Goal: Information Seeking & Learning: Learn about a topic

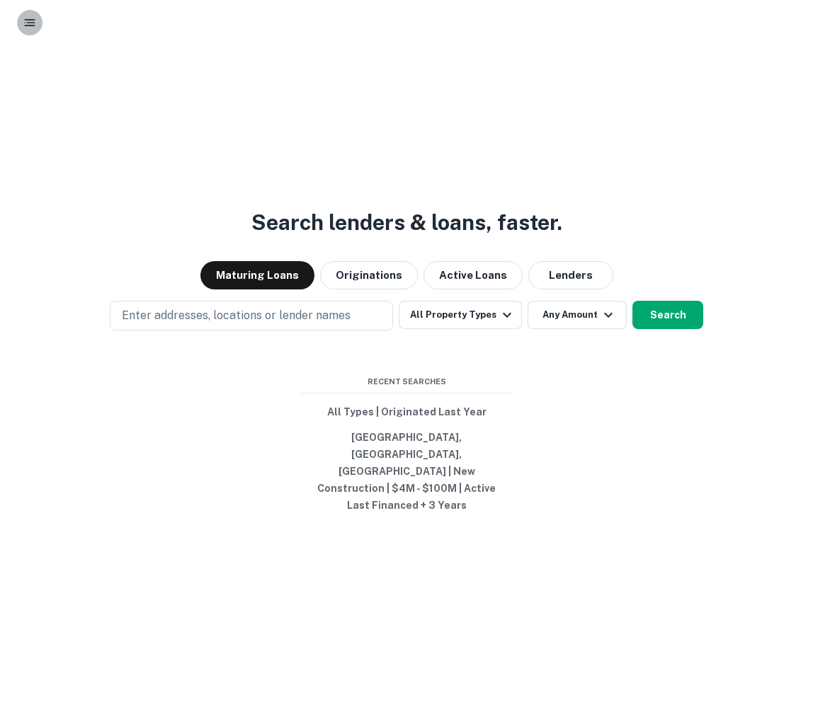
click at [30, 24] on icon "button" at bounding box center [30, 23] width 14 height 14
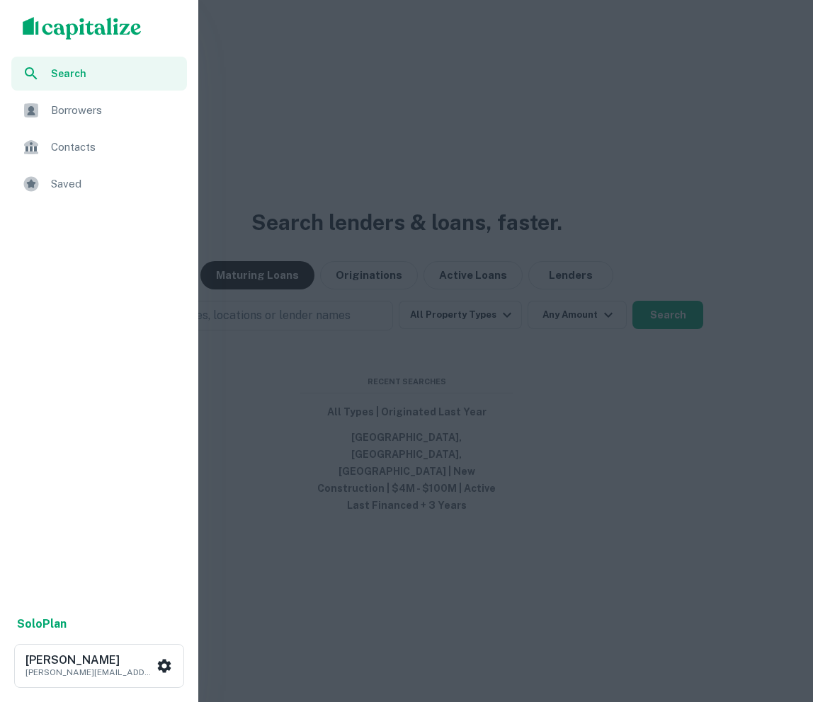
click at [82, 96] on div "Borrowers" at bounding box center [99, 110] width 176 height 34
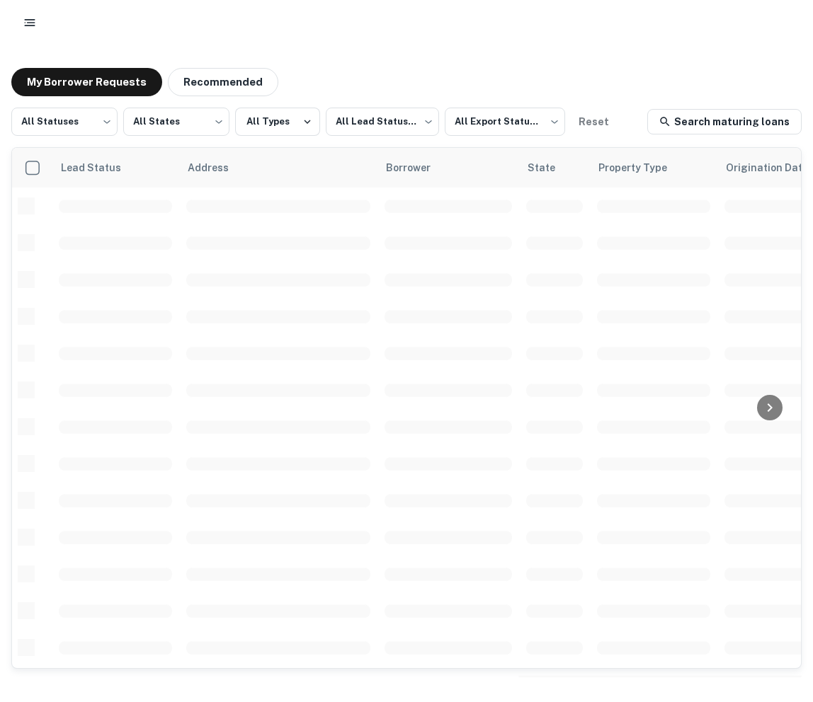
click at [32, 16] on icon "button" at bounding box center [30, 23] width 14 height 14
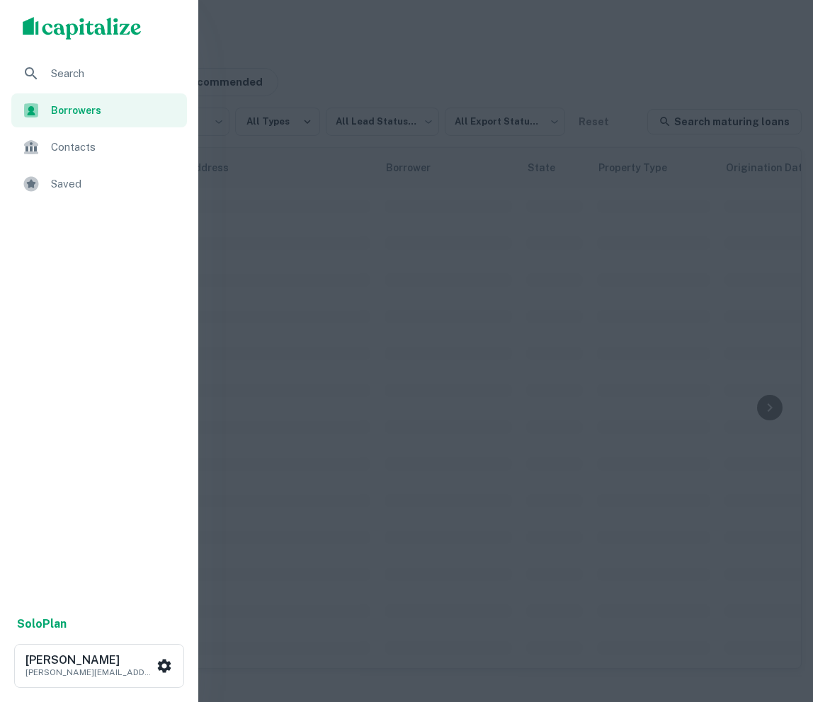
click at [59, 180] on span "Saved" at bounding box center [114, 184] width 127 height 17
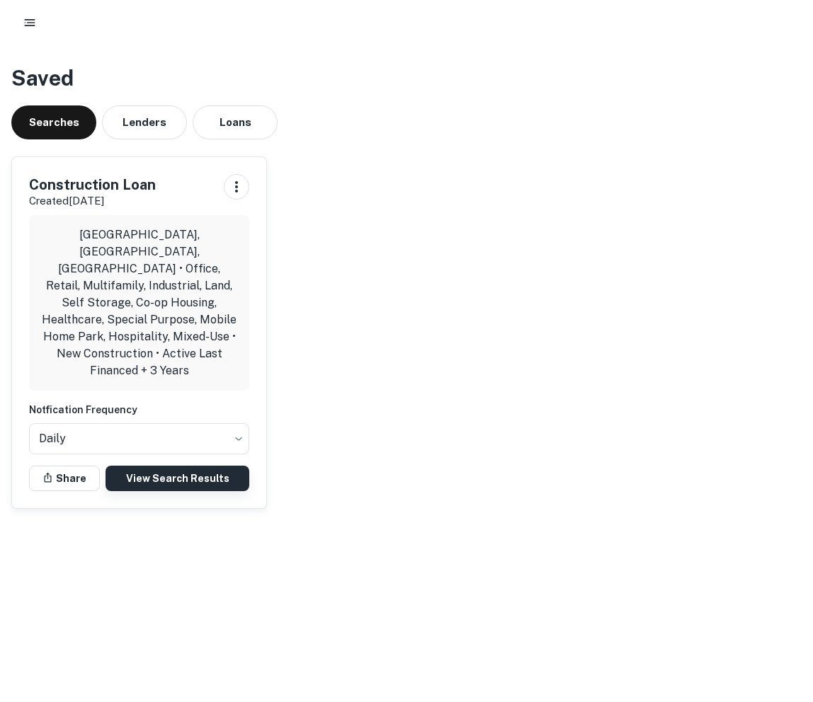
click at [152, 466] on link "View Search Results" at bounding box center [177, 478] width 144 height 25
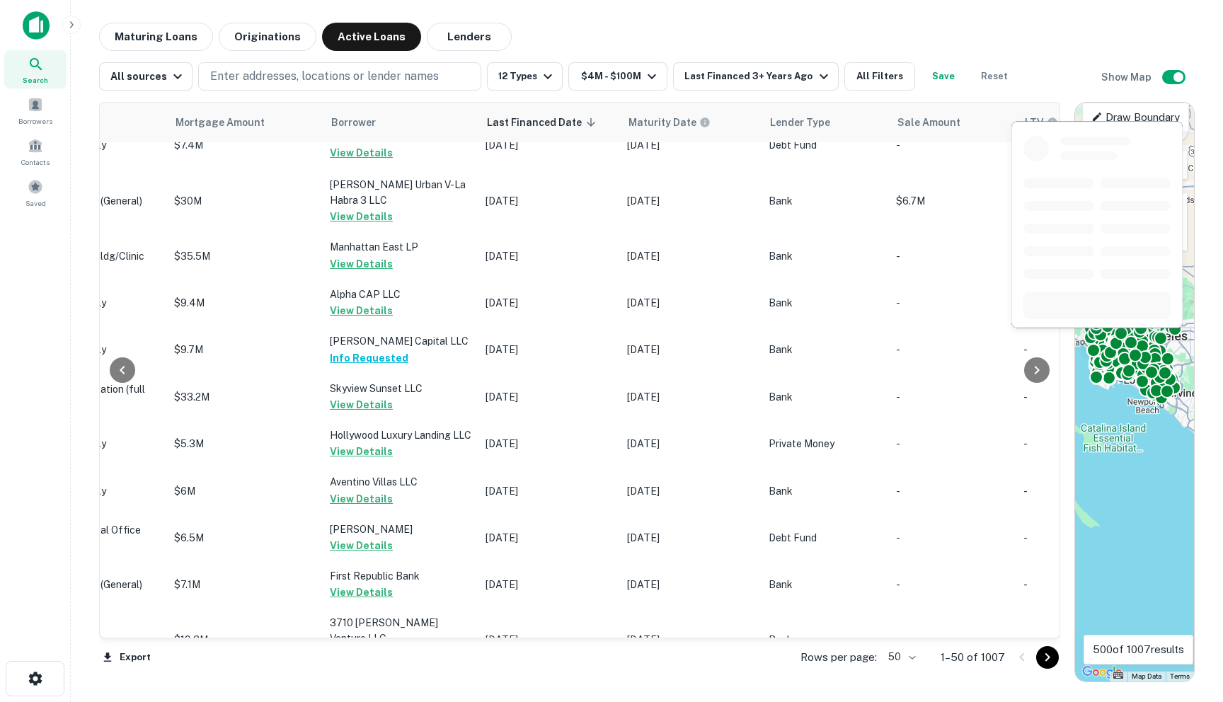
scroll to position [2081, 752]
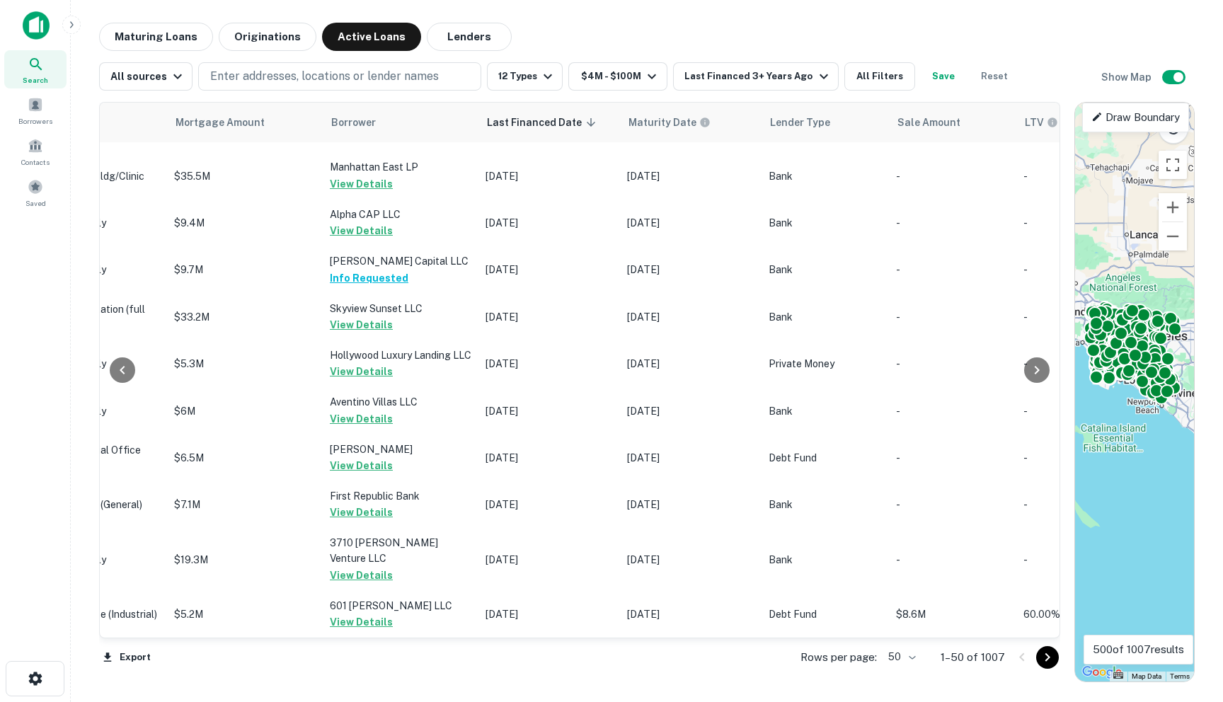
click at [812, 661] on body "Search Borrowers Contacts Saved Maturing Loans Originations Active Loans Lender…" at bounding box center [611, 351] width 1223 height 702
click at [812, 673] on li "100" at bounding box center [903, 672] width 41 height 25
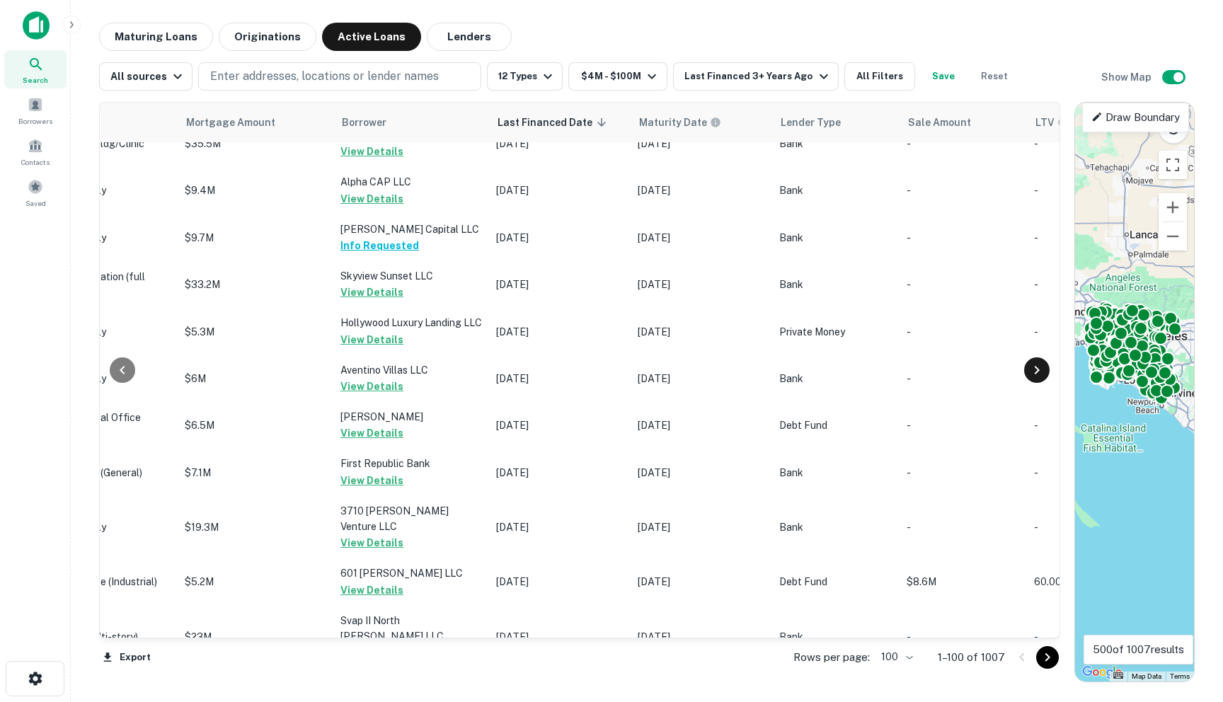
click at [812, 373] on icon at bounding box center [1037, 370] width 17 height 17
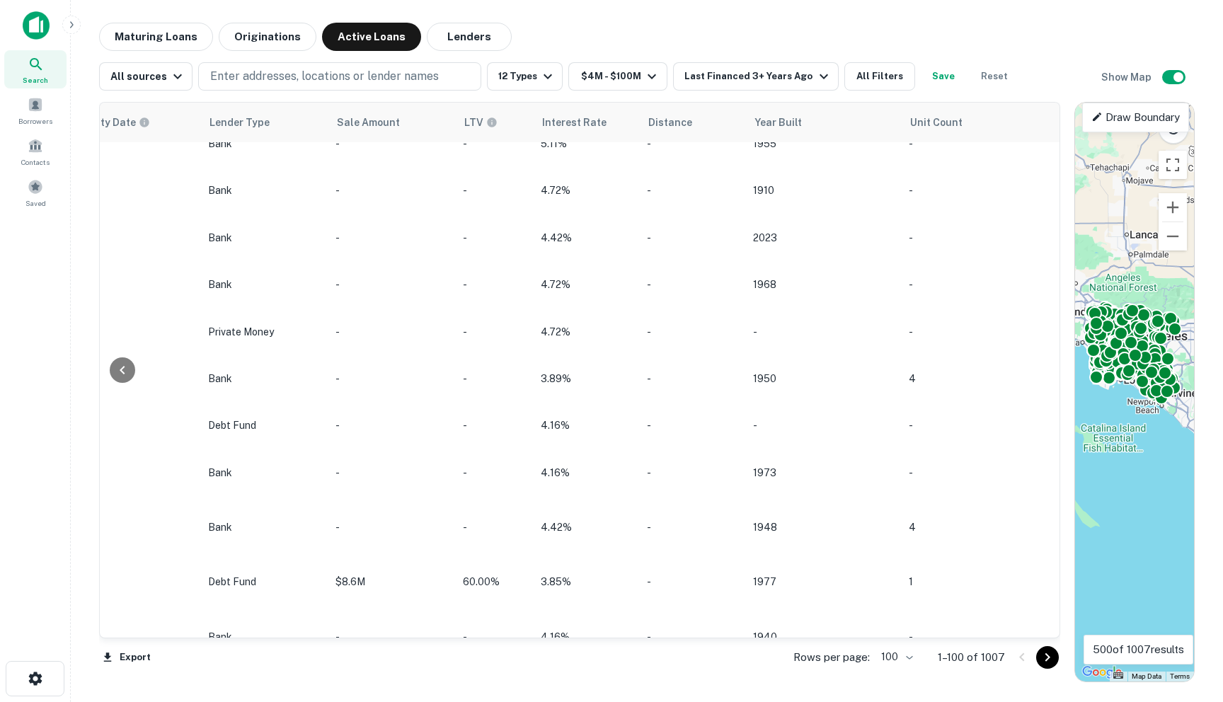
click at [812, 658] on icon "Go to next page" at bounding box center [1047, 657] width 17 height 17
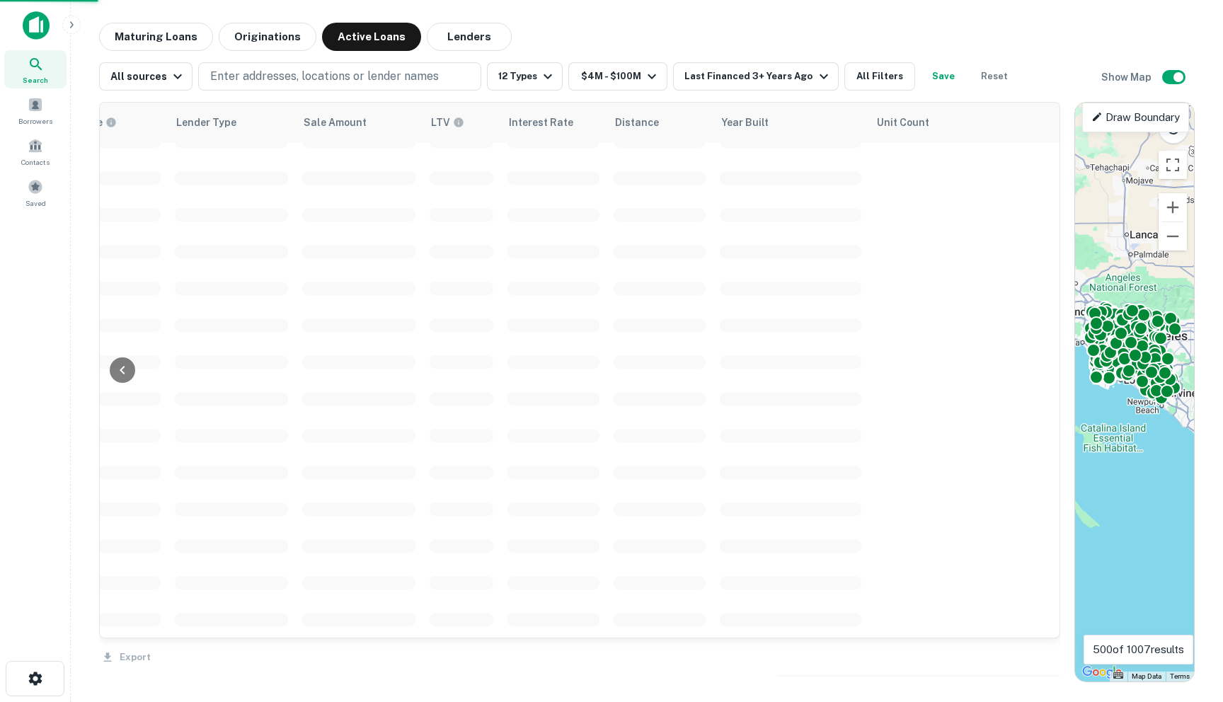
scroll to position [2081, 1253]
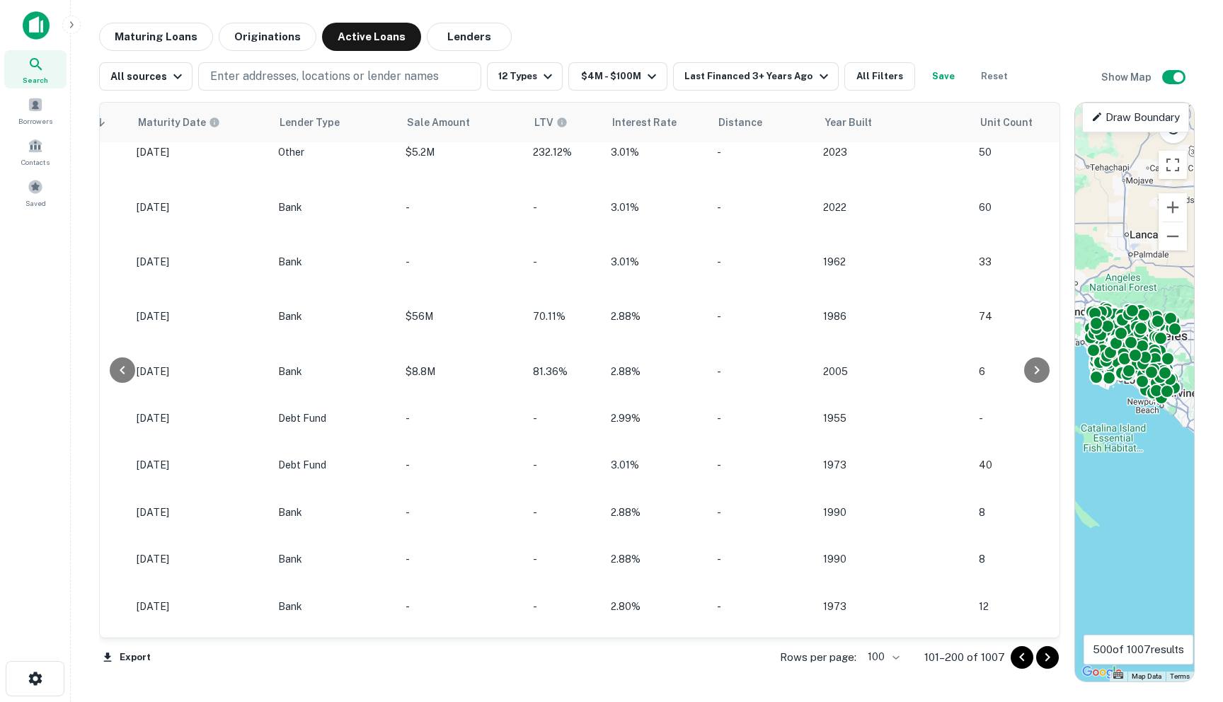
click at [812, 658] on icon "Go to next page" at bounding box center [1047, 657] width 17 height 17
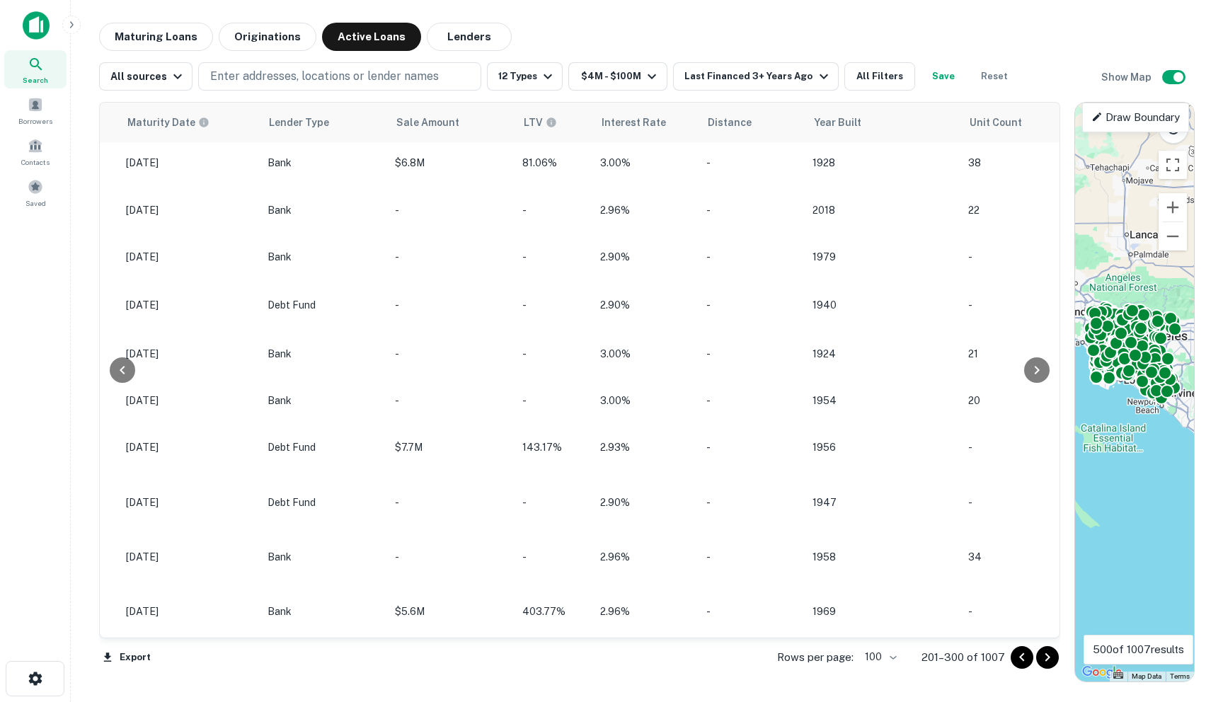
click at [812, 658] on icon "Go to next page" at bounding box center [1047, 657] width 17 height 17
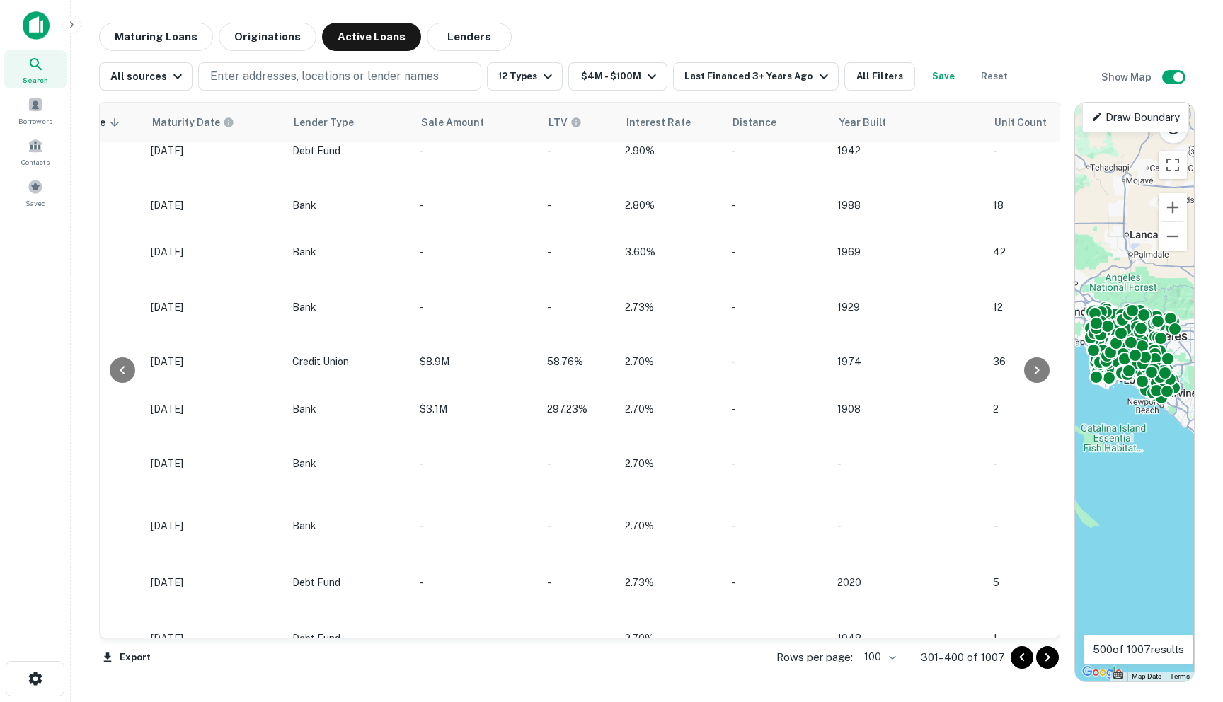
click at [812, 658] on icon "Go to next page" at bounding box center [1047, 657] width 17 height 17
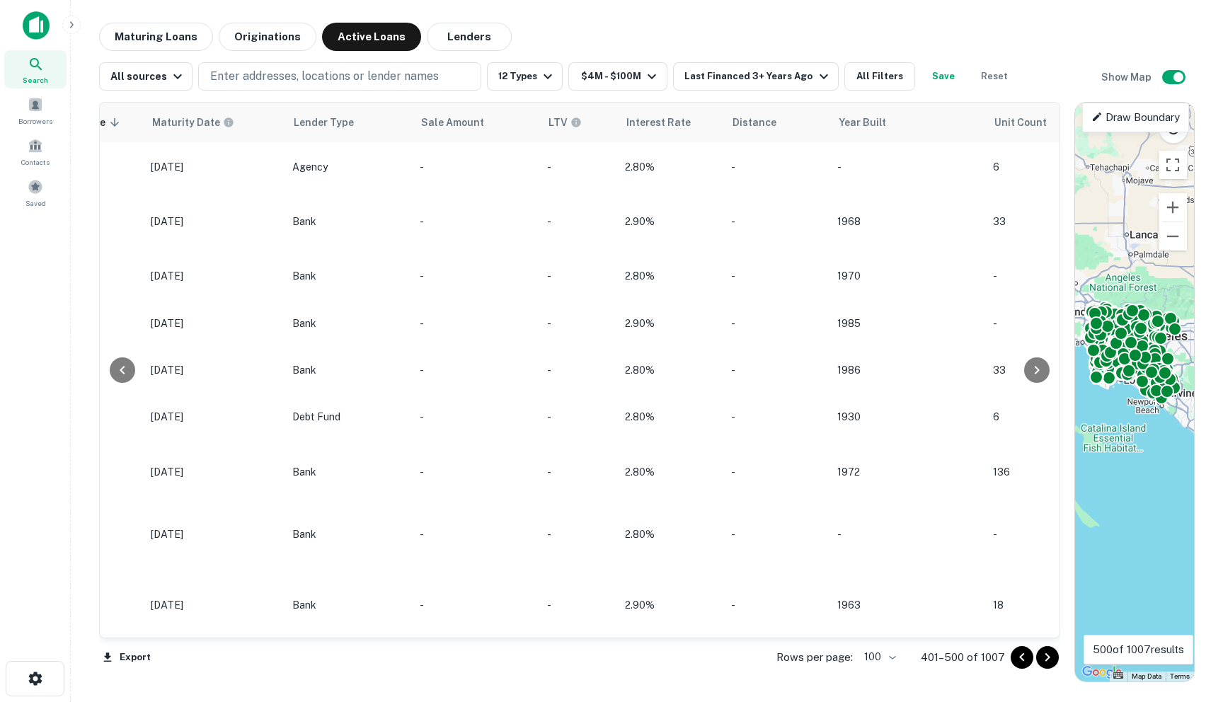
click at [812, 658] on icon "Go to next page" at bounding box center [1047, 657] width 17 height 17
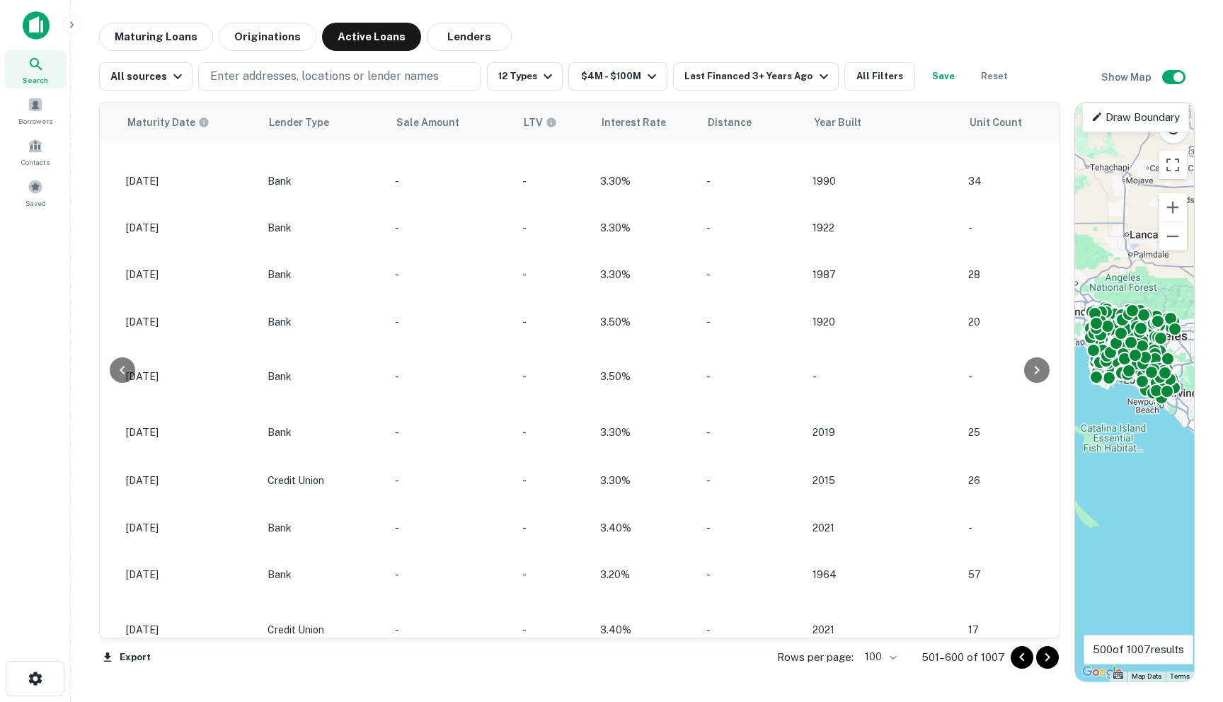
click at [812, 658] on icon "Go to next page" at bounding box center [1047, 657] width 17 height 17
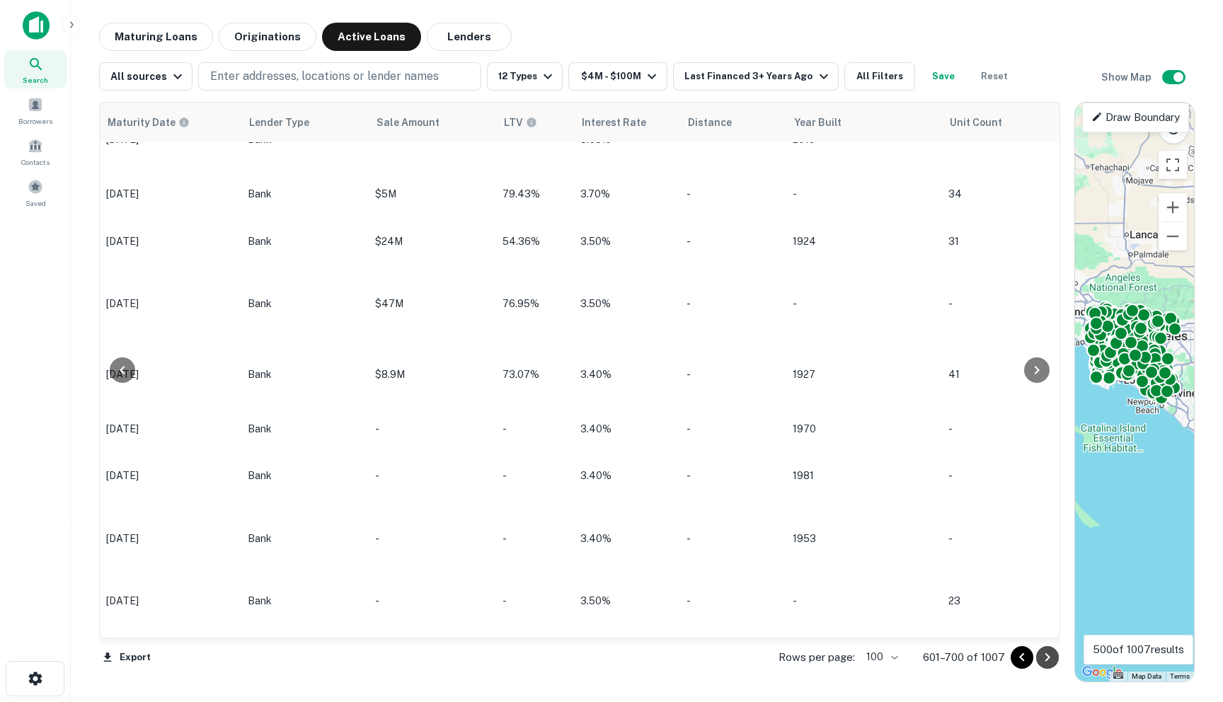
click at [812, 658] on icon "Go to next page" at bounding box center [1048, 657] width 5 height 8
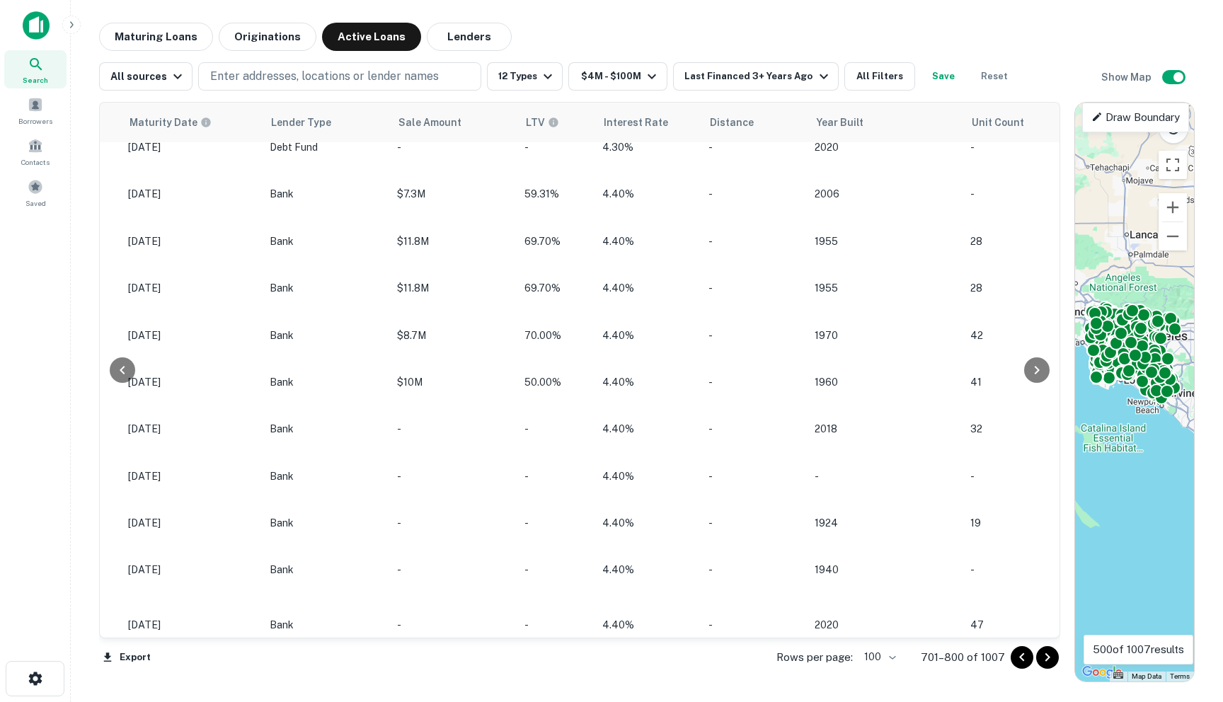
click at [812, 658] on icon "Go to next page" at bounding box center [1048, 657] width 5 height 8
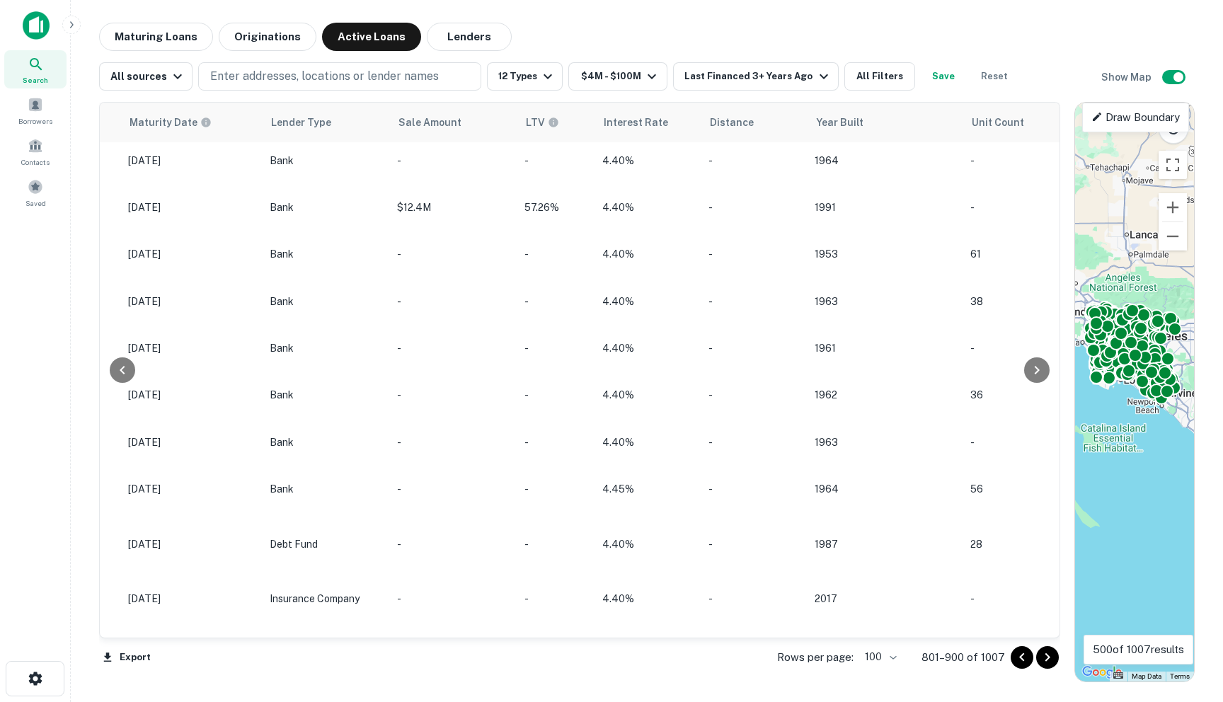
click at [812, 658] on icon "Go to next page" at bounding box center [1048, 657] width 5 height 8
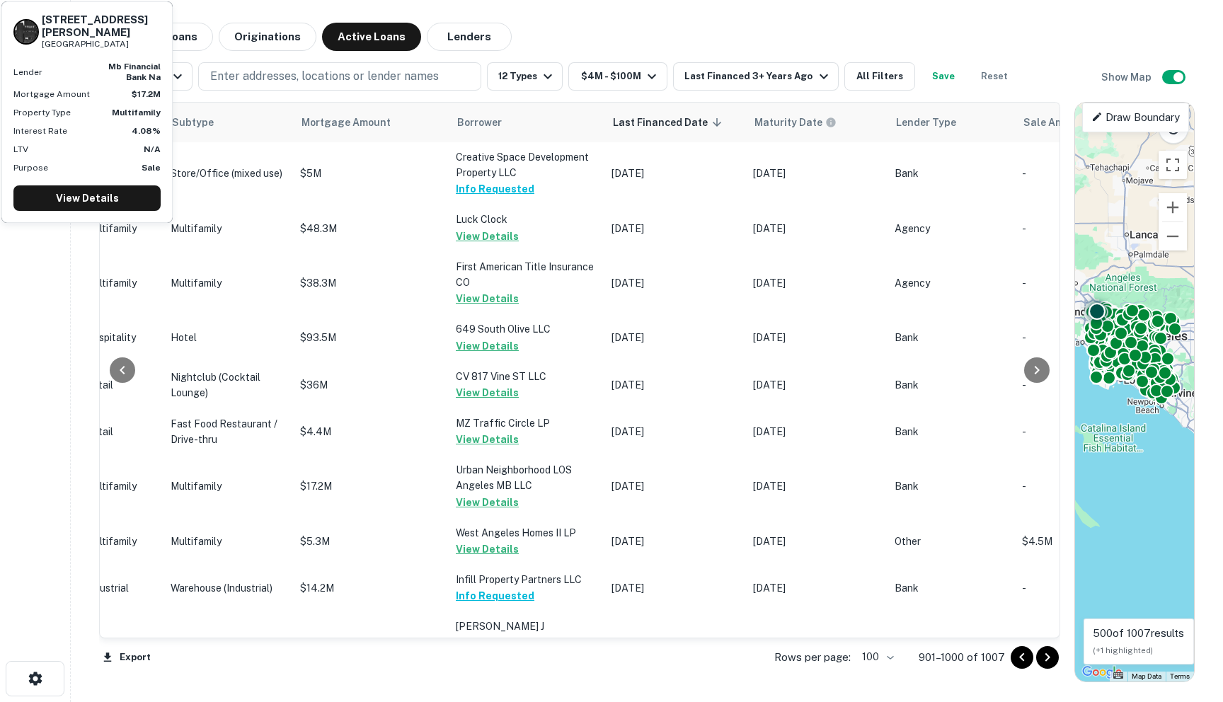
scroll to position [0, 624]
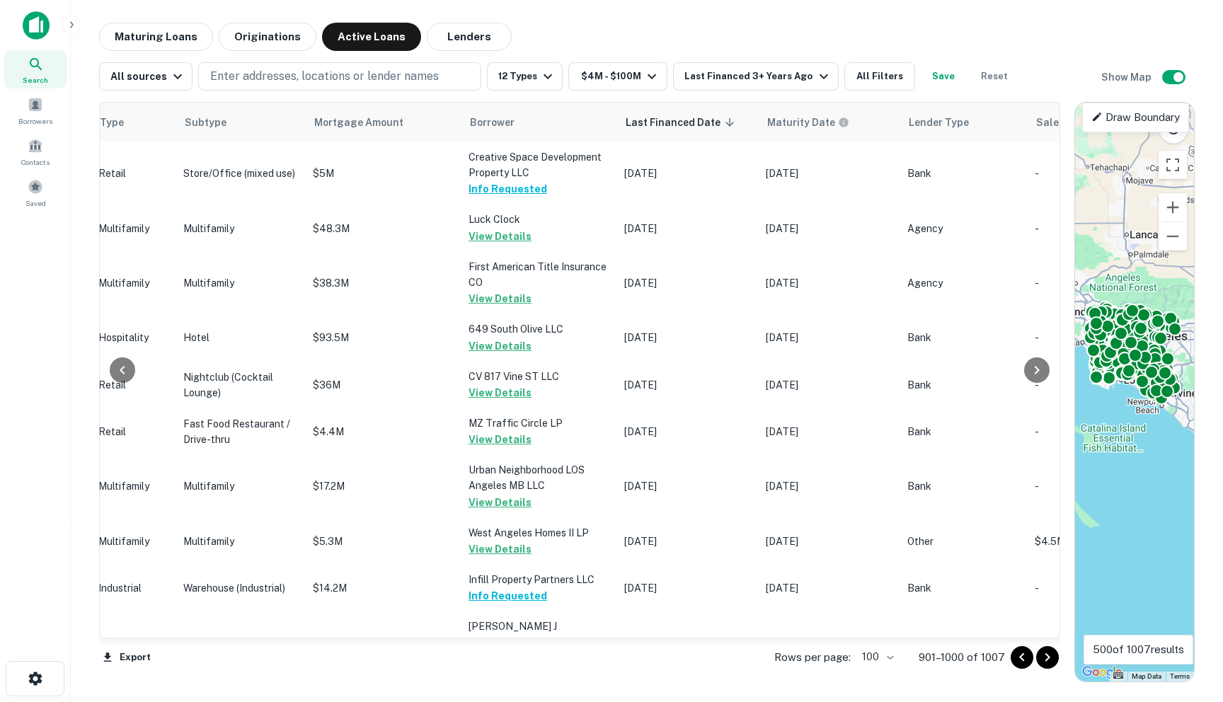
click at [812, 661] on icon "Go to next page" at bounding box center [1047, 657] width 17 height 17
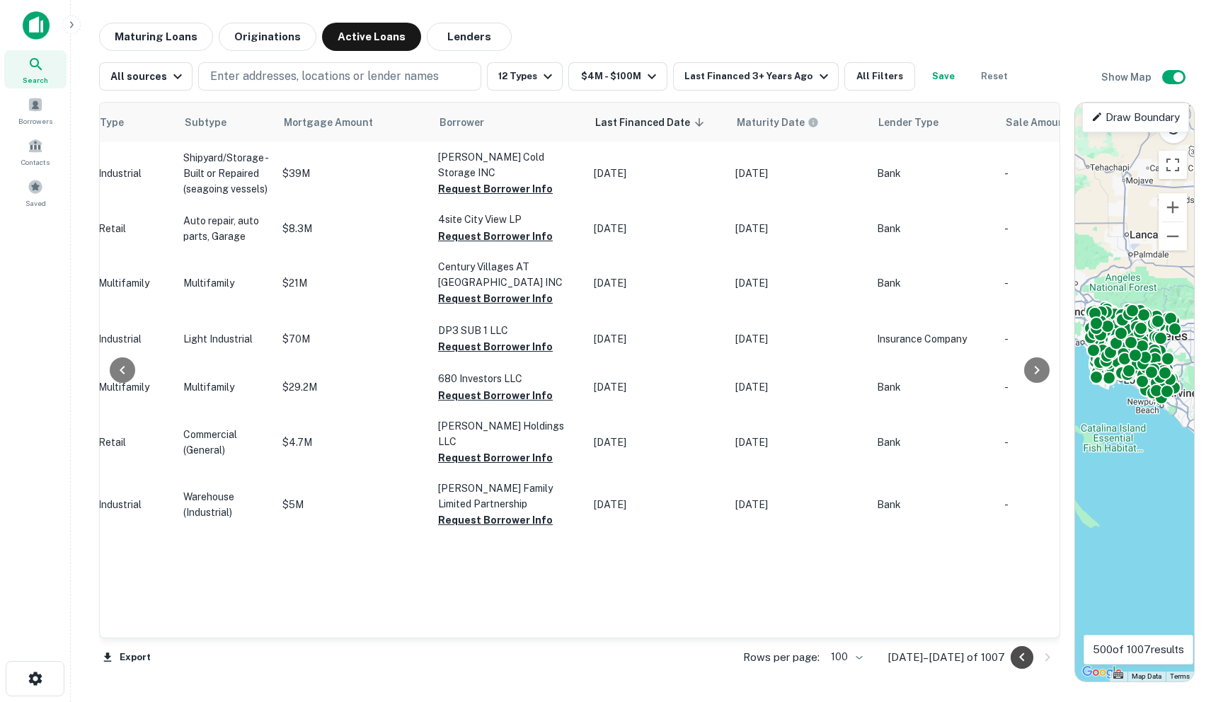
click at [812, 657] on icon "Go to previous page" at bounding box center [1022, 657] width 17 height 17
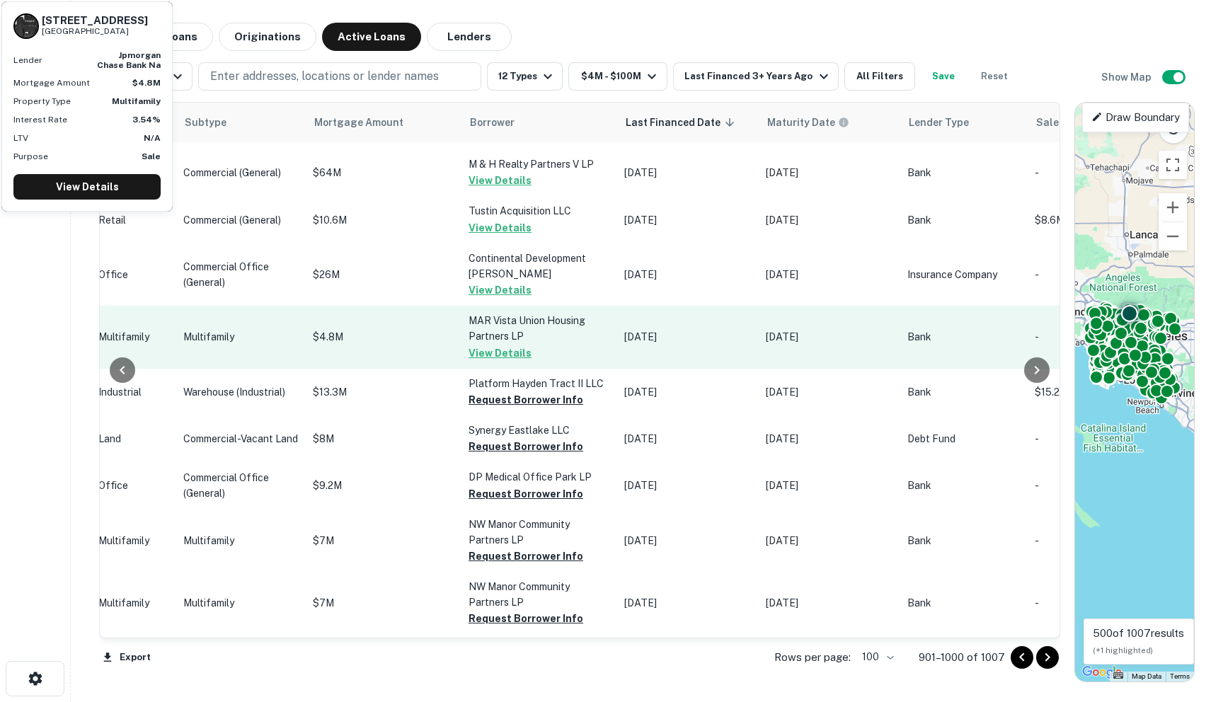
scroll to position [2927, 624]
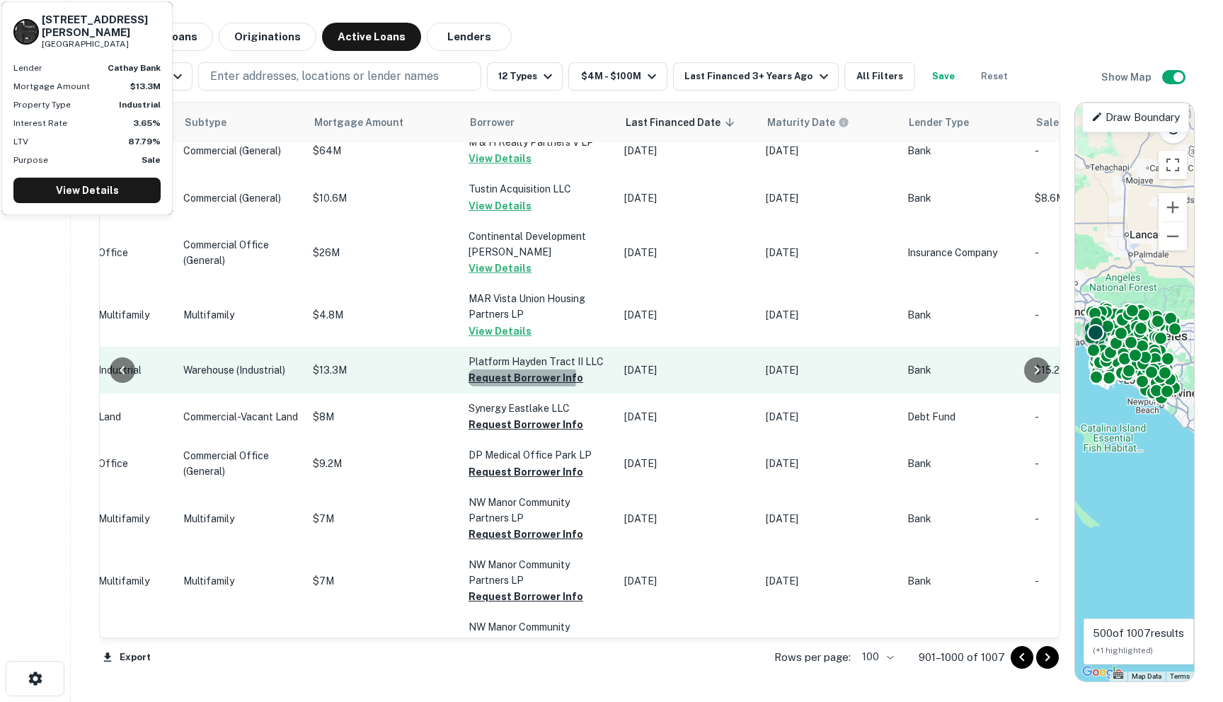
click at [469, 387] on button "Request Borrower Info" at bounding box center [526, 378] width 115 height 17
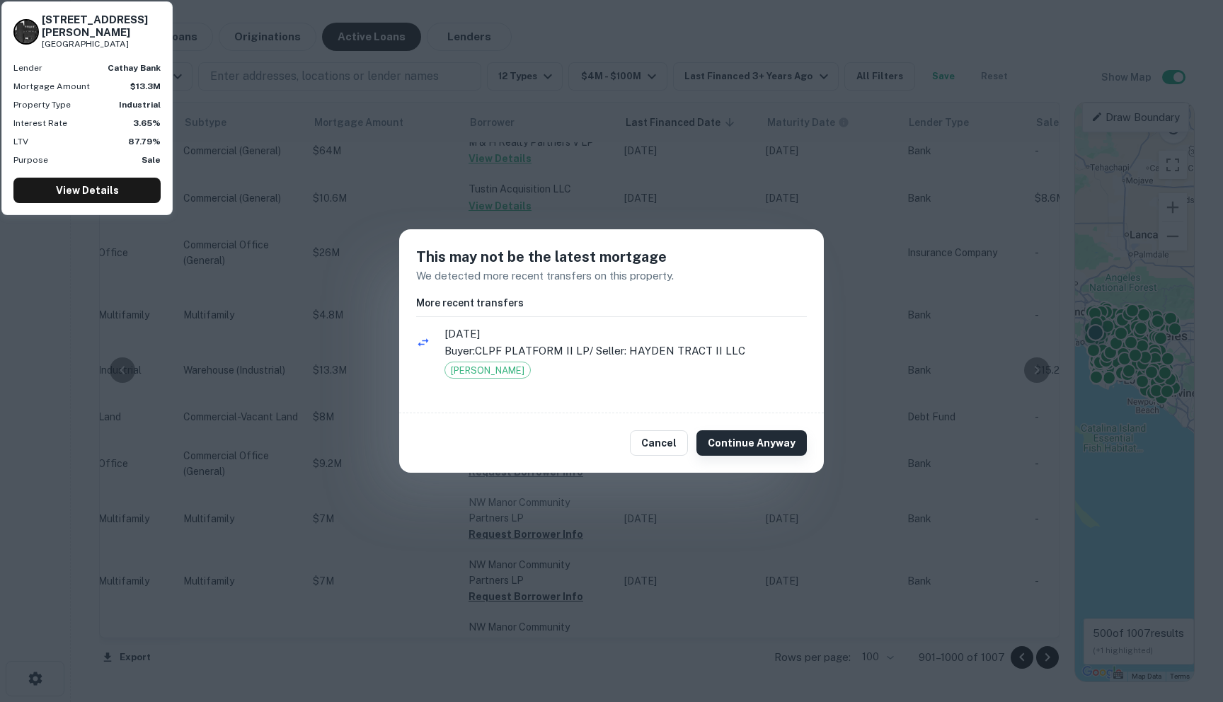
click at [733, 445] on button "Continue Anyway" at bounding box center [752, 442] width 110 height 25
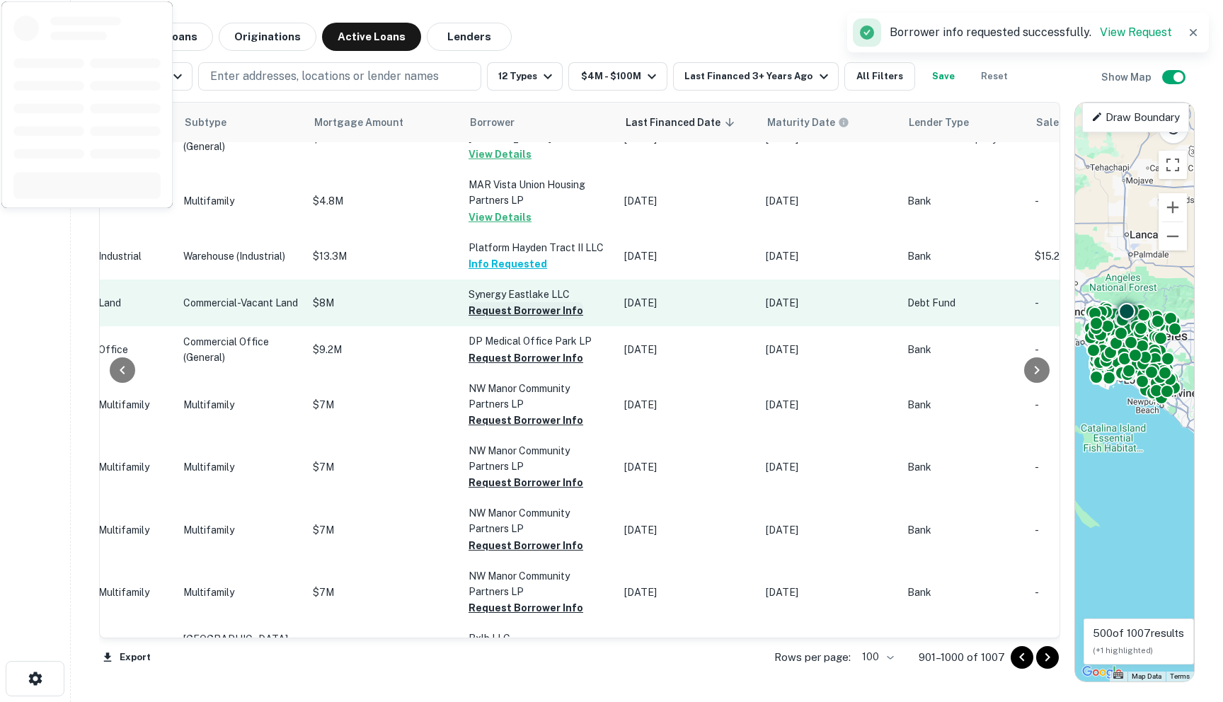
scroll to position [3043, 624]
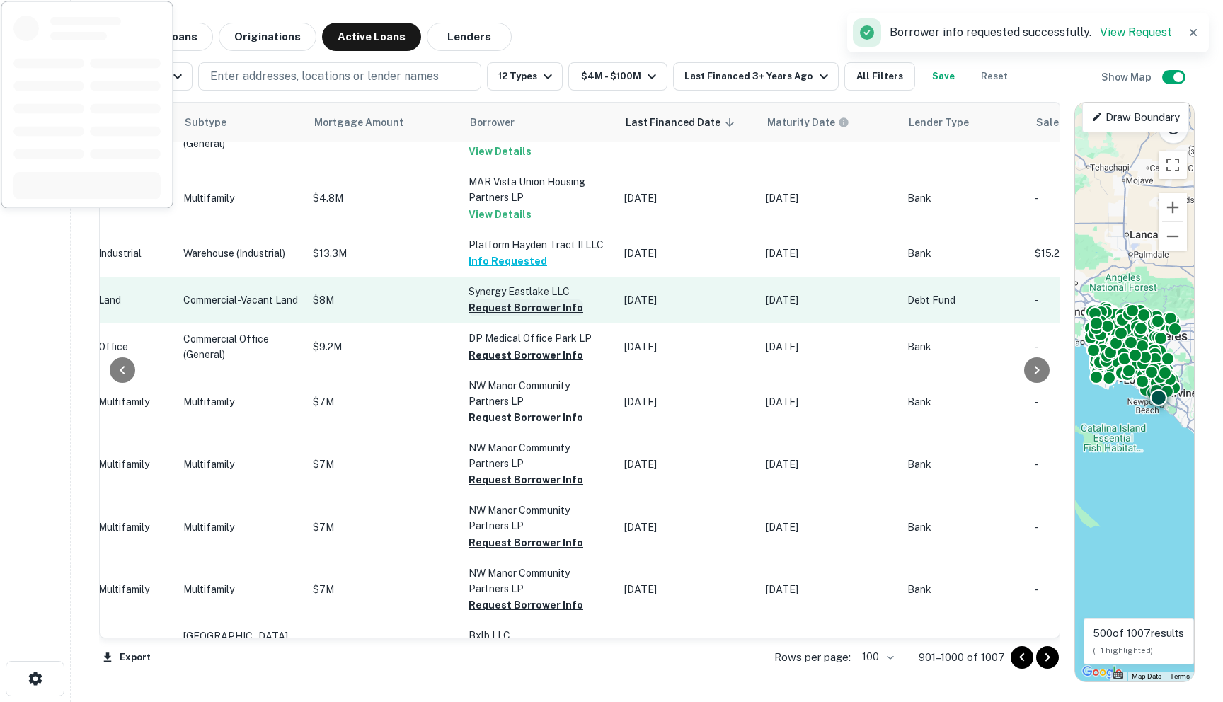
click at [469, 316] on button "Request Borrower Info" at bounding box center [526, 307] width 115 height 17
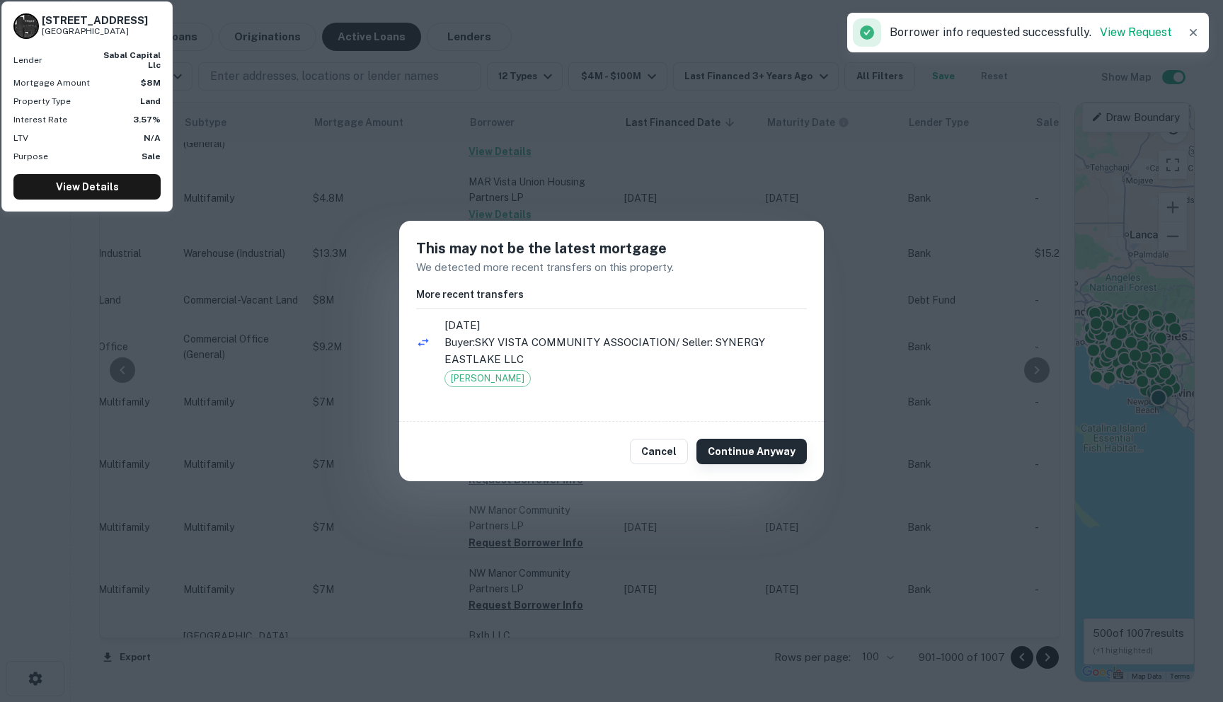
click at [726, 449] on button "Continue Anyway" at bounding box center [752, 451] width 110 height 25
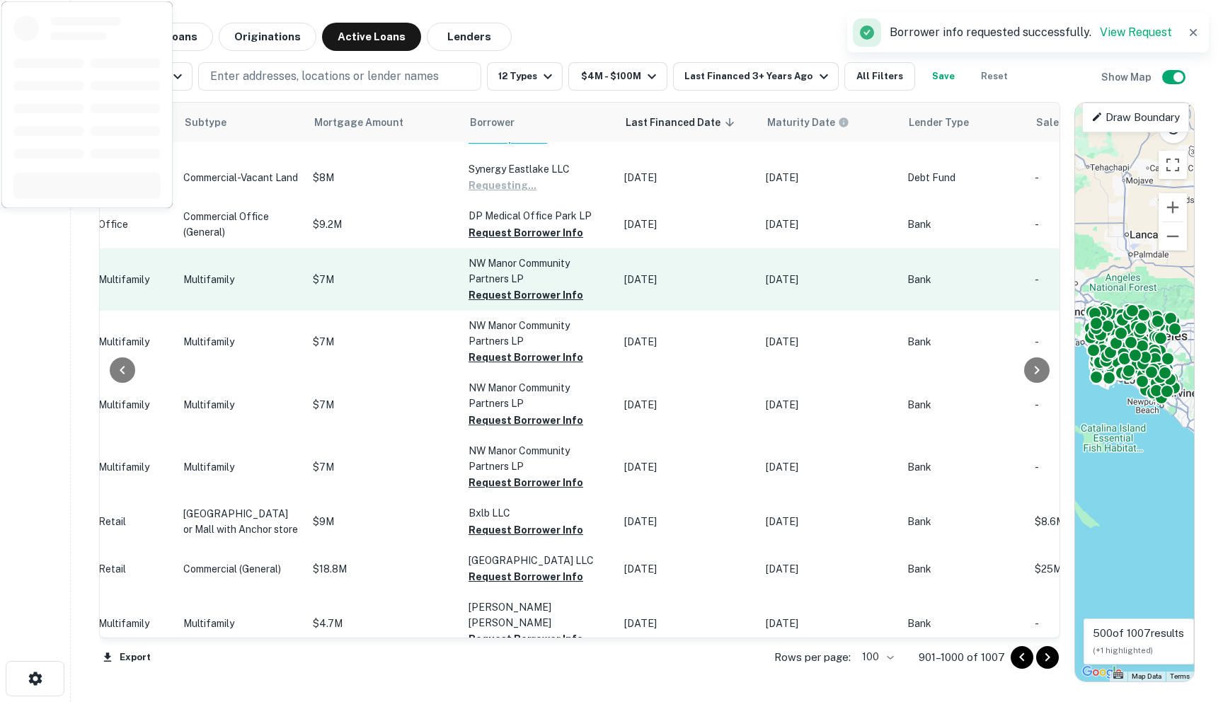
scroll to position [3206, 624]
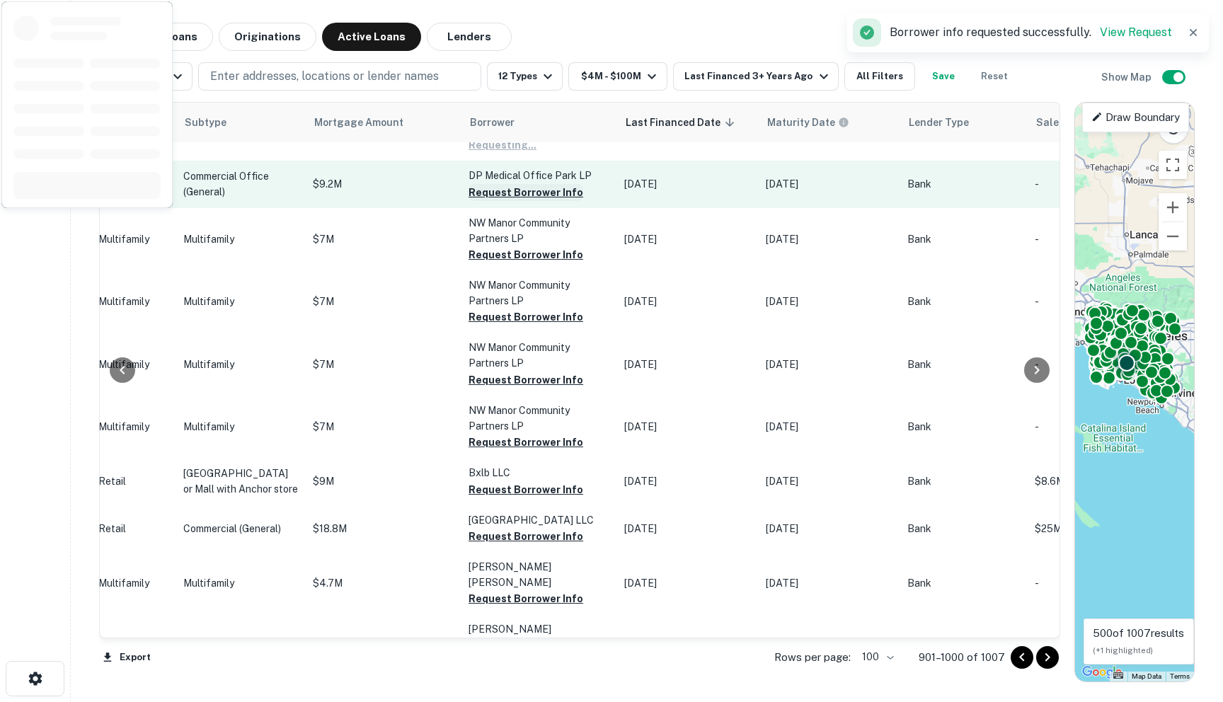
click at [469, 201] on button "Request Borrower Info" at bounding box center [526, 192] width 115 height 17
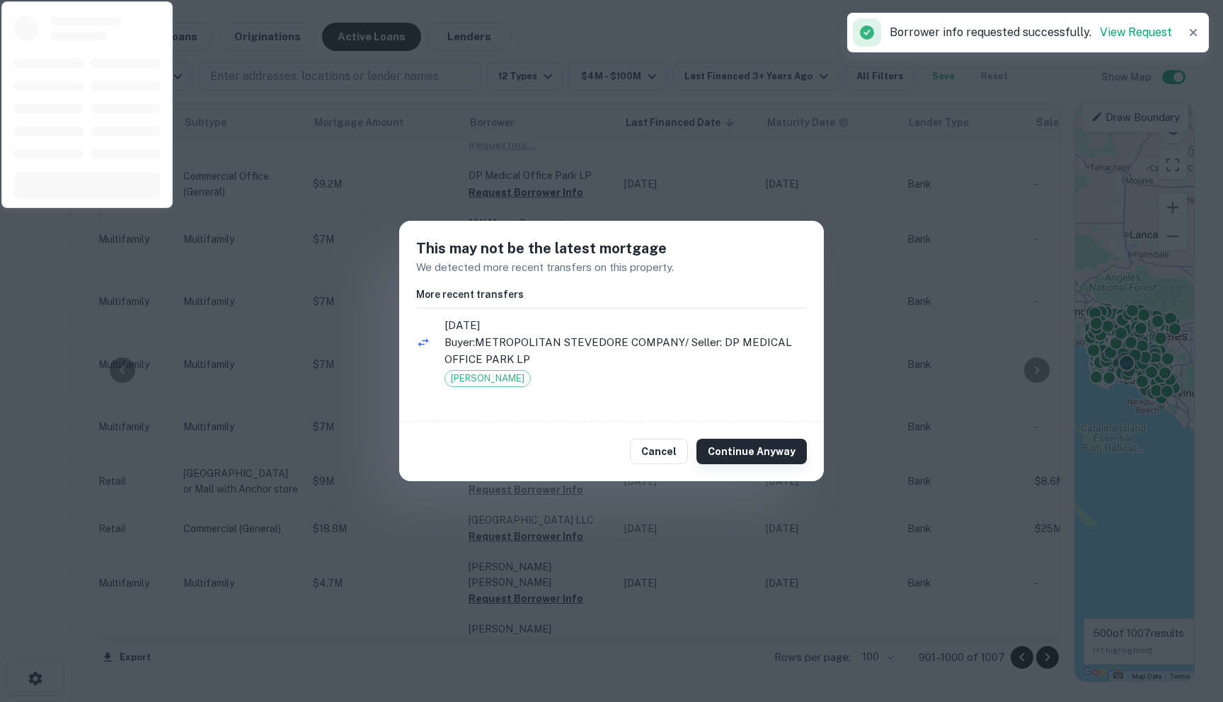
click at [717, 447] on button "Continue Anyway" at bounding box center [752, 451] width 110 height 25
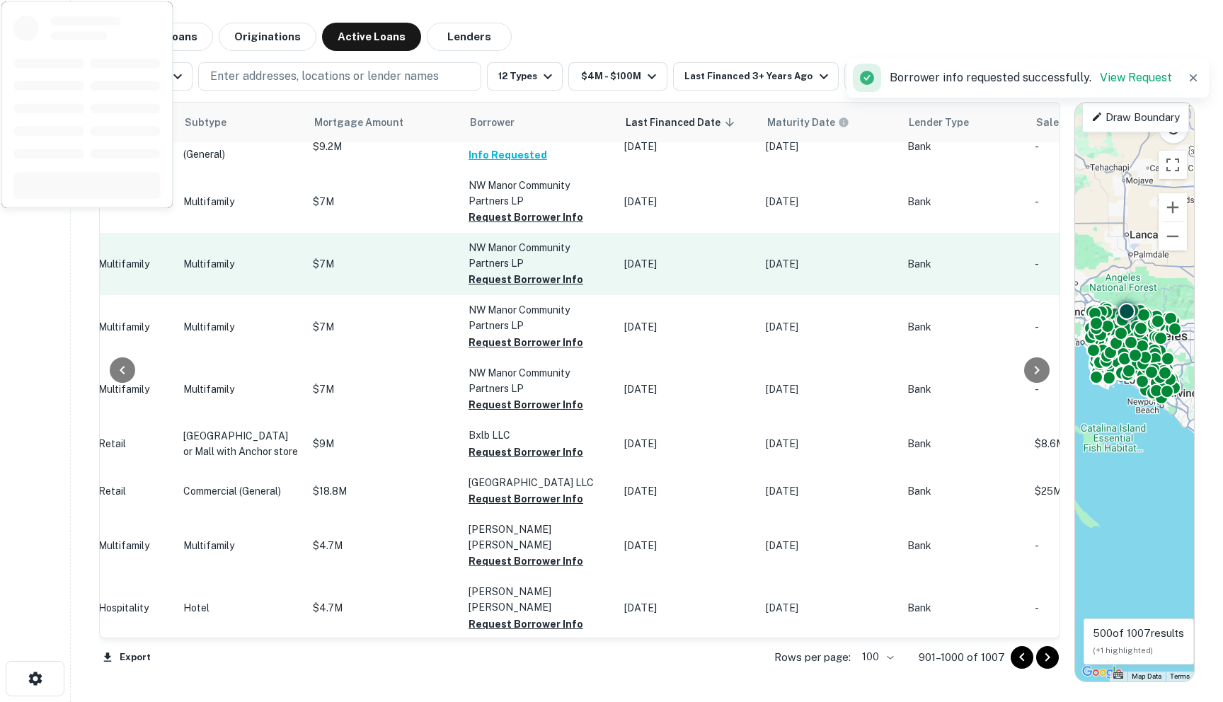
scroll to position [3244, 624]
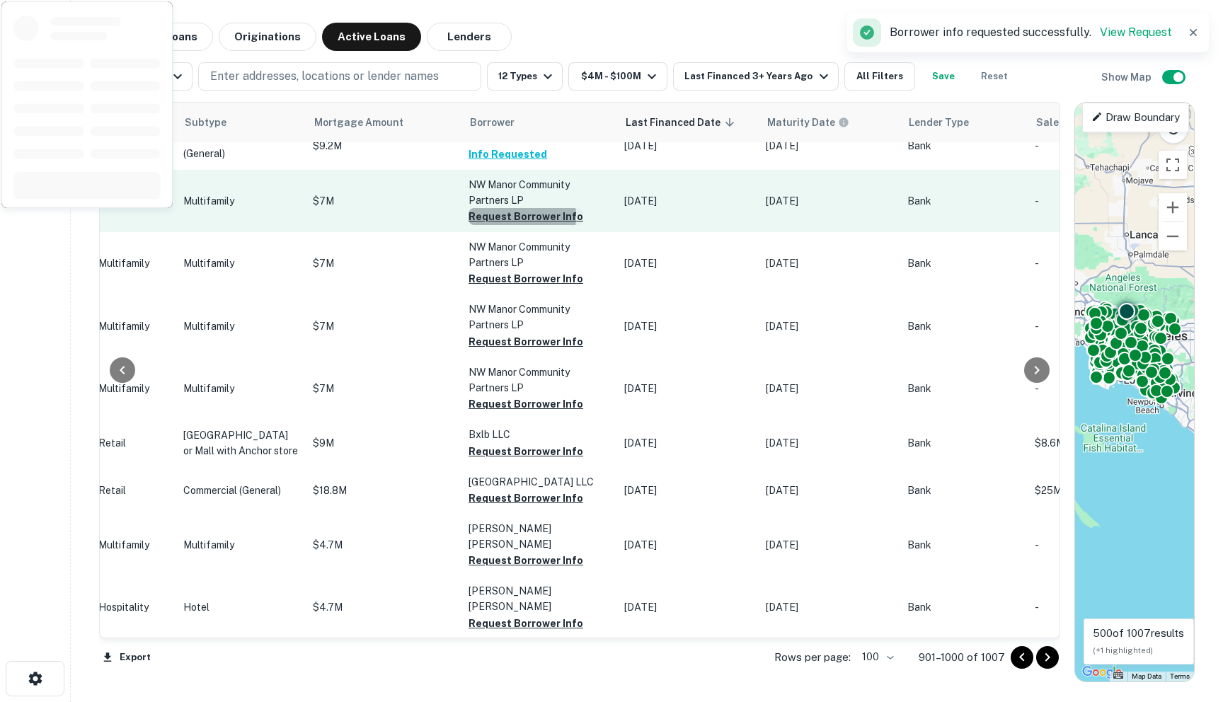
click at [469, 225] on button "Request Borrower Info" at bounding box center [526, 216] width 115 height 17
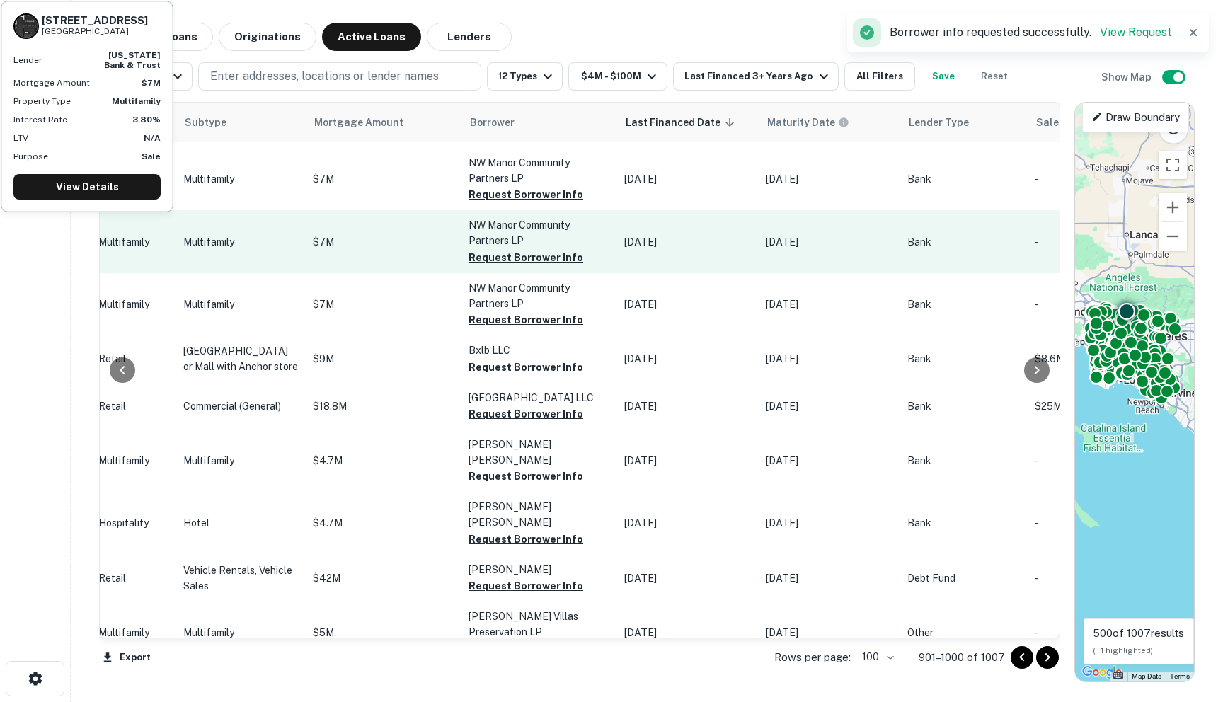
scroll to position [3350, 624]
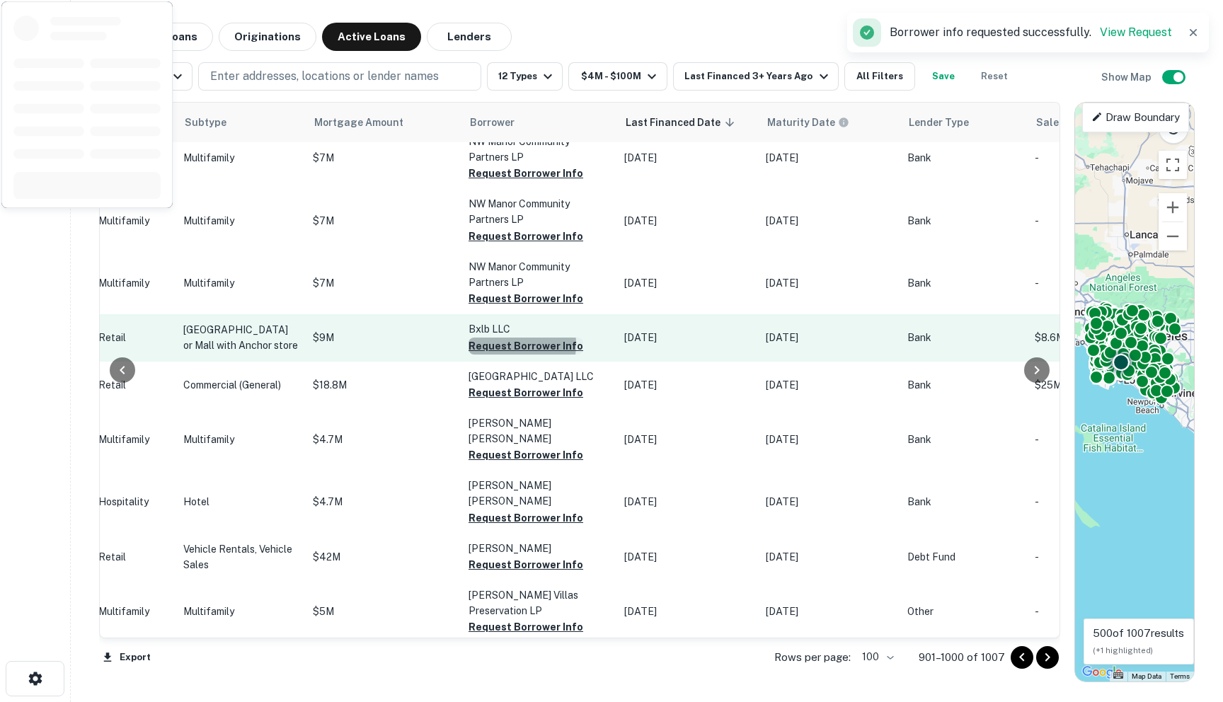
click at [469, 355] on button "Request Borrower Info" at bounding box center [526, 346] width 115 height 17
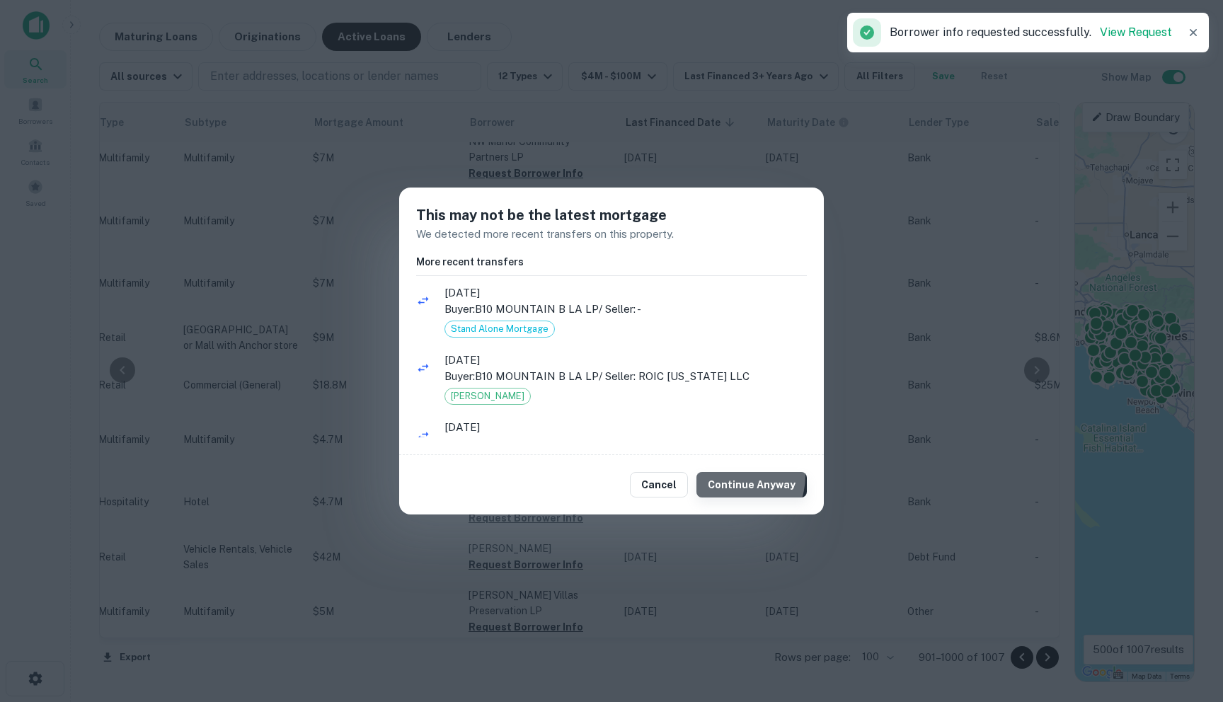
click at [731, 476] on button "Continue Anyway" at bounding box center [752, 484] width 110 height 25
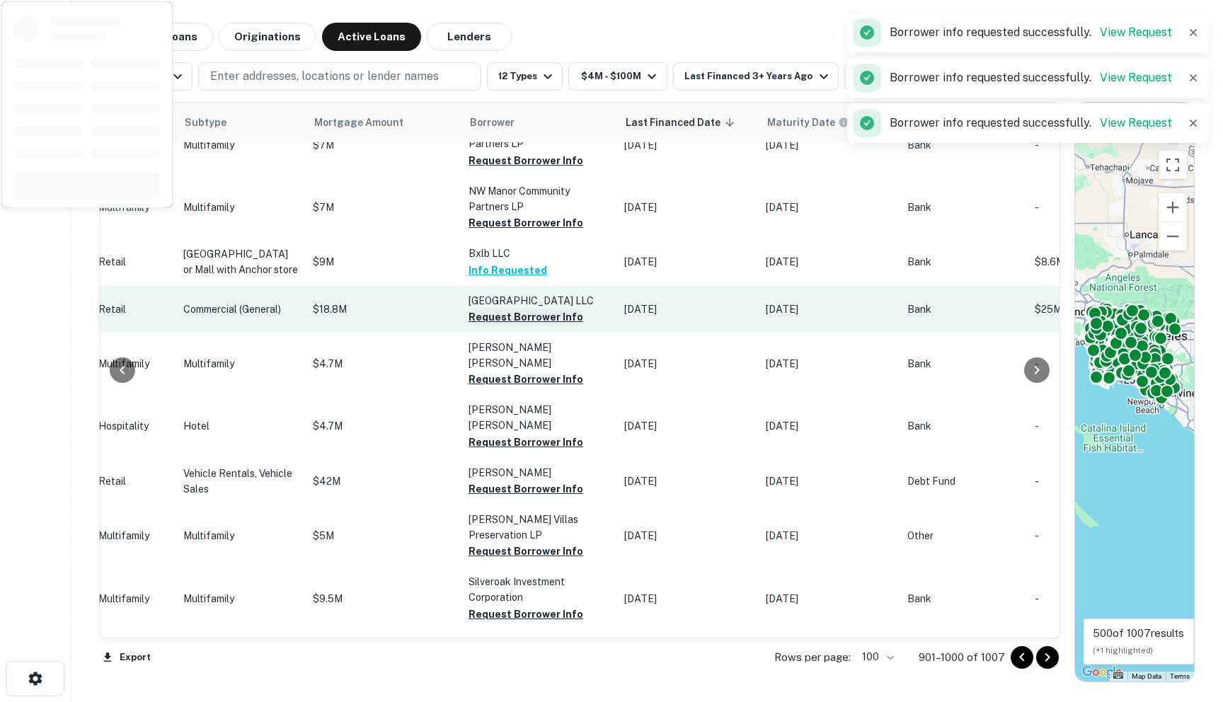
scroll to position [3475, 624]
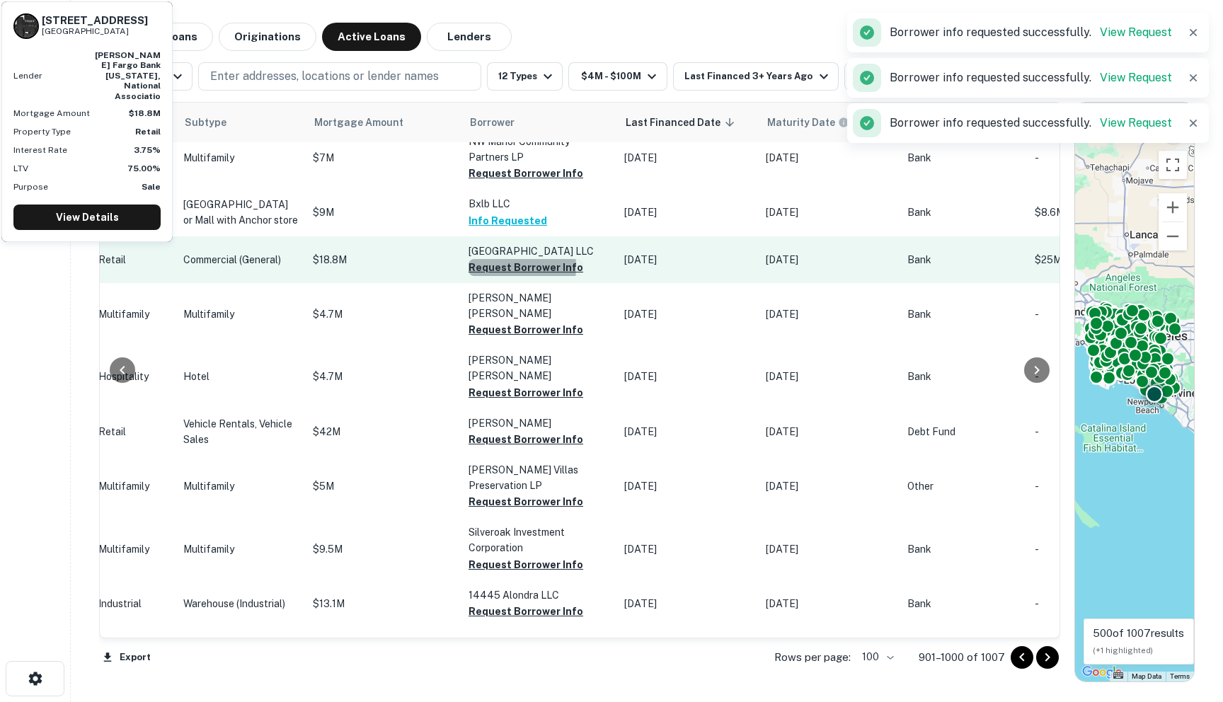
click at [469, 276] on button "Request Borrower Info" at bounding box center [526, 267] width 115 height 17
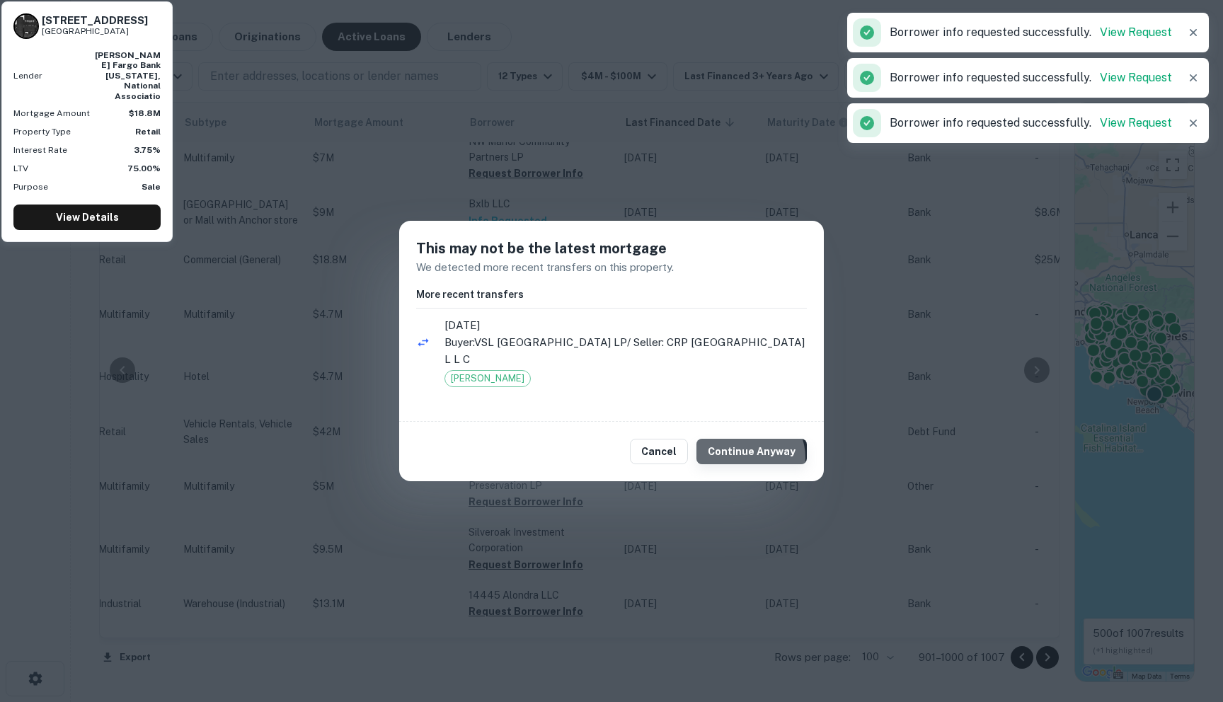
click at [750, 458] on button "Continue Anyway" at bounding box center [752, 451] width 110 height 25
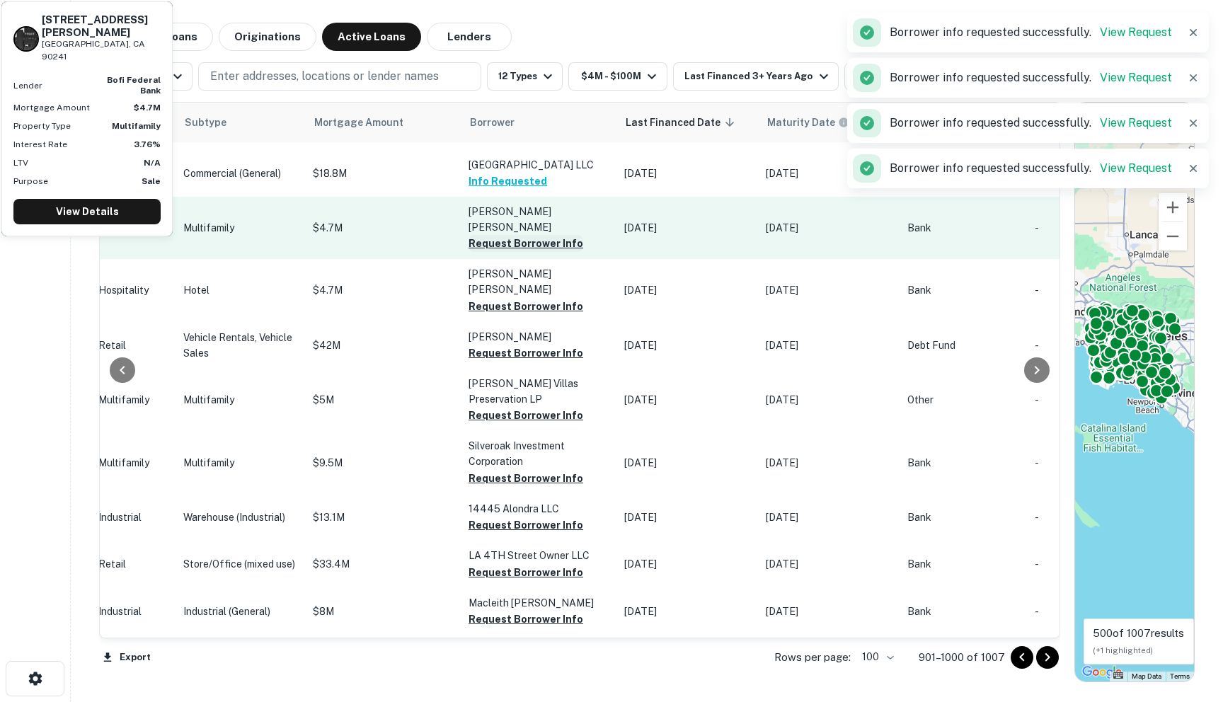
scroll to position [3565, 624]
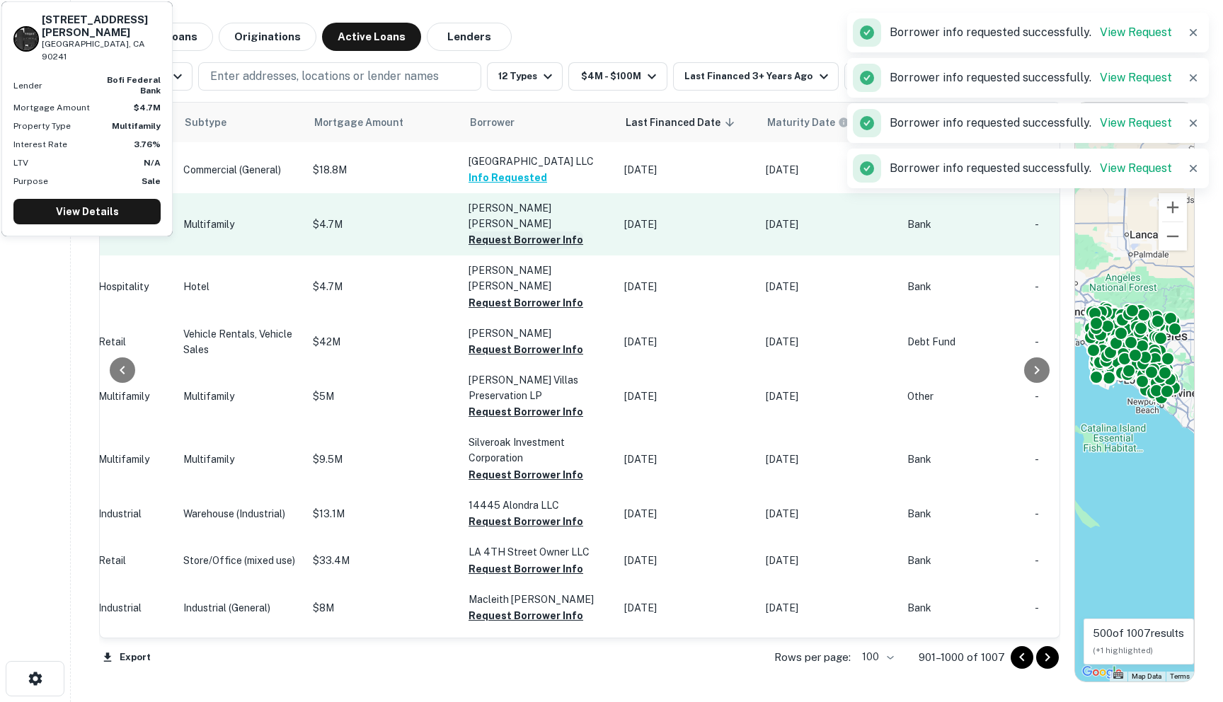
click at [469, 248] on button "Request Borrower Info" at bounding box center [526, 239] width 115 height 17
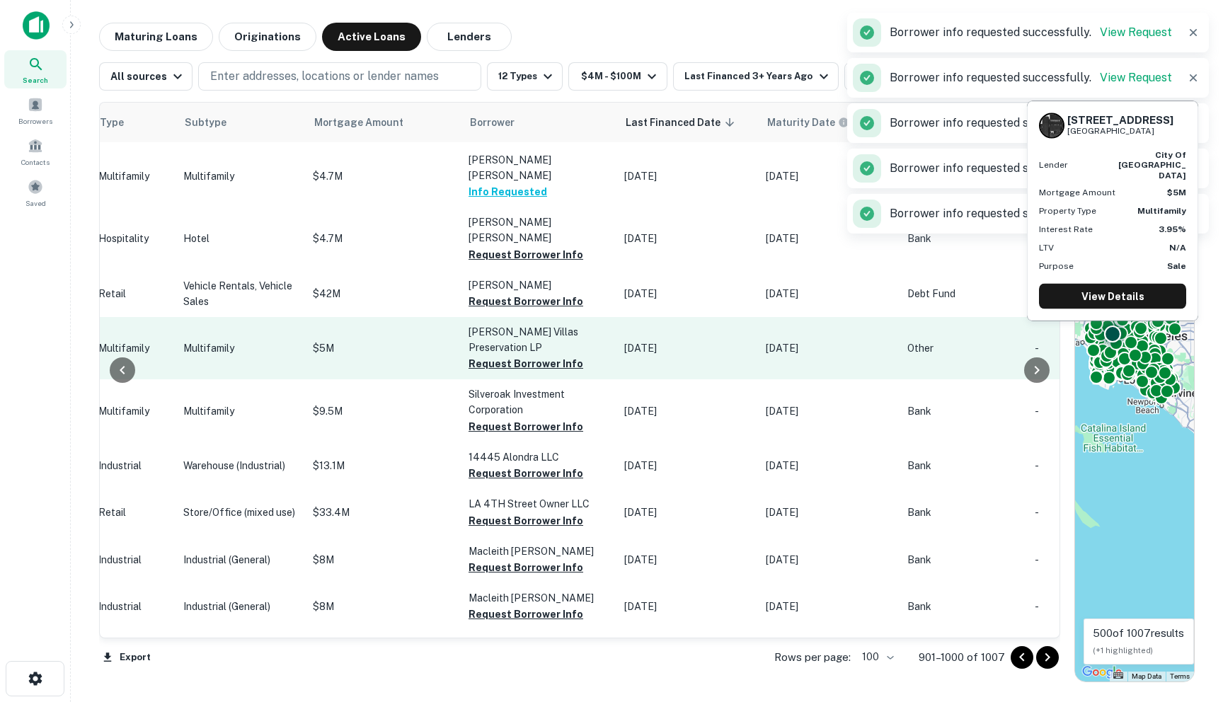
scroll to position [3615, 624]
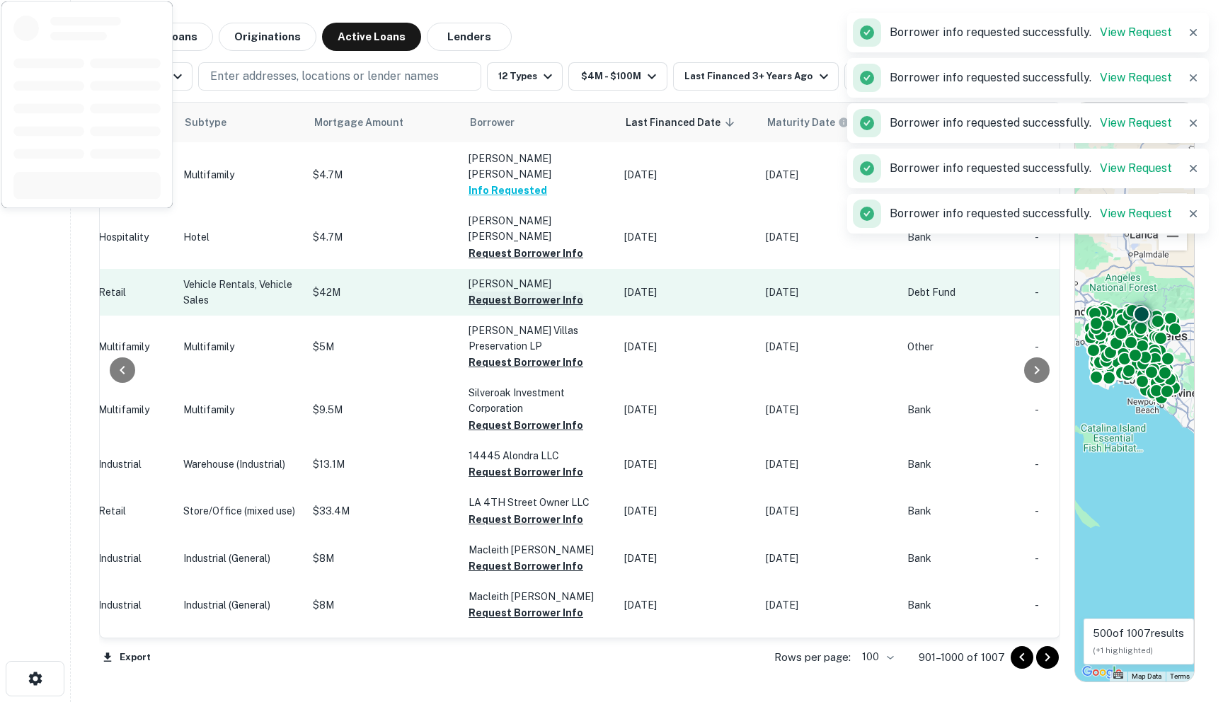
click at [474, 309] on button "Request Borrower Info" at bounding box center [526, 300] width 115 height 17
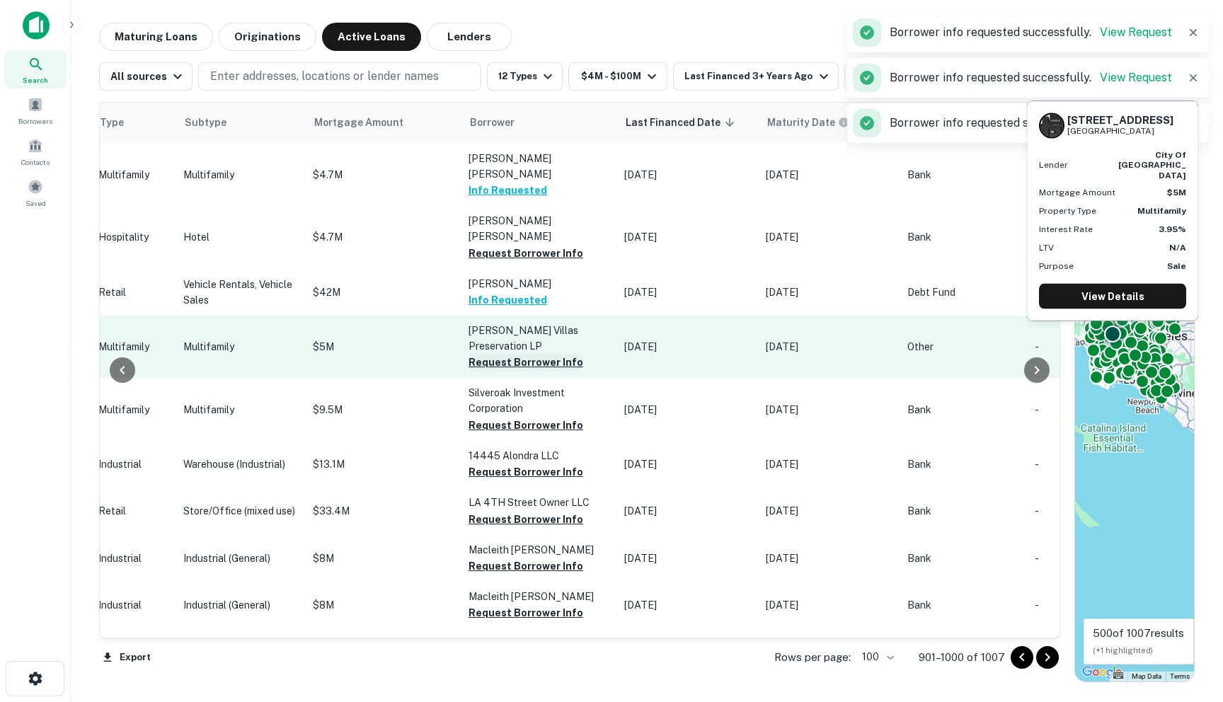
click at [469, 371] on button "Request Borrower Info" at bounding box center [526, 362] width 115 height 17
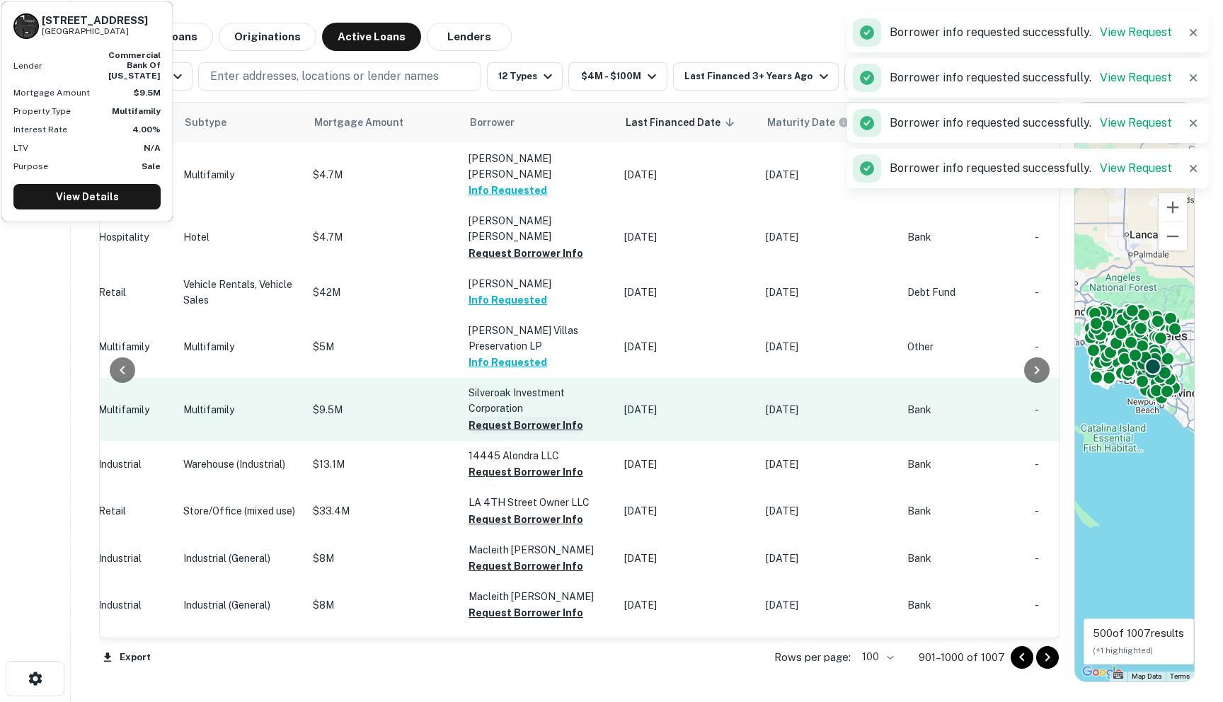
click at [469, 434] on button "Request Borrower Info" at bounding box center [526, 425] width 115 height 17
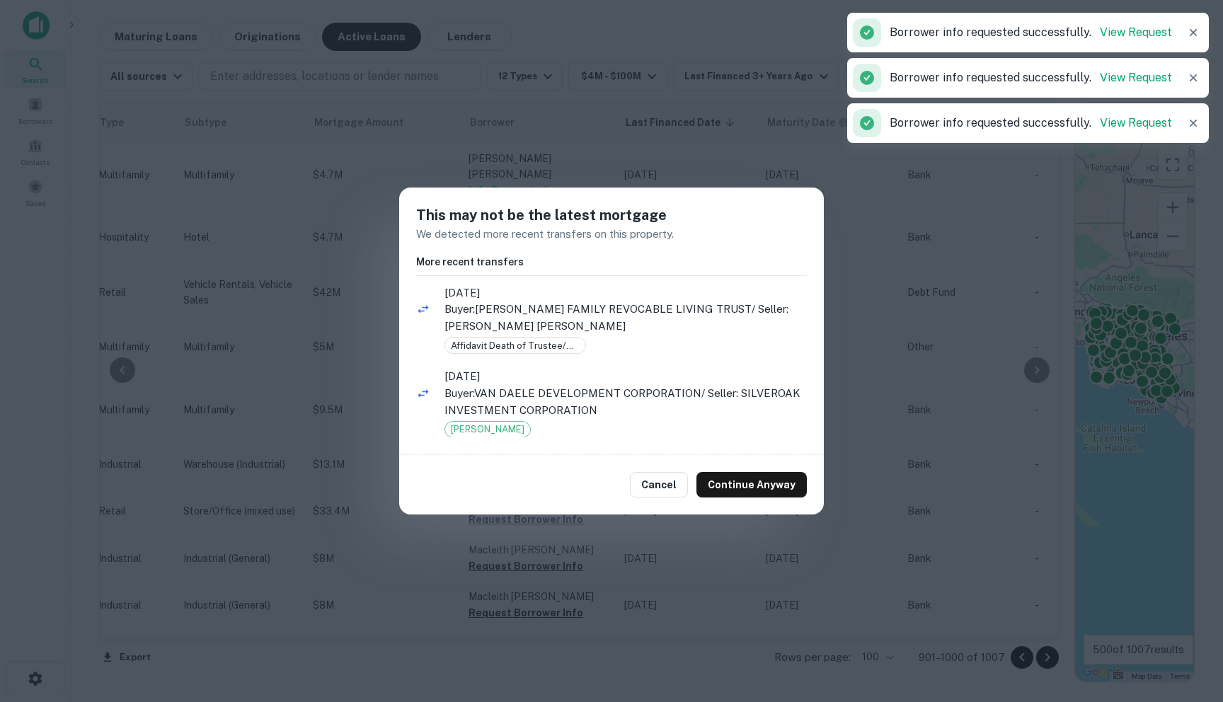
click at [736, 498] on div "Cancel Continue Anyway" at bounding box center [611, 484] width 425 height 59
click at [736, 490] on button "Continue Anyway" at bounding box center [752, 484] width 110 height 25
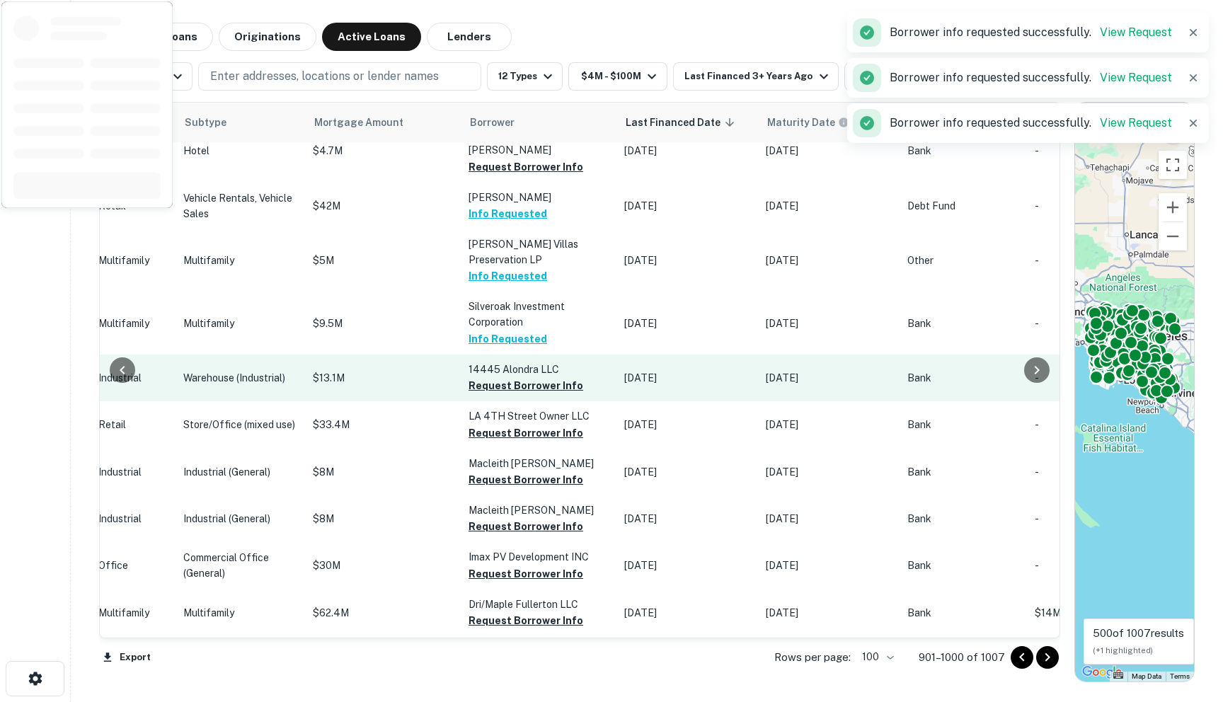
scroll to position [3739, 624]
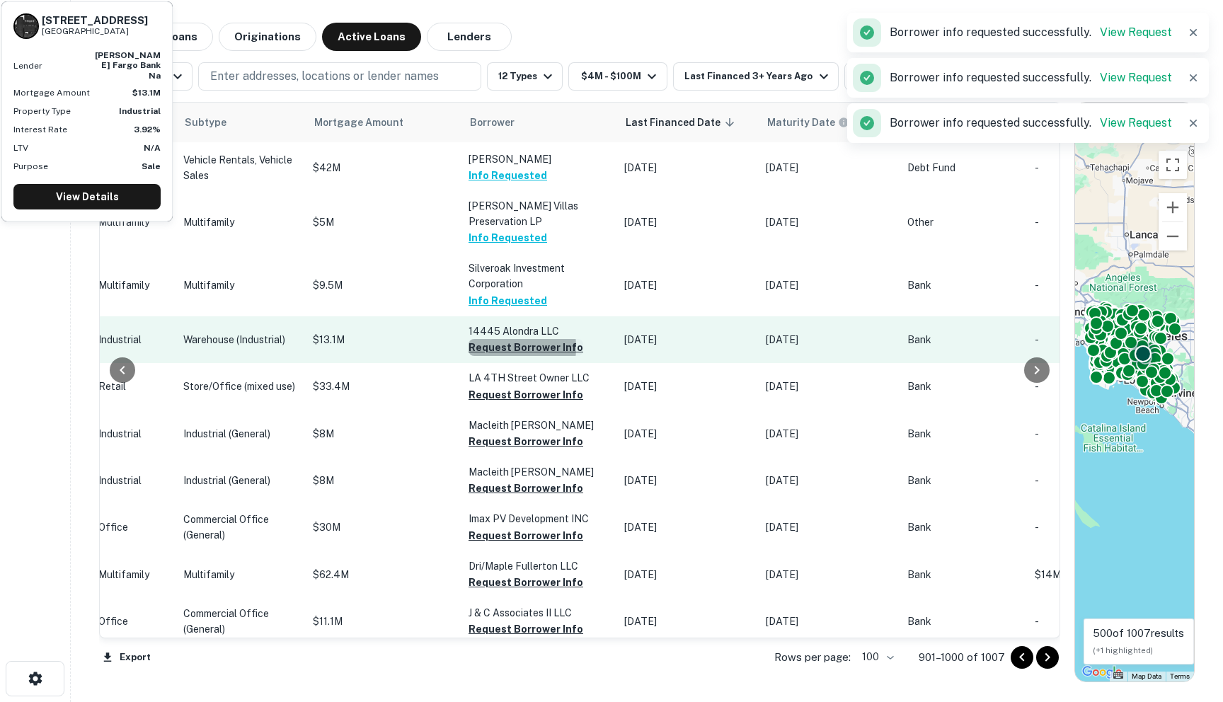
click at [469, 356] on button "Request Borrower Info" at bounding box center [526, 347] width 115 height 17
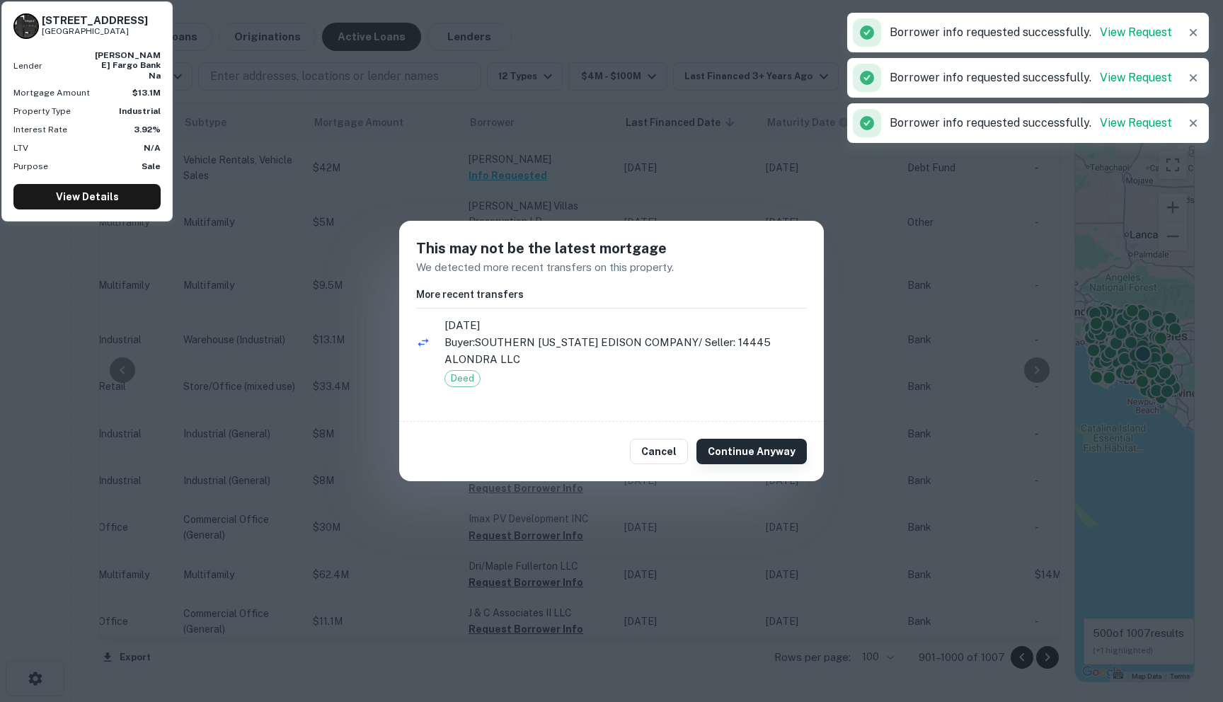
click at [738, 459] on button "Continue Anyway" at bounding box center [752, 451] width 110 height 25
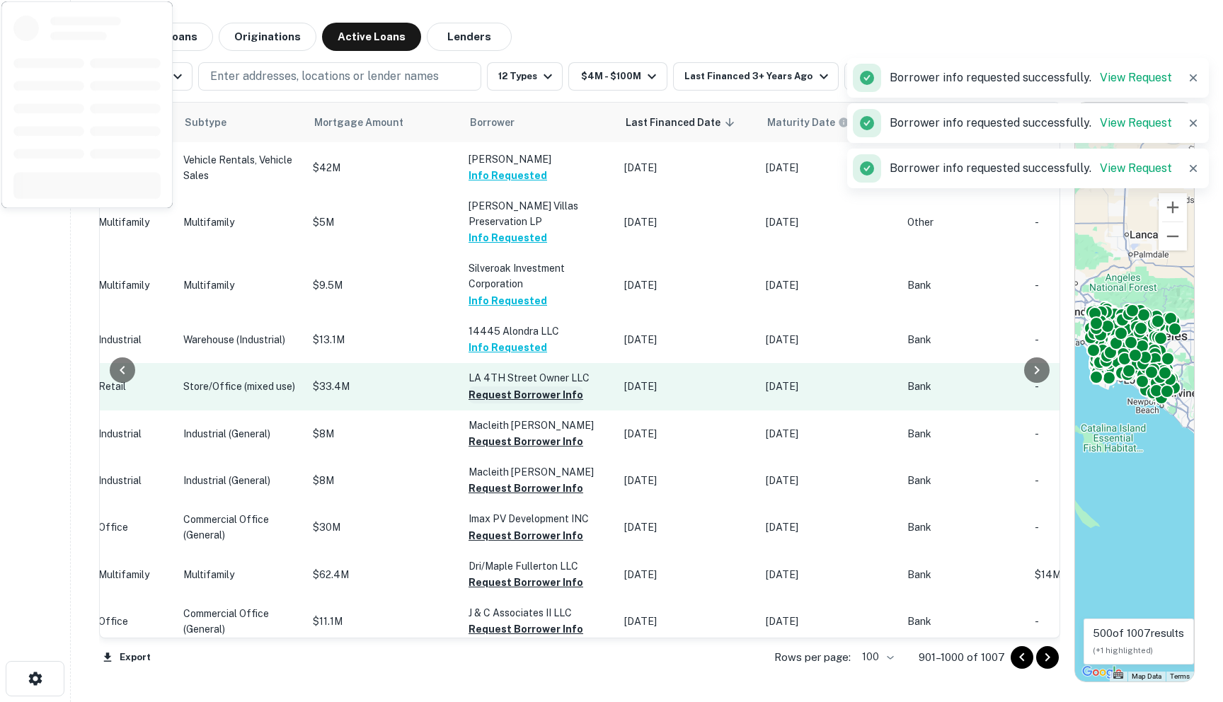
scroll to position [3832, 624]
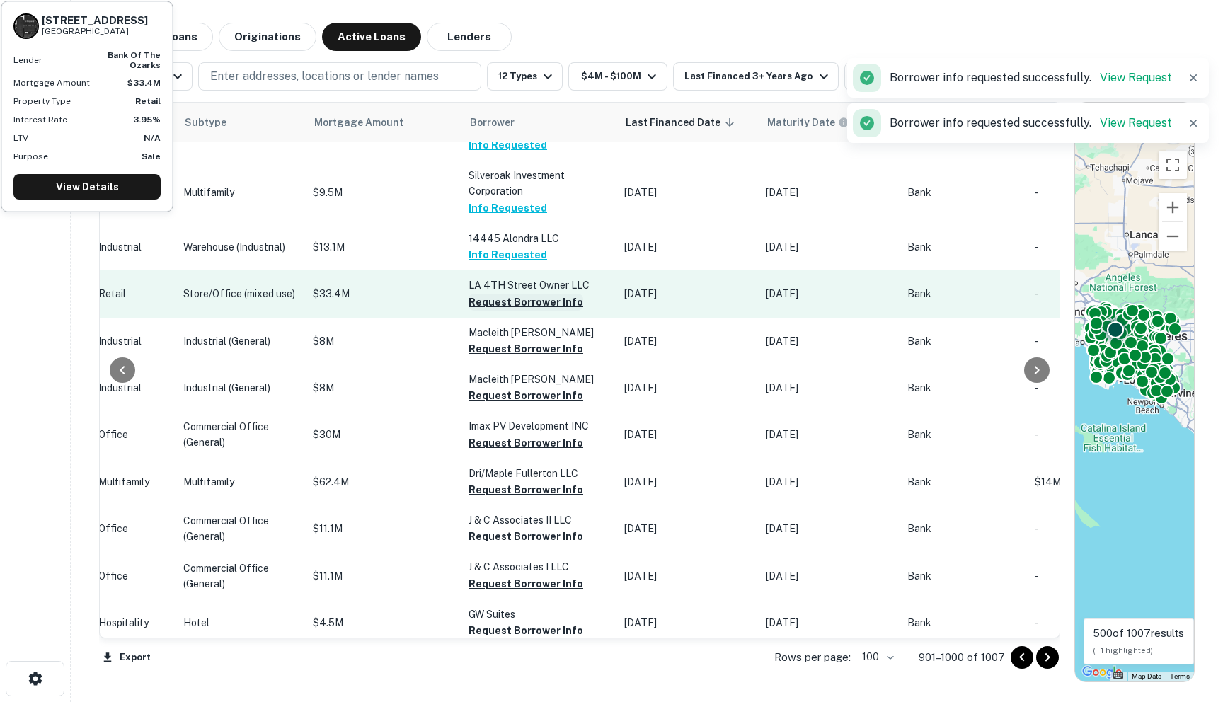
click at [469, 311] on button "Request Borrower Info" at bounding box center [526, 302] width 115 height 17
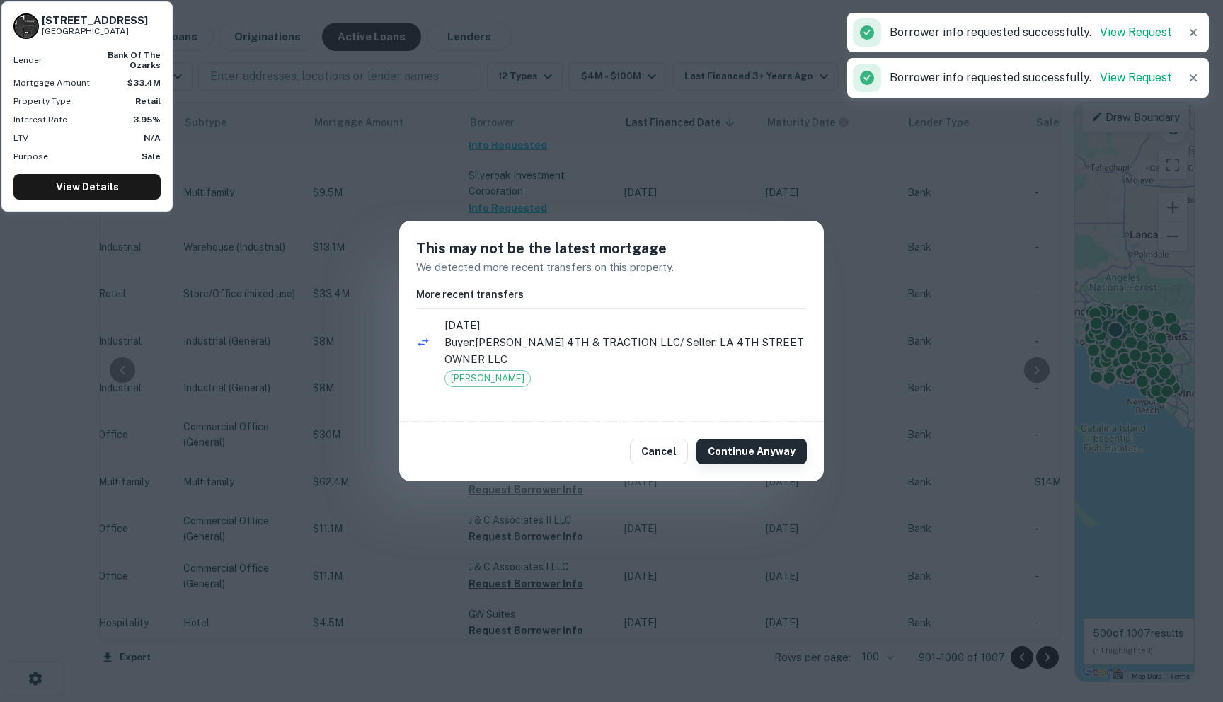
click at [755, 450] on button "Continue Anyway" at bounding box center [752, 451] width 110 height 25
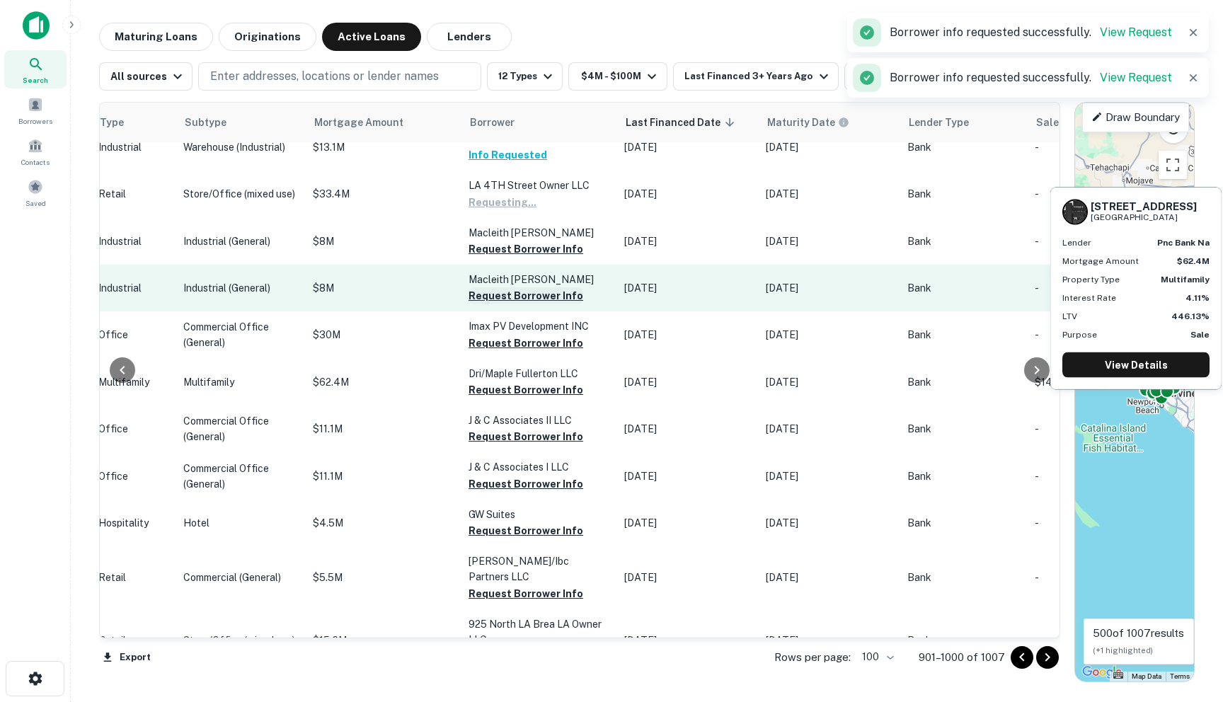
scroll to position [3937, 624]
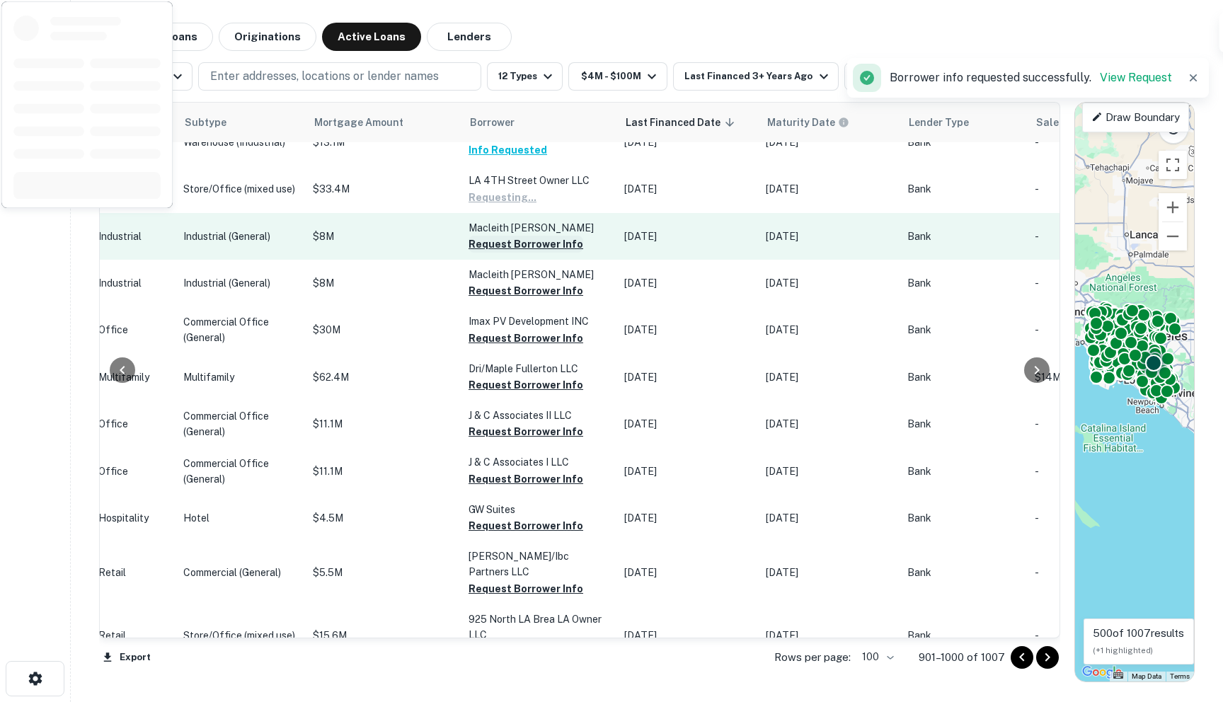
click at [469, 253] on button "Request Borrower Info" at bounding box center [526, 244] width 115 height 17
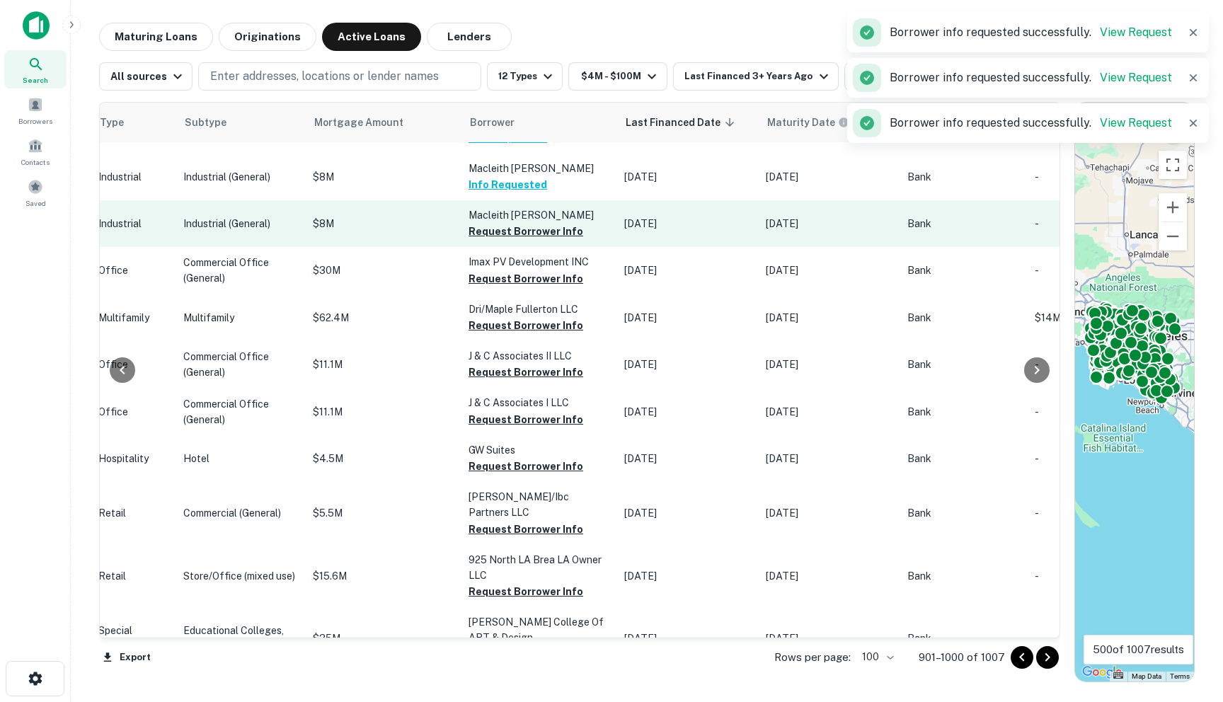
scroll to position [4010, 624]
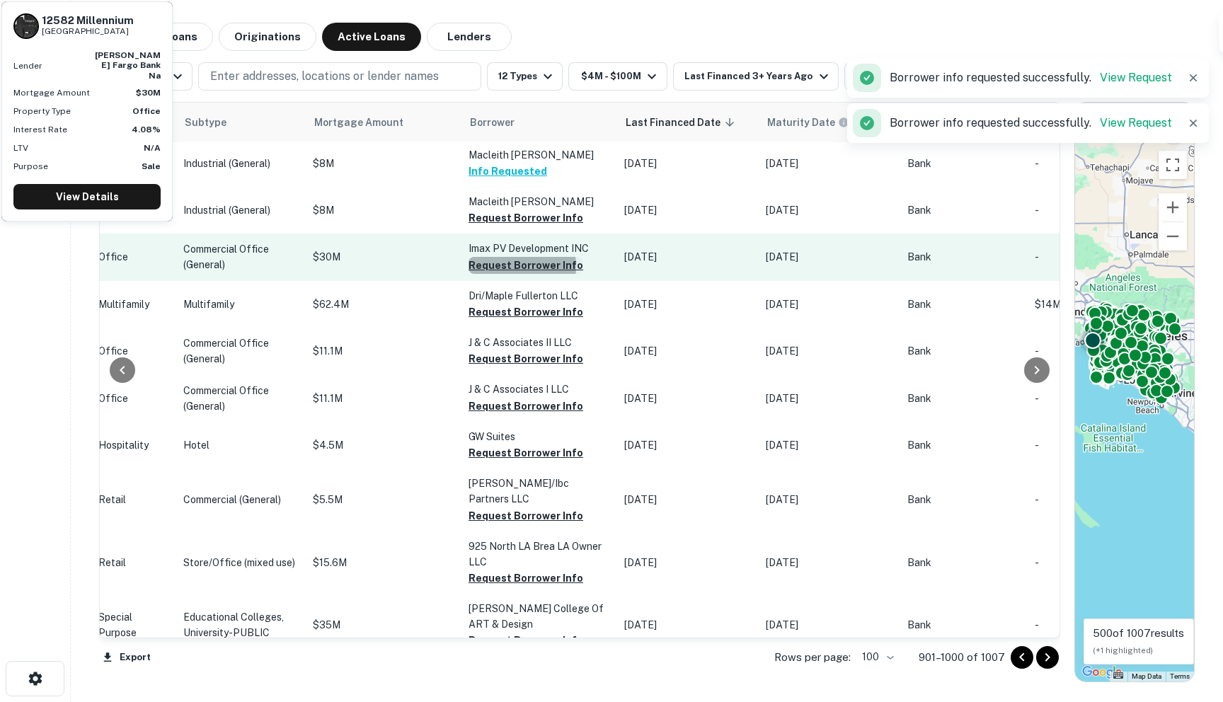
click at [471, 274] on button "Request Borrower Info" at bounding box center [526, 265] width 115 height 17
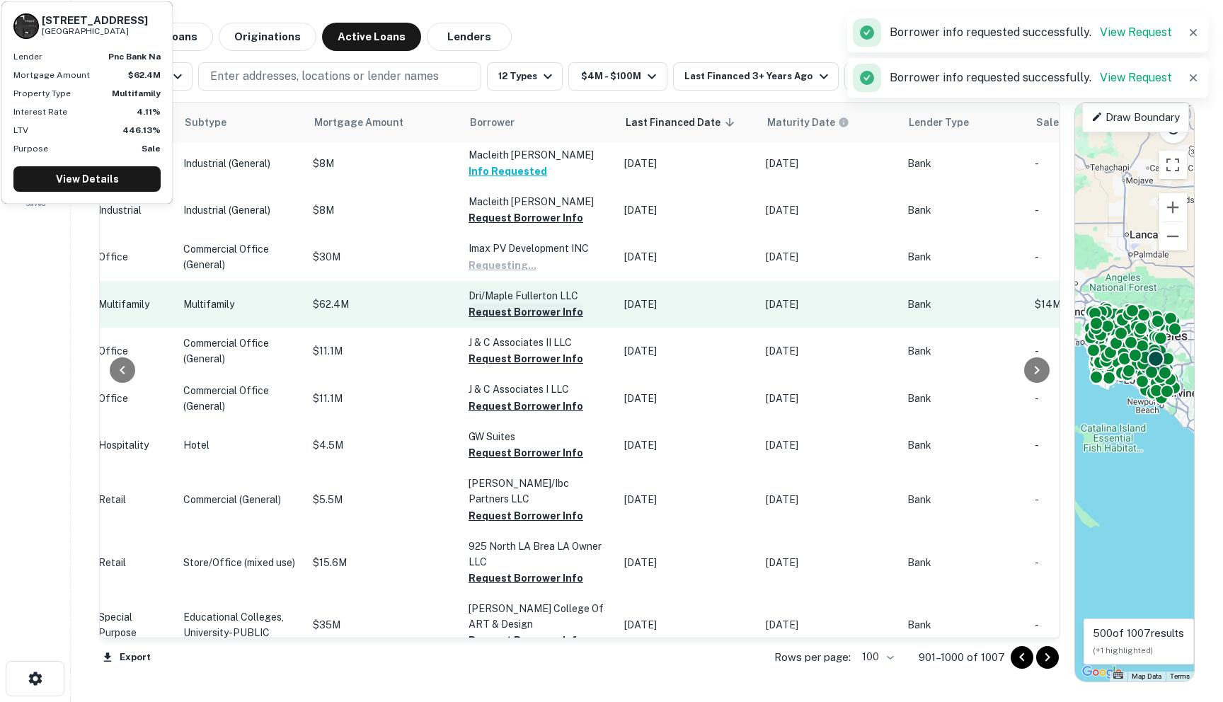
click at [469, 321] on button "Request Borrower Info" at bounding box center [526, 312] width 115 height 17
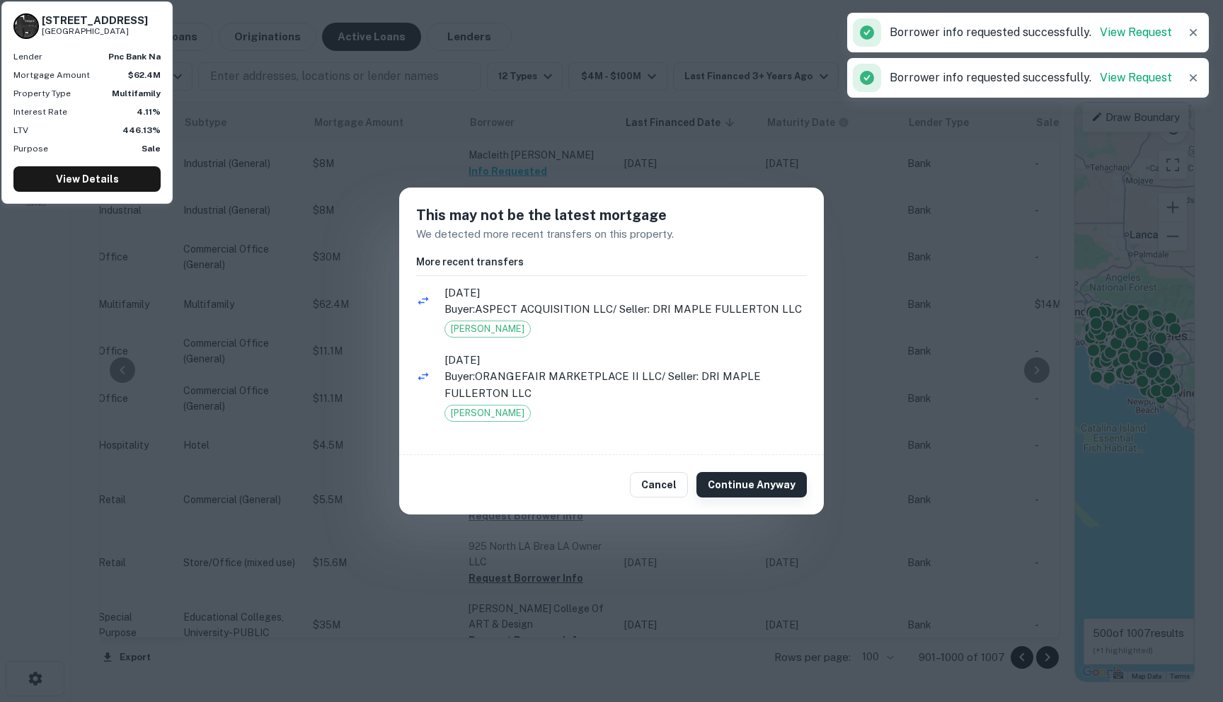
click at [753, 490] on button "Continue Anyway" at bounding box center [752, 484] width 110 height 25
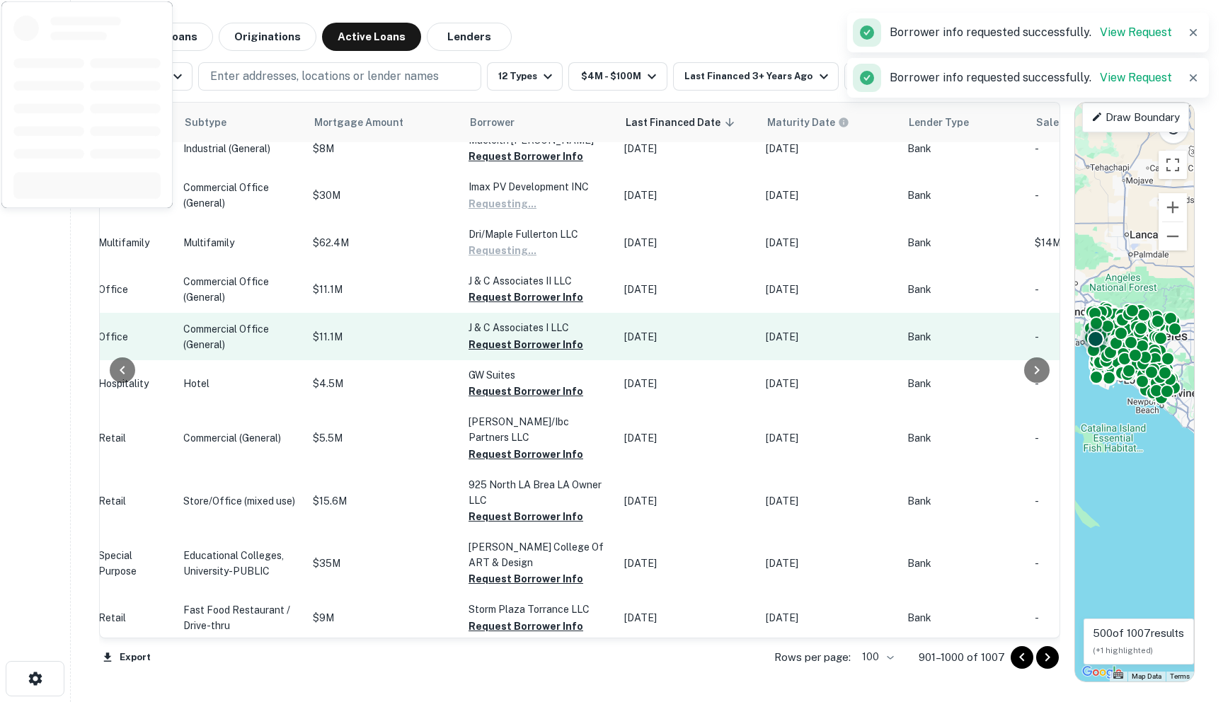
scroll to position [4072, 624]
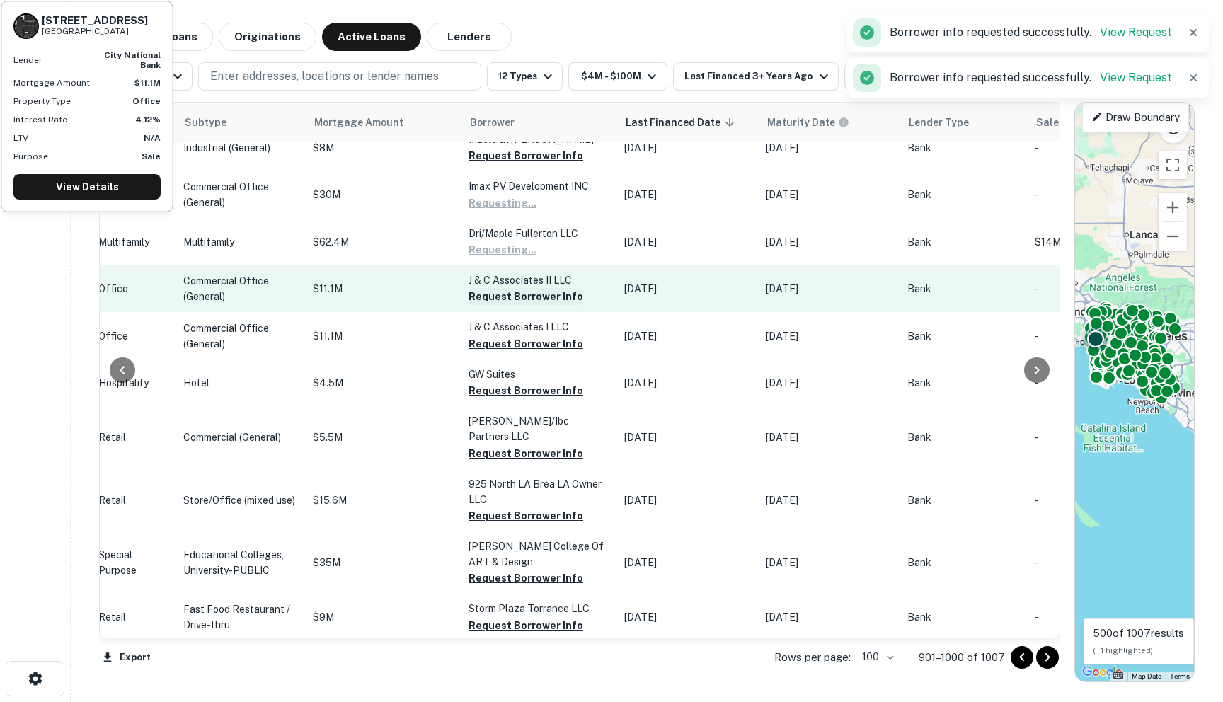
click at [469, 305] on button "Request Borrower Info" at bounding box center [526, 296] width 115 height 17
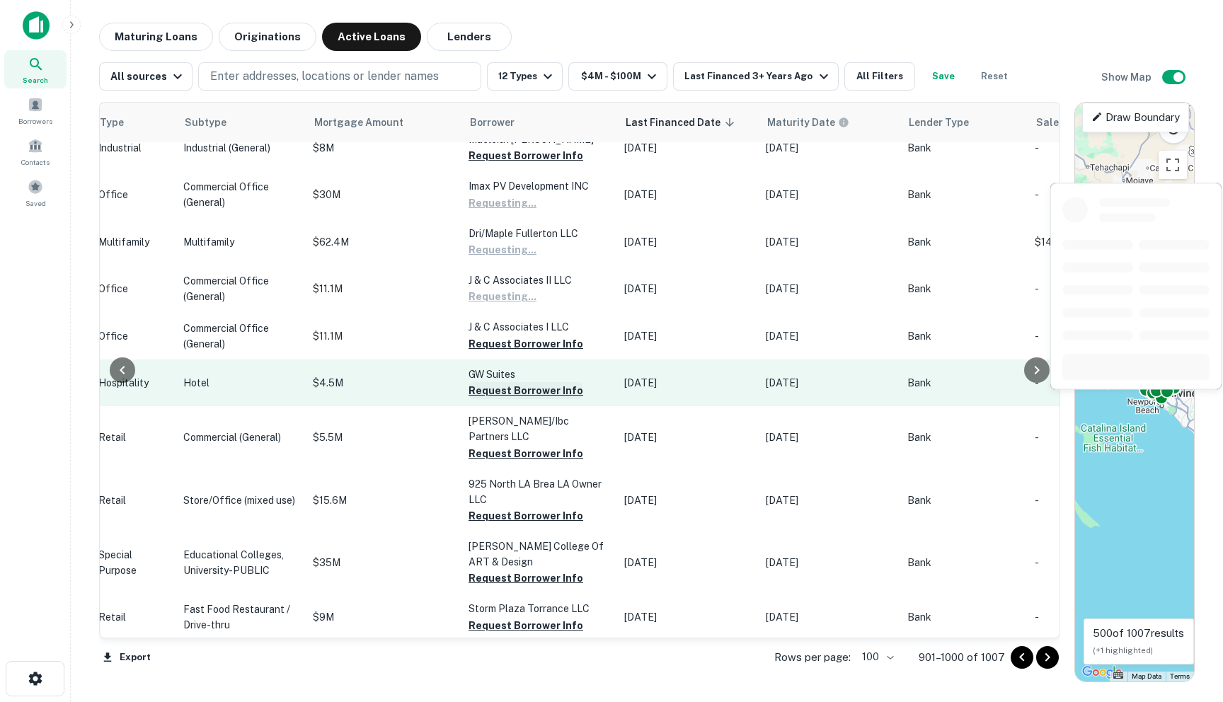
scroll to position [4121, 624]
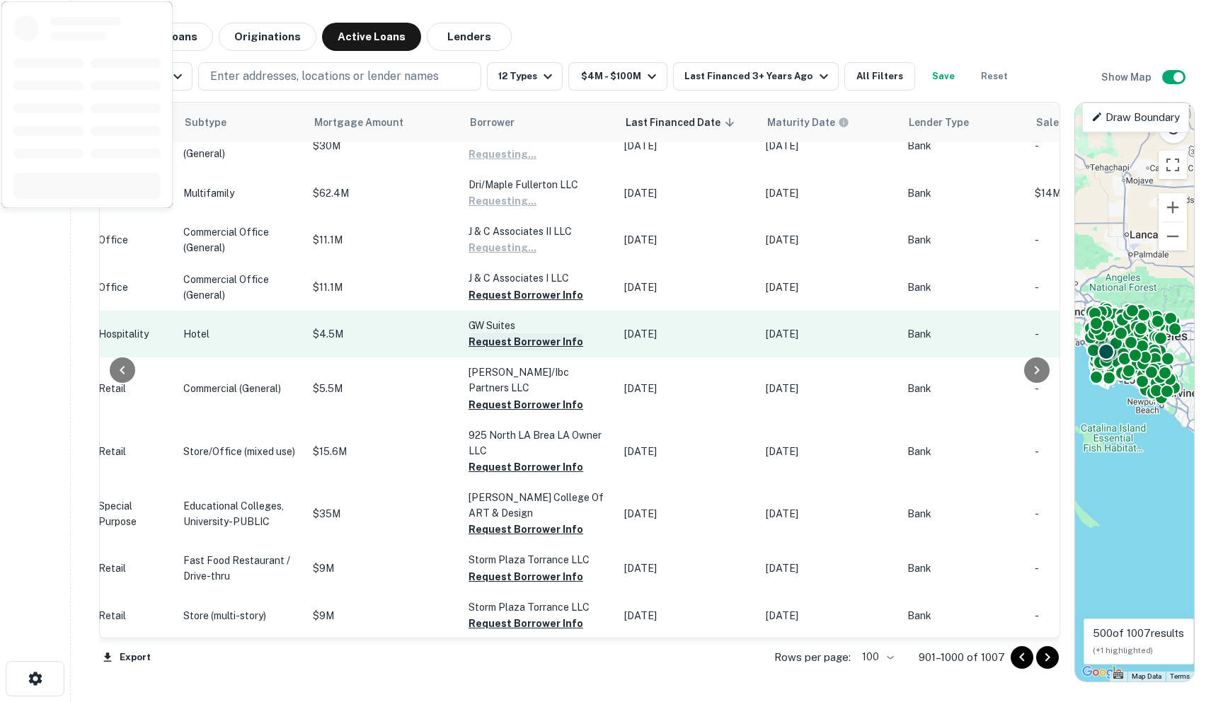
click at [469, 350] on button "Request Borrower Info" at bounding box center [526, 341] width 115 height 17
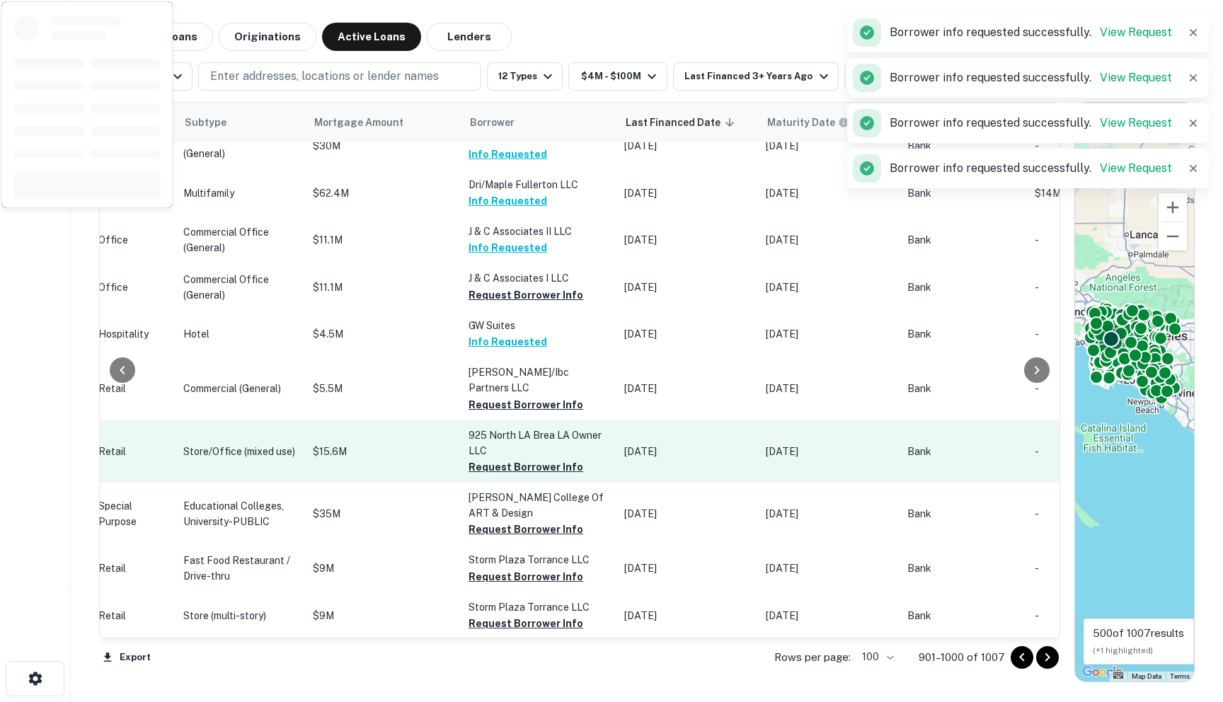
click at [484, 413] on button "Request Borrower Info" at bounding box center [526, 404] width 115 height 17
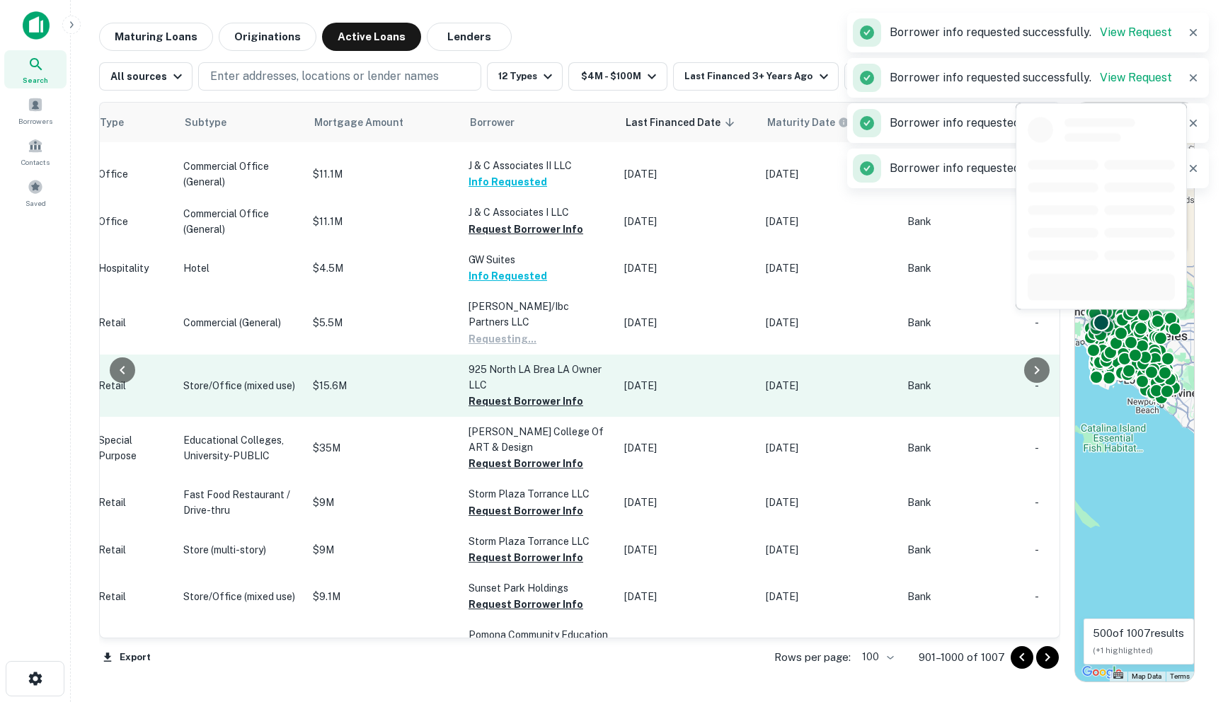
scroll to position [4191, 624]
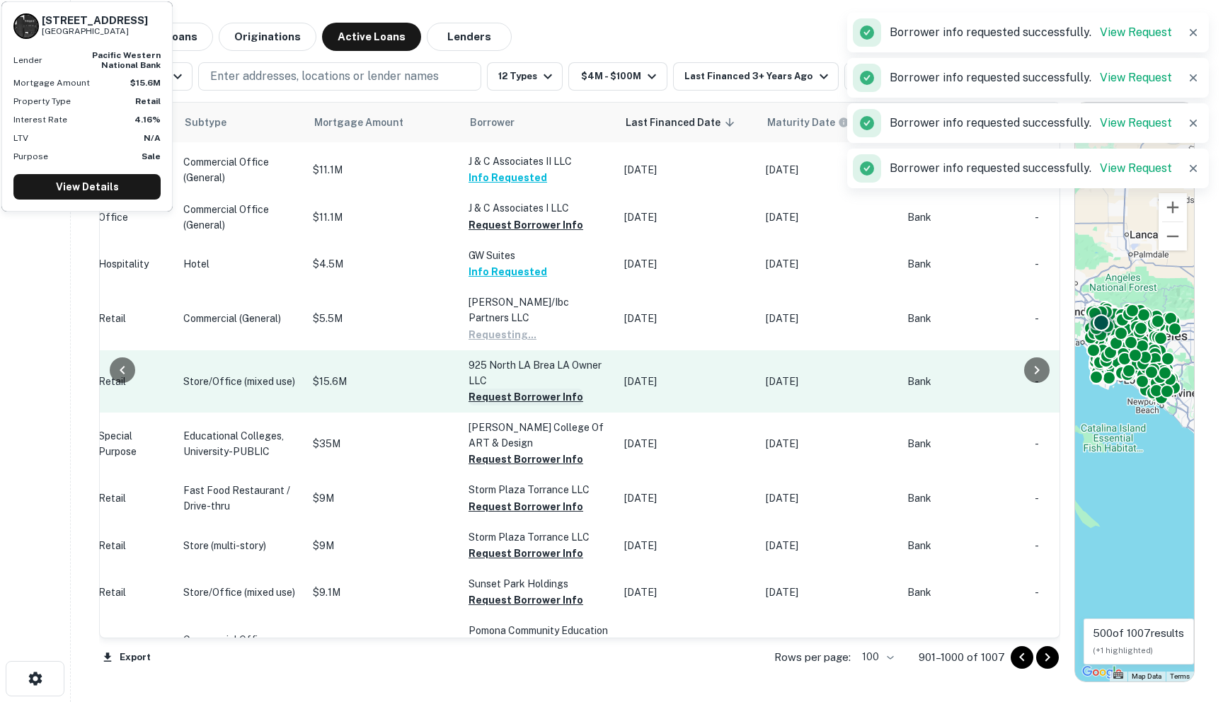
click at [474, 406] on button "Request Borrower Info" at bounding box center [526, 397] width 115 height 17
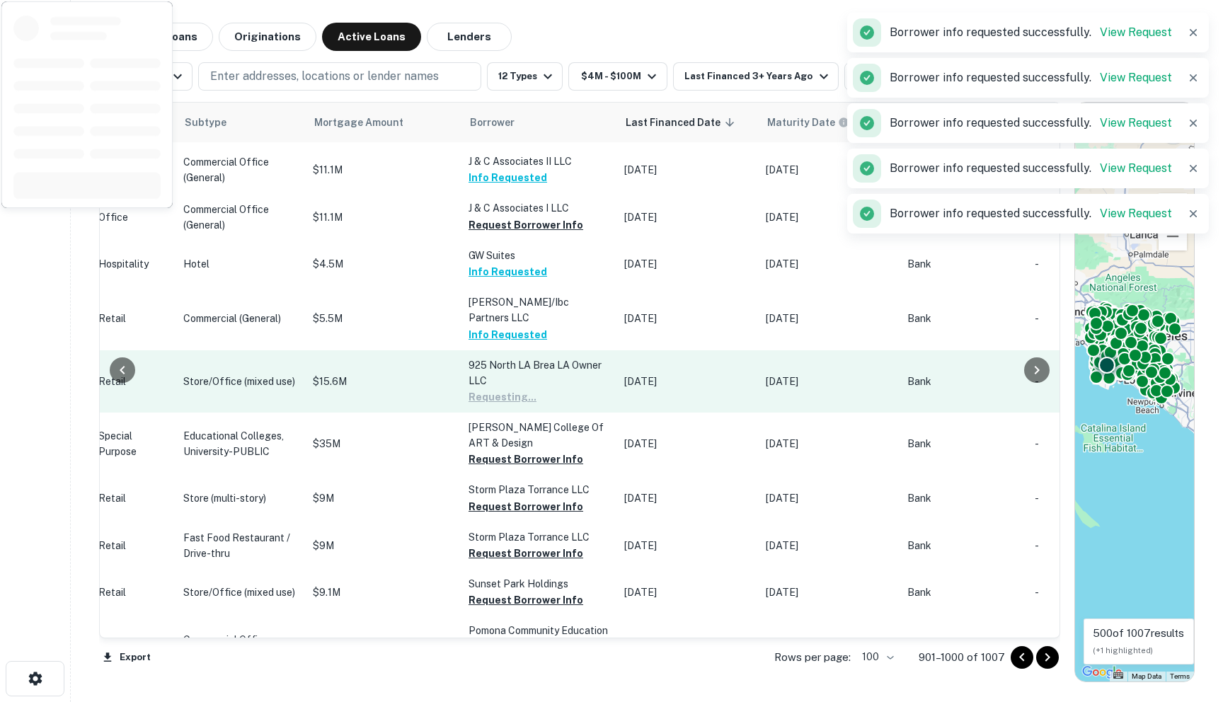
scroll to position [4289, 624]
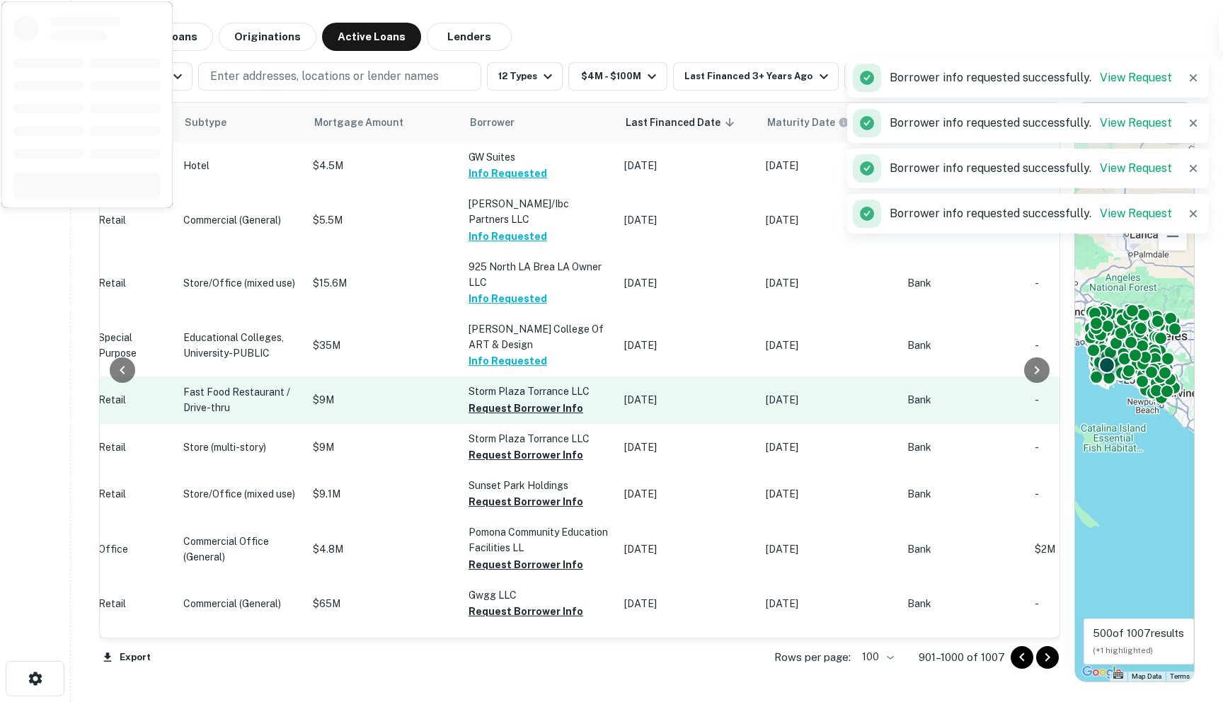
click at [469, 417] on button "Request Borrower Info" at bounding box center [526, 408] width 115 height 17
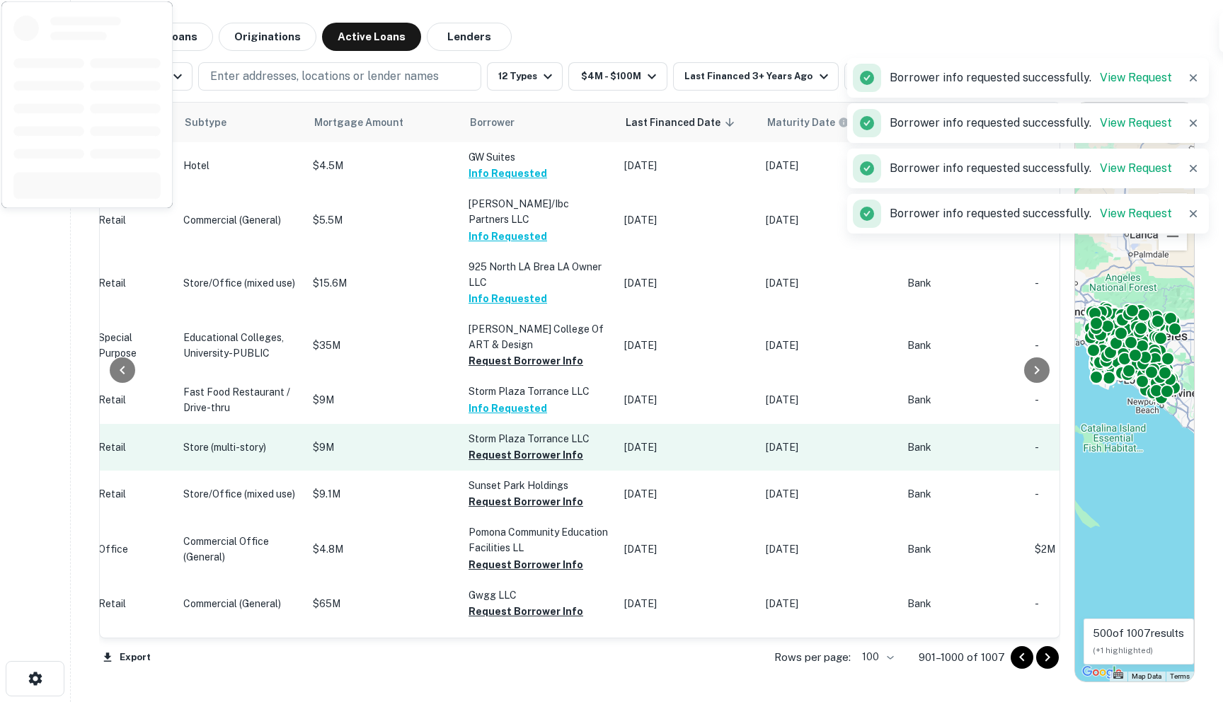
scroll to position [4364, 624]
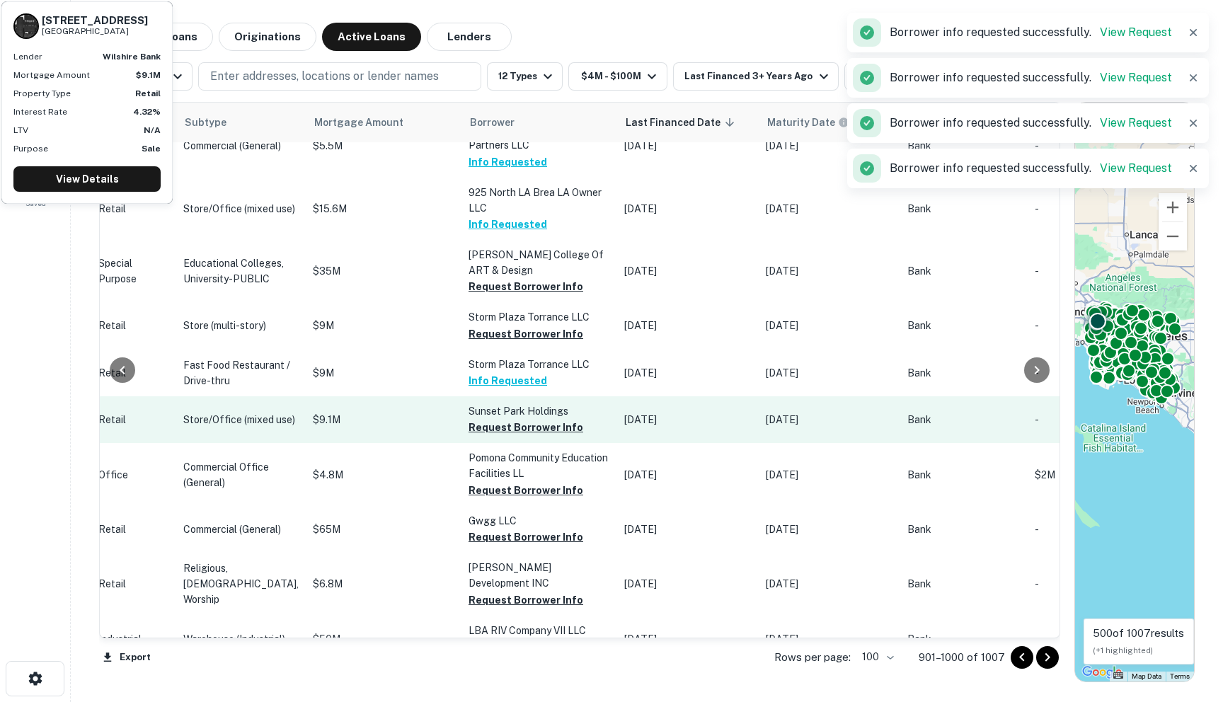
click at [462, 443] on td "Sunset Park Holdings Request Borrower Info" at bounding box center [540, 419] width 156 height 47
click at [469, 436] on button "Request Borrower Info" at bounding box center [526, 427] width 115 height 17
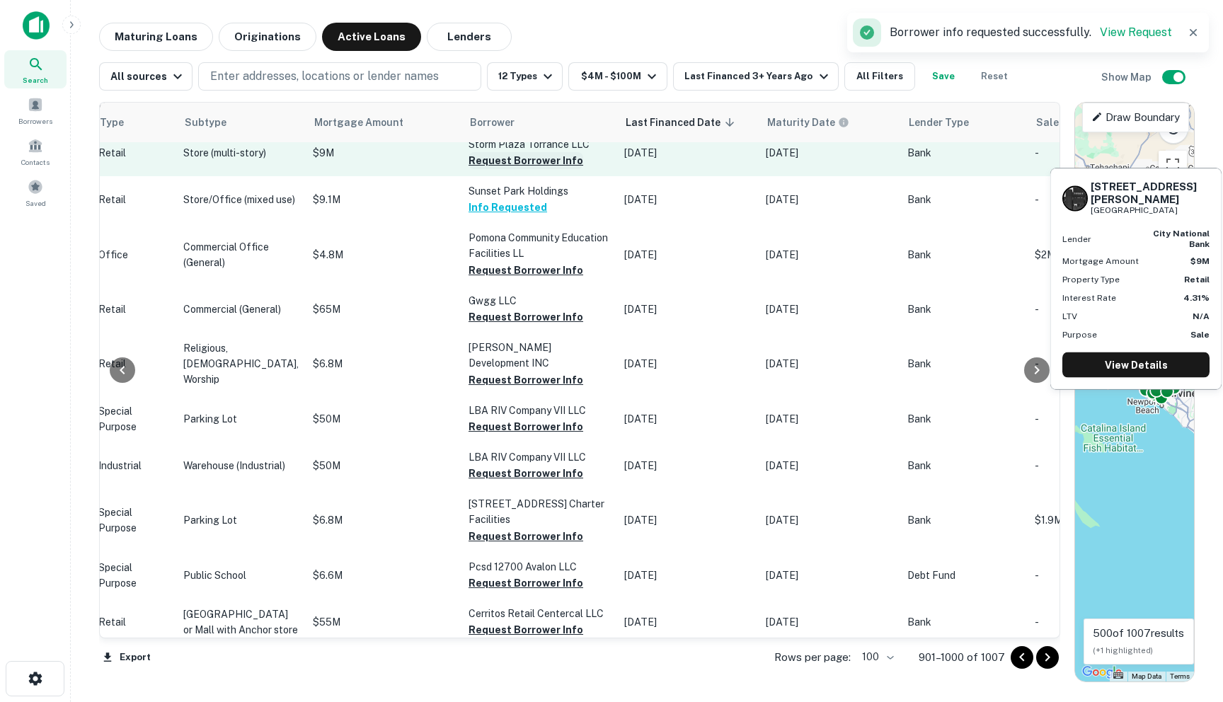
scroll to position [4587, 624]
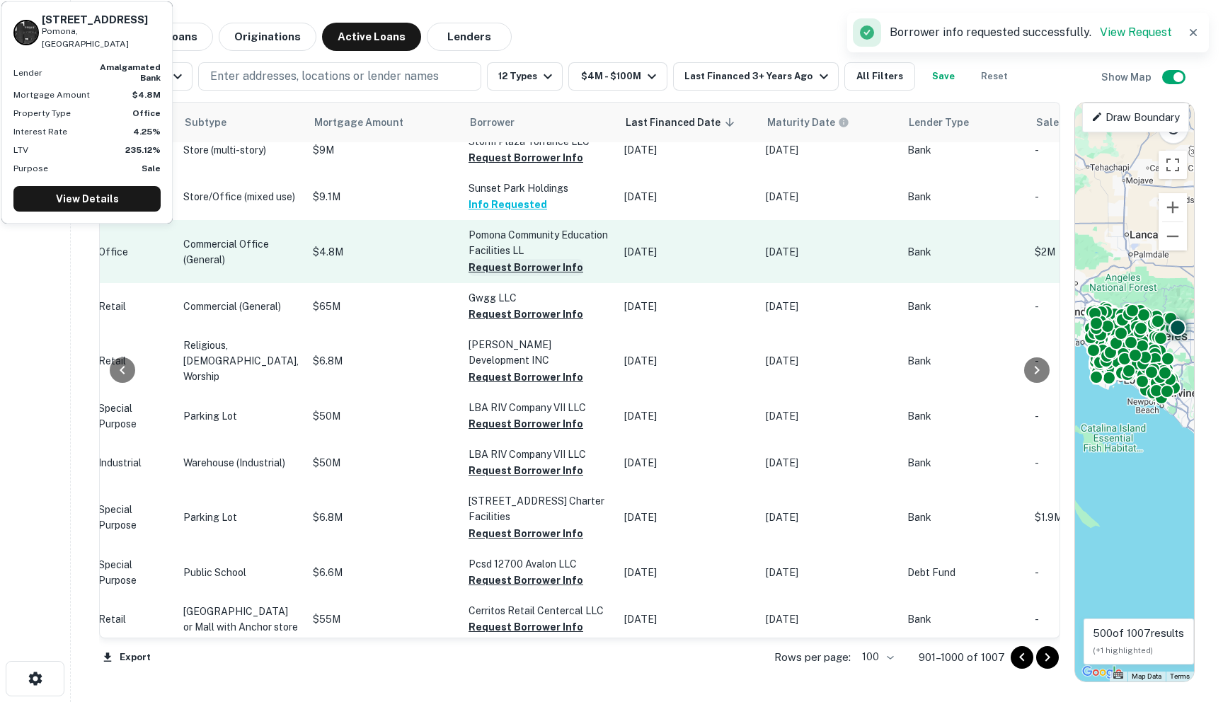
click at [469, 276] on button "Request Borrower Info" at bounding box center [526, 267] width 115 height 17
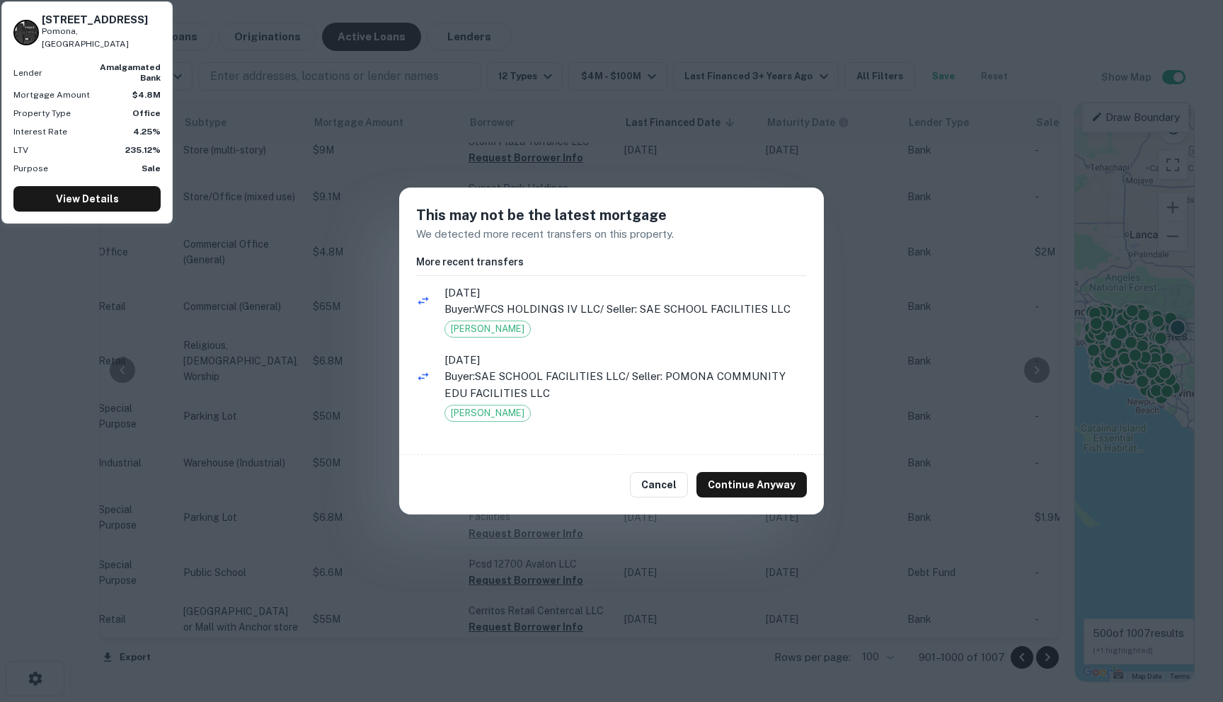
click at [716, 466] on div "Cancel Continue Anyway" at bounding box center [611, 484] width 425 height 59
click at [730, 507] on div "Cancel Continue Anyway" at bounding box center [611, 484] width 425 height 59
click at [727, 474] on button "Continue Anyway" at bounding box center [752, 484] width 110 height 25
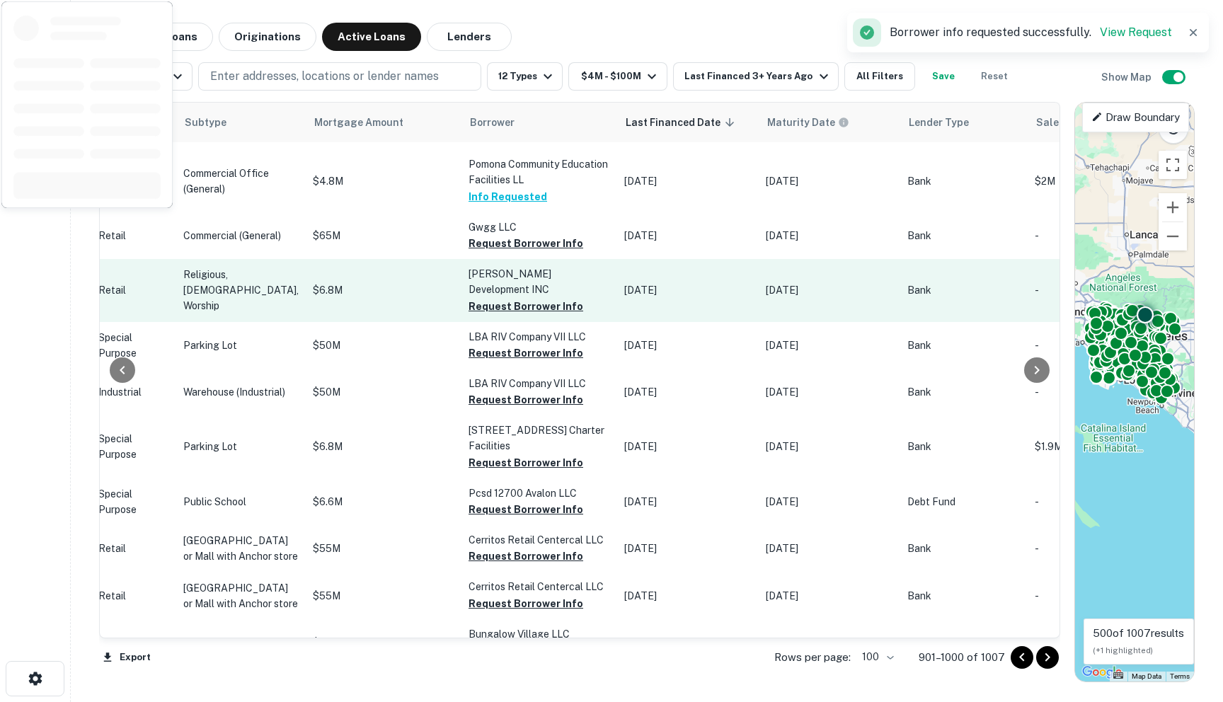
scroll to position [4662, 624]
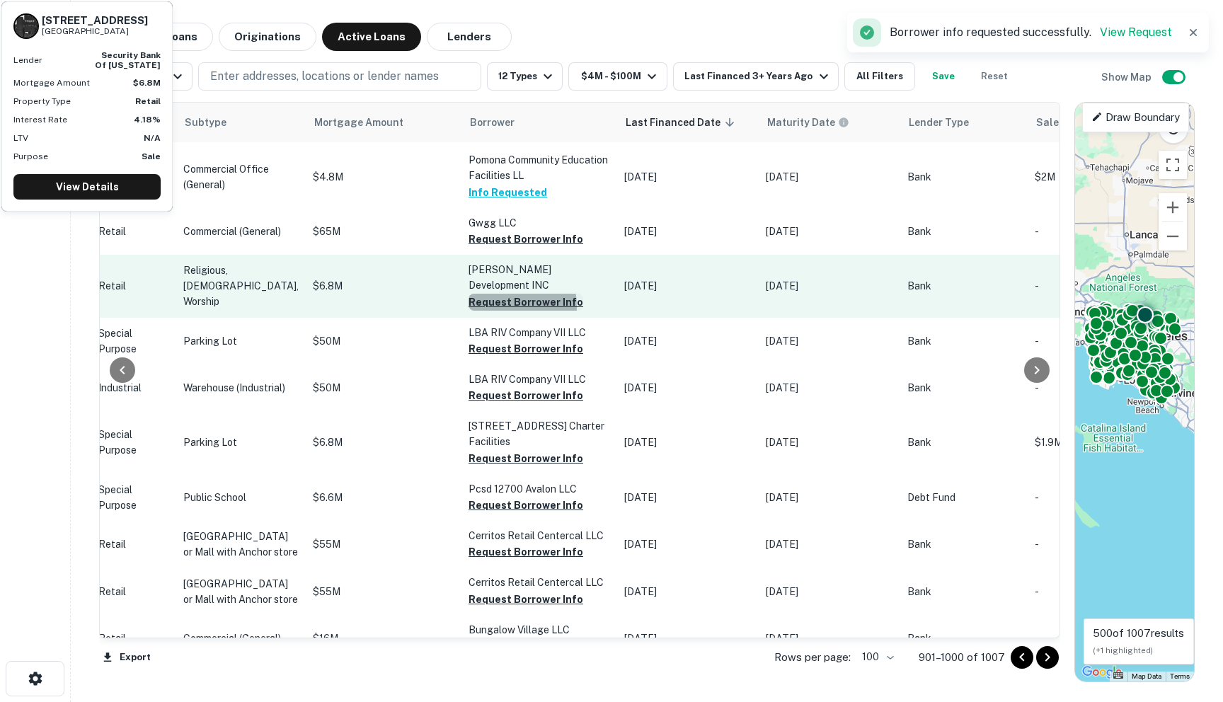
click at [469, 311] on button "Request Borrower Info" at bounding box center [526, 302] width 115 height 17
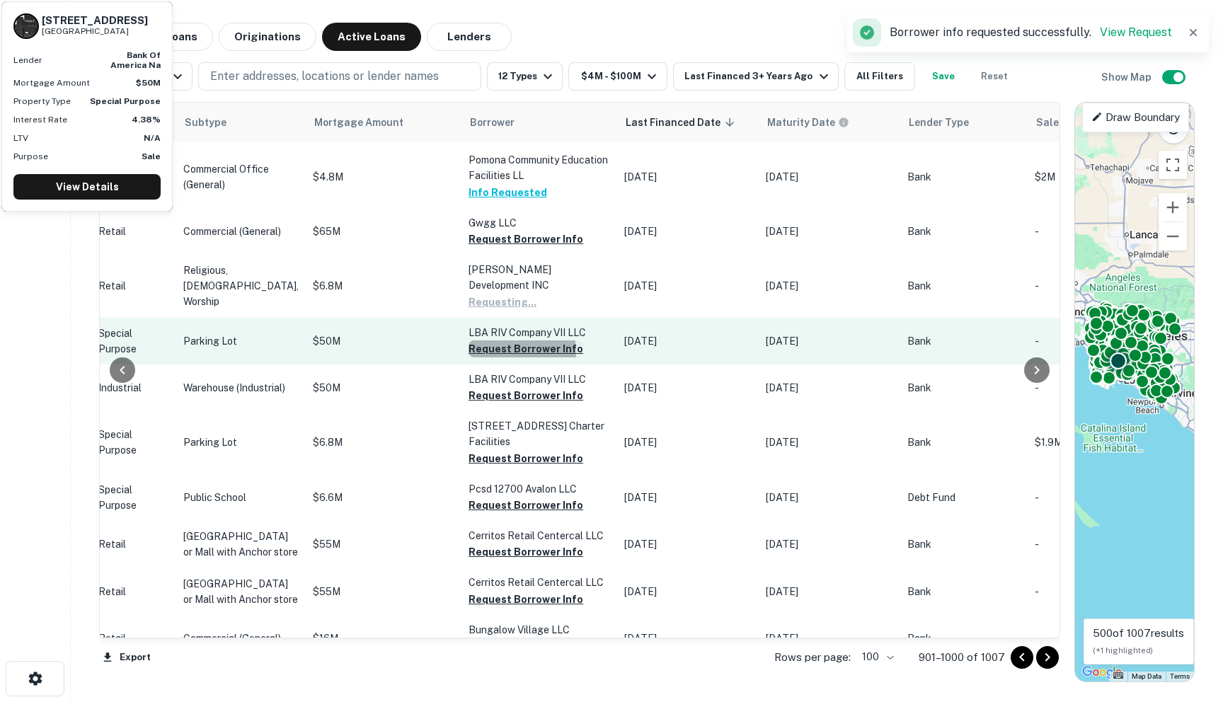
click at [470, 358] on button "Request Borrower Info" at bounding box center [526, 349] width 115 height 17
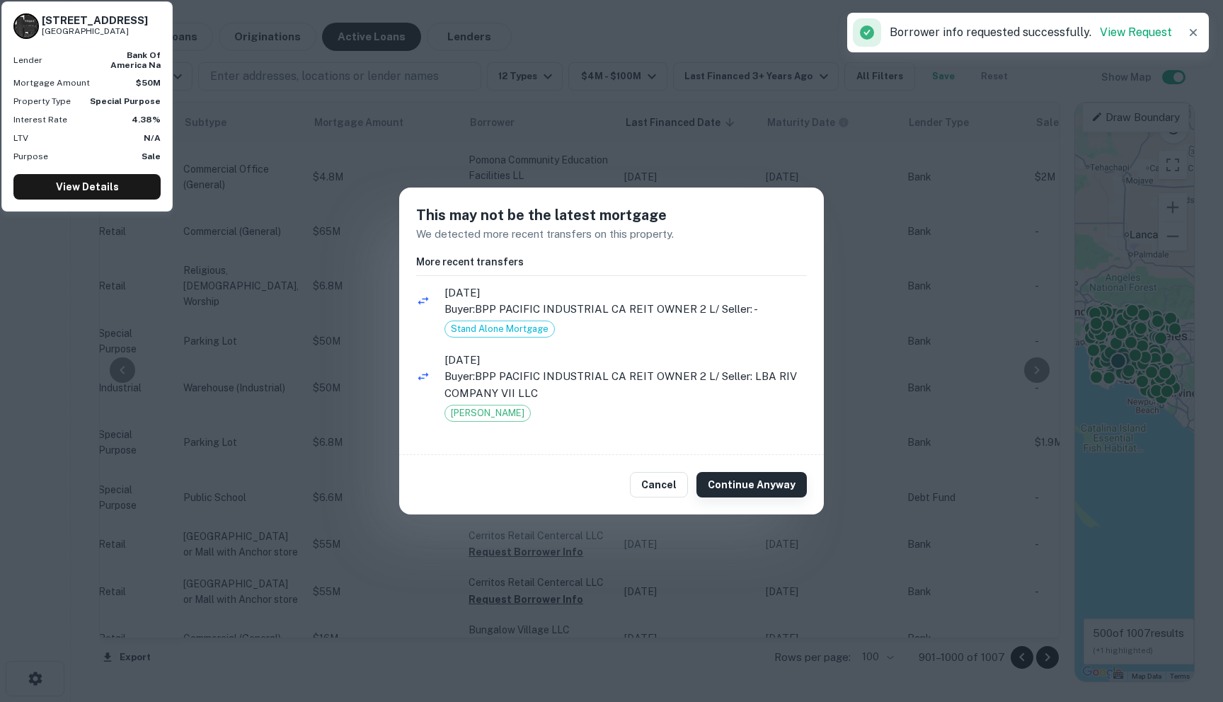
click at [723, 479] on button "Continue Anyway" at bounding box center [752, 484] width 110 height 25
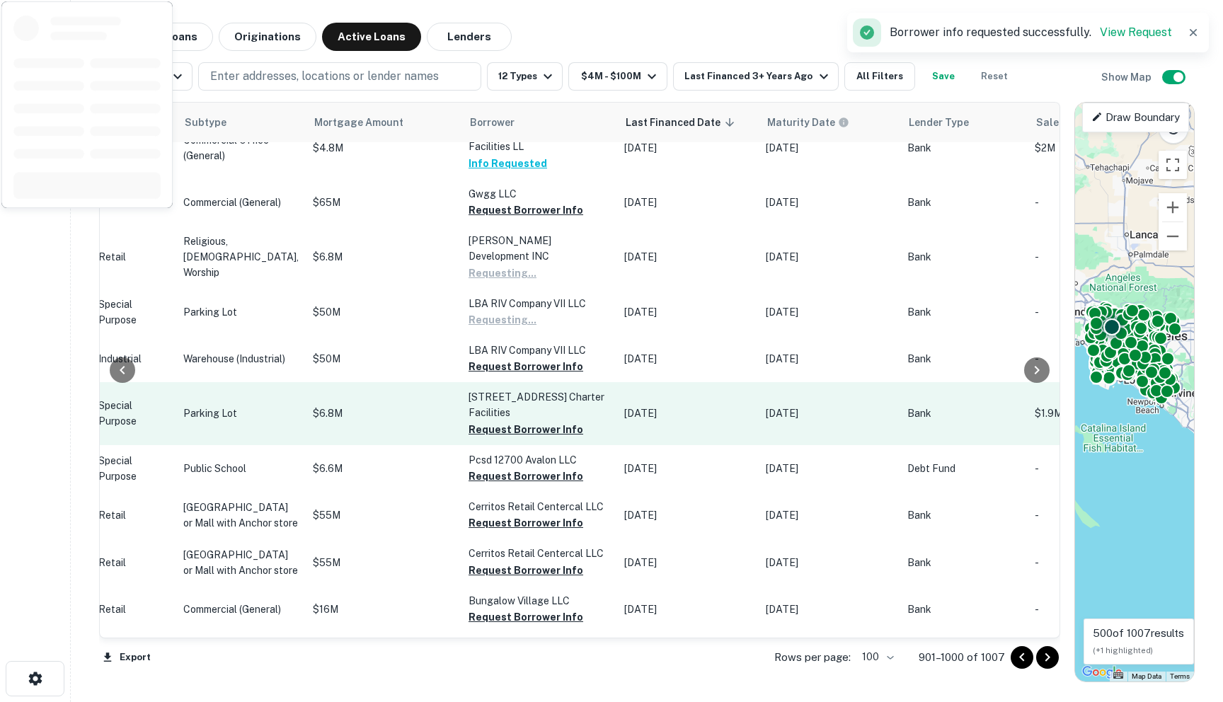
scroll to position [4700, 624]
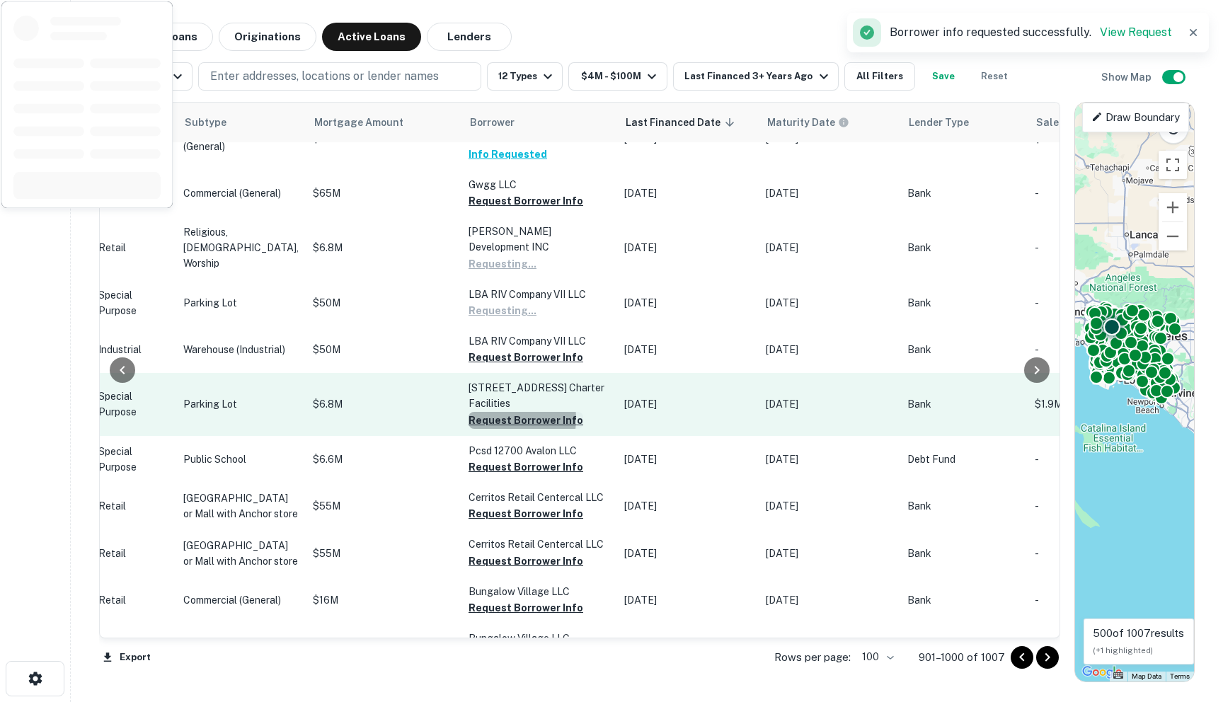
click at [469, 429] on button "Request Borrower Info" at bounding box center [526, 420] width 115 height 17
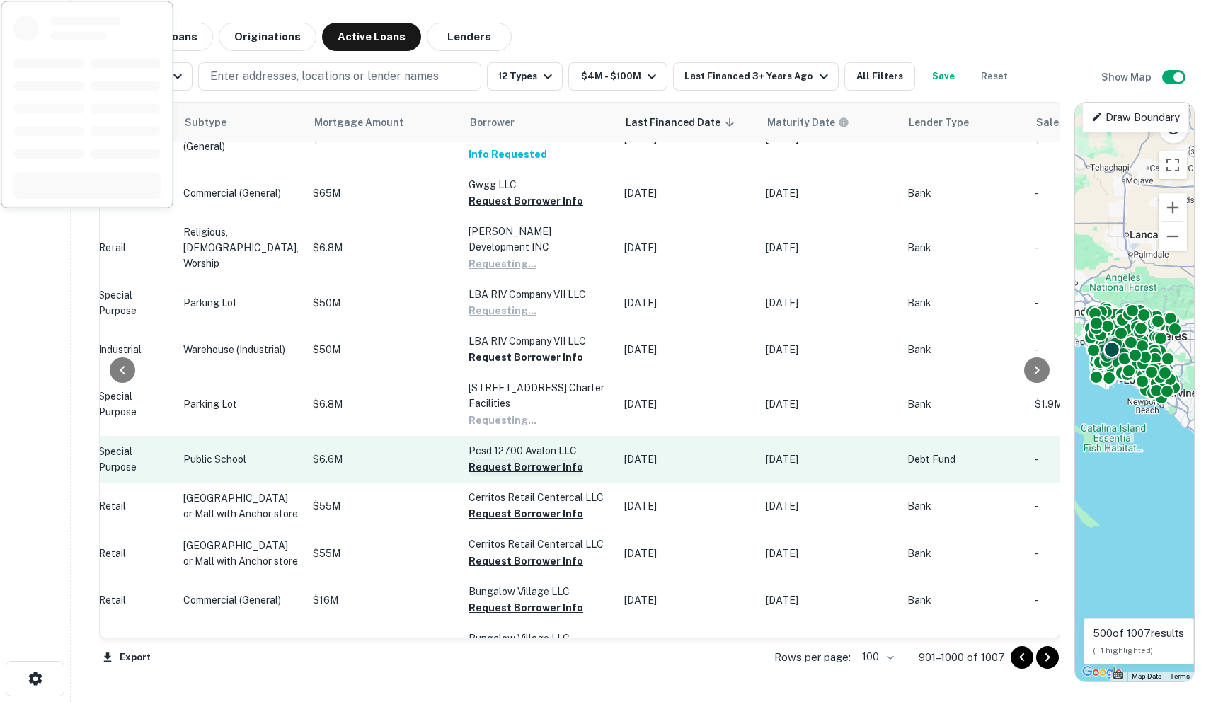
click at [469, 476] on button "Request Borrower Info" at bounding box center [526, 467] width 115 height 17
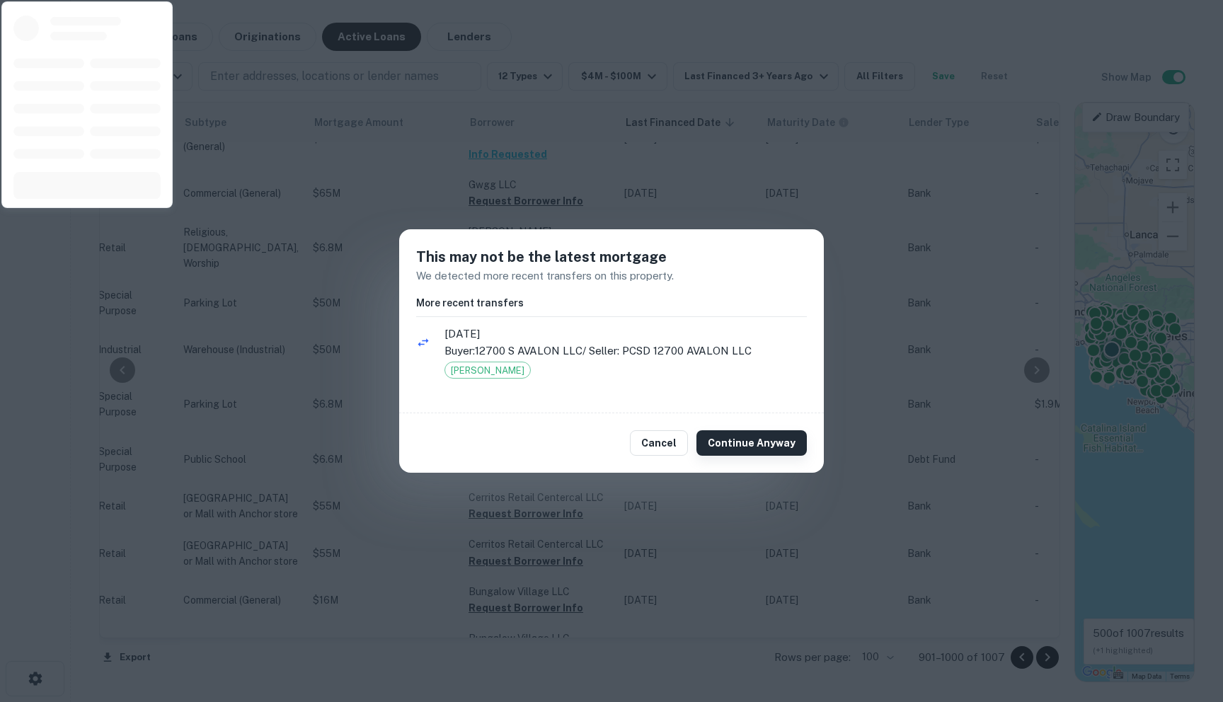
click at [737, 442] on button "Continue Anyway" at bounding box center [752, 442] width 110 height 25
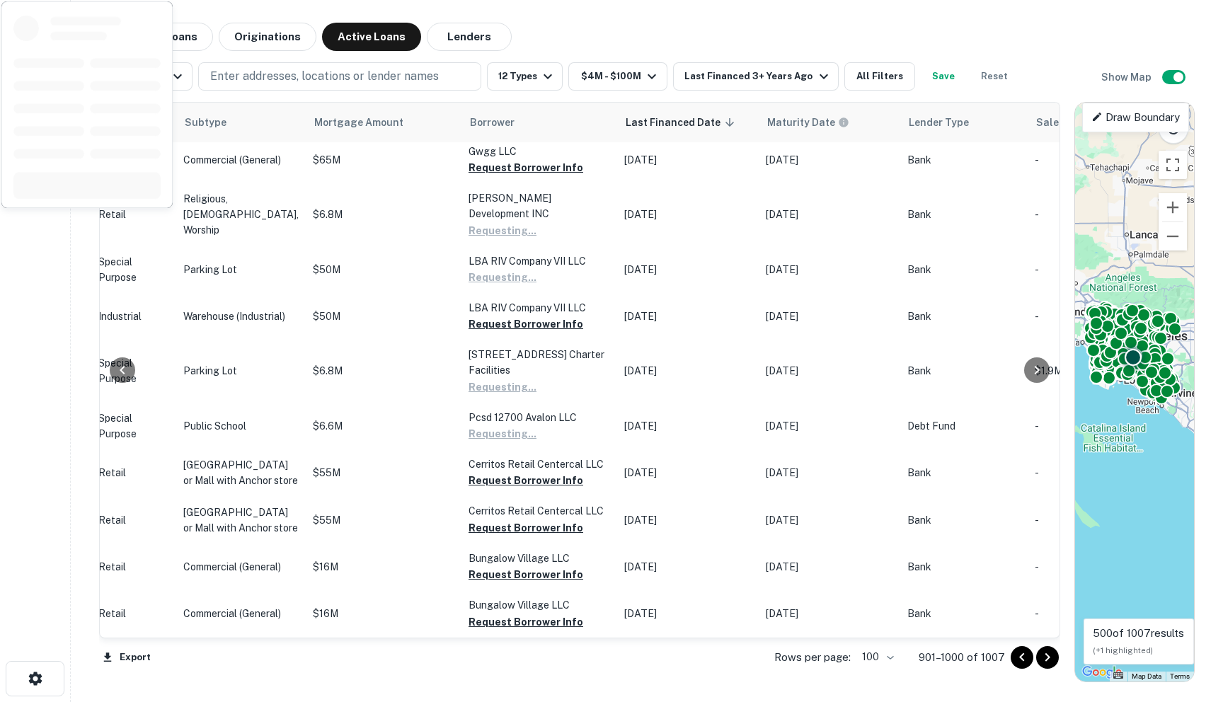
scroll to position [4800, 624]
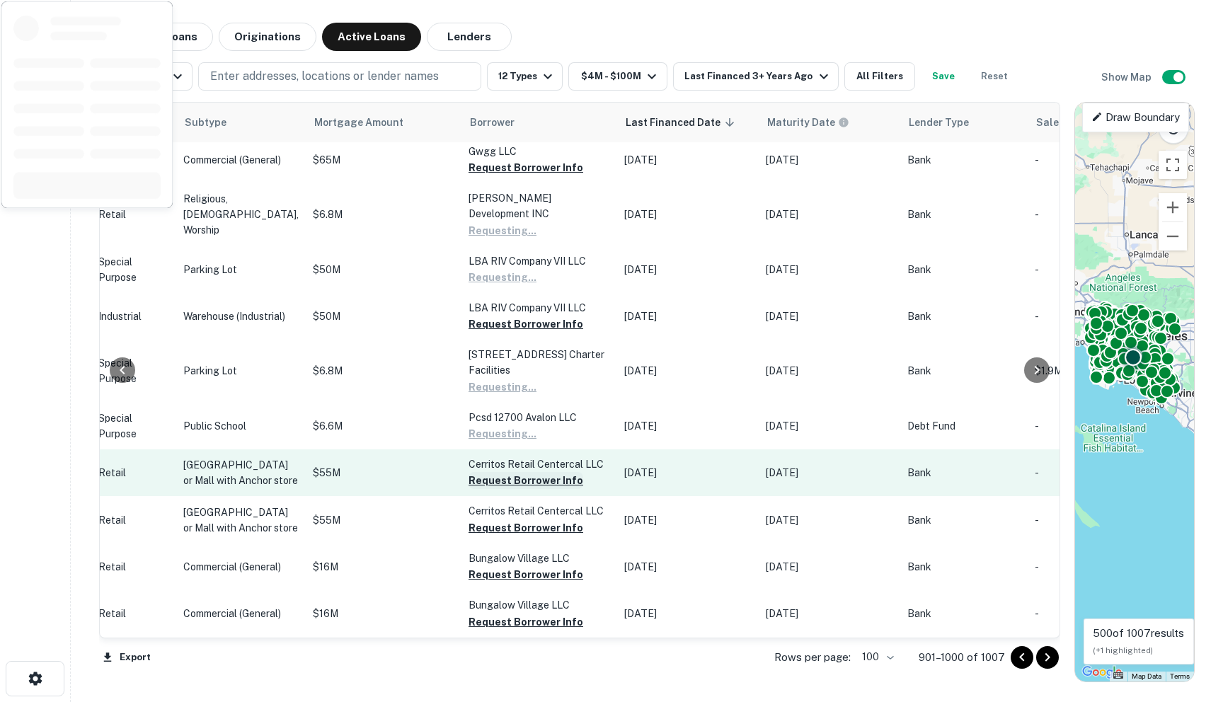
click at [469, 489] on button "Request Borrower Info" at bounding box center [526, 480] width 115 height 17
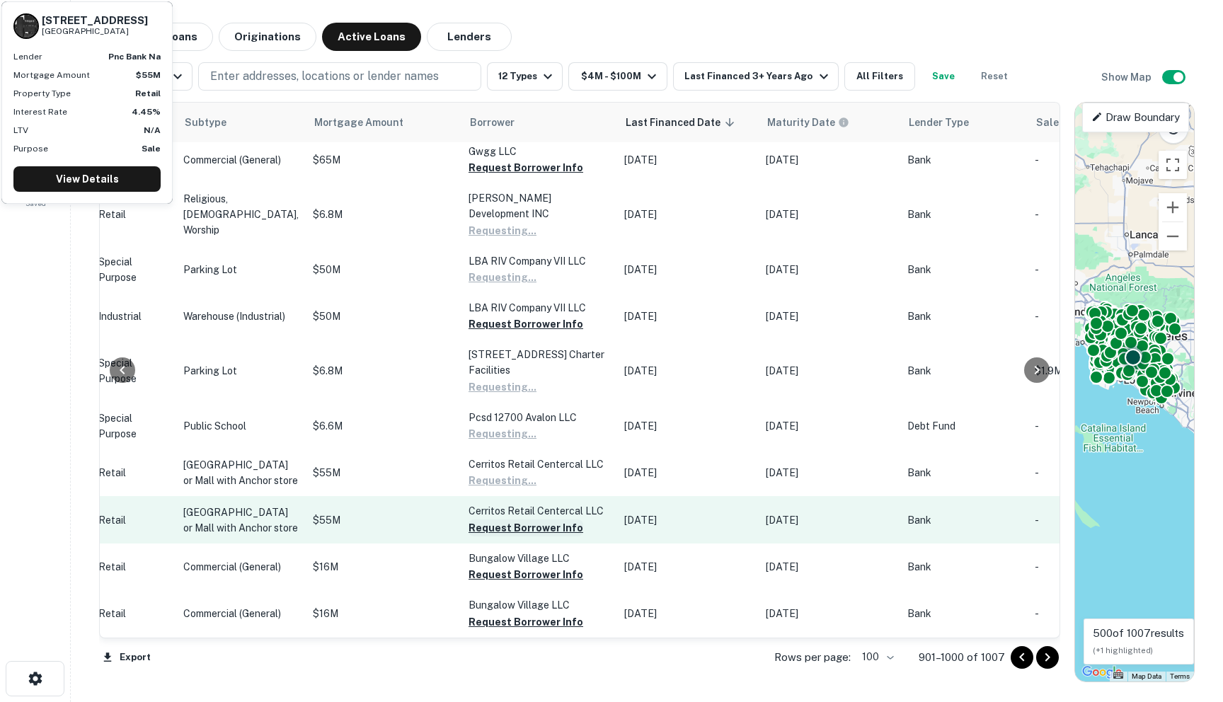
click at [469, 520] on button "Request Borrower Info" at bounding box center [526, 528] width 115 height 17
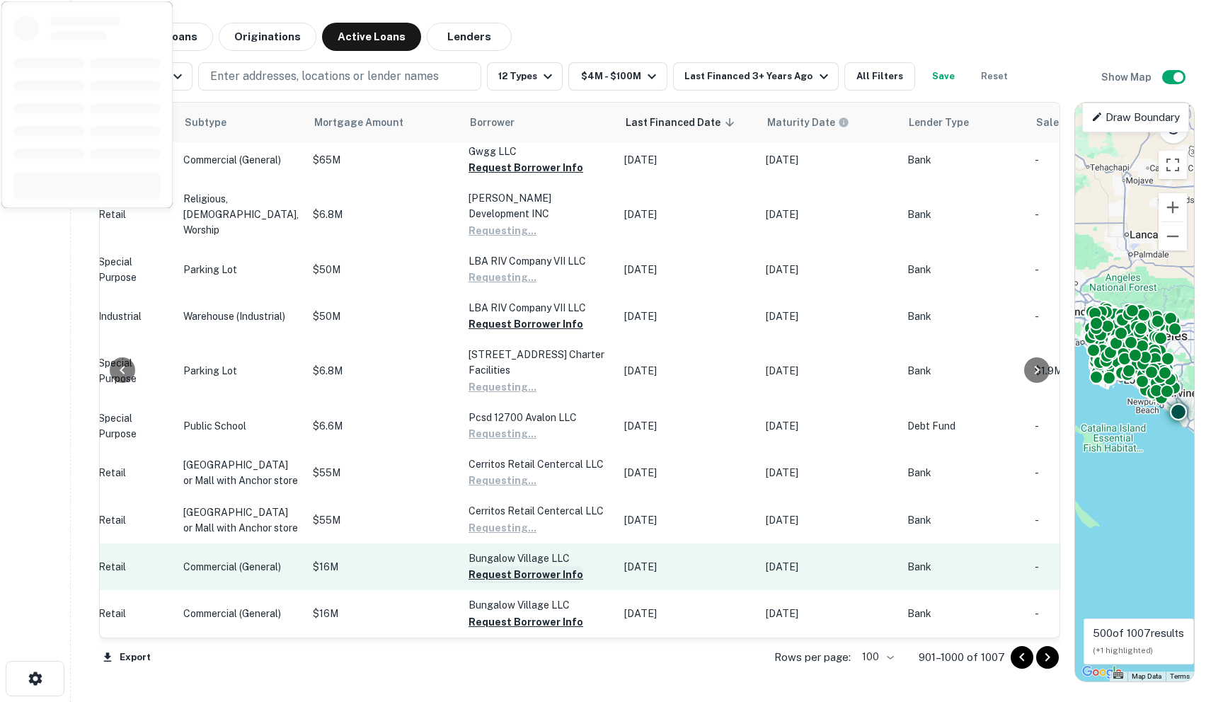
click at [469, 567] on button "Request Borrower Info" at bounding box center [526, 574] width 115 height 17
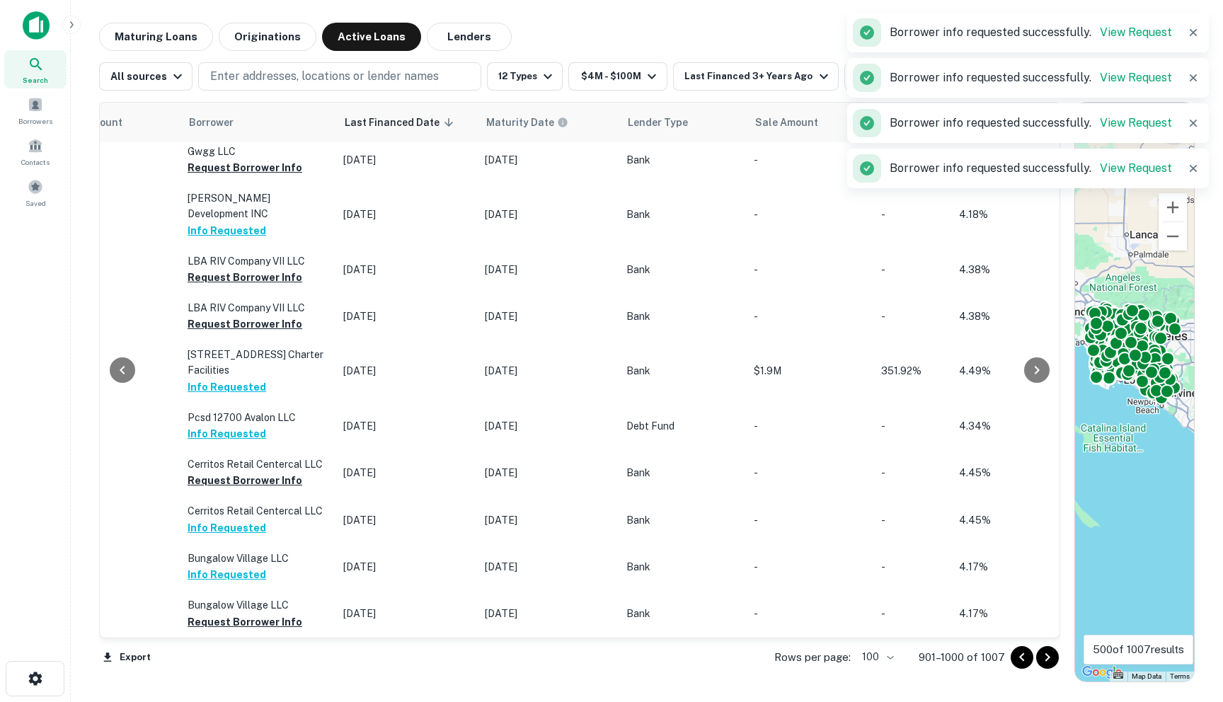
scroll to position [4863, 930]
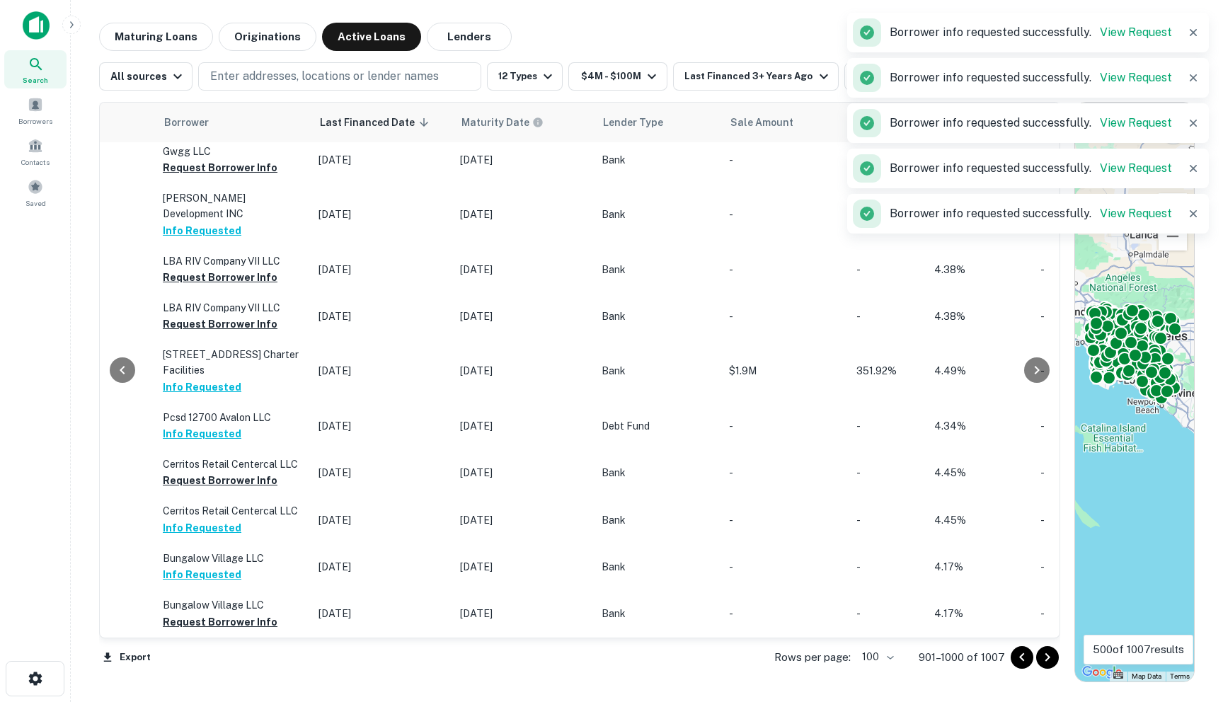
click at [812, 668] on div at bounding box center [1035, 657] width 48 height 23
click at [812, 663] on icon "Go to next page" at bounding box center [1047, 657] width 17 height 17
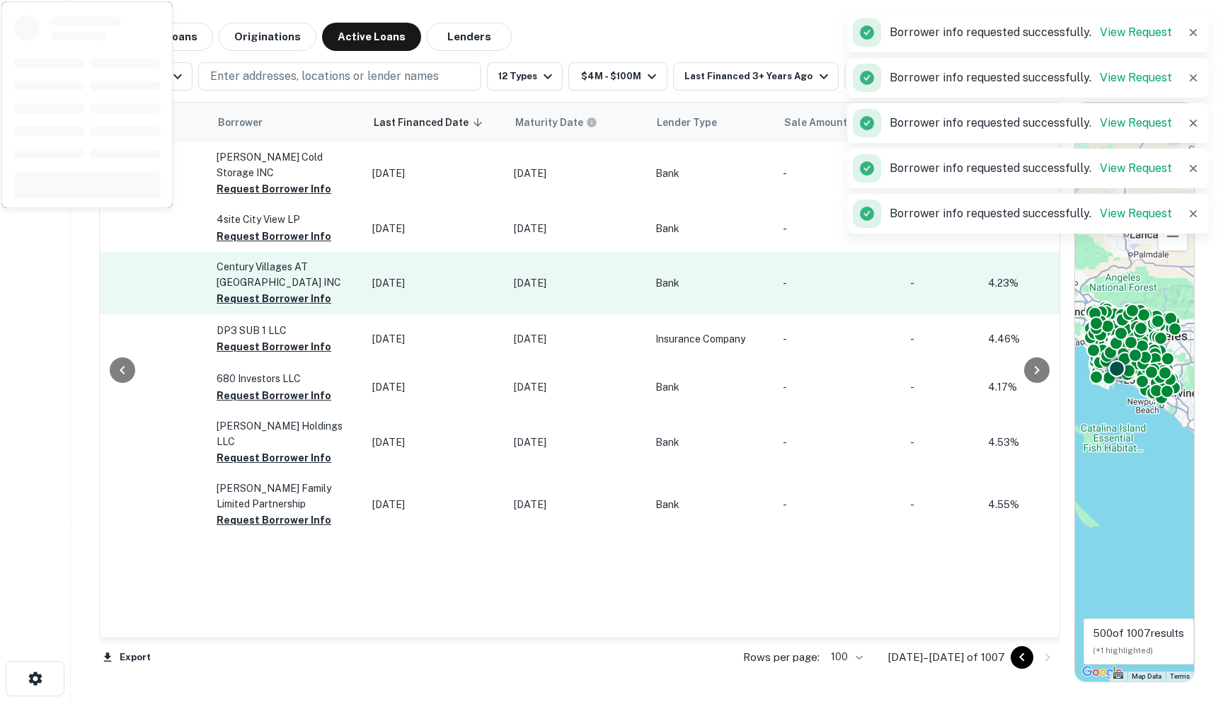
scroll to position [0, 845]
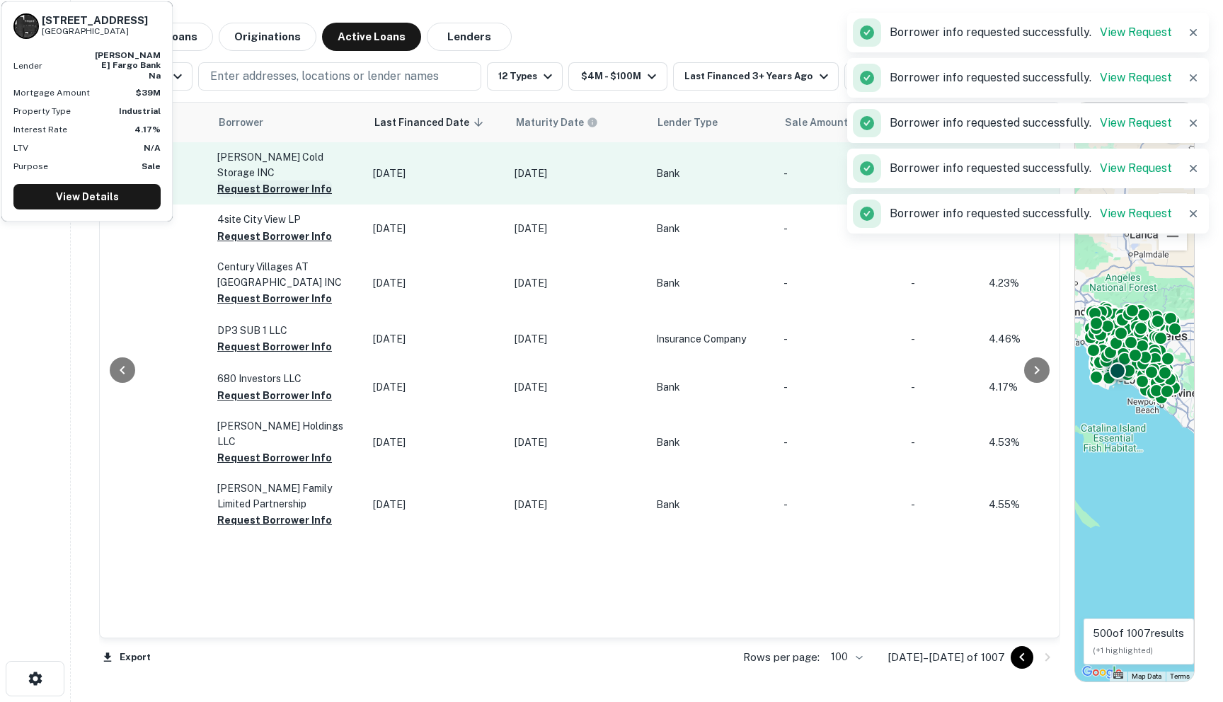
click at [244, 181] on button "Request Borrower Info" at bounding box center [274, 189] width 115 height 17
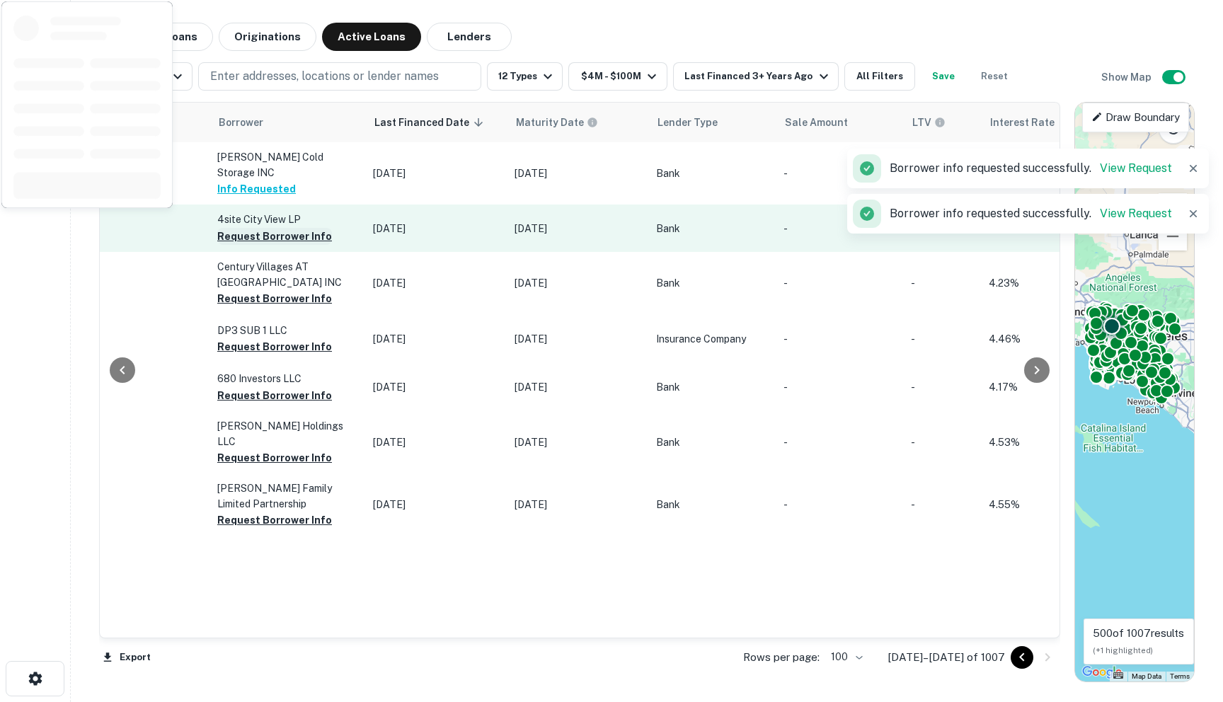
click at [251, 232] on button "Request Borrower Info" at bounding box center [274, 236] width 115 height 17
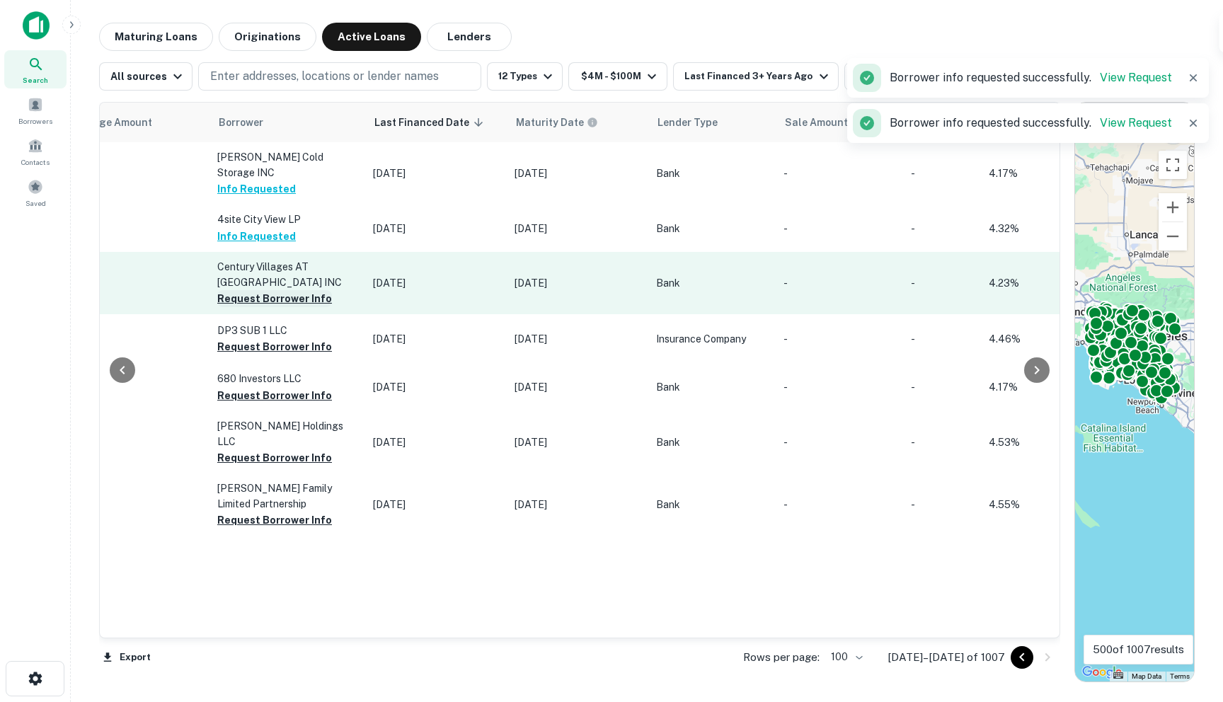
click at [239, 297] on button "Request Borrower Info" at bounding box center [274, 298] width 115 height 17
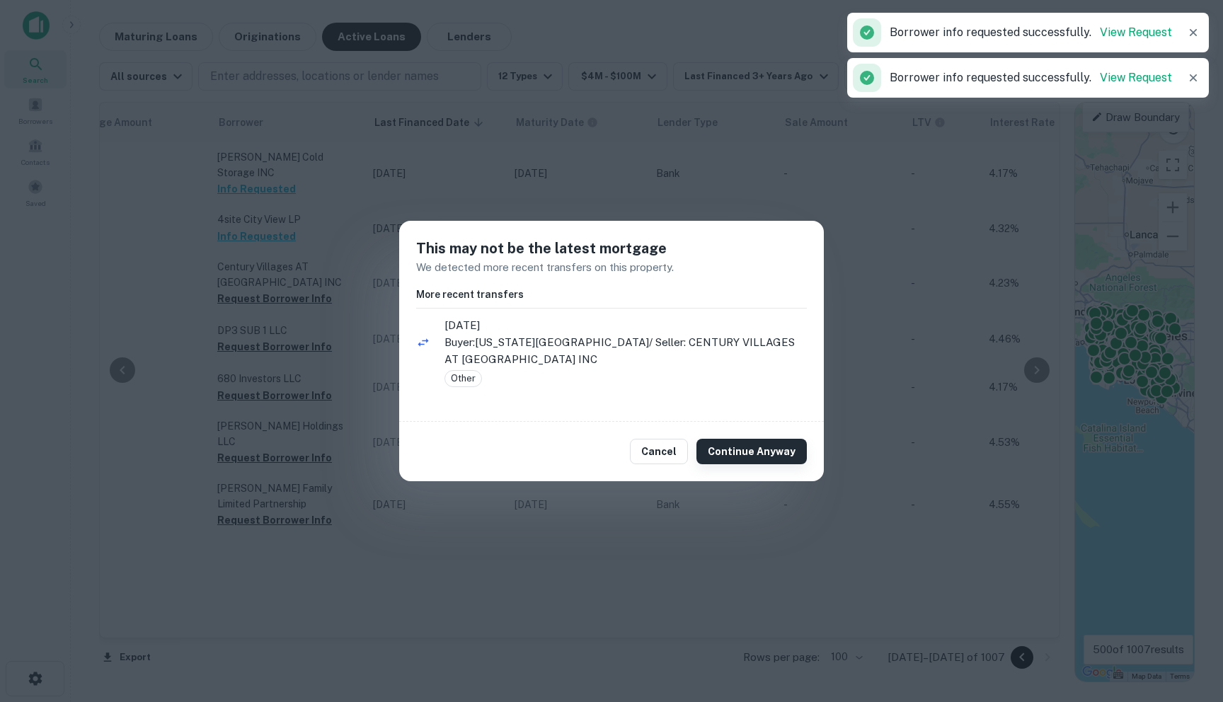
click at [718, 451] on button "Continue Anyway" at bounding box center [752, 451] width 110 height 25
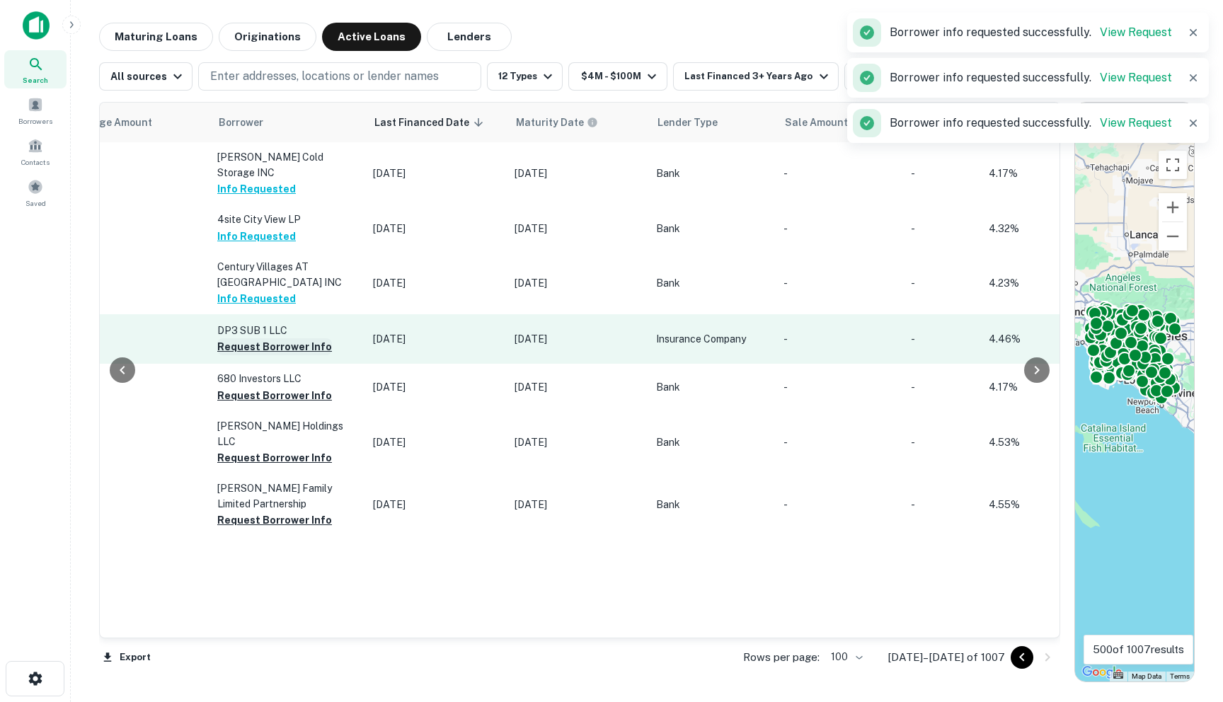
click at [256, 344] on button "Request Borrower Info" at bounding box center [274, 346] width 115 height 17
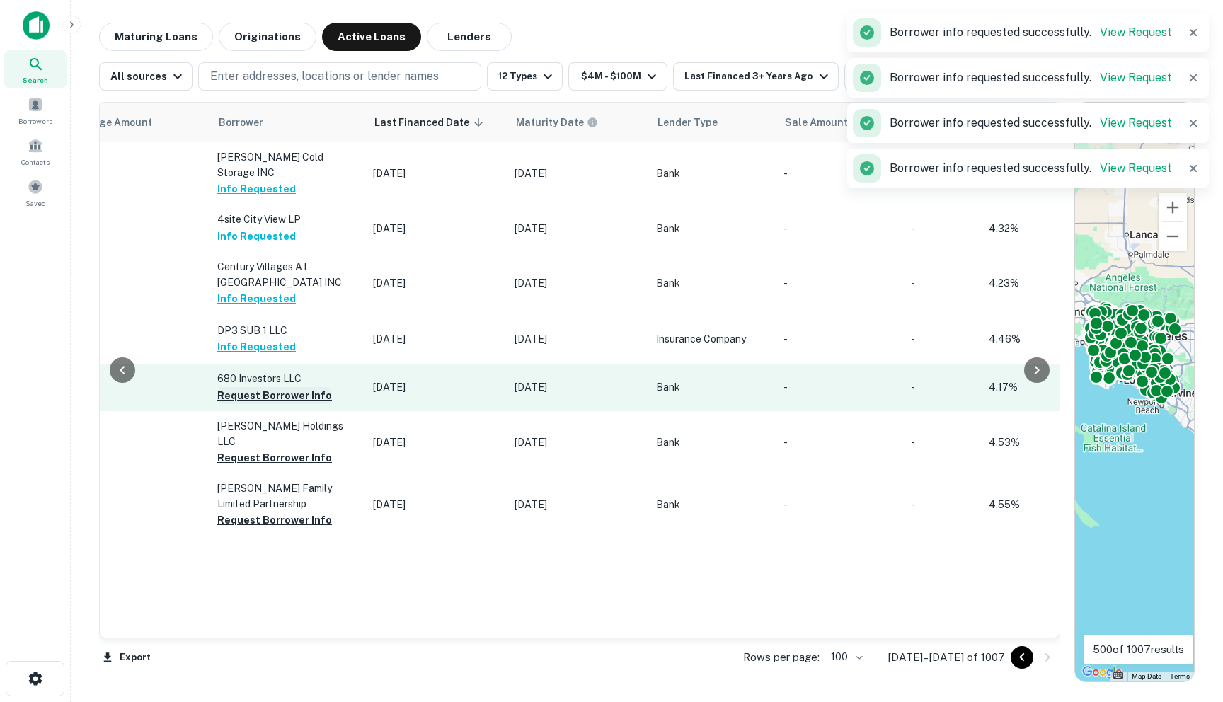
click at [253, 395] on button "Request Borrower Info" at bounding box center [274, 395] width 115 height 17
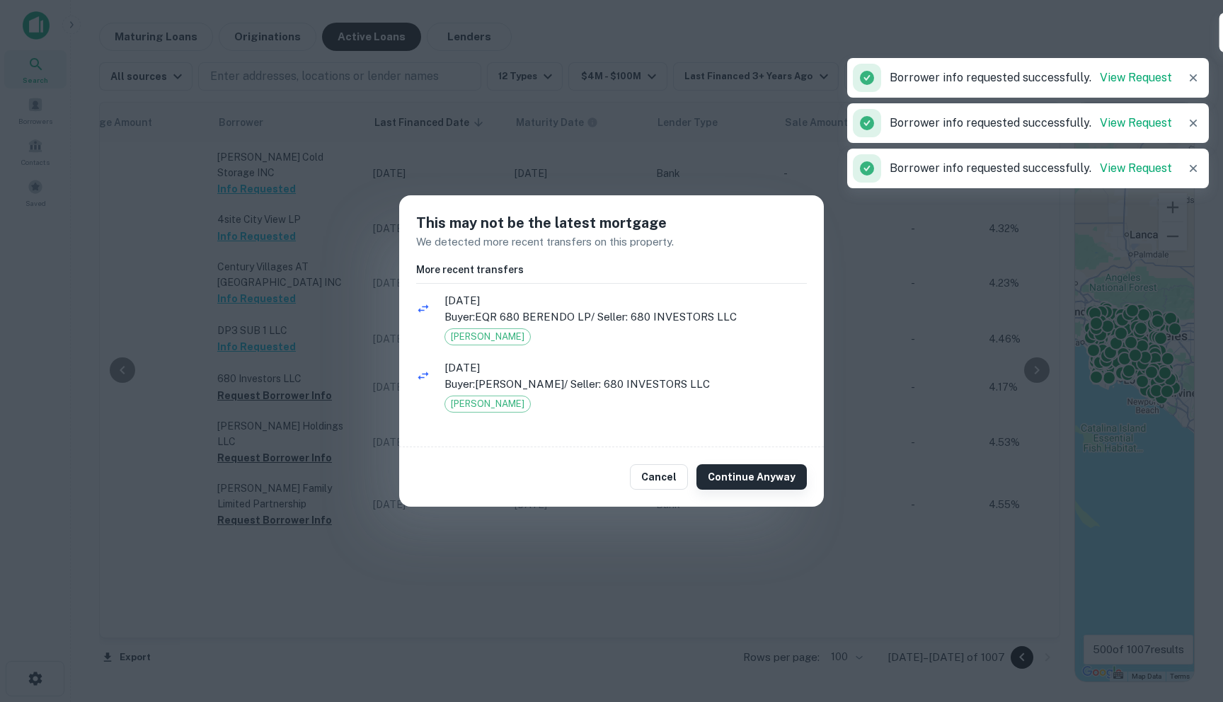
click at [753, 481] on button "Continue Anyway" at bounding box center [752, 476] width 110 height 25
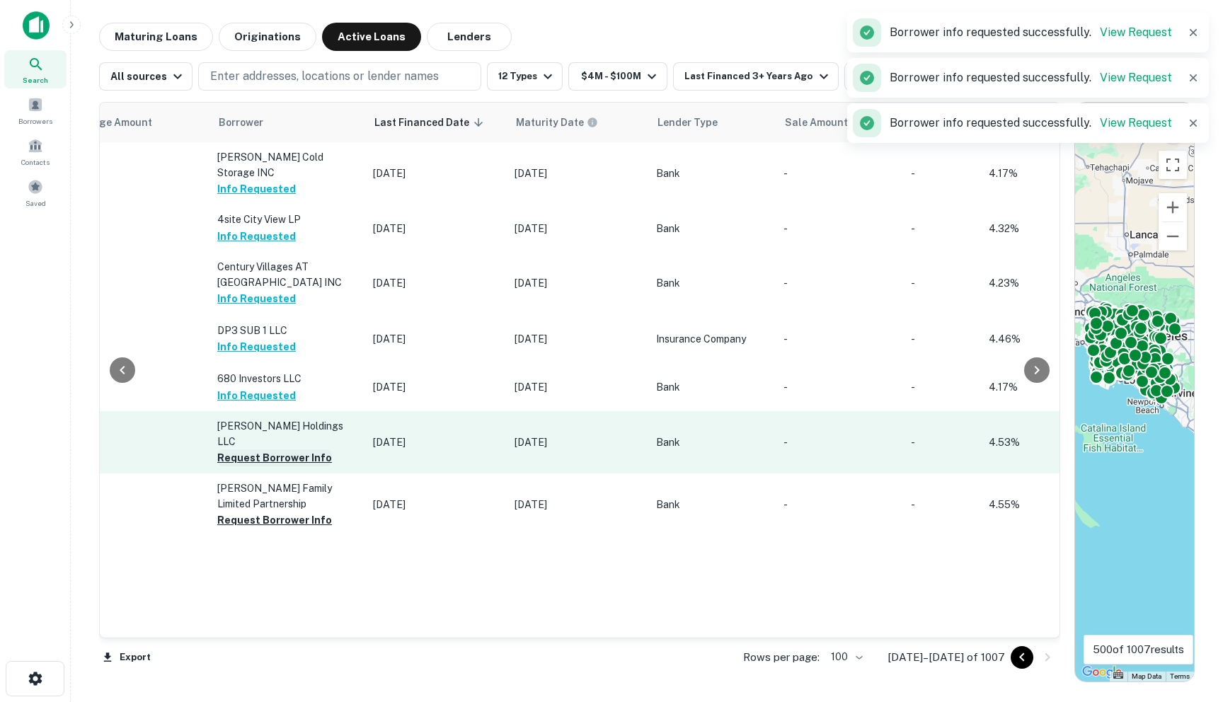
click at [236, 450] on button "Request Borrower Info" at bounding box center [274, 458] width 115 height 17
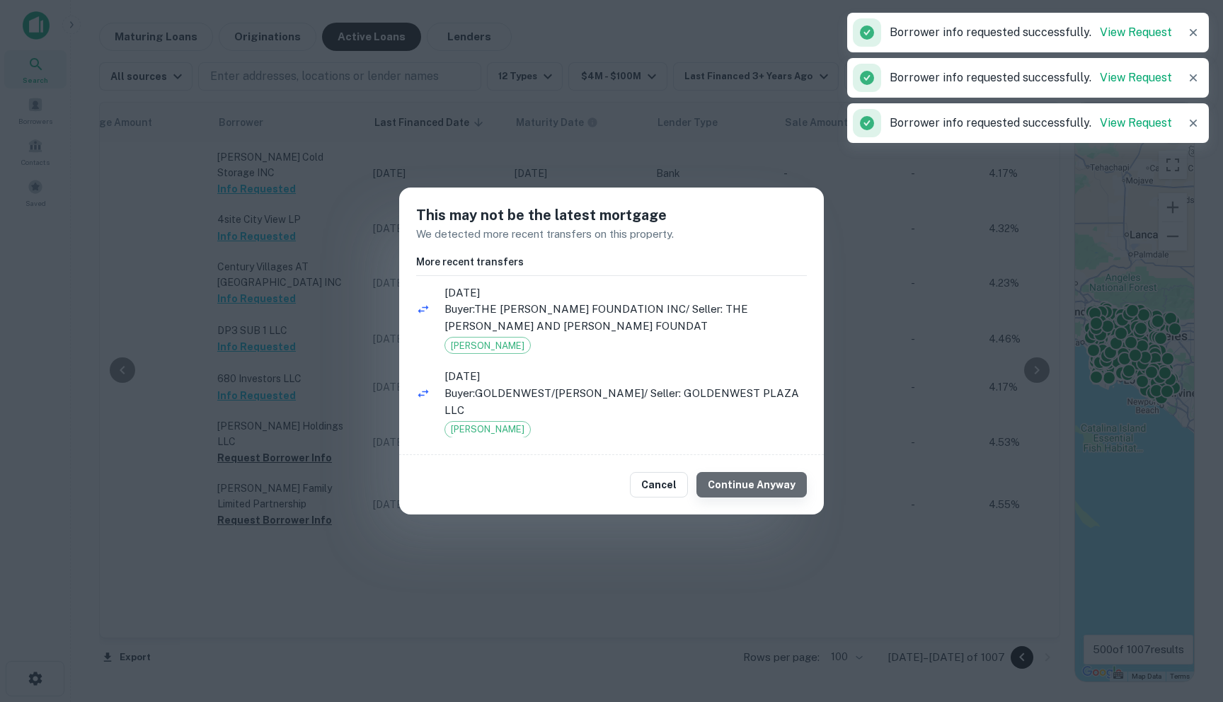
click at [799, 487] on button "Continue Anyway" at bounding box center [752, 484] width 110 height 25
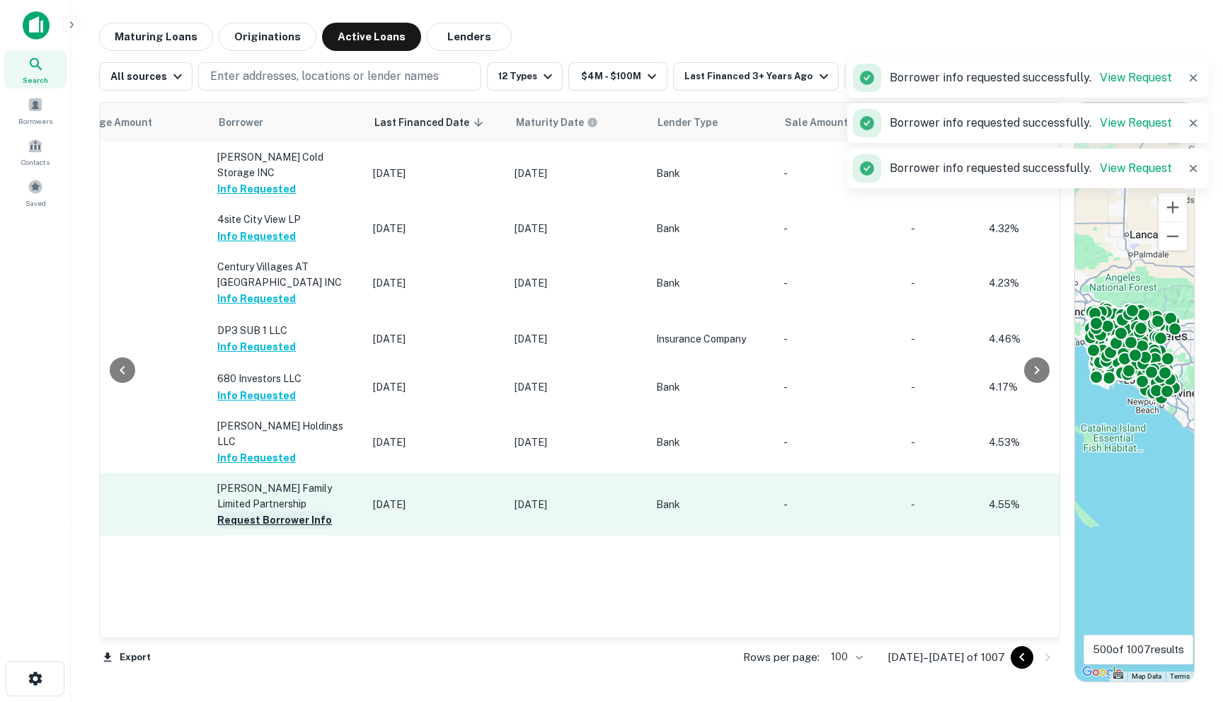
click at [264, 514] on button "Request Borrower Info" at bounding box center [274, 520] width 115 height 17
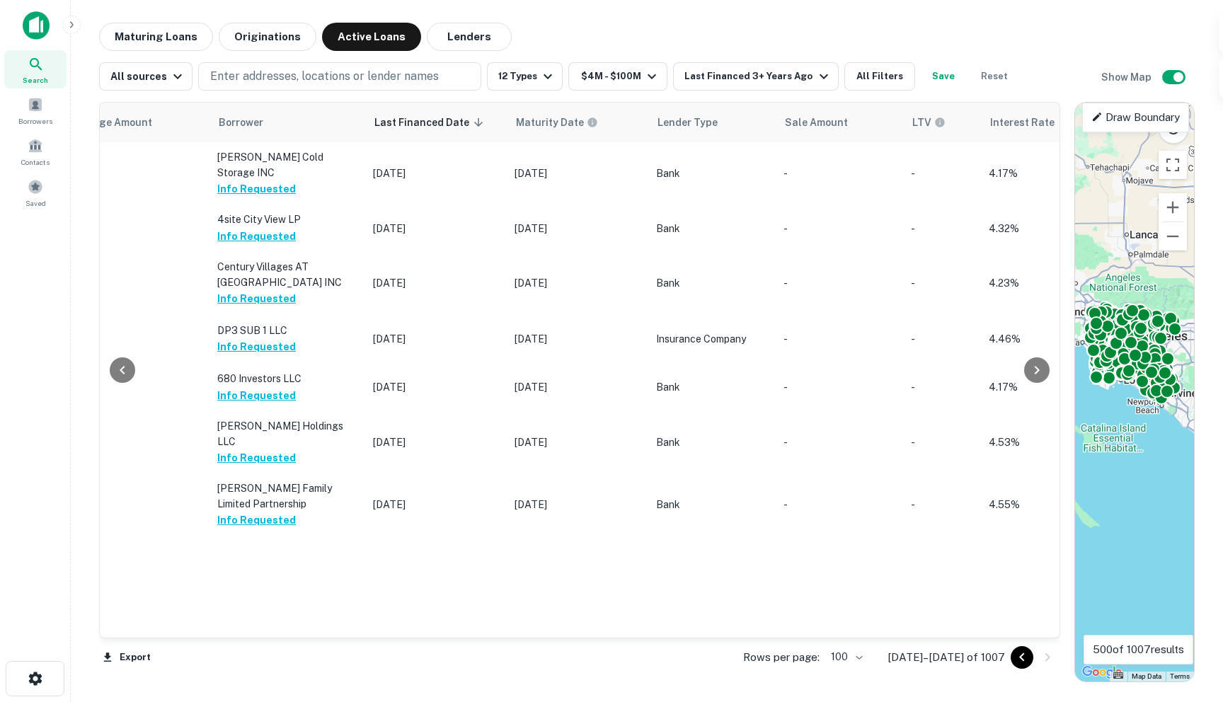
click at [812, 662] on icon "Go to previous page" at bounding box center [1022, 657] width 17 height 17
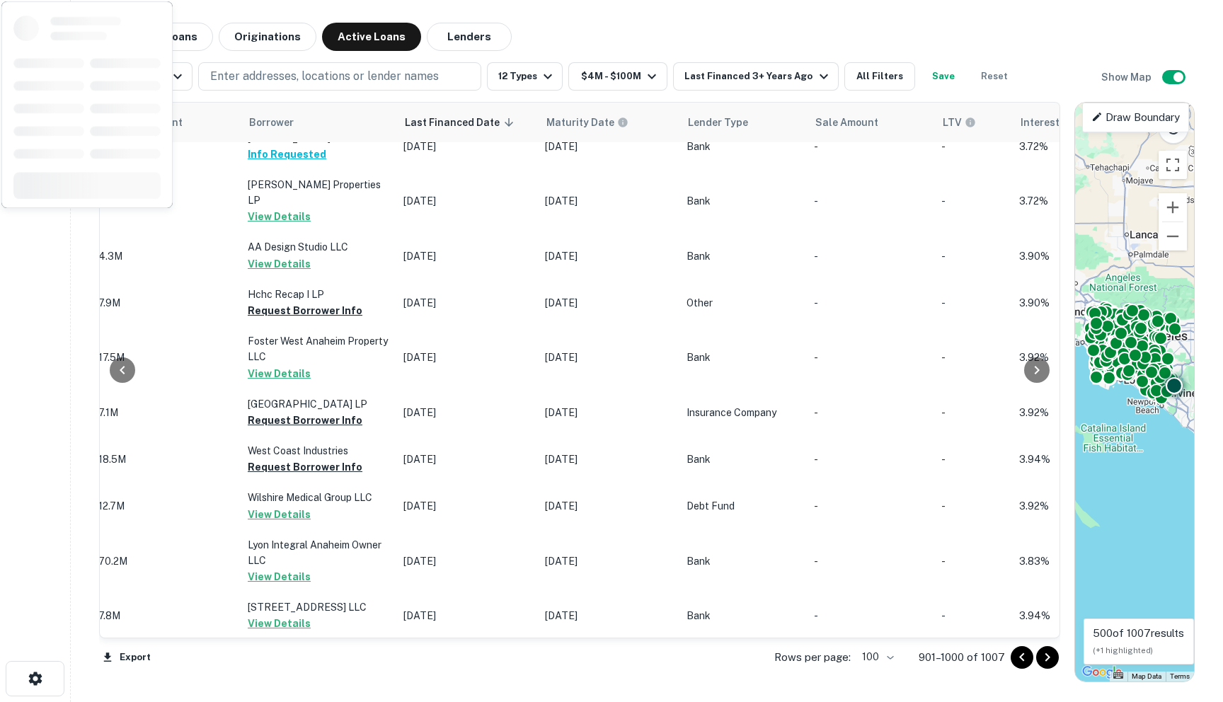
scroll to position [1409, 845]
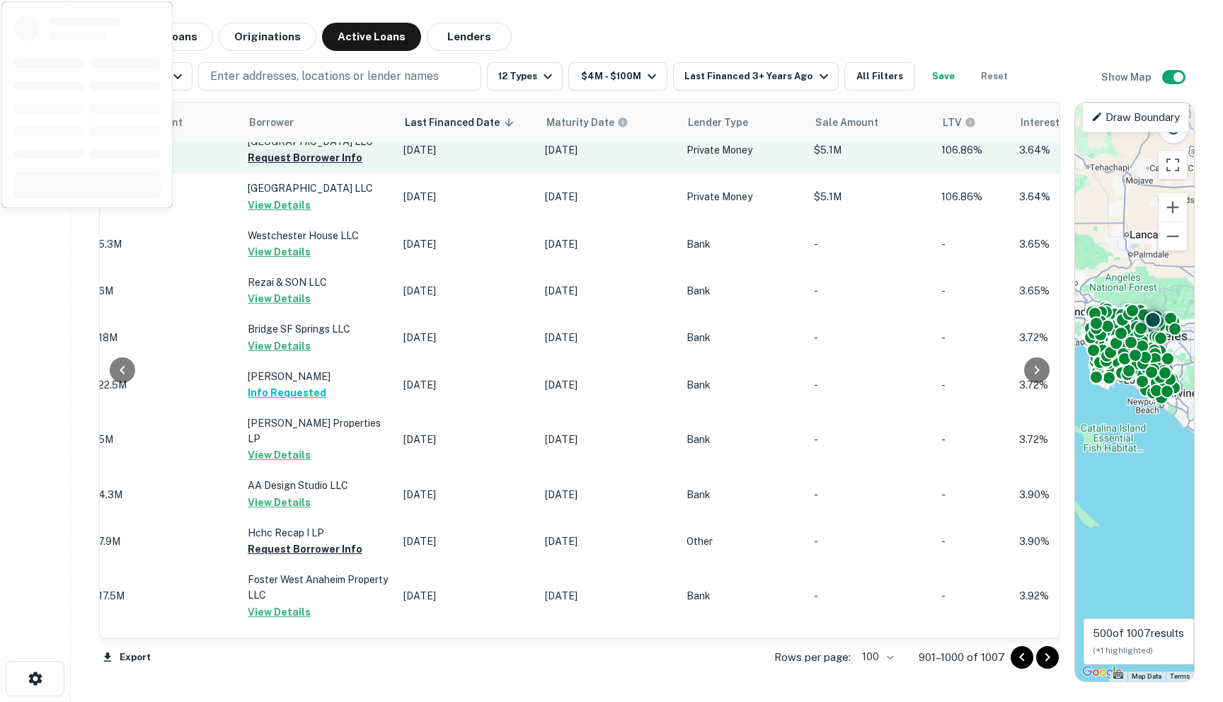
click at [260, 166] on button "Request Borrower Info" at bounding box center [305, 157] width 115 height 17
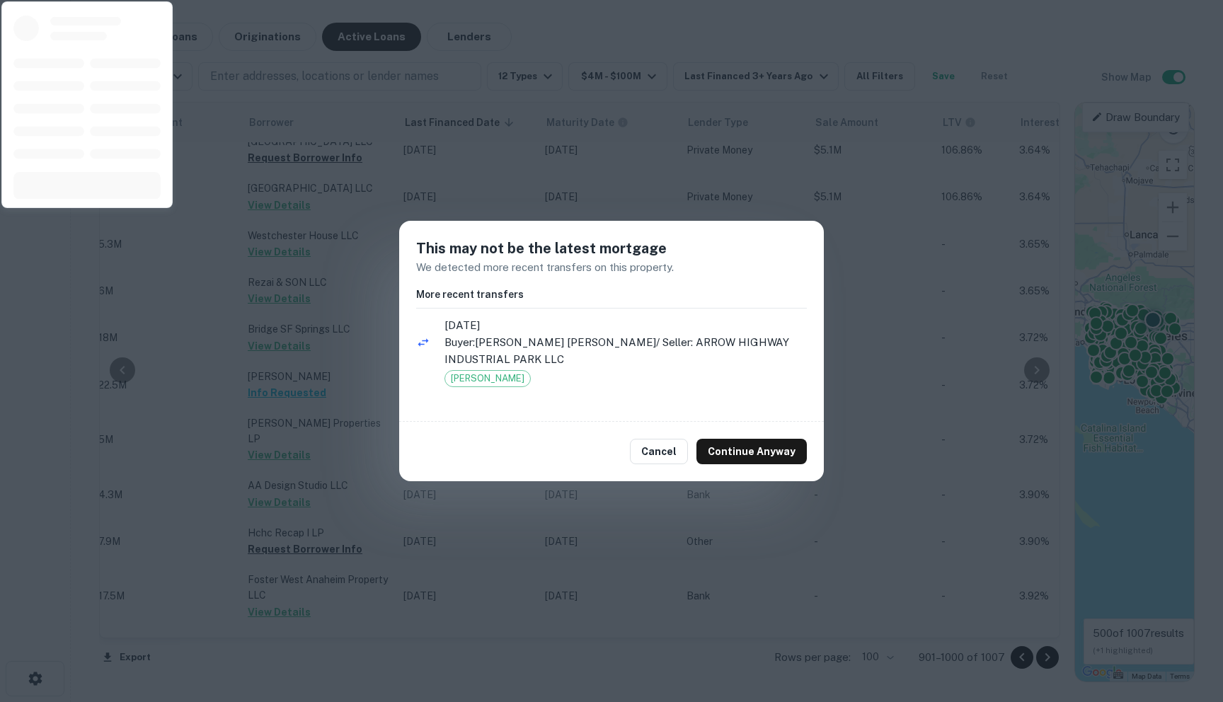
click at [791, 464] on div "Cancel Continue Anyway" at bounding box center [611, 451] width 425 height 59
click at [786, 461] on button "Continue Anyway" at bounding box center [752, 451] width 110 height 25
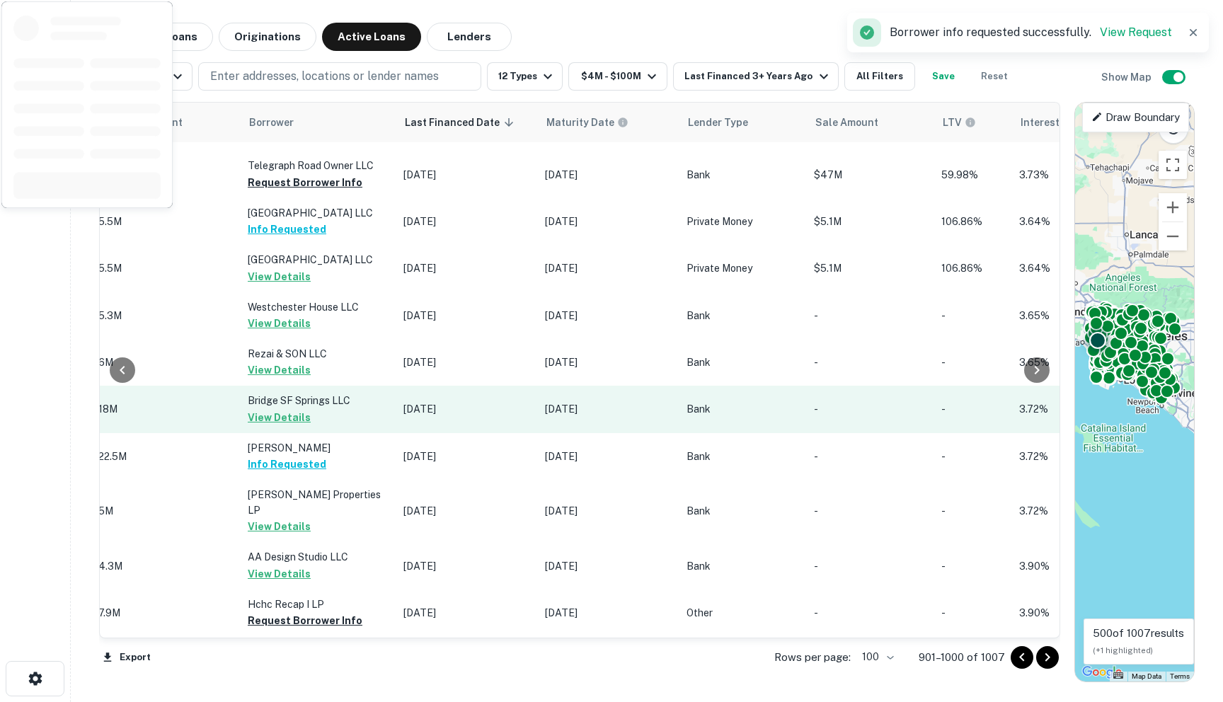
scroll to position [1344, 845]
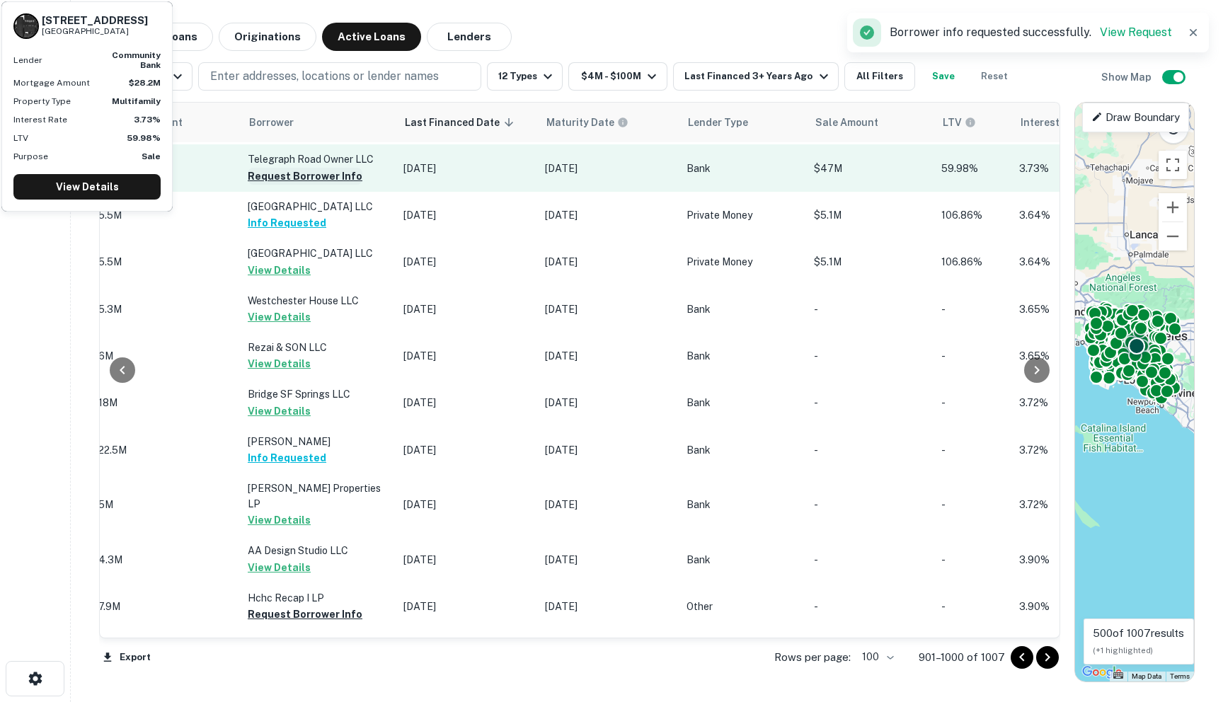
click at [264, 185] on button "Request Borrower Info" at bounding box center [305, 176] width 115 height 17
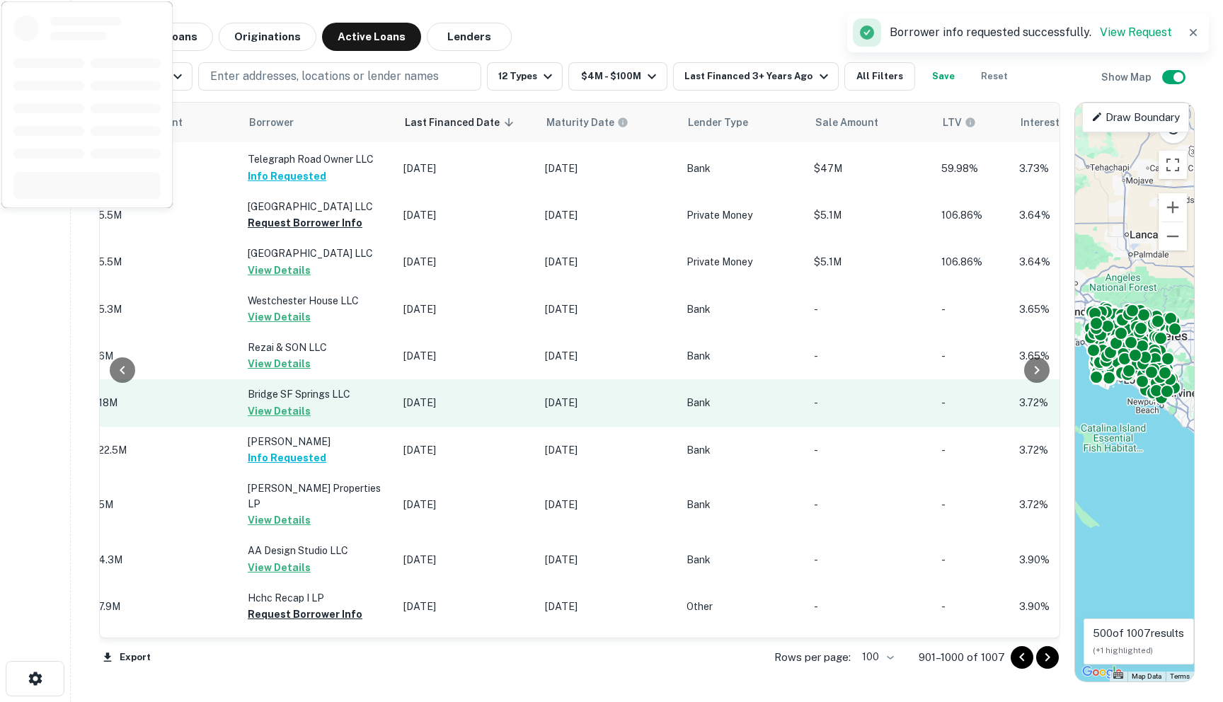
click at [750, 426] on td "Bank" at bounding box center [743, 402] width 127 height 47
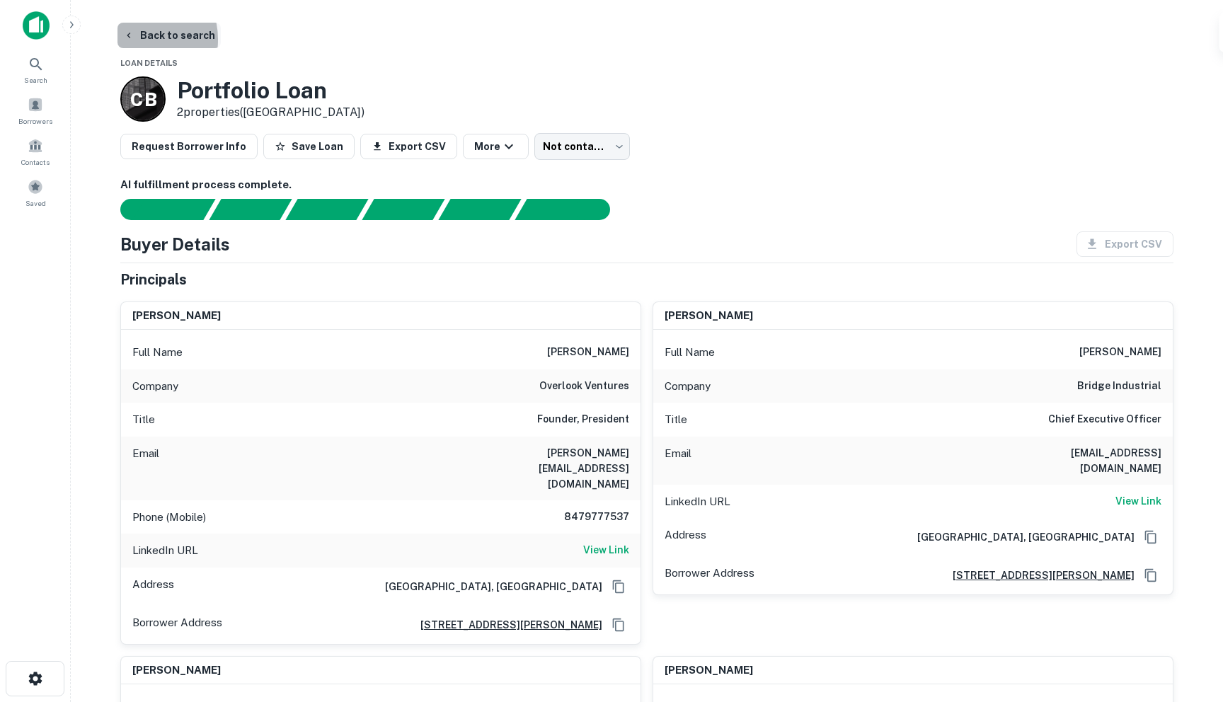
click at [133, 39] on icon "button" at bounding box center [128, 35] width 11 height 11
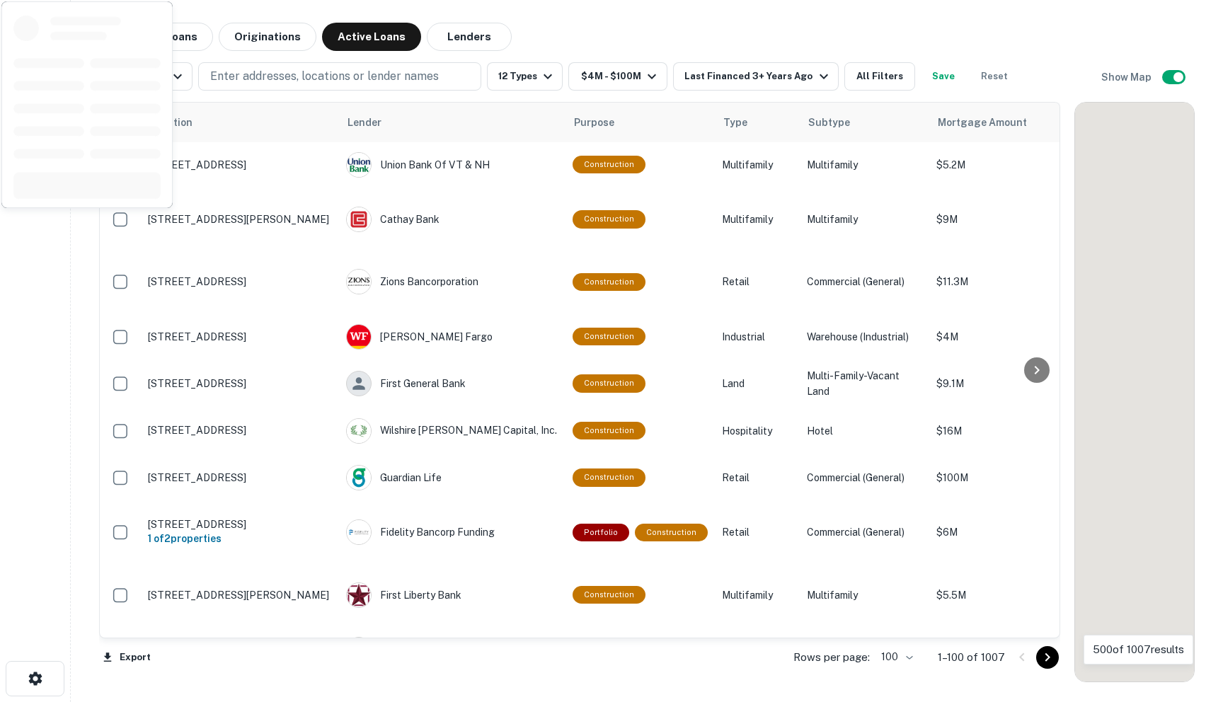
scroll to position [1344, 0]
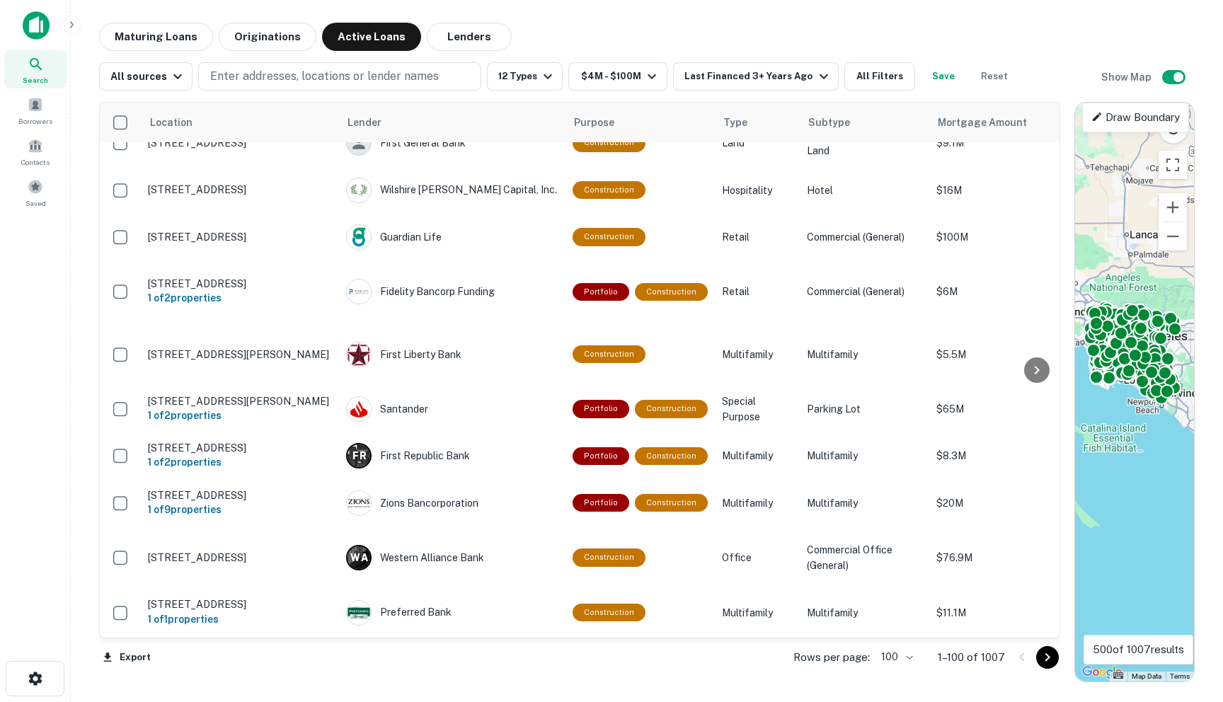
click at [812, 656] on icon "Go to next page" at bounding box center [1047, 657] width 17 height 17
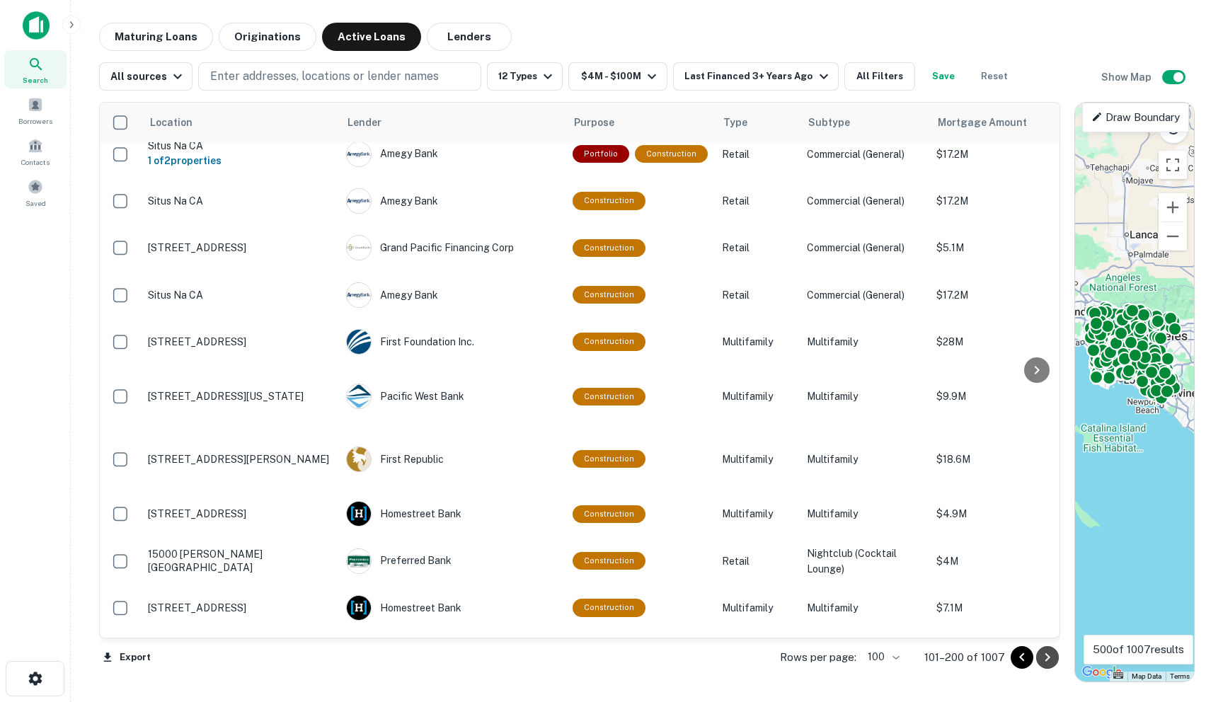
click at [812, 656] on icon "Go to next page" at bounding box center [1047, 657] width 17 height 17
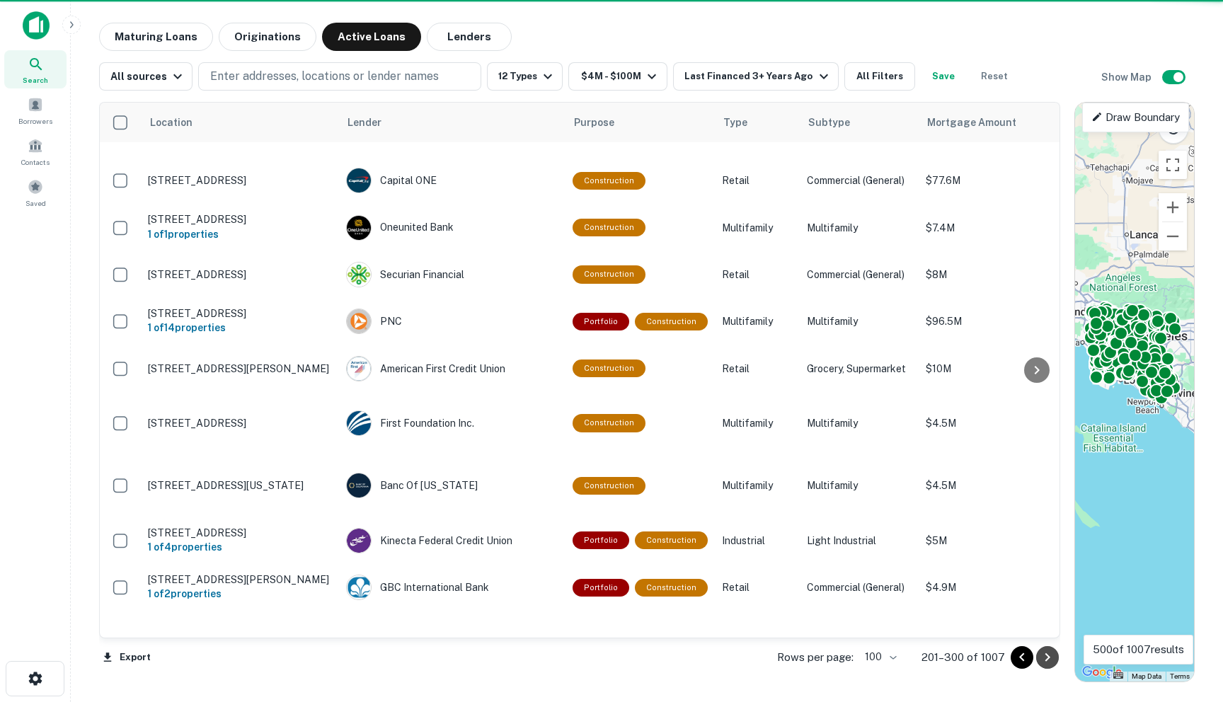
click at [812, 656] on icon "Go to next page" at bounding box center [1047, 657] width 17 height 17
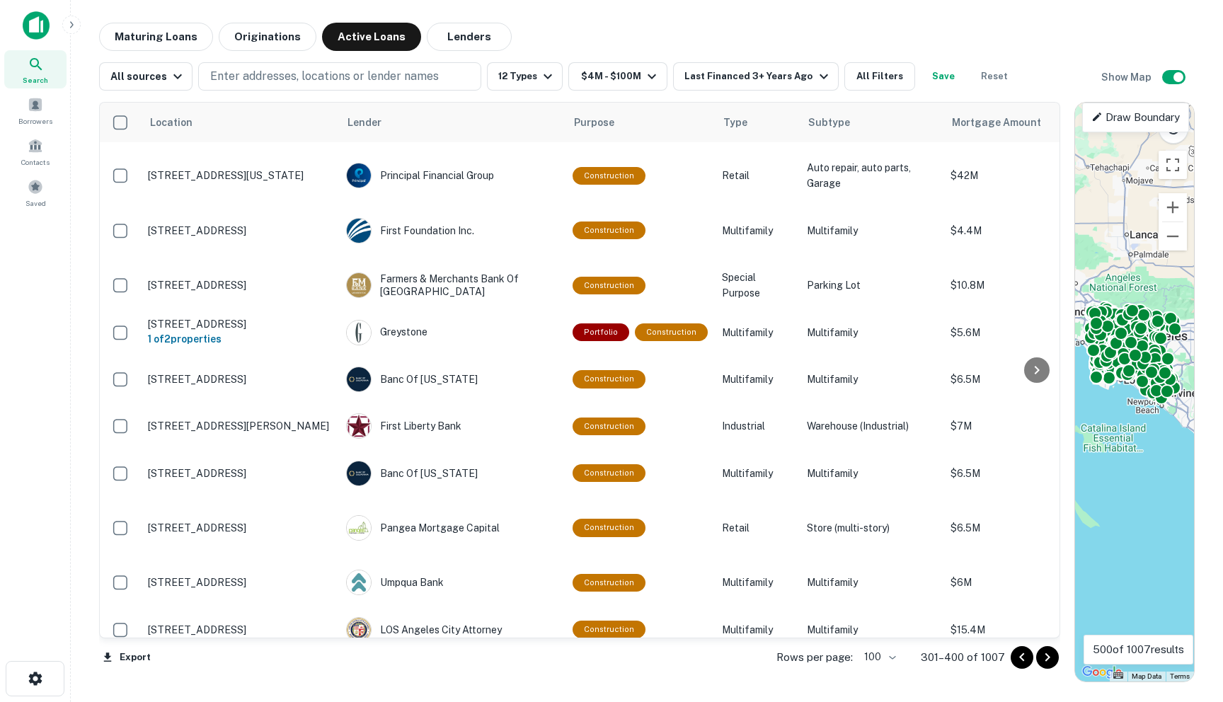
click at [812, 656] on icon "Go to next page" at bounding box center [1047, 657] width 17 height 17
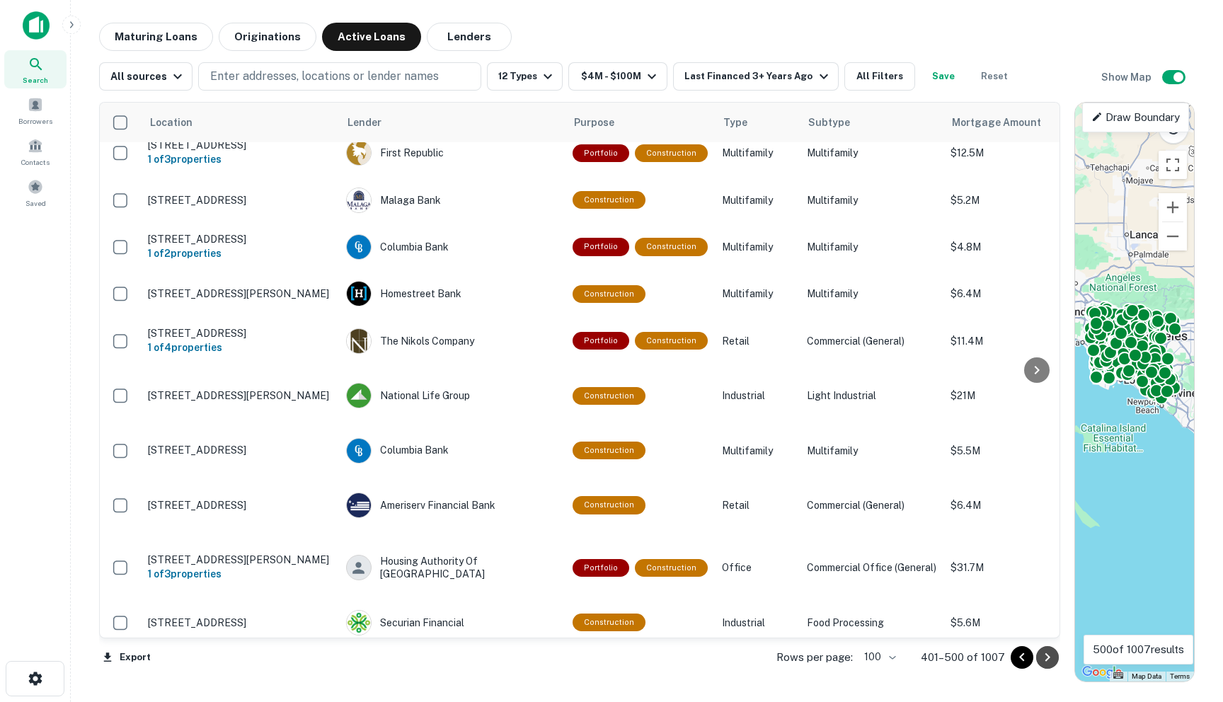
click at [812, 656] on icon "Go to next page" at bounding box center [1047, 657] width 17 height 17
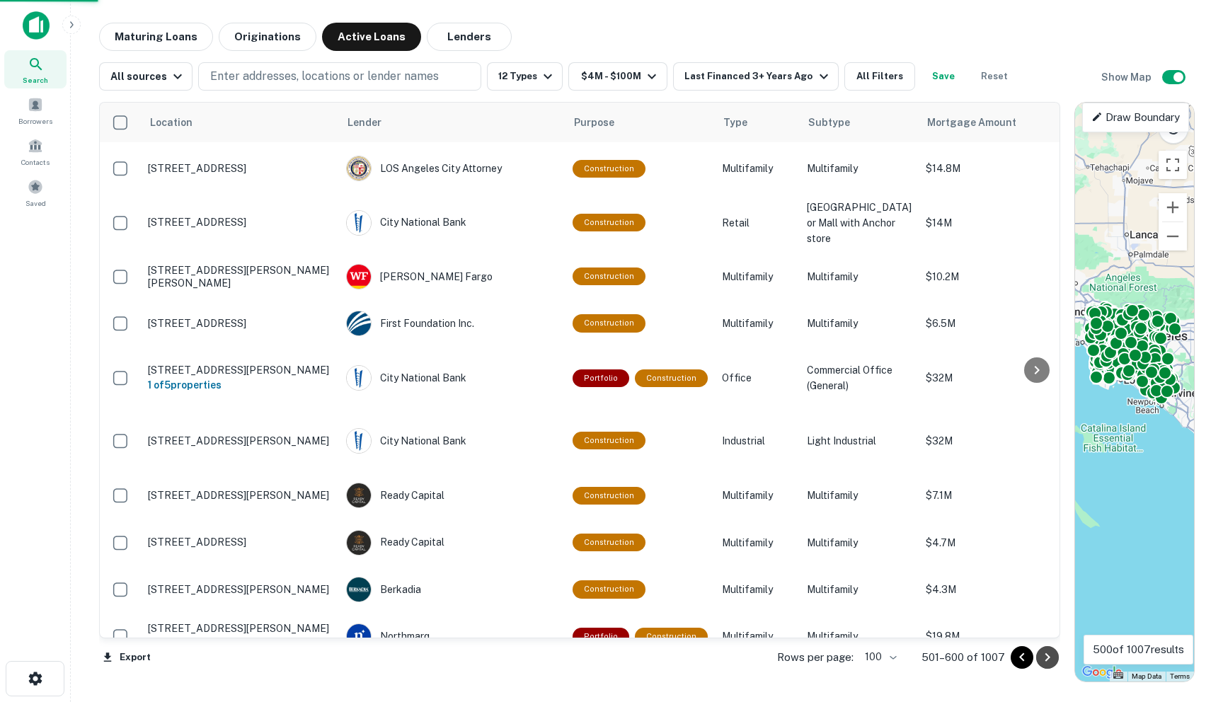
click at [812, 656] on icon "Go to next page" at bounding box center [1047, 657] width 17 height 17
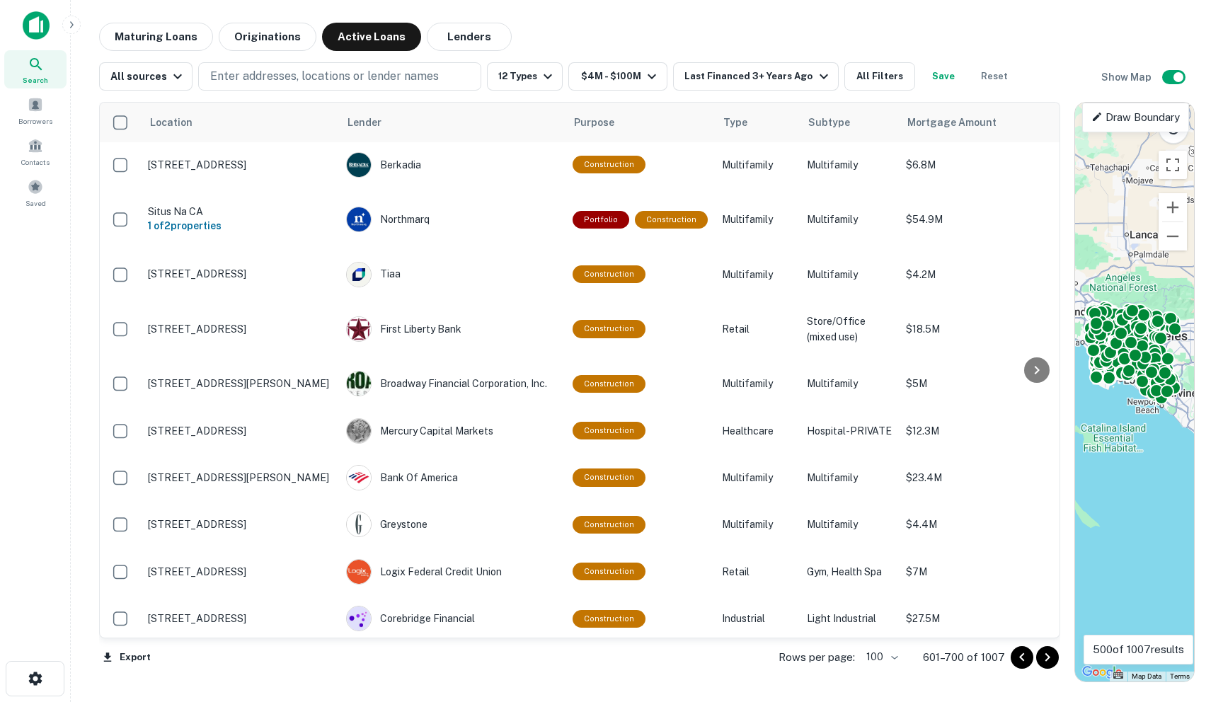
click at [812, 656] on icon "Go to next page" at bounding box center [1047, 657] width 17 height 17
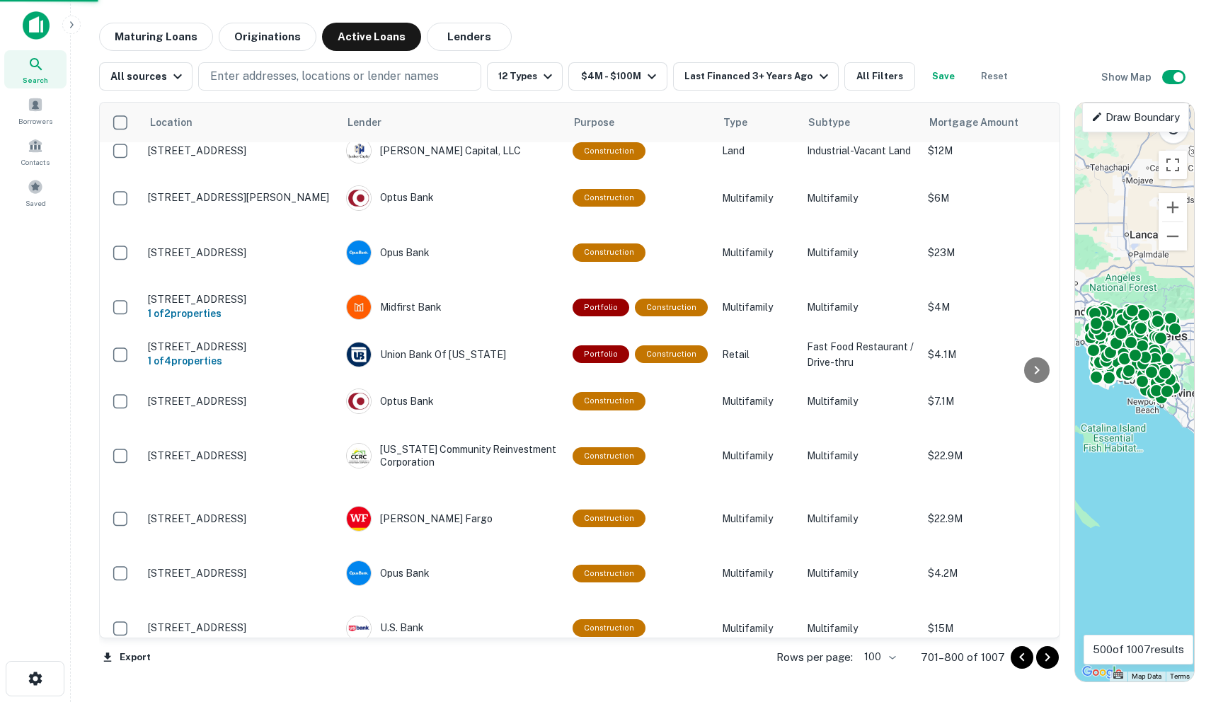
click at [812, 656] on icon "Go to next page" at bounding box center [1047, 657] width 17 height 17
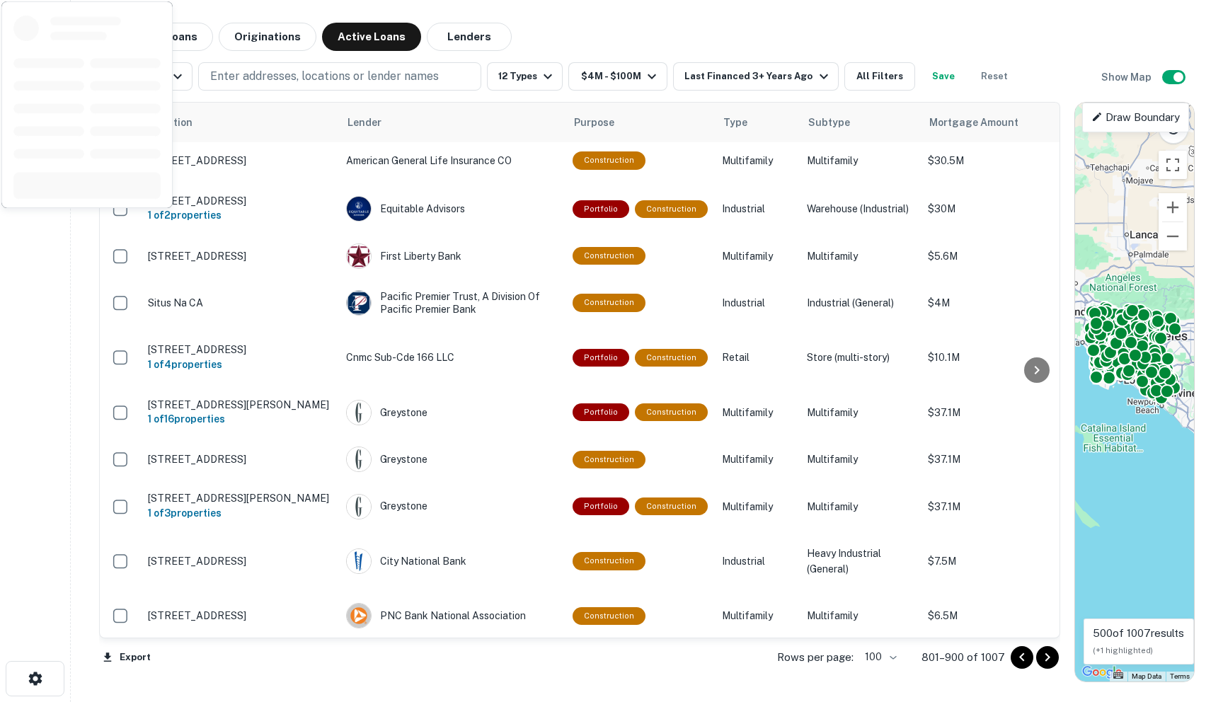
scroll to position [1463, 0]
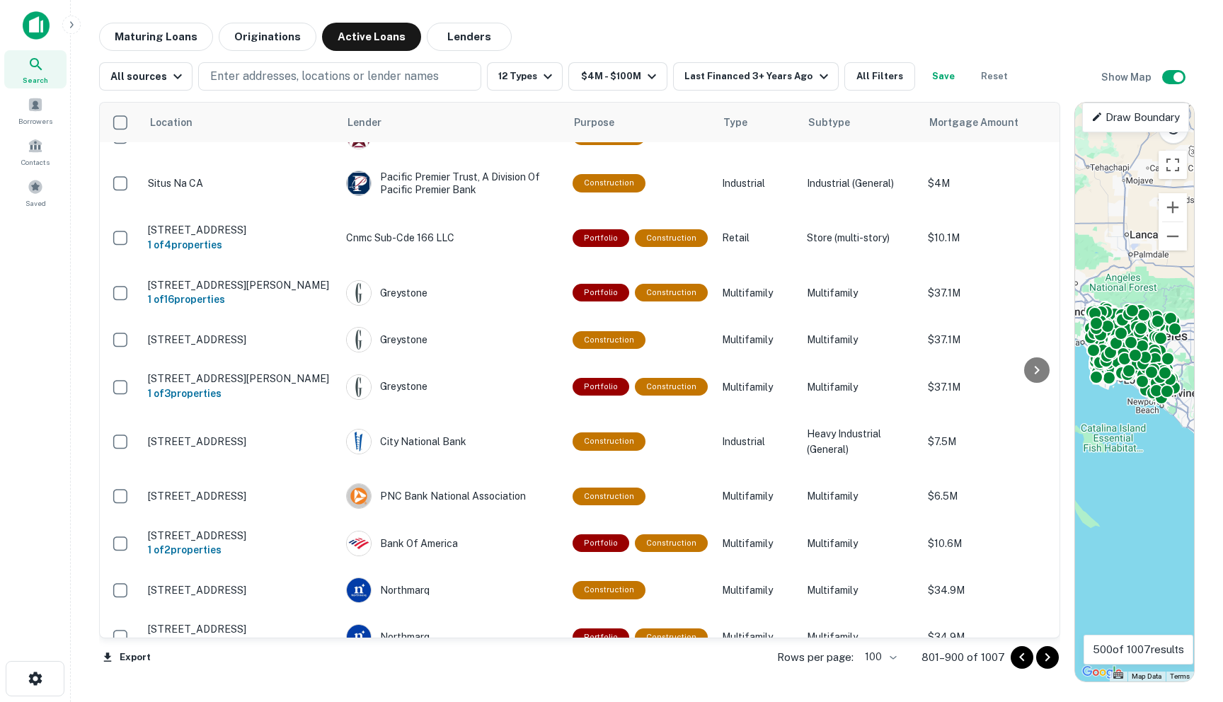
click at [812, 653] on icon "Go to next page" at bounding box center [1047, 657] width 17 height 17
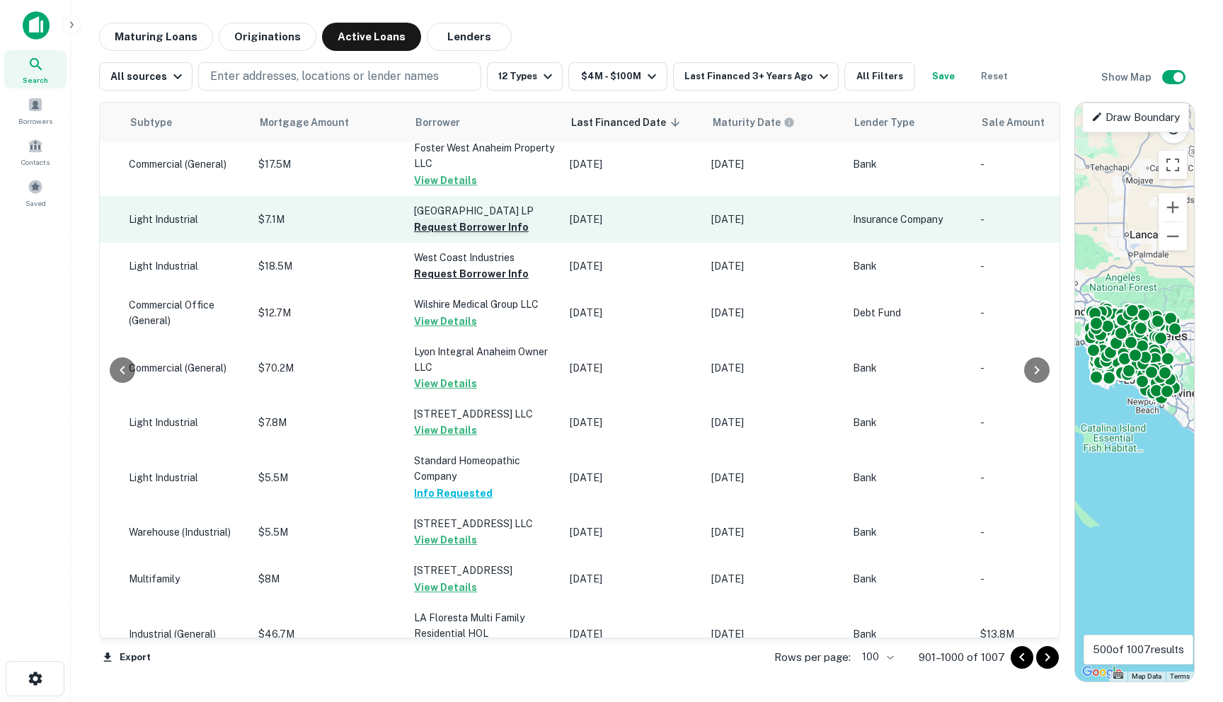
scroll to position [1759, 678]
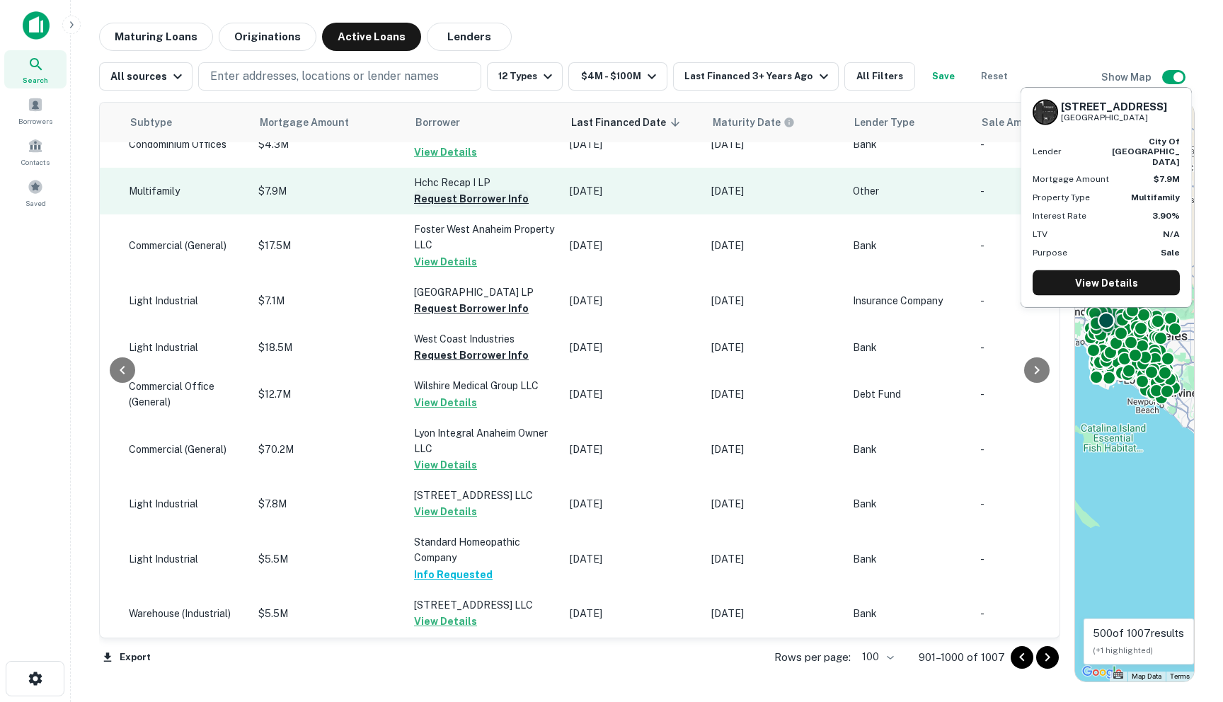
click at [414, 207] on button "Request Borrower Info" at bounding box center [471, 198] width 115 height 17
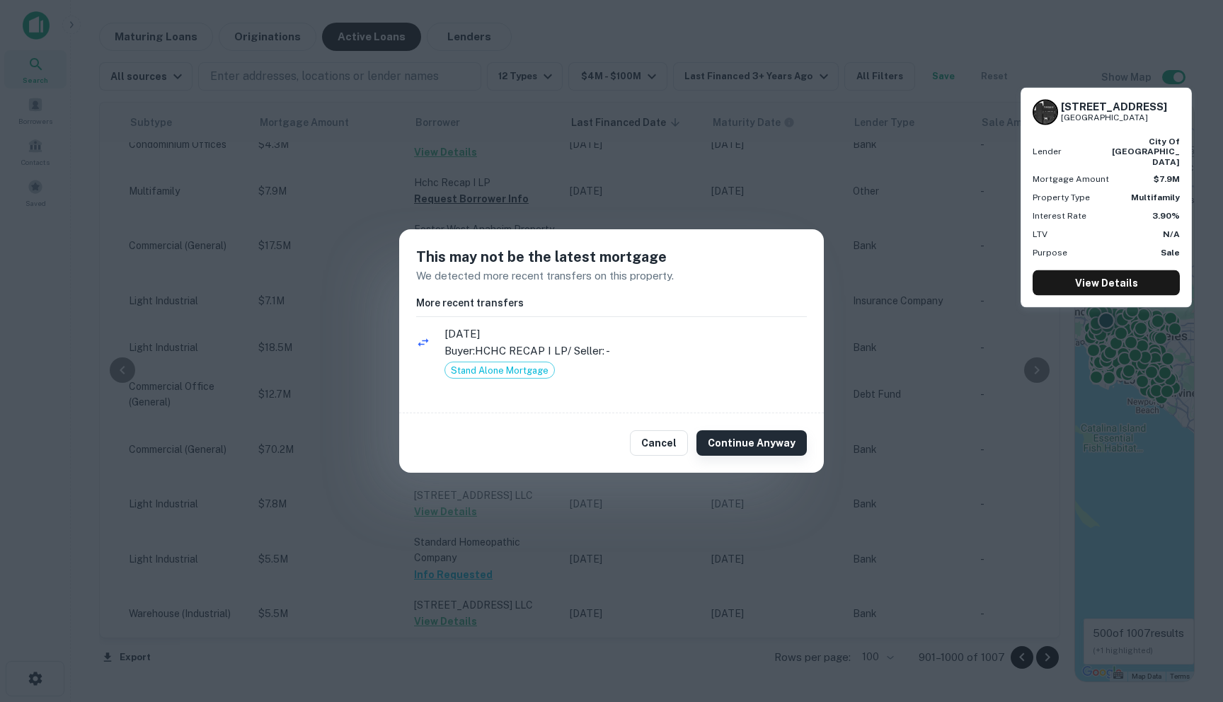
click at [738, 445] on button "Continue Anyway" at bounding box center [752, 442] width 110 height 25
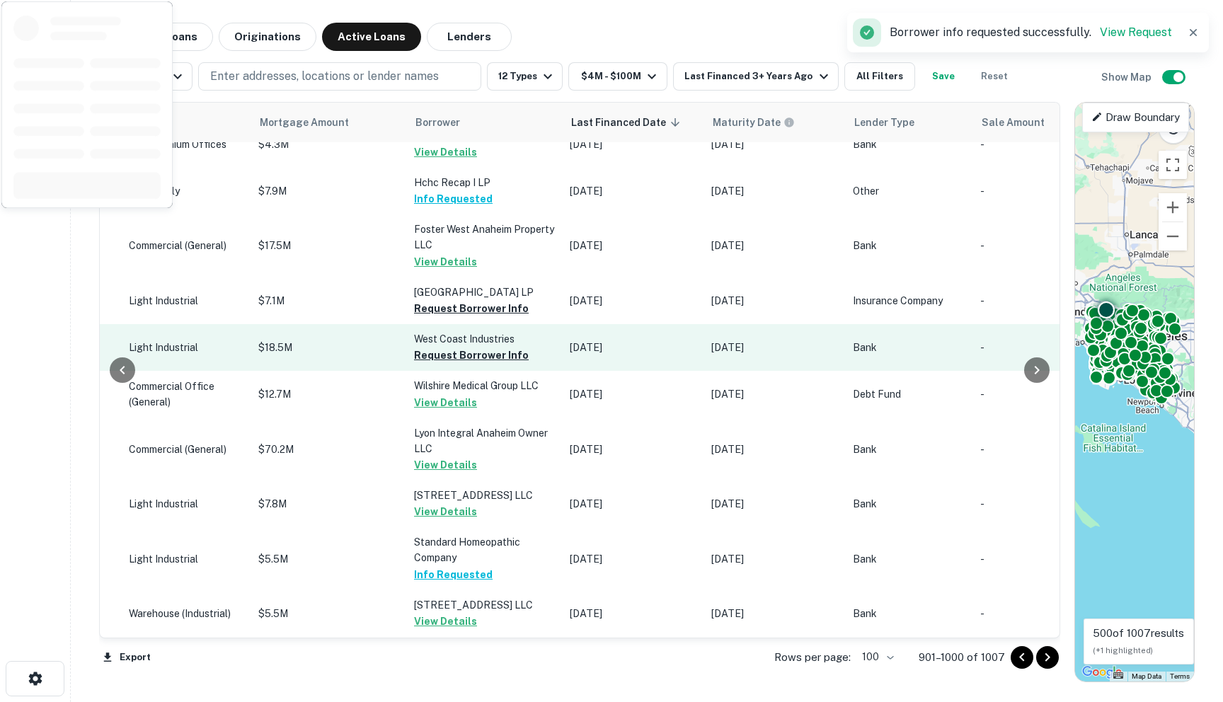
scroll to position [1809, 678]
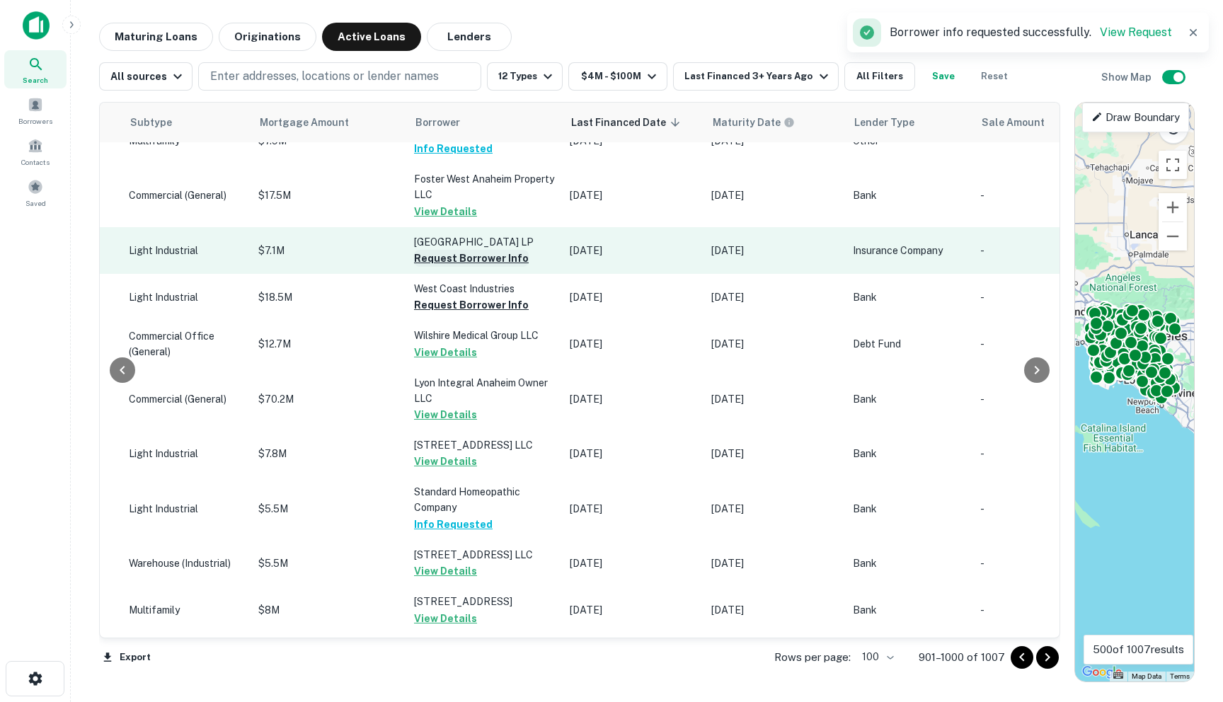
click at [415, 267] on button "Request Borrower Info" at bounding box center [471, 258] width 115 height 17
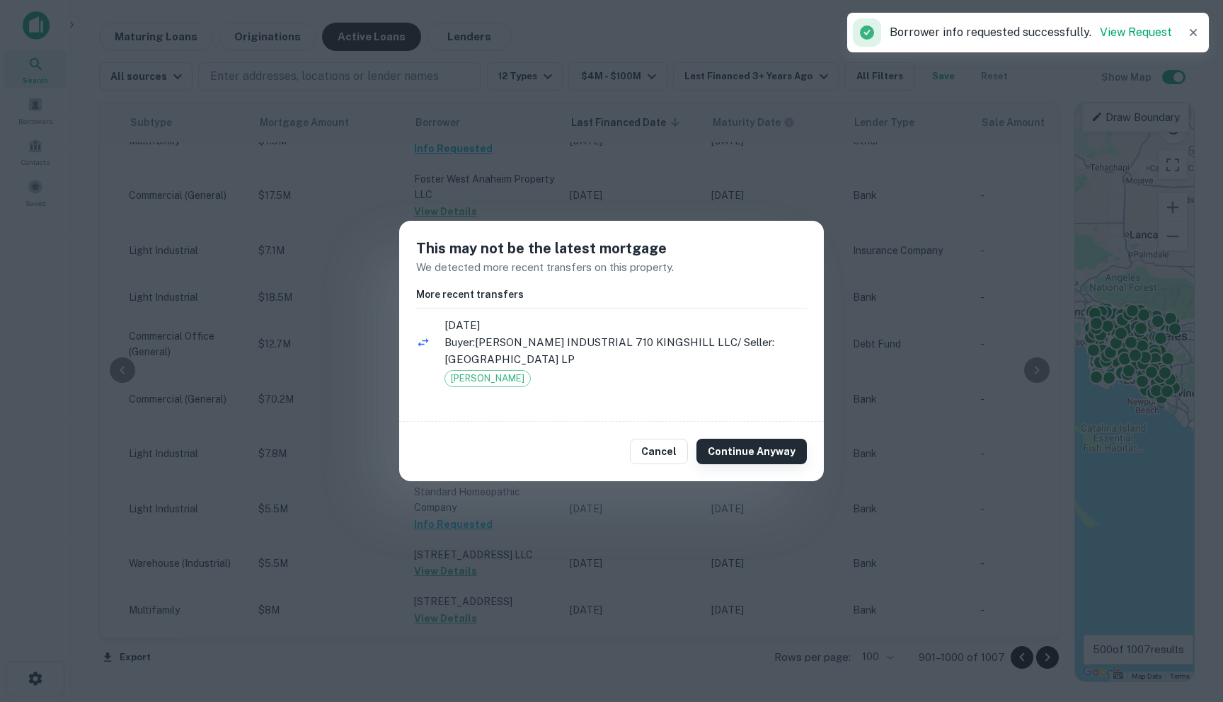
click at [760, 445] on button "Continue Anyway" at bounding box center [752, 451] width 110 height 25
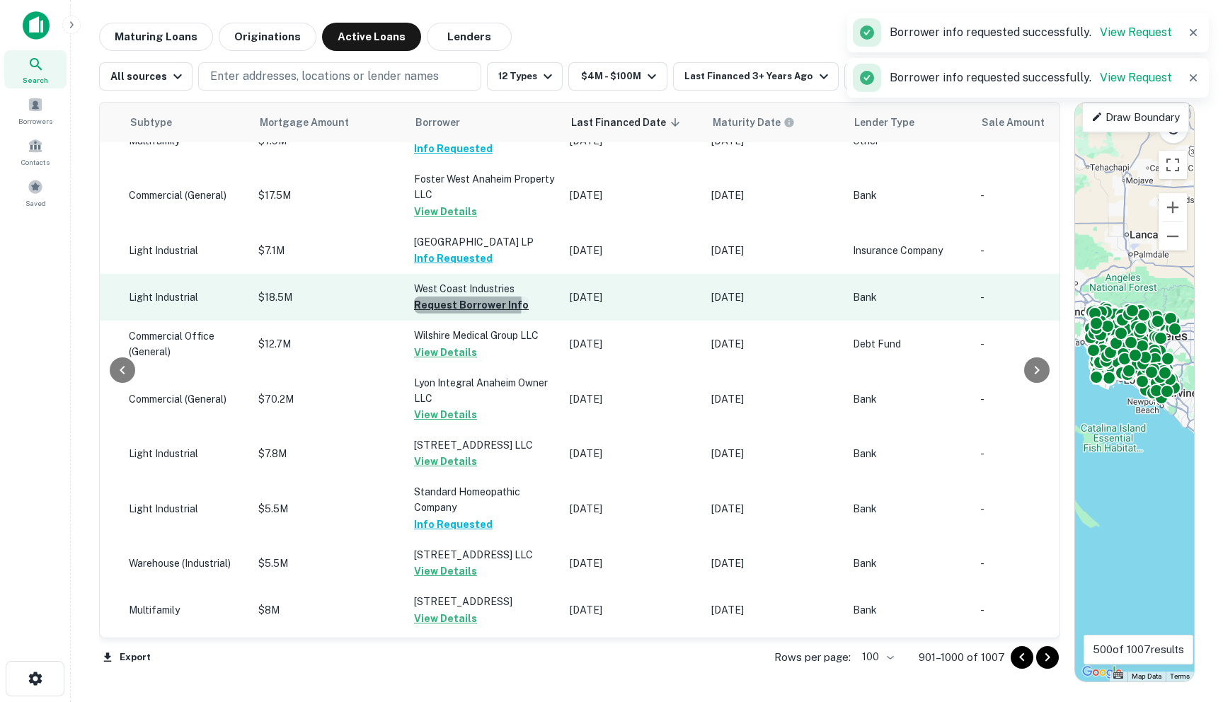
click at [414, 314] on button "Request Borrower Info" at bounding box center [471, 305] width 115 height 17
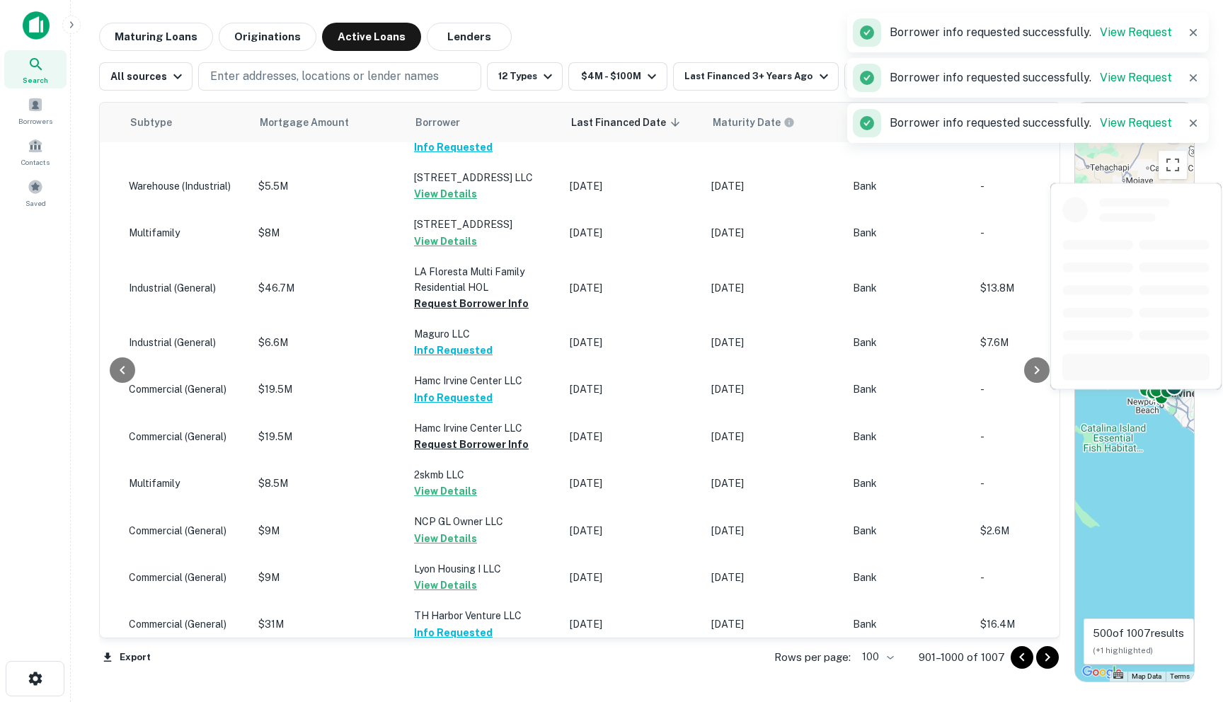
scroll to position [2268, 678]
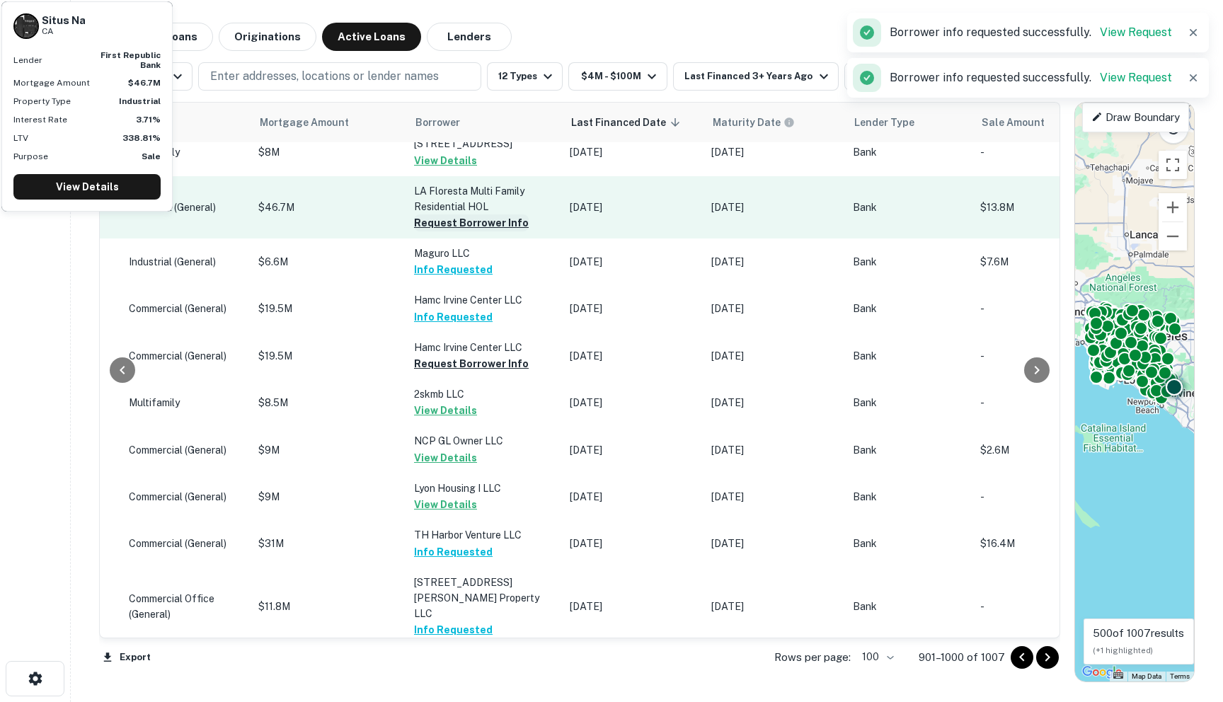
click at [417, 231] on button "Request Borrower Info" at bounding box center [471, 223] width 115 height 17
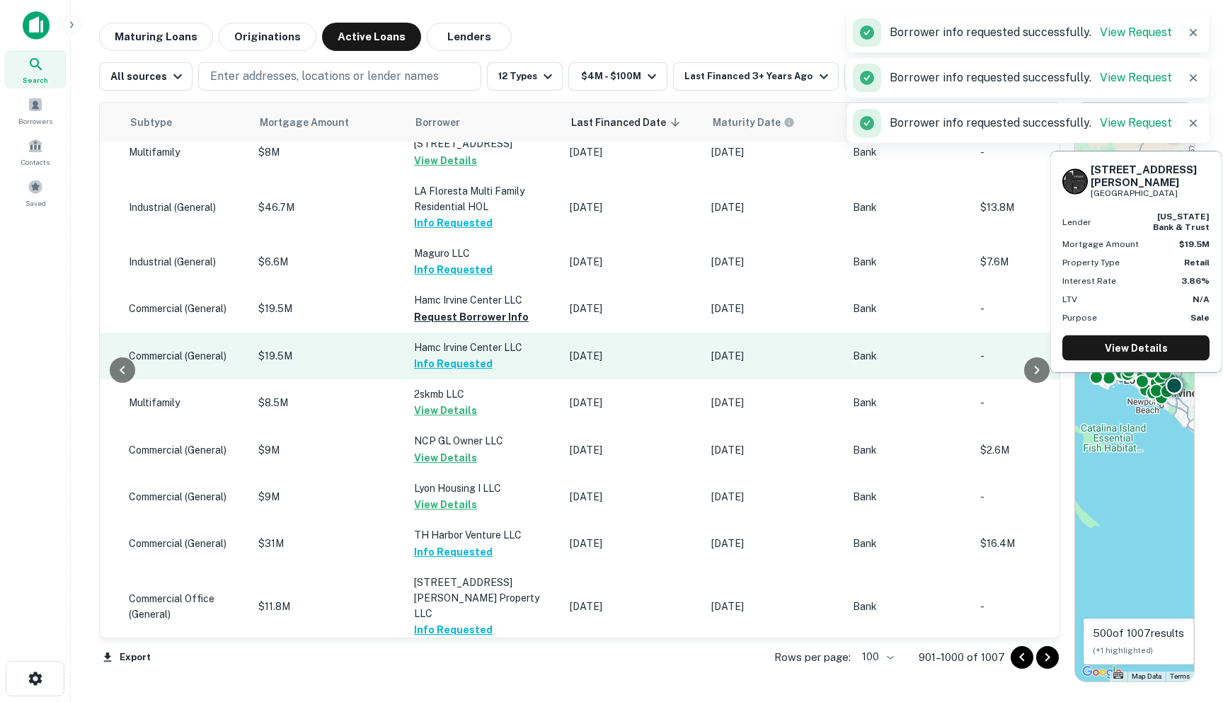
click at [414, 372] on button "Info Requested" at bounding box center [453, 363] width 79 height 17
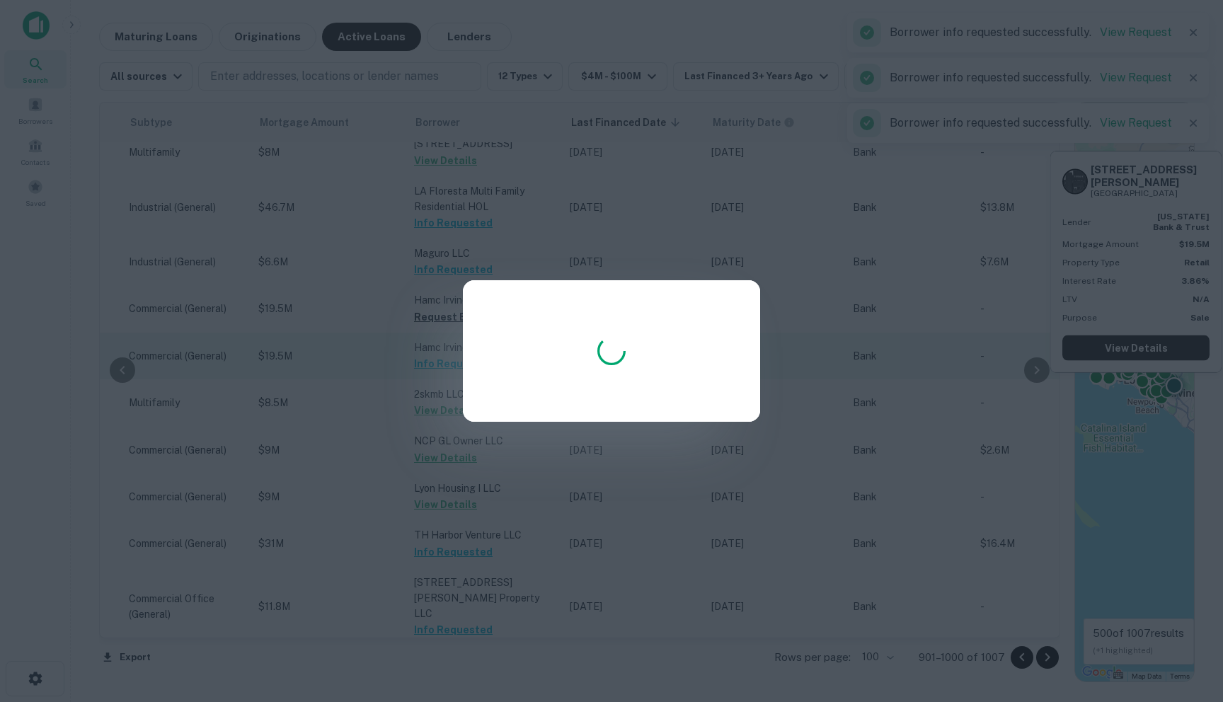
click at [405, 435] on div at bounding box center [611, 351] width 1223 height 702
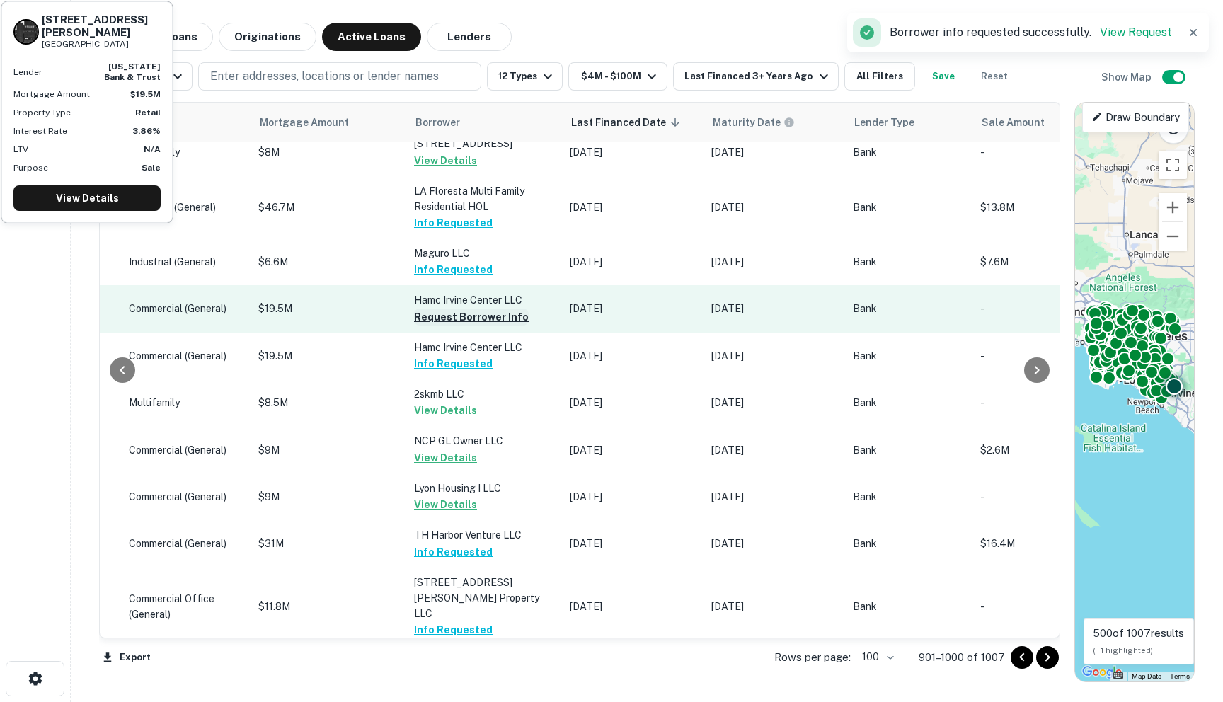
click at [428, 326] on button "Request Borrower Info" at bounding box center [471, 317] width 115 height 17
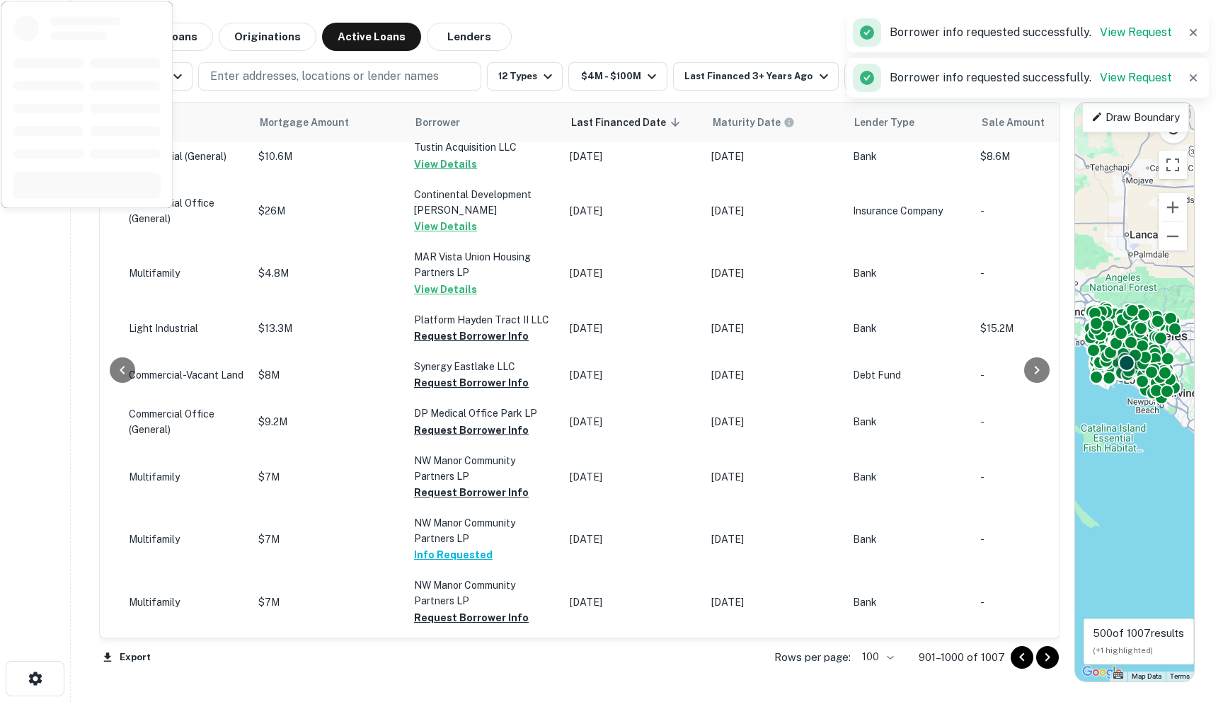
scroll to position [2983, 678]
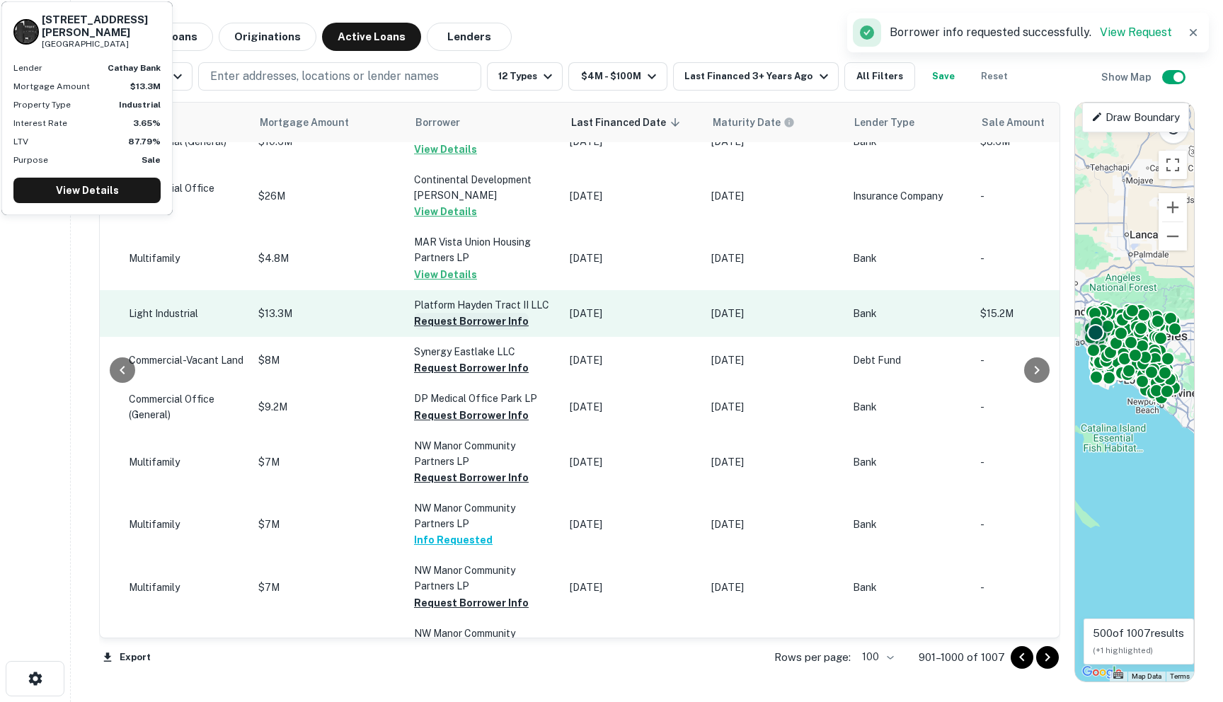
click at [414, 330] on button "Request Borrower Info" at bounding box center [471, 321] width 115 height 17
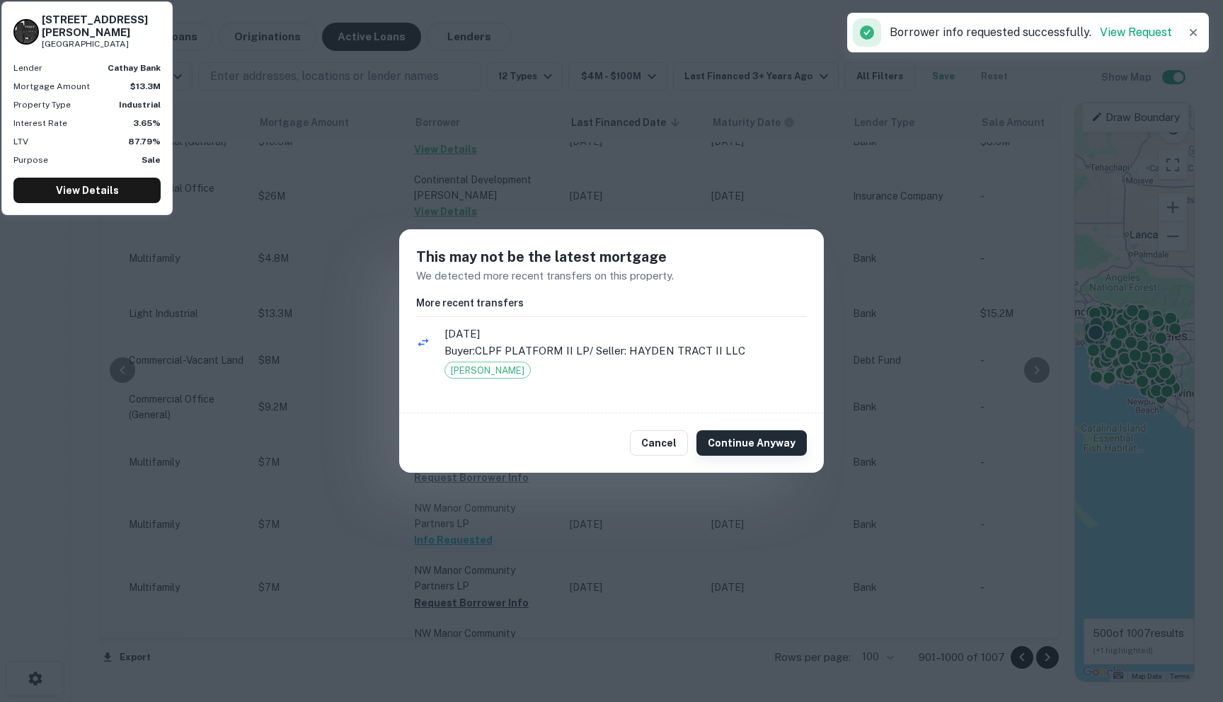
click at [714, 438] on button "Continue Anyway" at bounding box center [752, 442] width 110 height 25
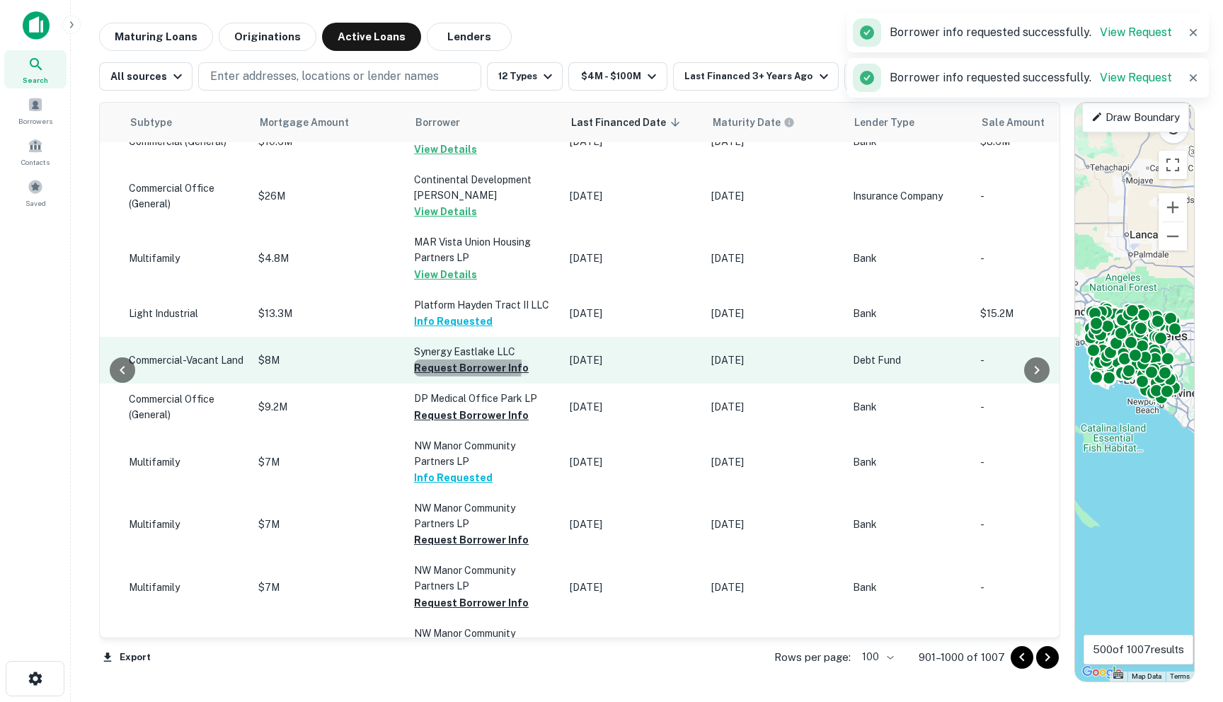
click at [414, 377] on button "Request Borrower Info" at bounding box center [471, 368] width 115 height 17
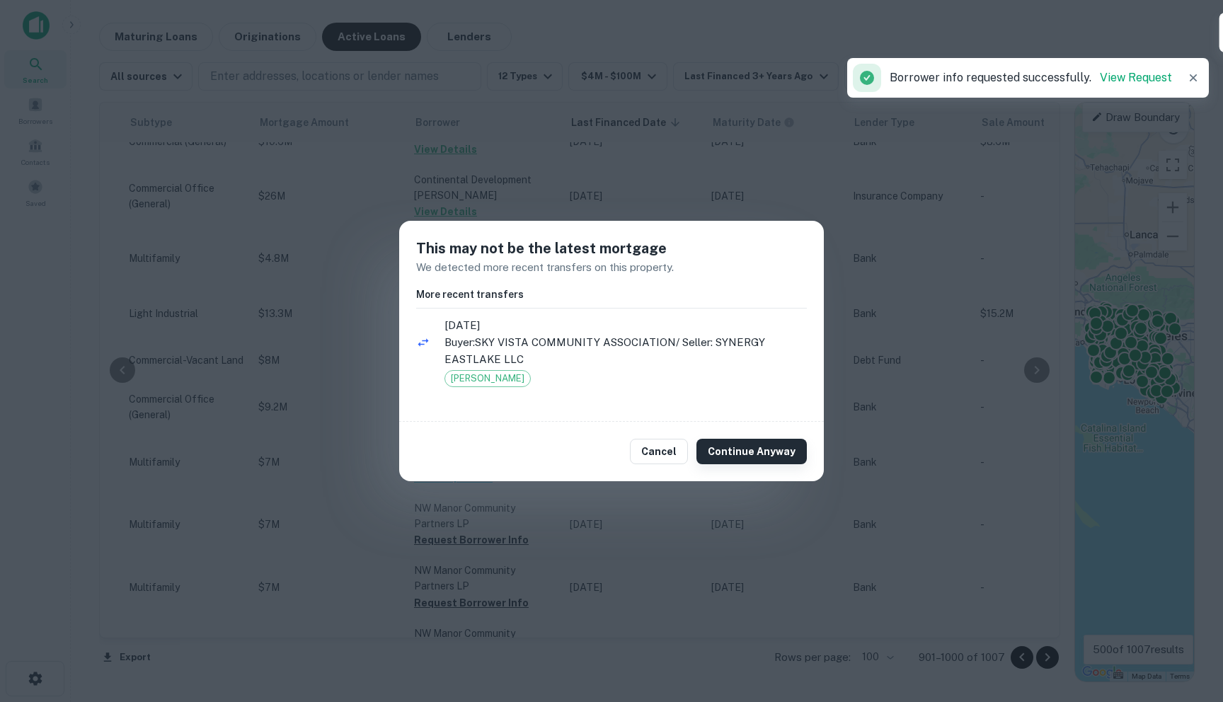
click at [758, 459] on button "Continue Anyway" at bounding box center [752, 451] width 110 height 25
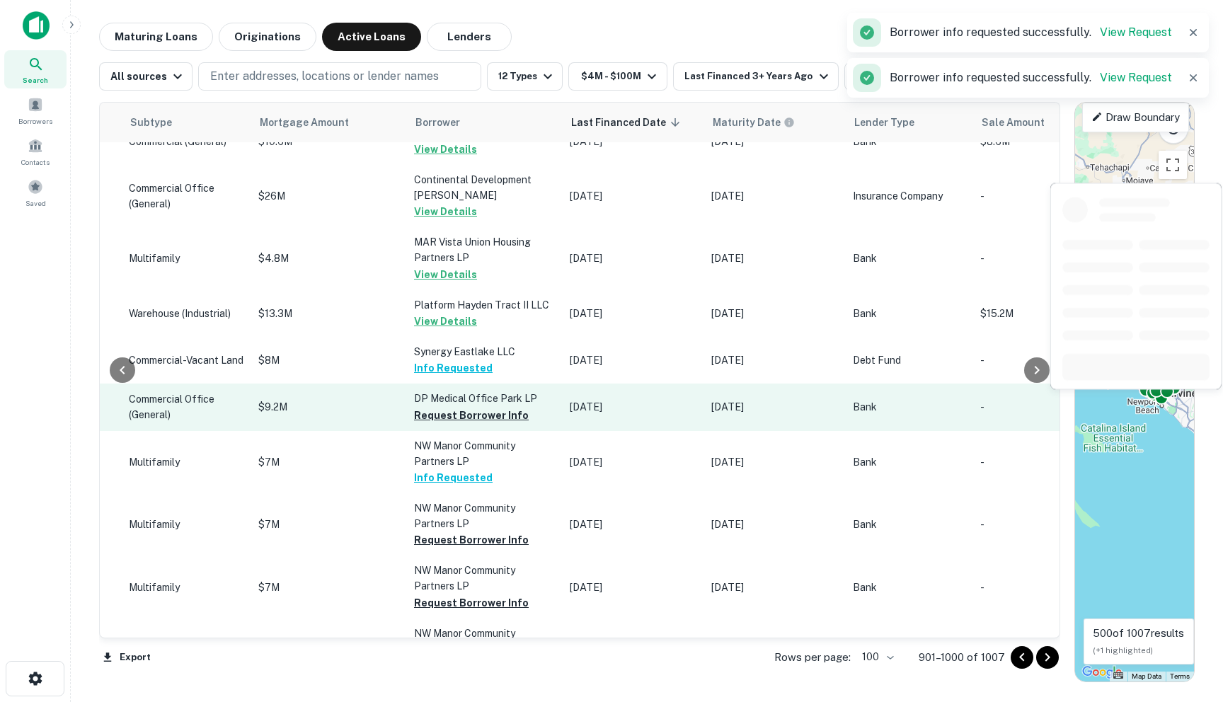
scroll to position [3048, 678]
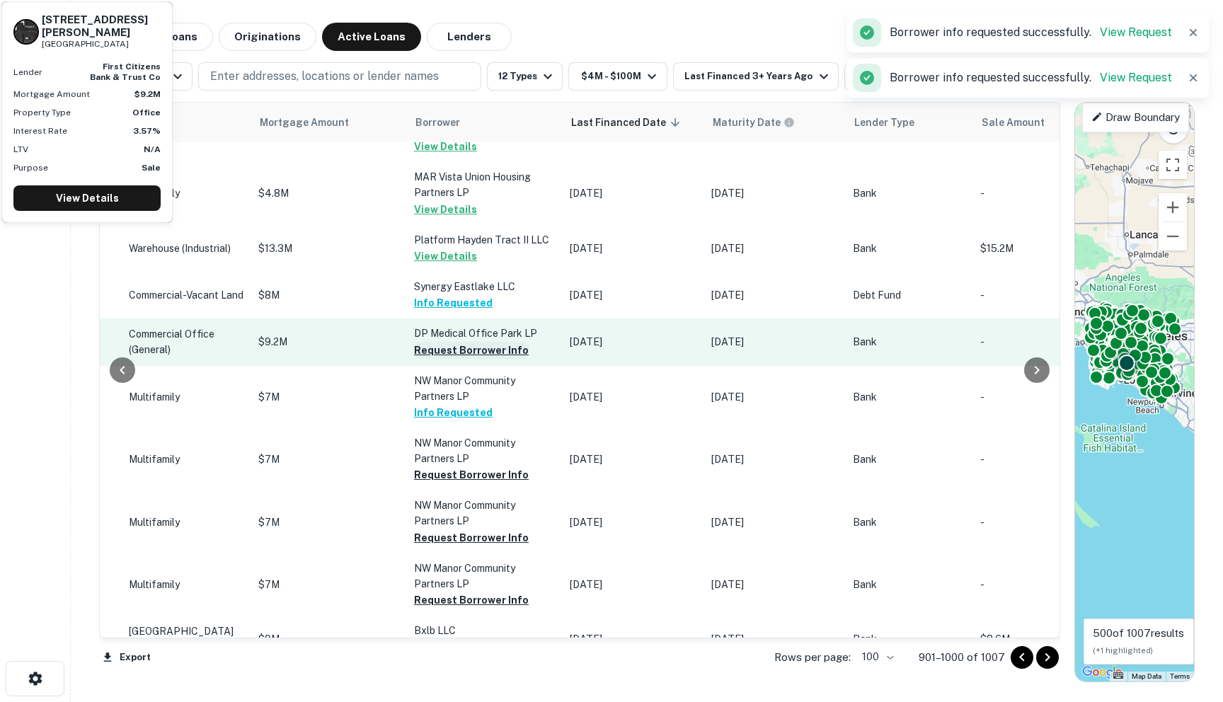
click at [414, 359] on button "Request Borrower Info" at bounding box center [471, 350] width 115 height 17
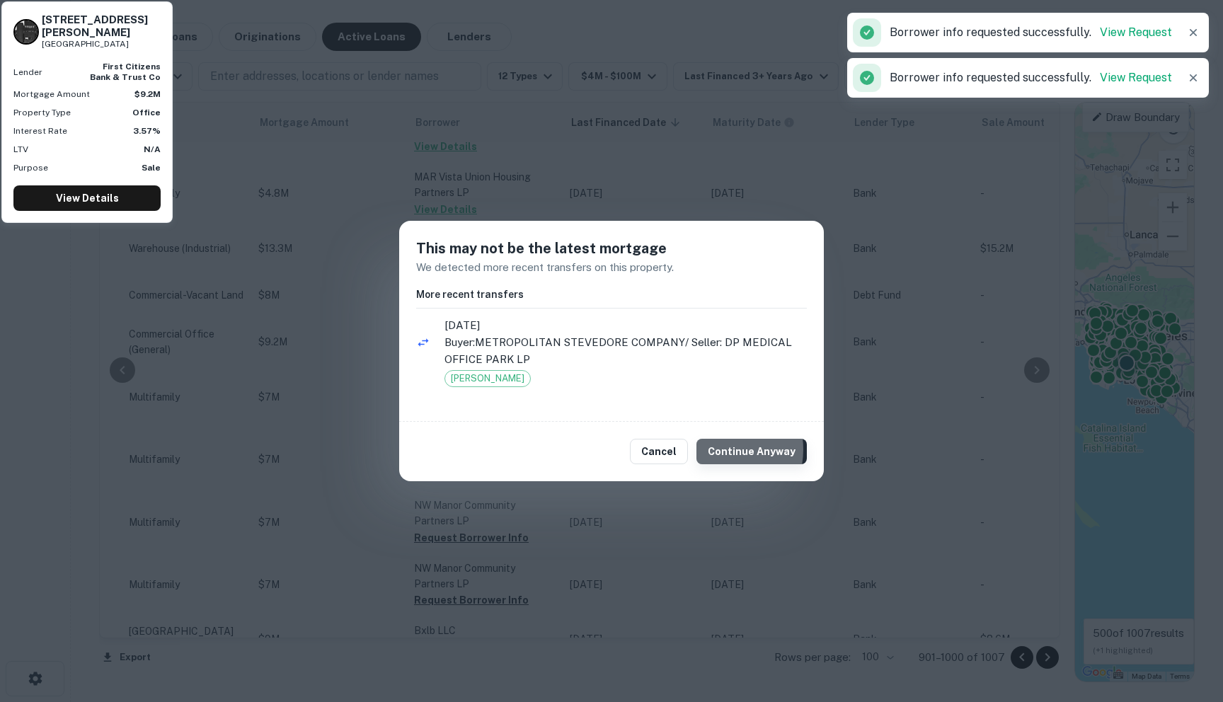
click at [721, 450] on button "Continue Anyway" at bounding box center [752, 451] width 110 height 25
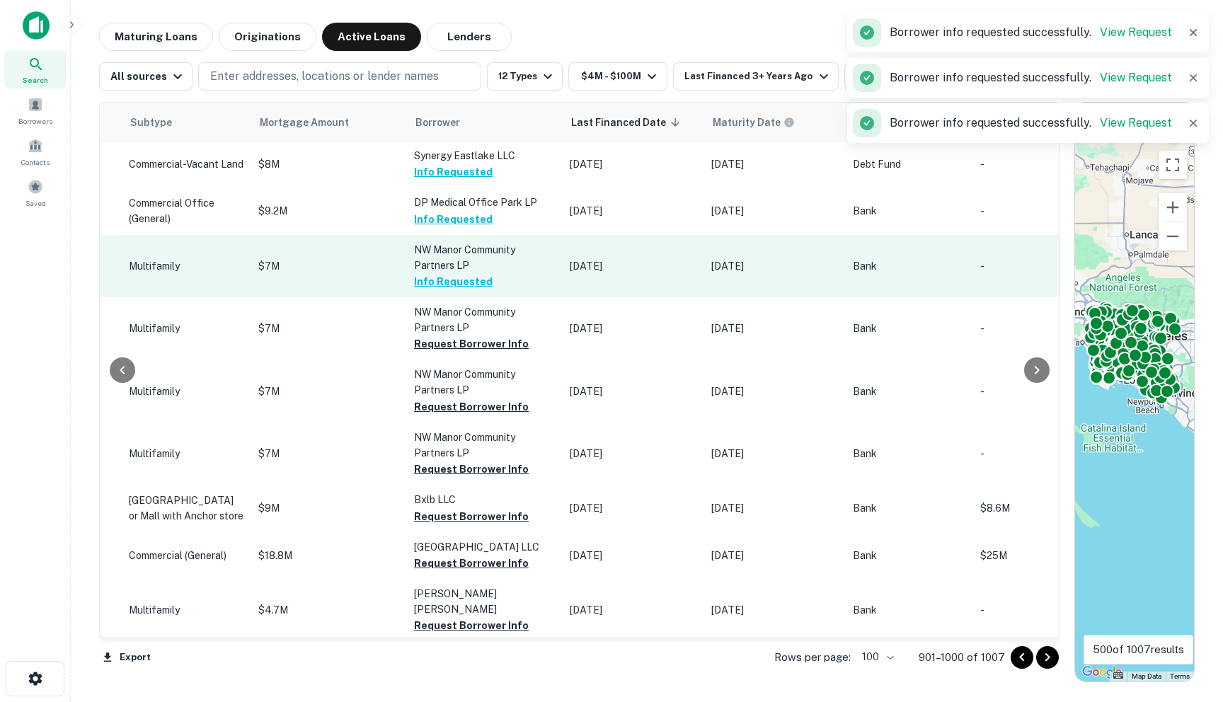
scroll to position [3201, 678]
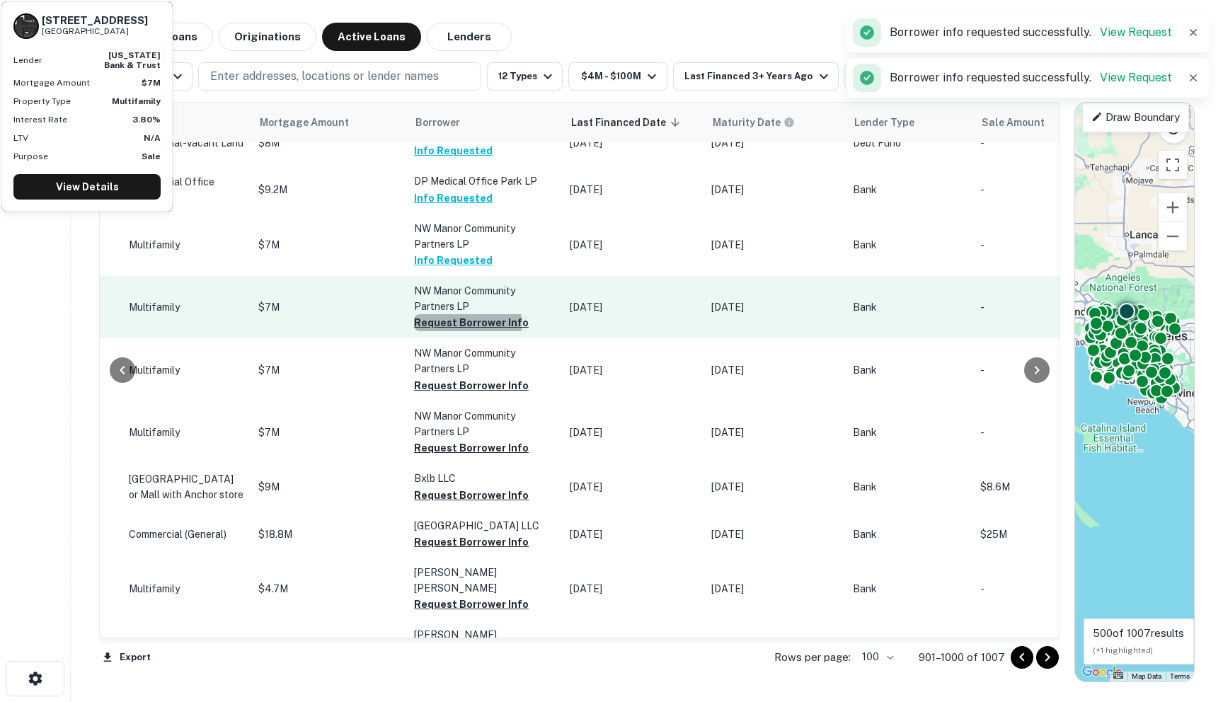
click at [414, 331] on button "Request Borrower Info" at bounding box center [471, 322] width 115 height 17
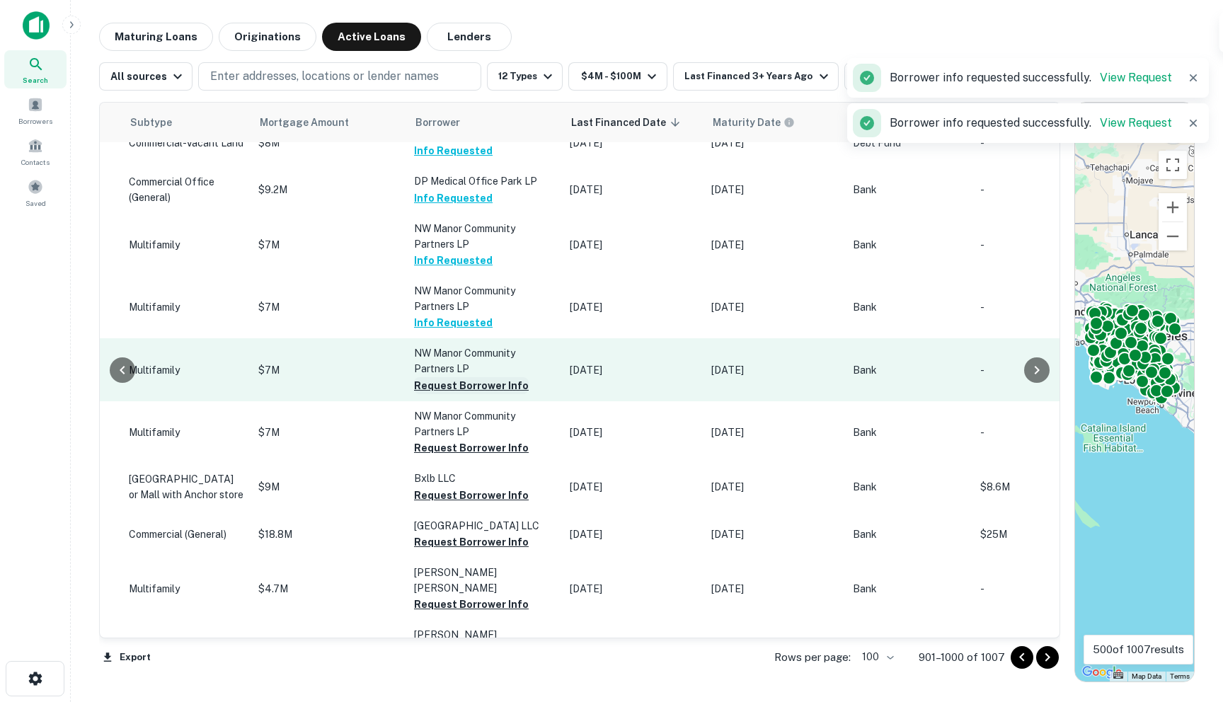
click at [414, 394] on button "Request Borrower Info" at bounding box center [471, 385] width 115 height 17
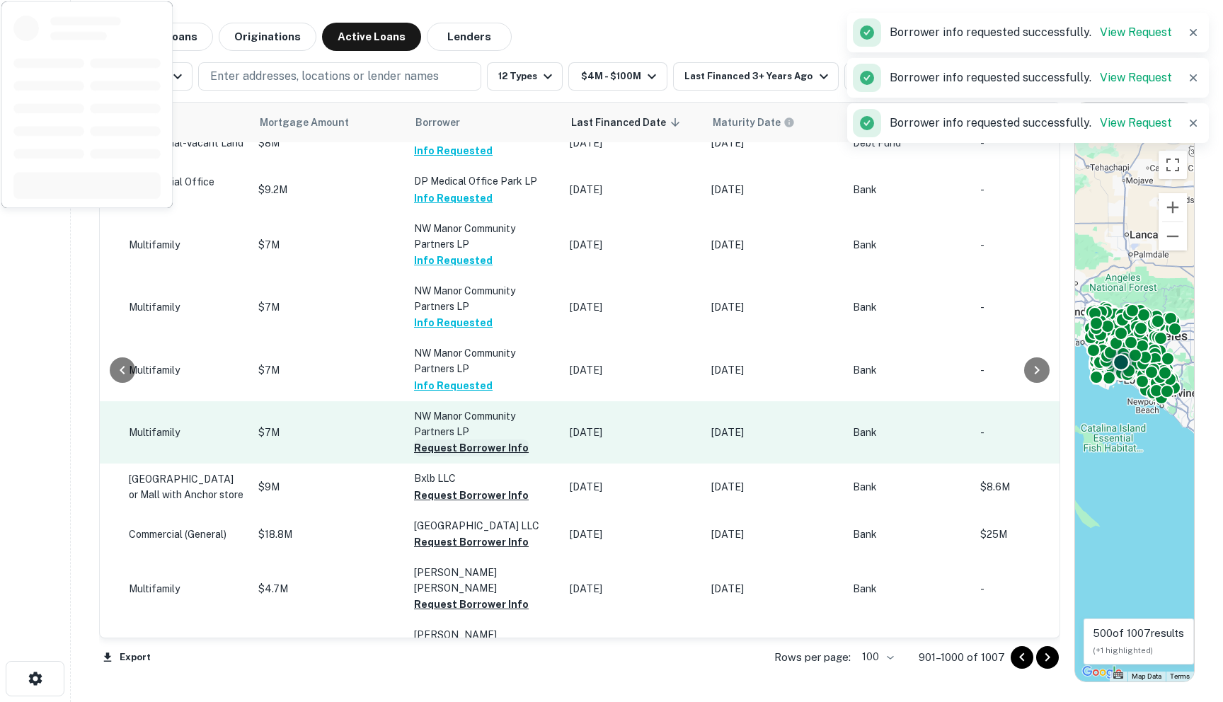
scroll to position [3272, 678]
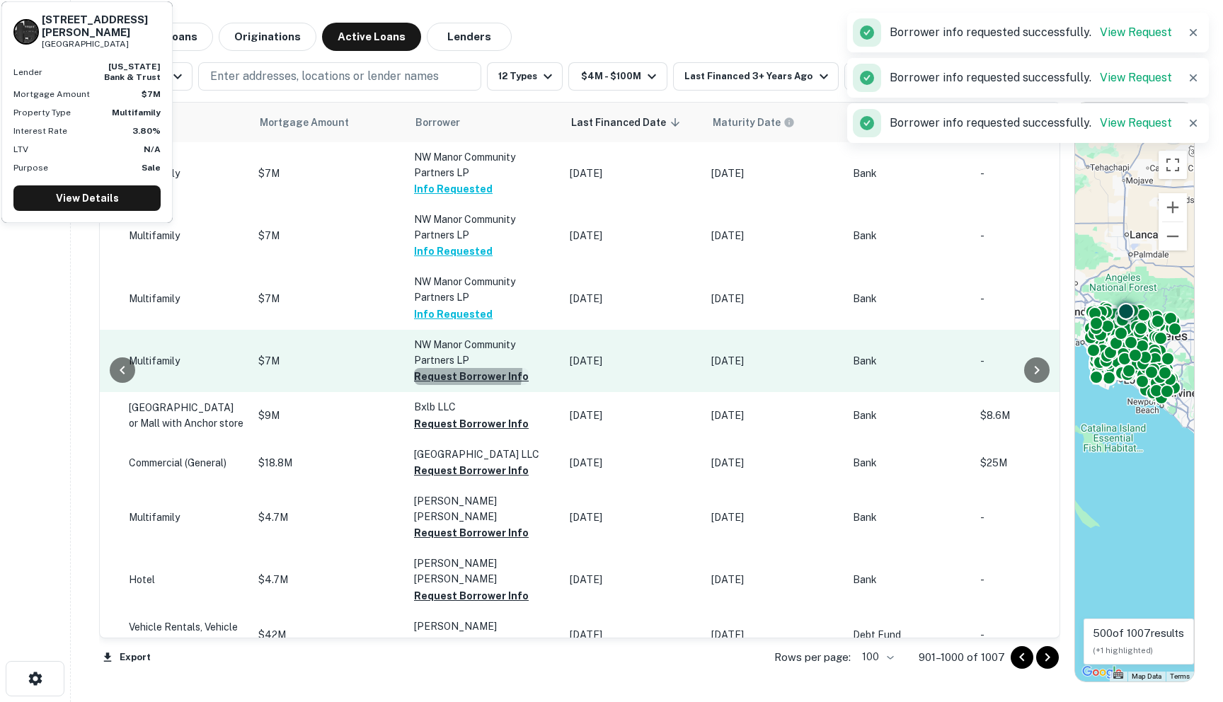
click at [414, 385] on button "Request Borrower Info" at bounding box center [471, 376] width 115 height 17
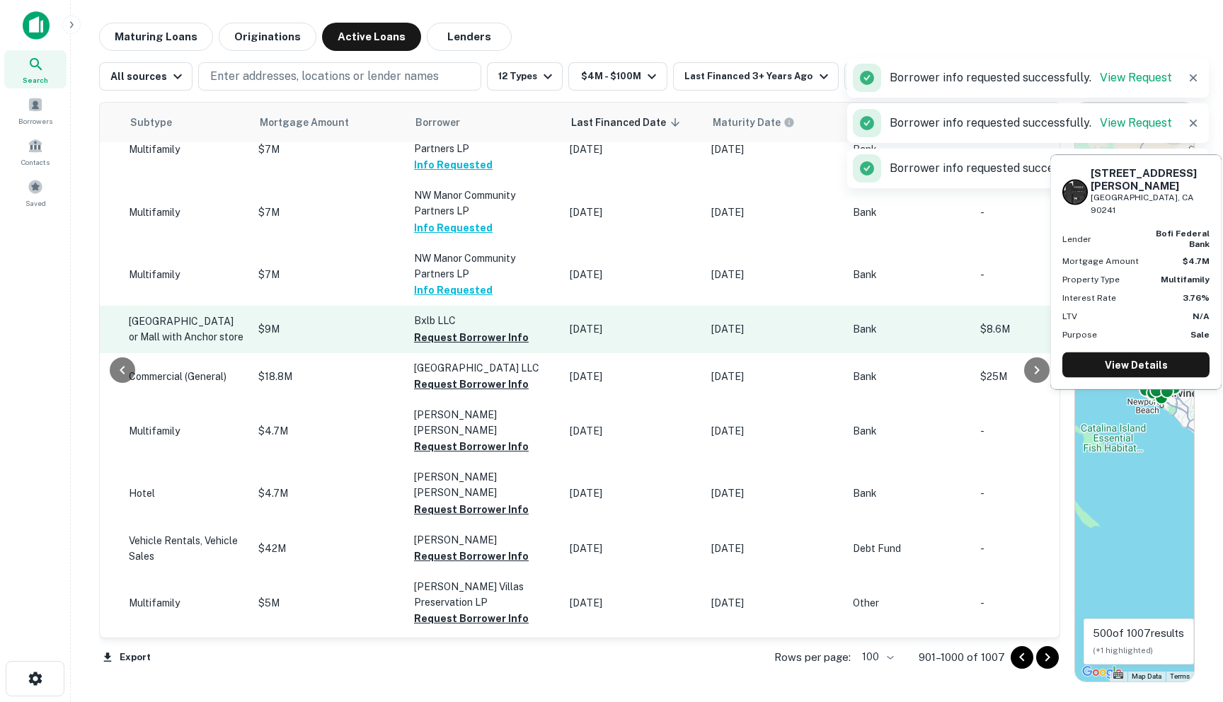
scroll to position [3380, 678]
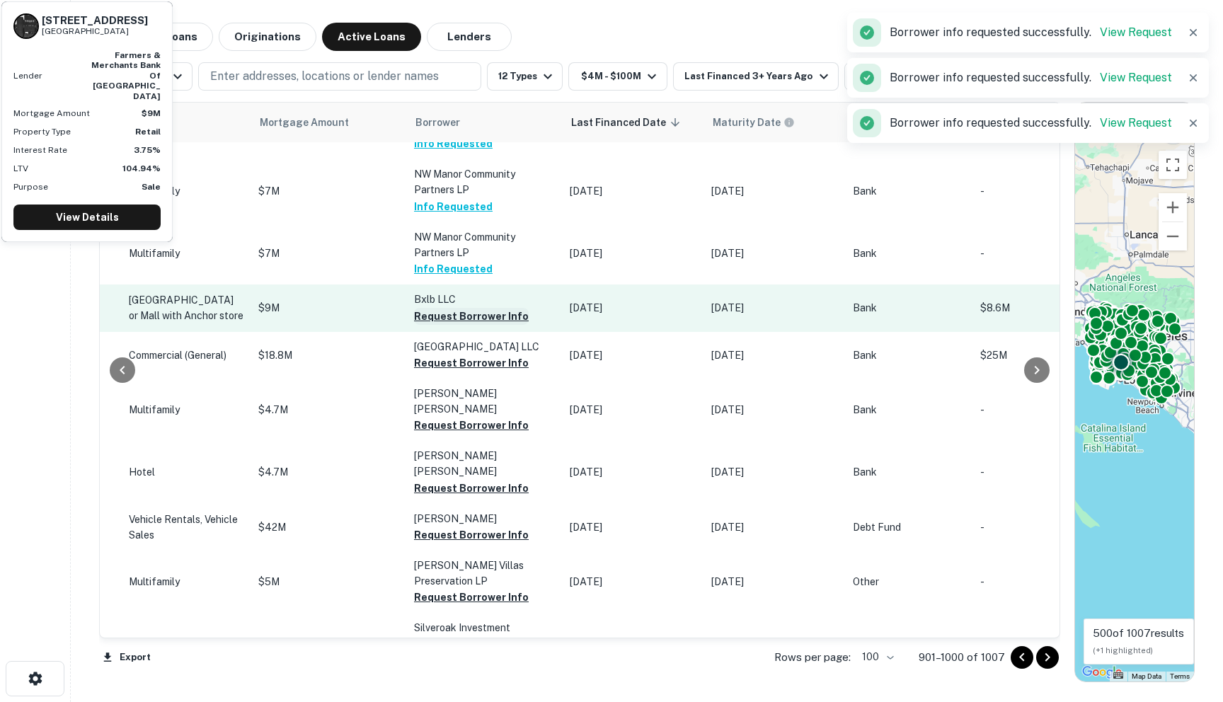
click at [414, 325] on button "Request Borrower Info" at bounding box center [471, 316] width 115 height 17
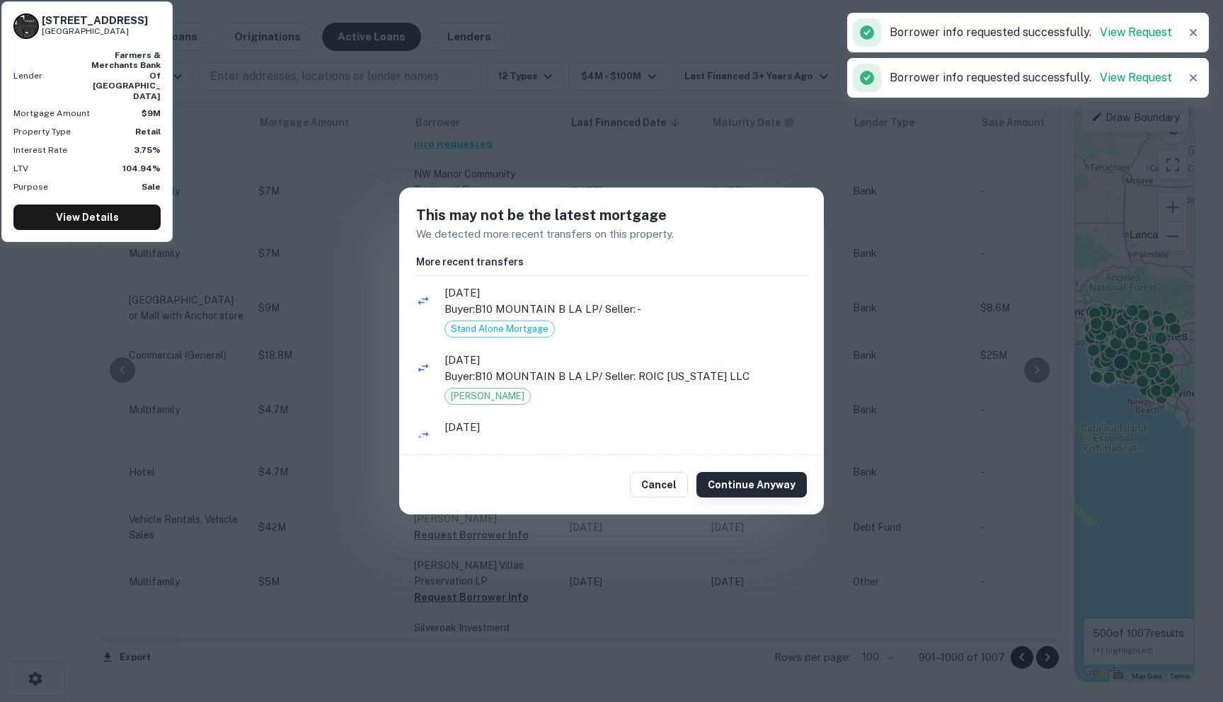
click at [753, 482] on button "Continue Anyway" at bounding box center [752, 484] width 110 height 25
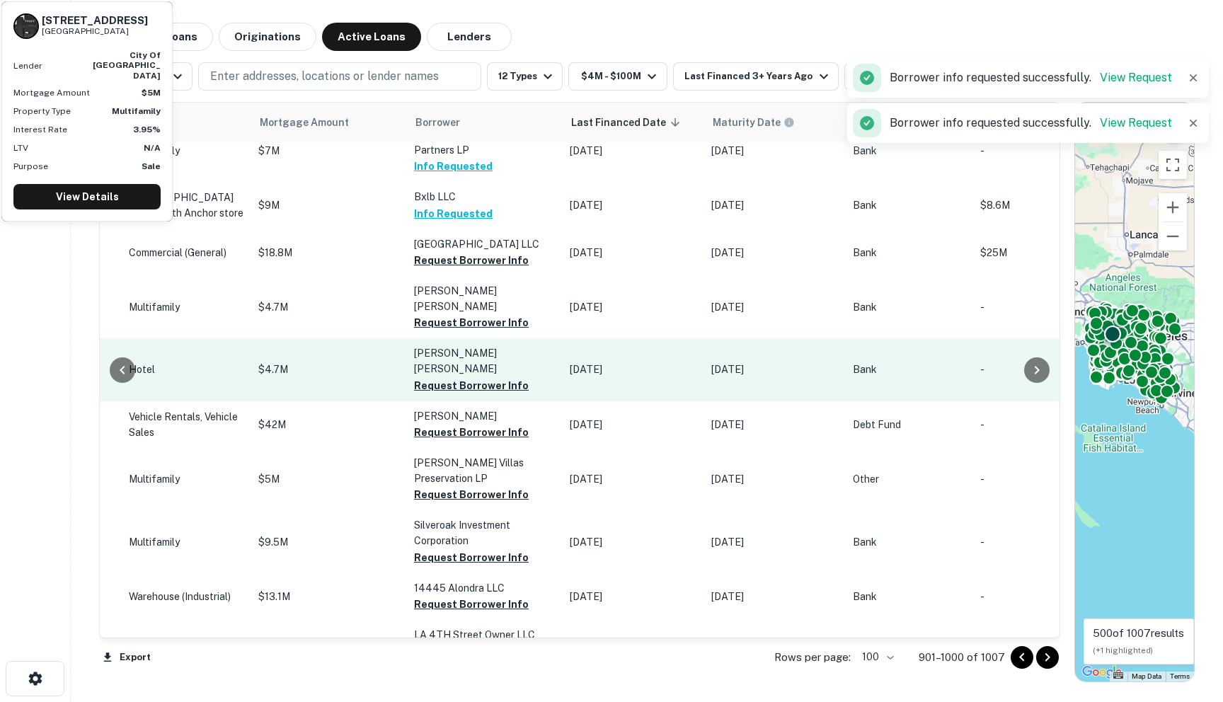
scroll to position [3484, 678]
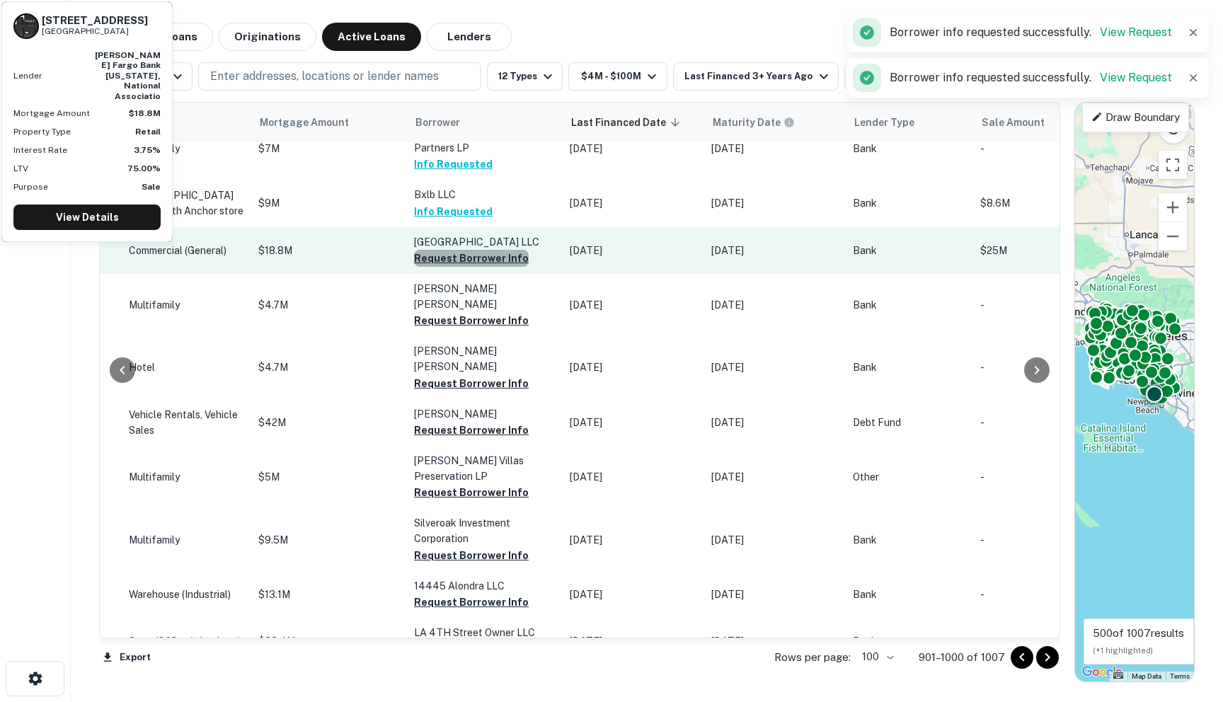
click at [435, 267] on button "Request Borrower Info" at bounding box center [471, 258] width 115 height 17
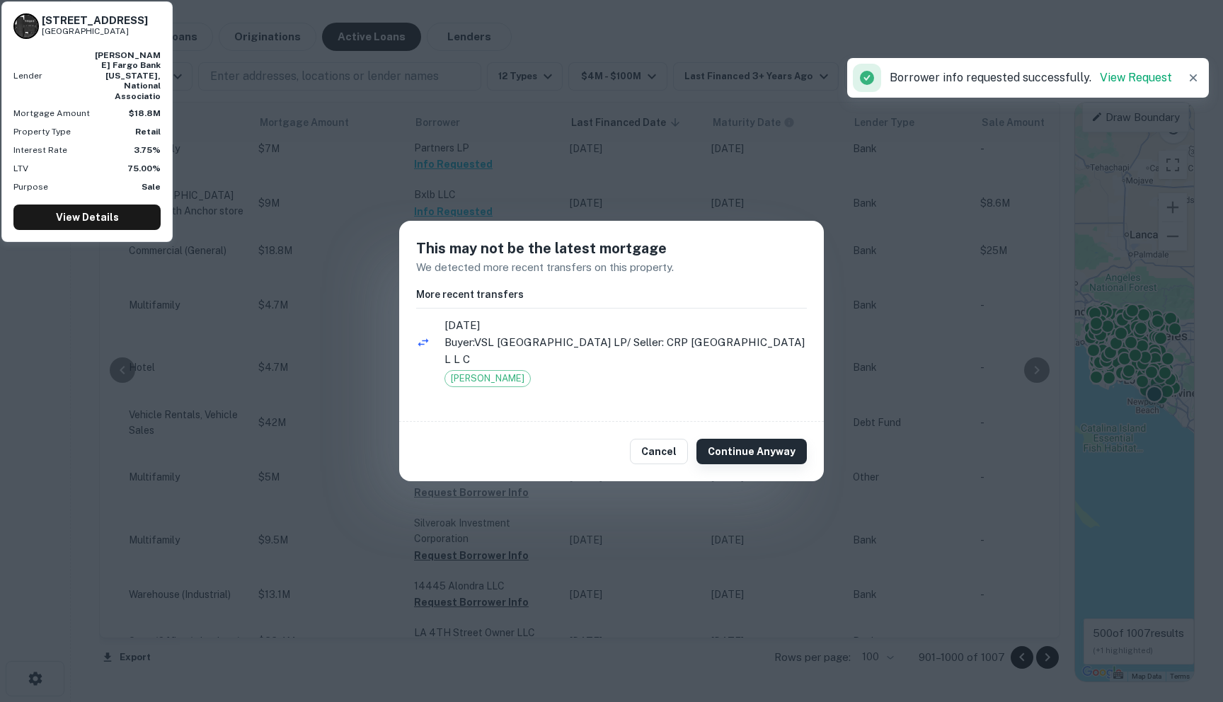
click at [721, 450] on button "Continue Anyway" at bounding box center [752, 451] width 110 height 25
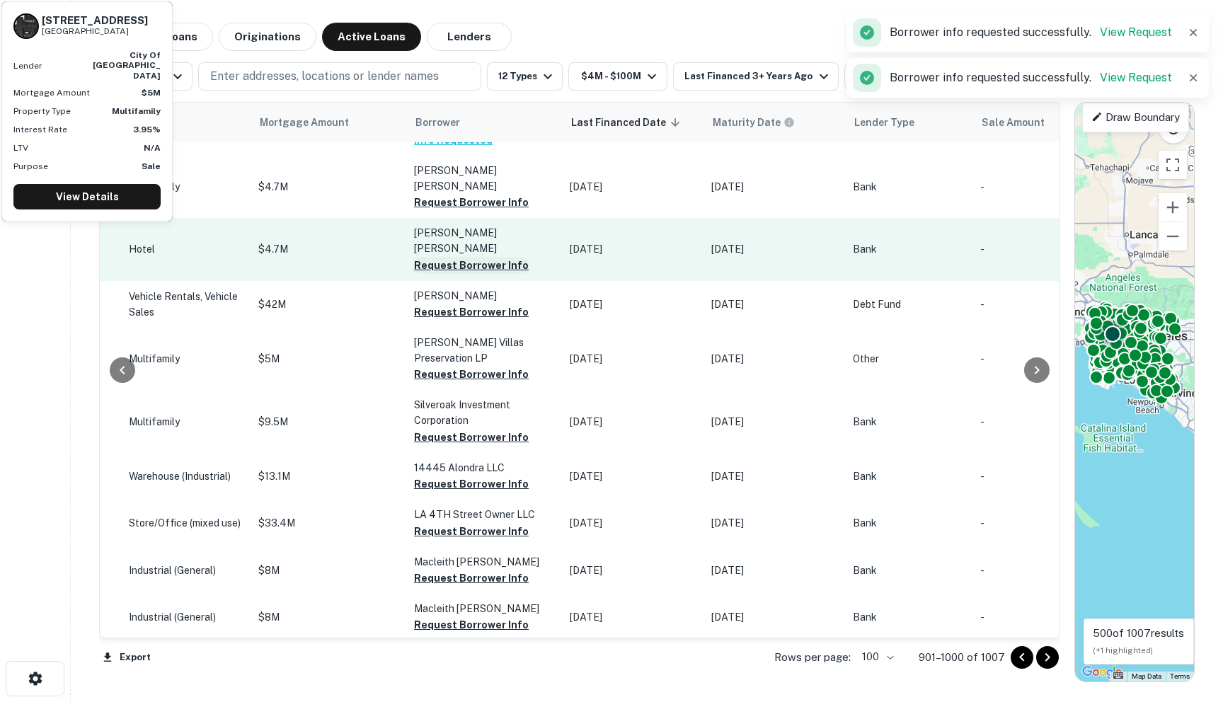
scroll to position [3605, 678]
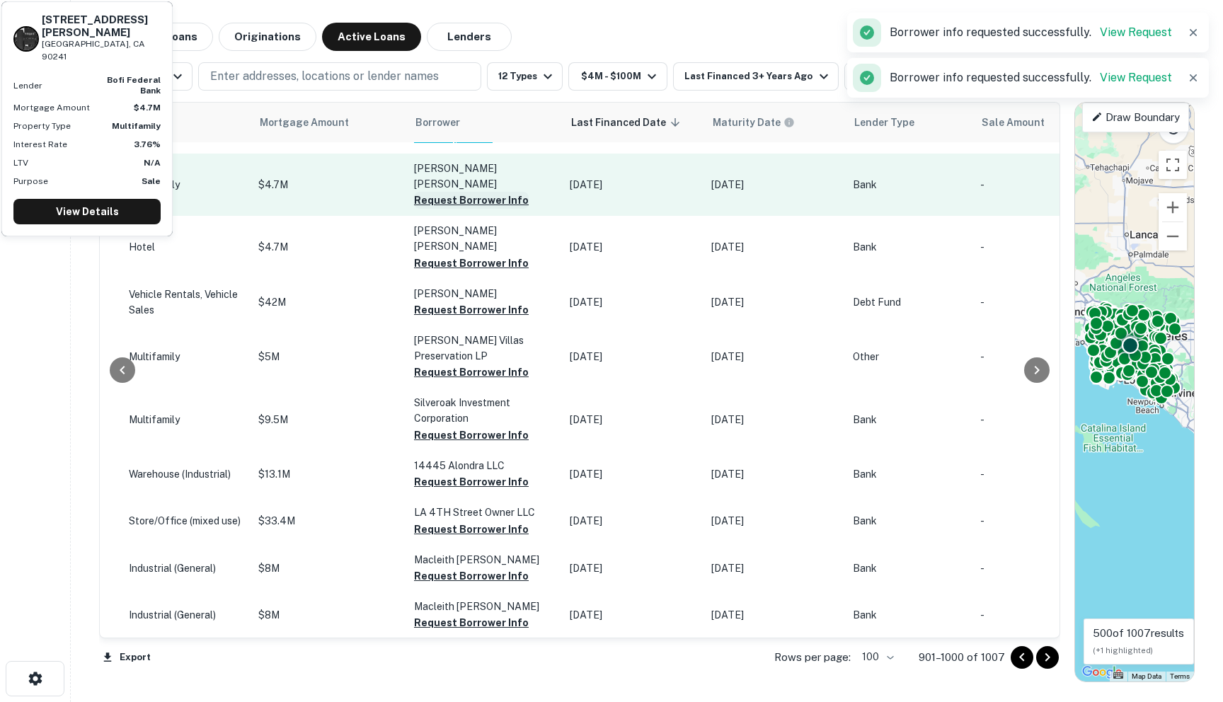
click at [414, 209] on button "Request Borrower Info" at bounding box center [471, 200] width 115 height 17
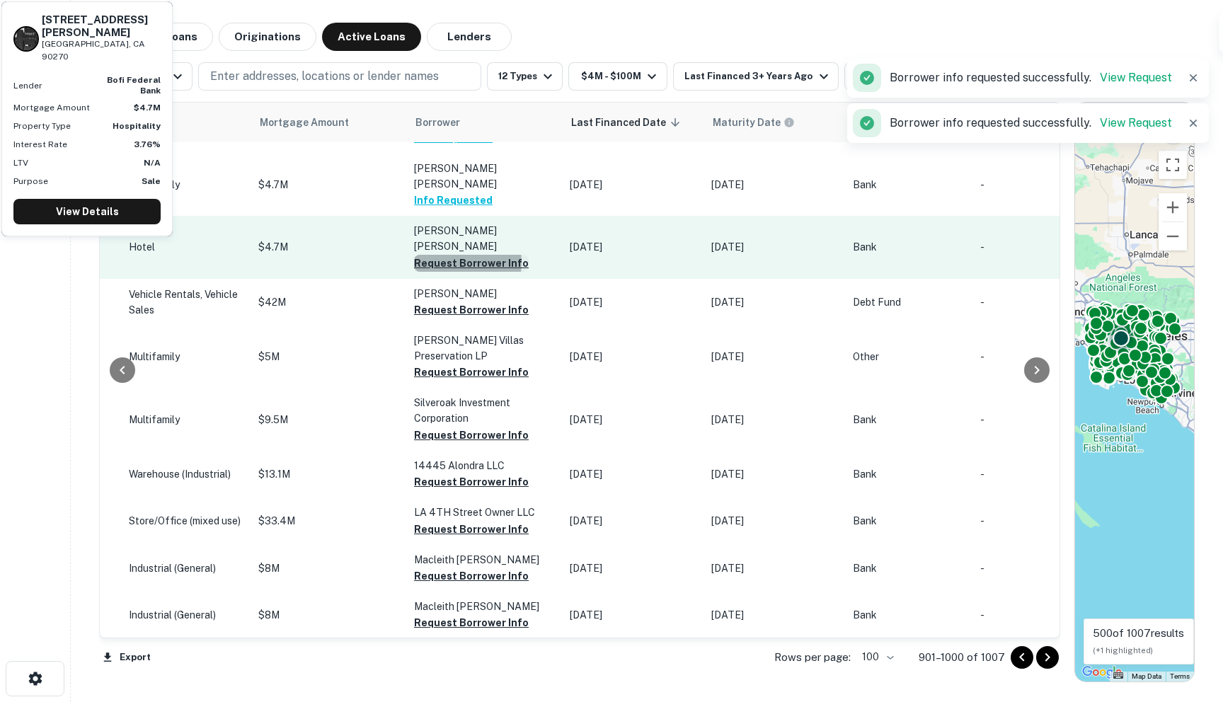
click at [419, 272] on button "Request Borrower Info" at bounding box center [471, 263] width 115 height 17
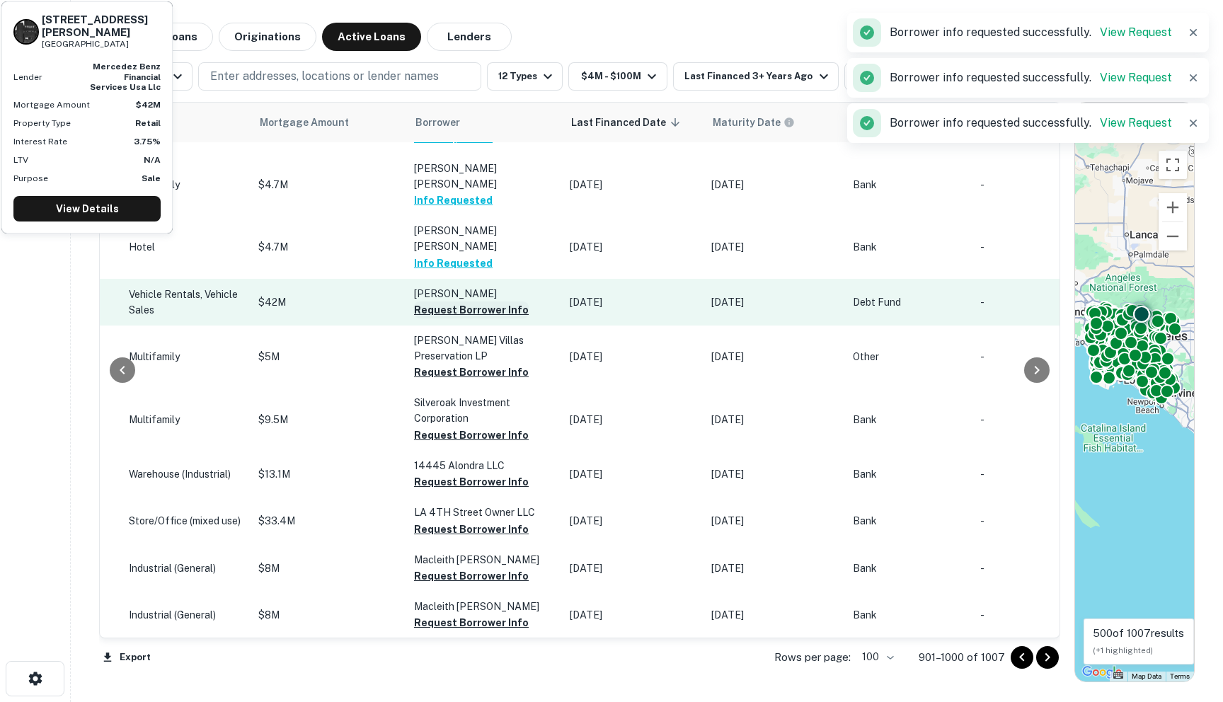
click at [414, 319] on button "Request Borrower Info" at bounding box center [471, 310] width 115 height 17
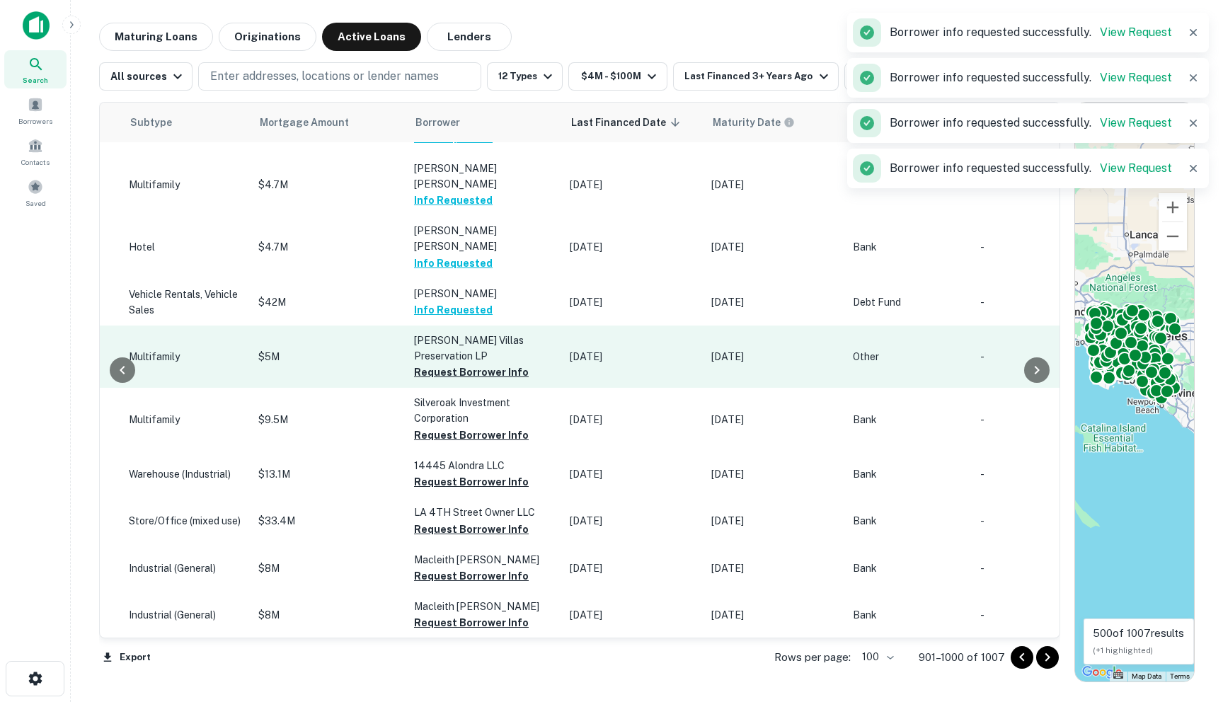
scroll to position [3681, 678]
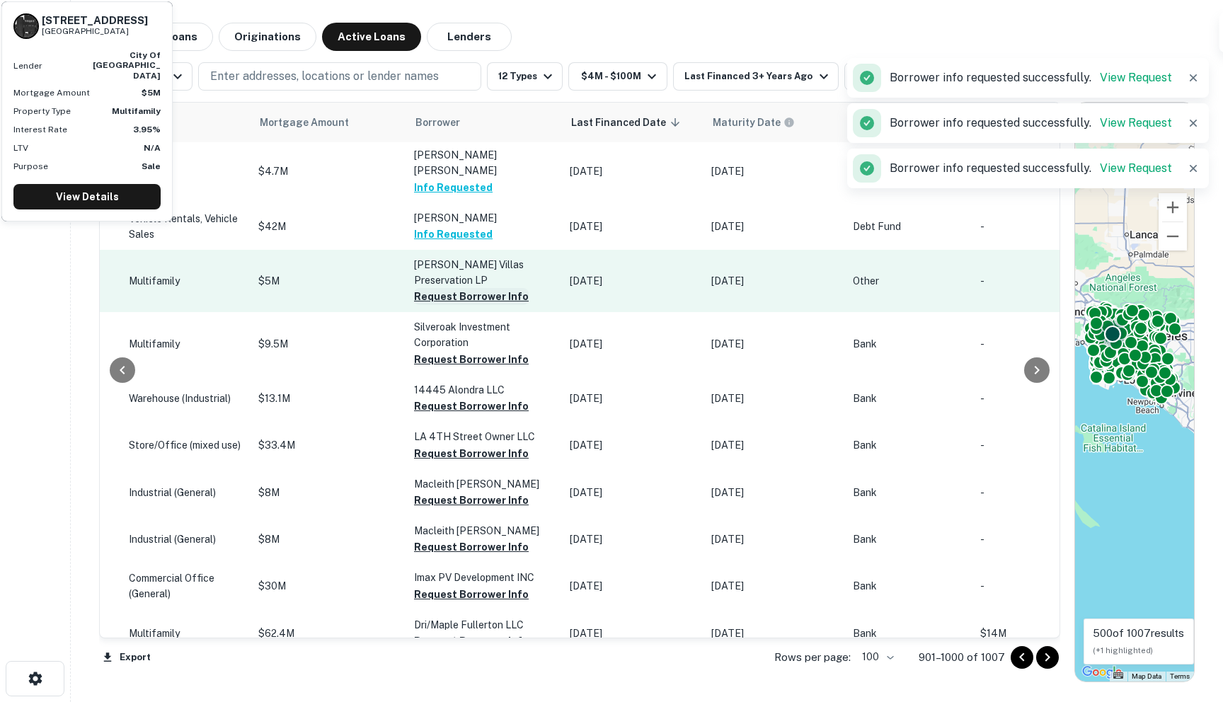
click at [414, 305] on button "Request Borrower Info" at bounding box center [471, 296] width 115 height 17
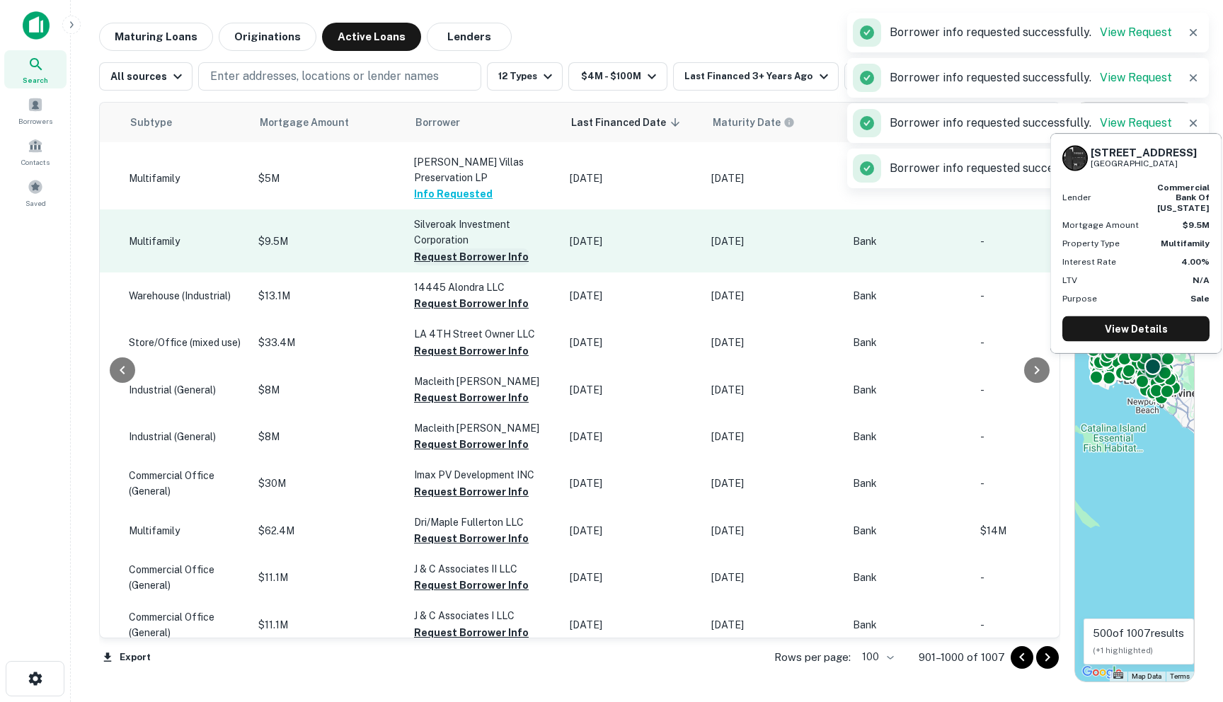
scroll to position [3801, 678]
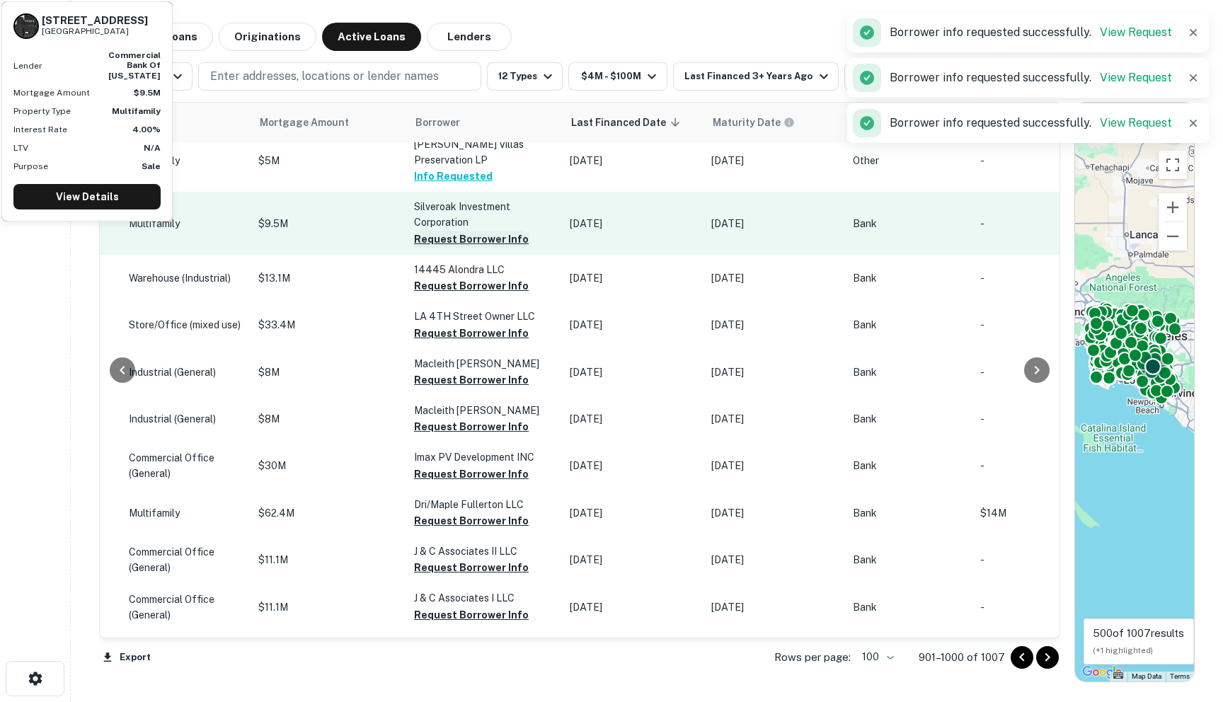
click at [414, 248] on button "Request Borrower Info" at bounding box center [471, 239] width 115 height 17
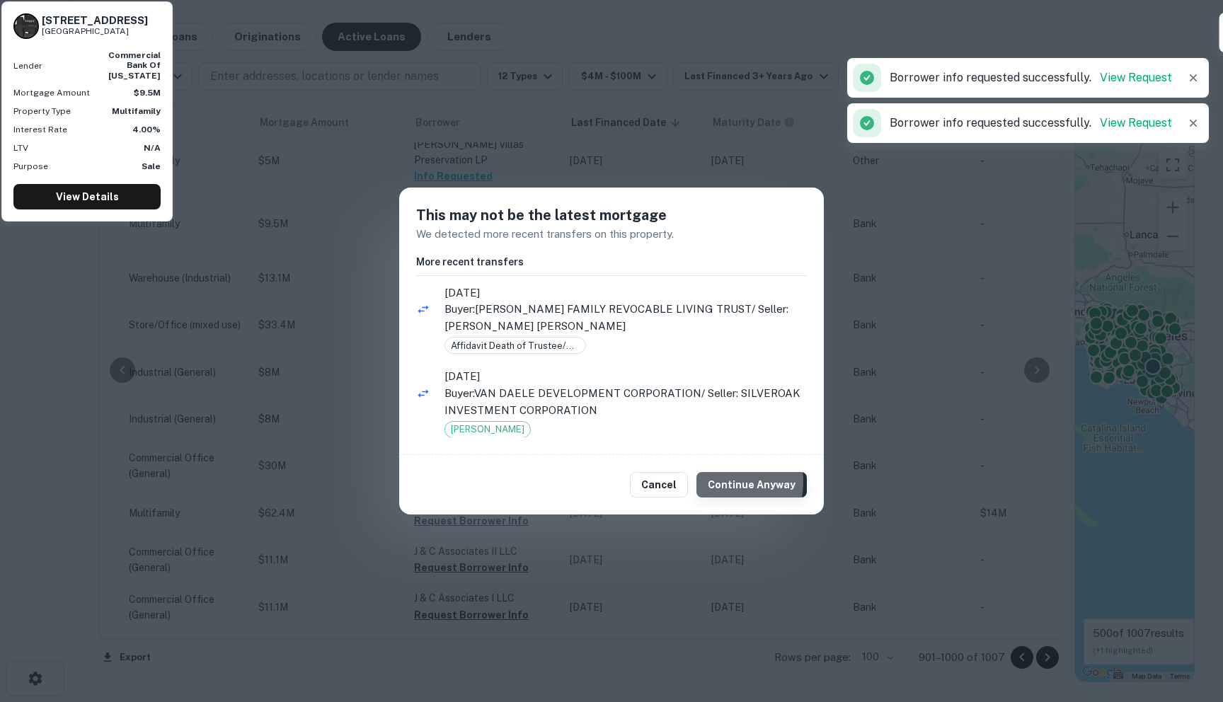
click at [721, 482] on button "Continue Anyway" at bounding box center [752, 484] width 110 height 25
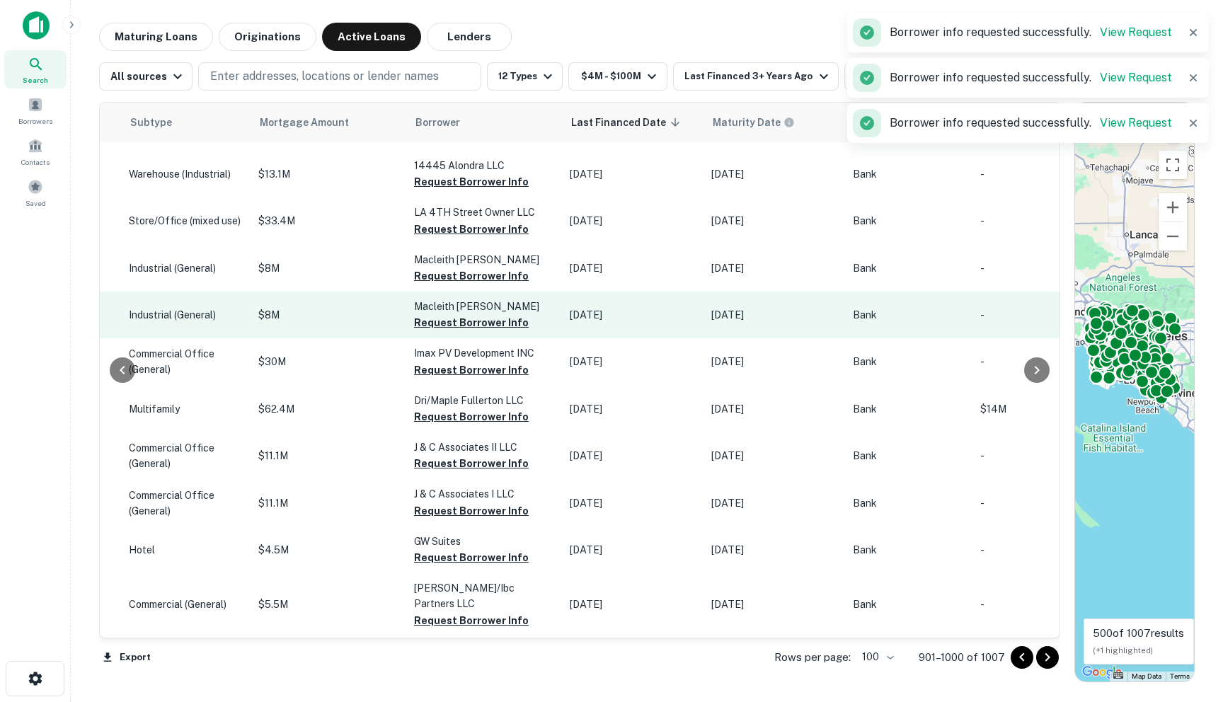
scroll to position [3906, 678]
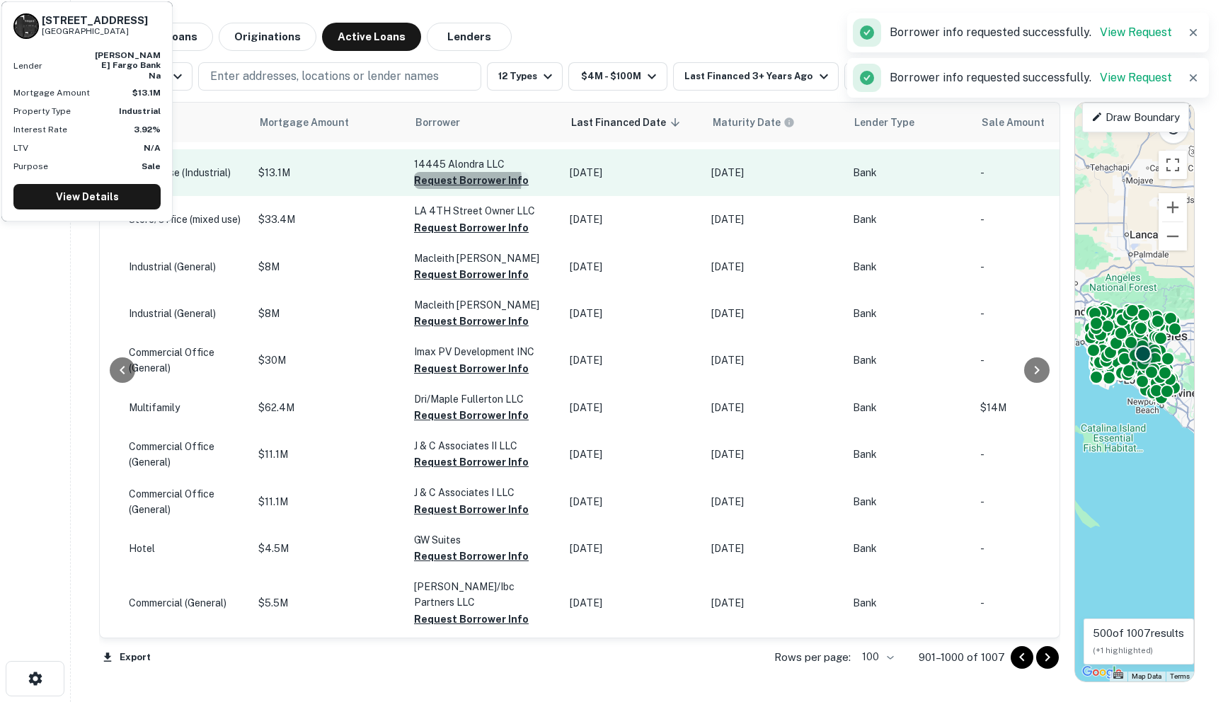
click at [426, 189] on button "Request Borrower Info" at bounding box center [471, 180] width 115 height 17
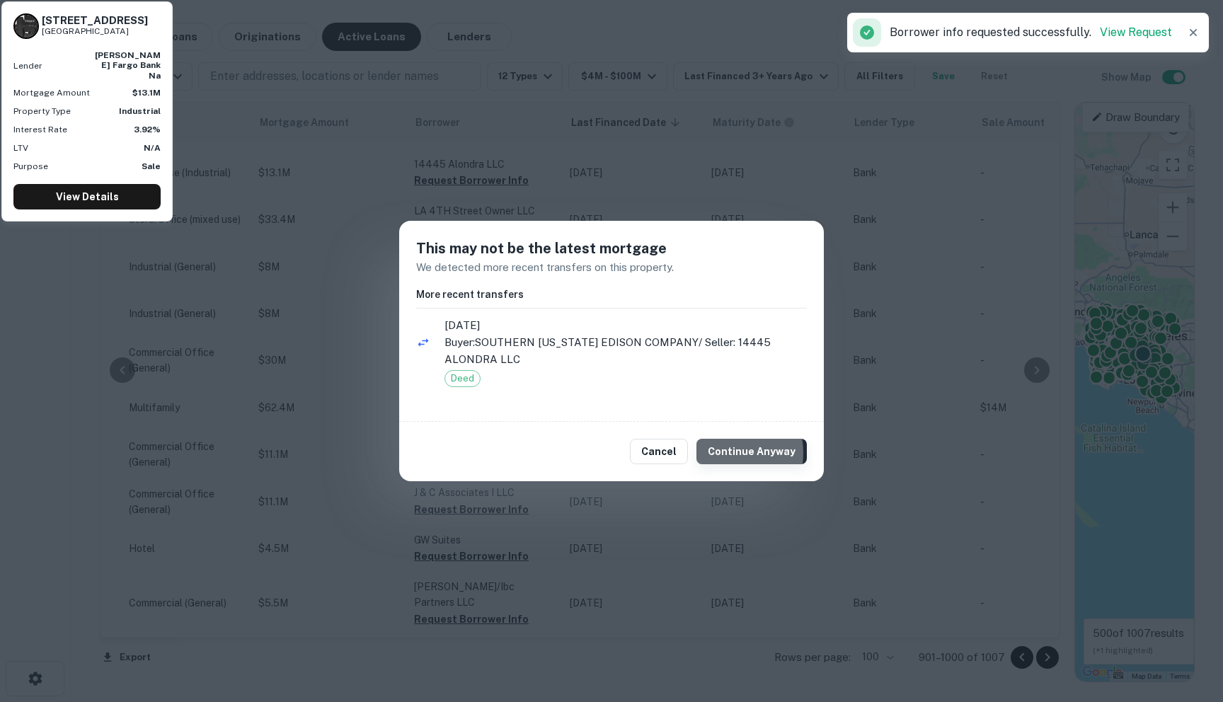
click at [726, 453] on button "Continue Anyway" at bounding box center [752, 451] width 110 height 25
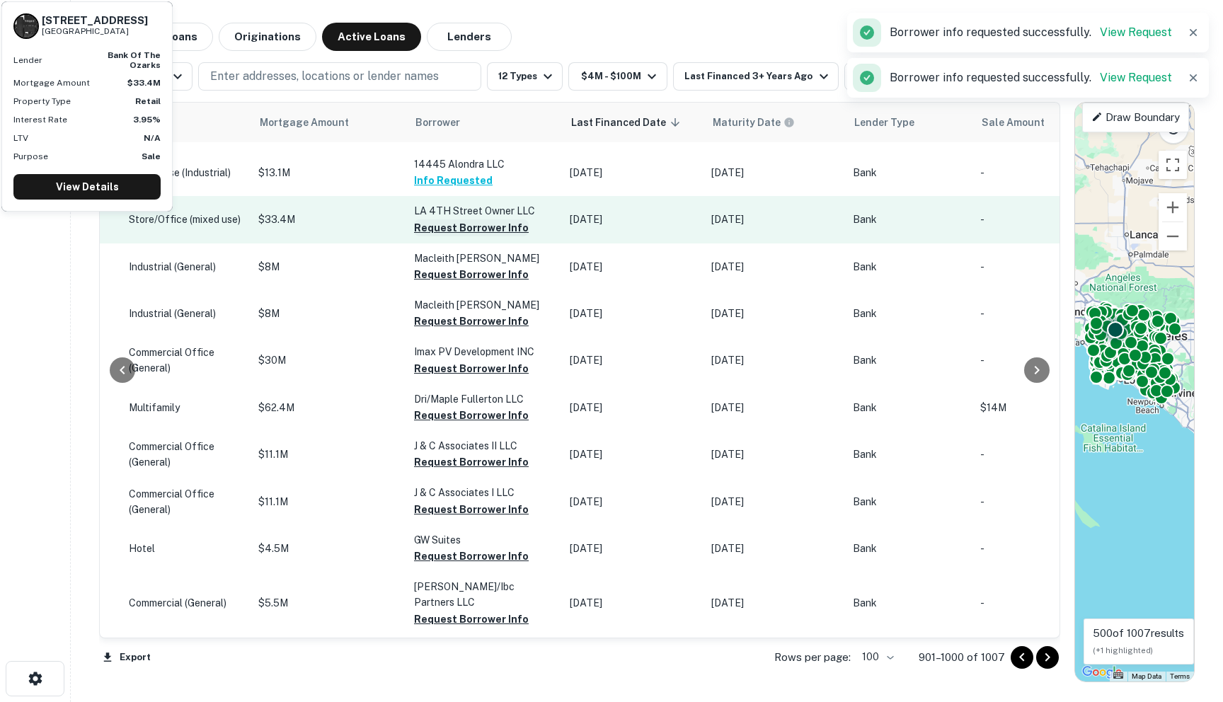
click at [414, 236] on button "Request Borrower Info" at bounding box center [471, 227] width 115 height 17
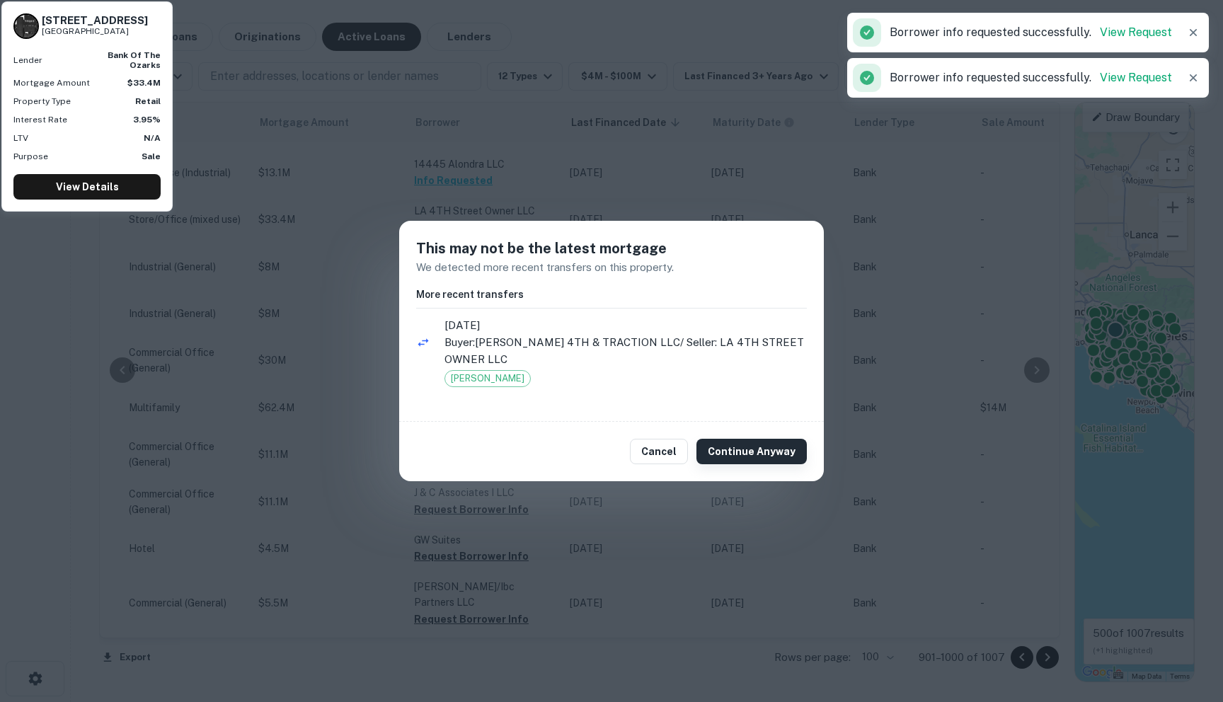
click at [765, 454] on button "Continue Anyway" at bounding box center [752, 451] width 110 height 25
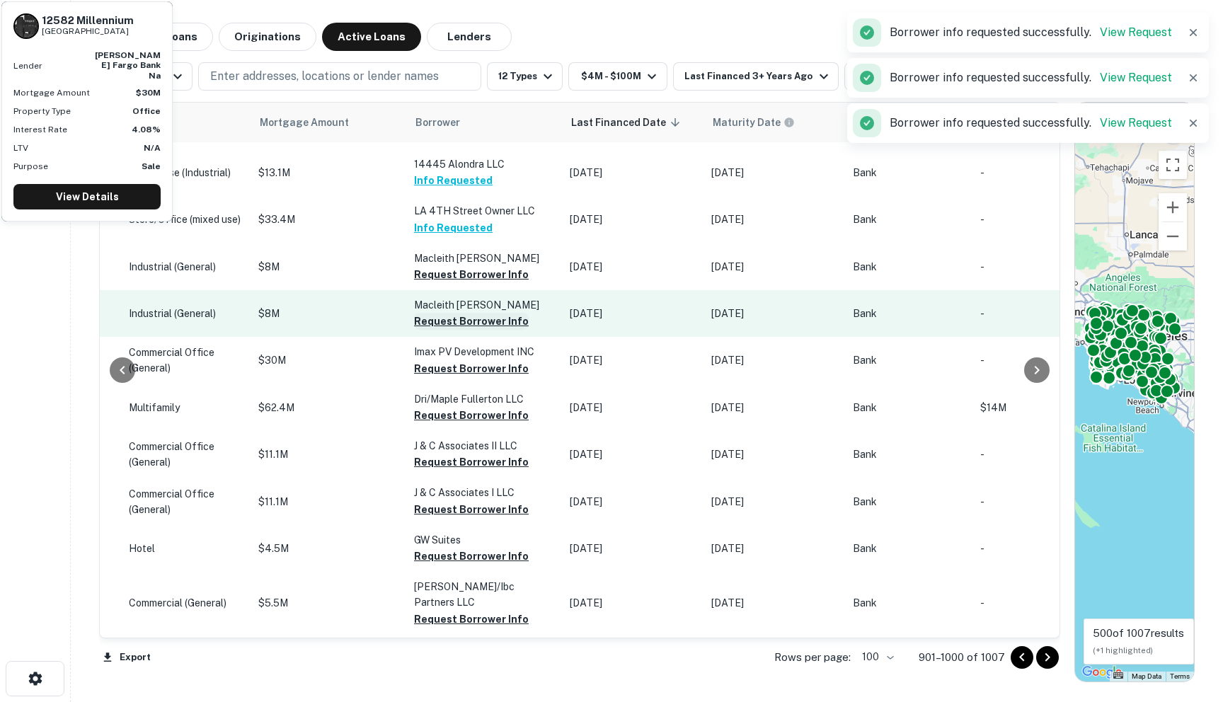
scroll to position [3962, 678]
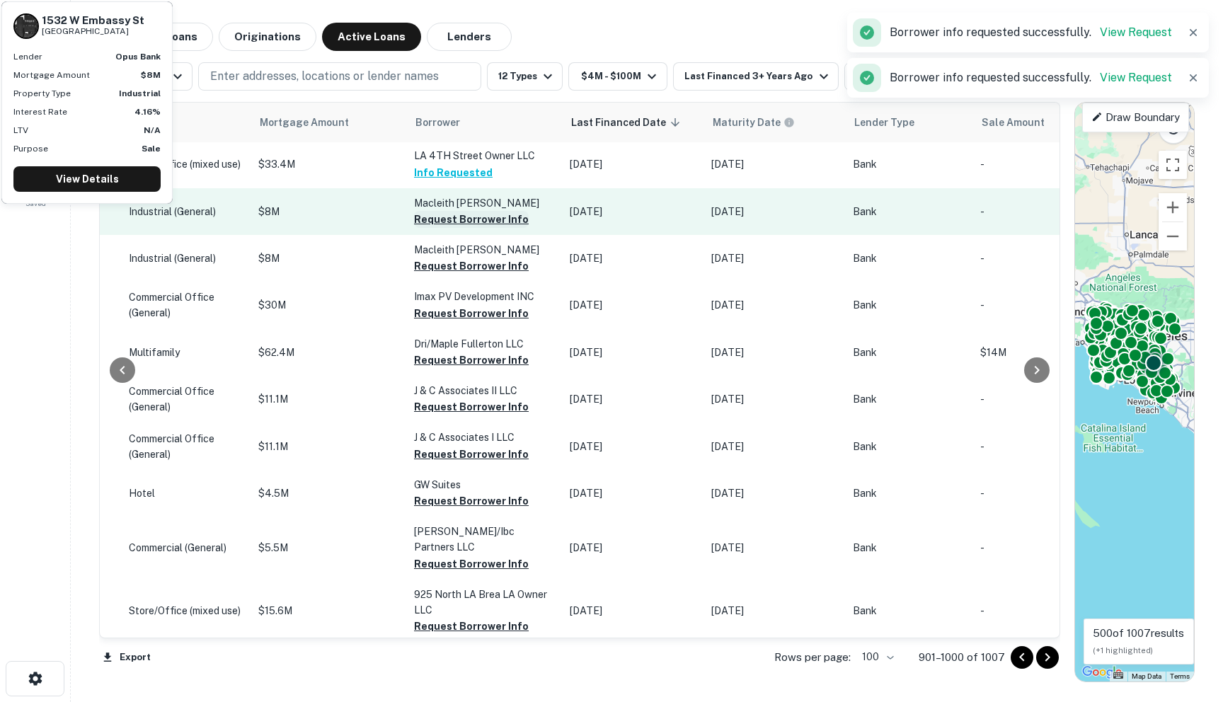
click at [427, 228] on button "Request Borrower Info" at bounding box center [471, 219] width 115 height 17
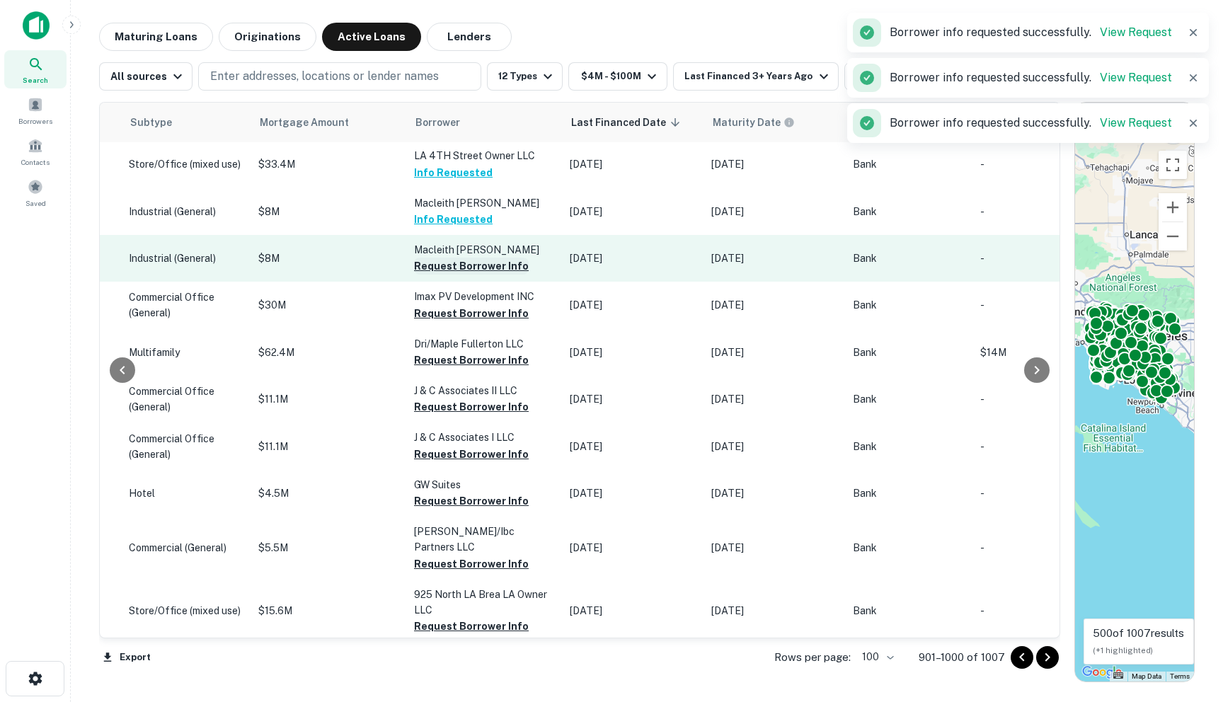
scroll to position [4048, 678]
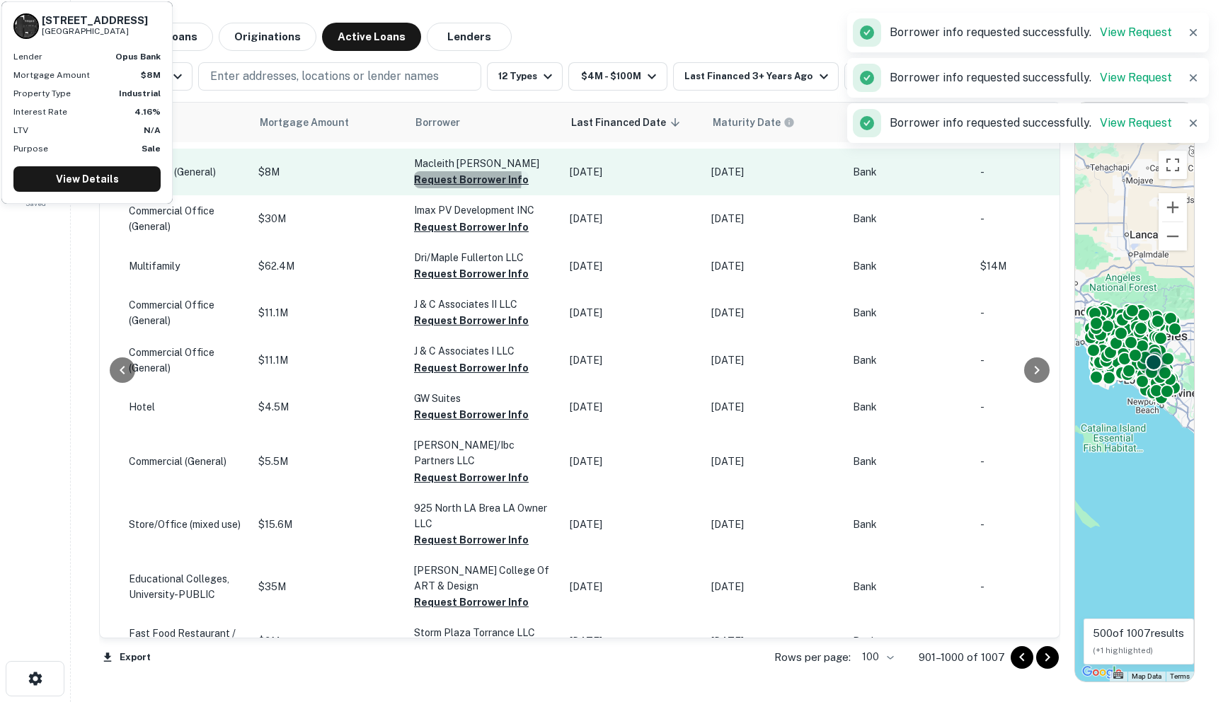
click at [414, 188] on button "Request Borrower Info" at bounding box center [471, 179] width 115 height 17
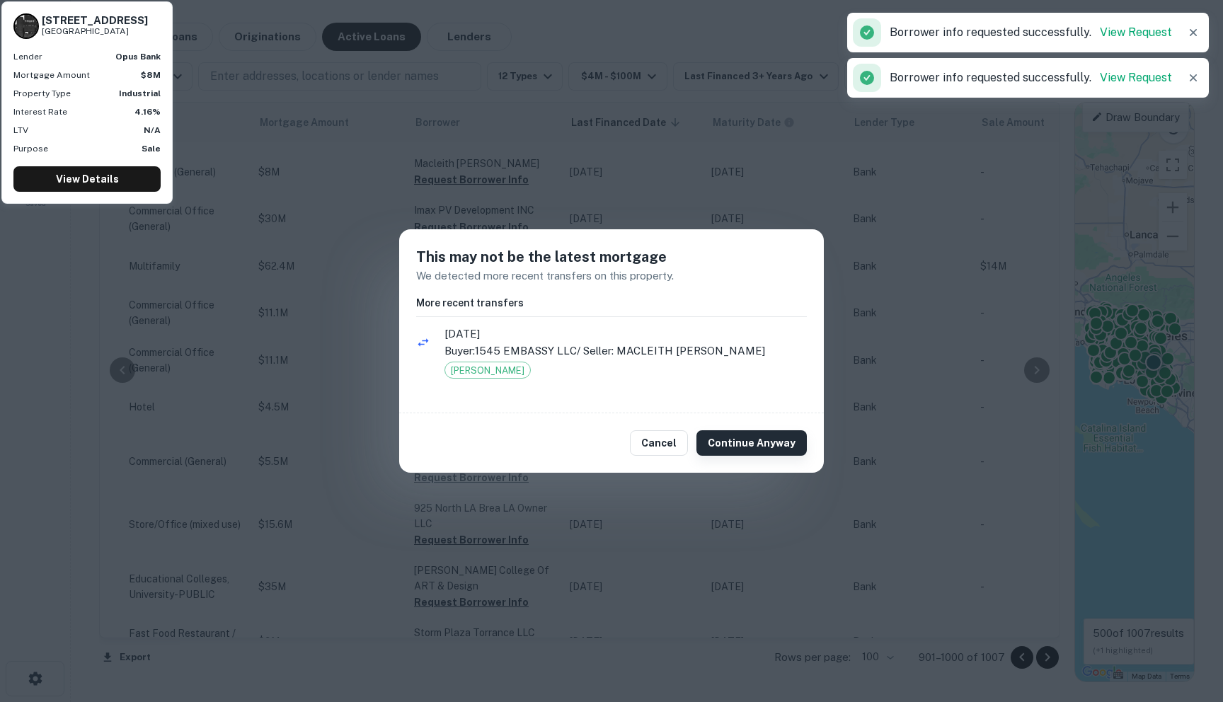
click at [757, 435] on button "Continue Anyway" at bounding box center [752, 442] width 110 height 25
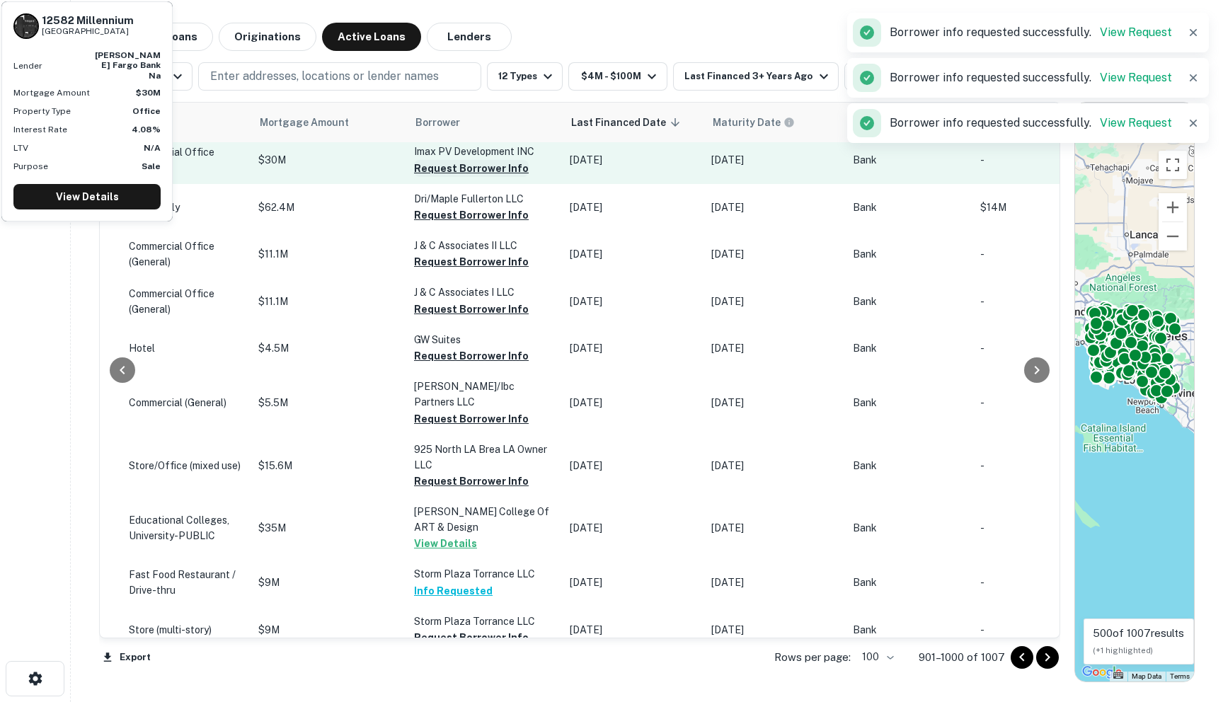
scroll to position [4115, 678]
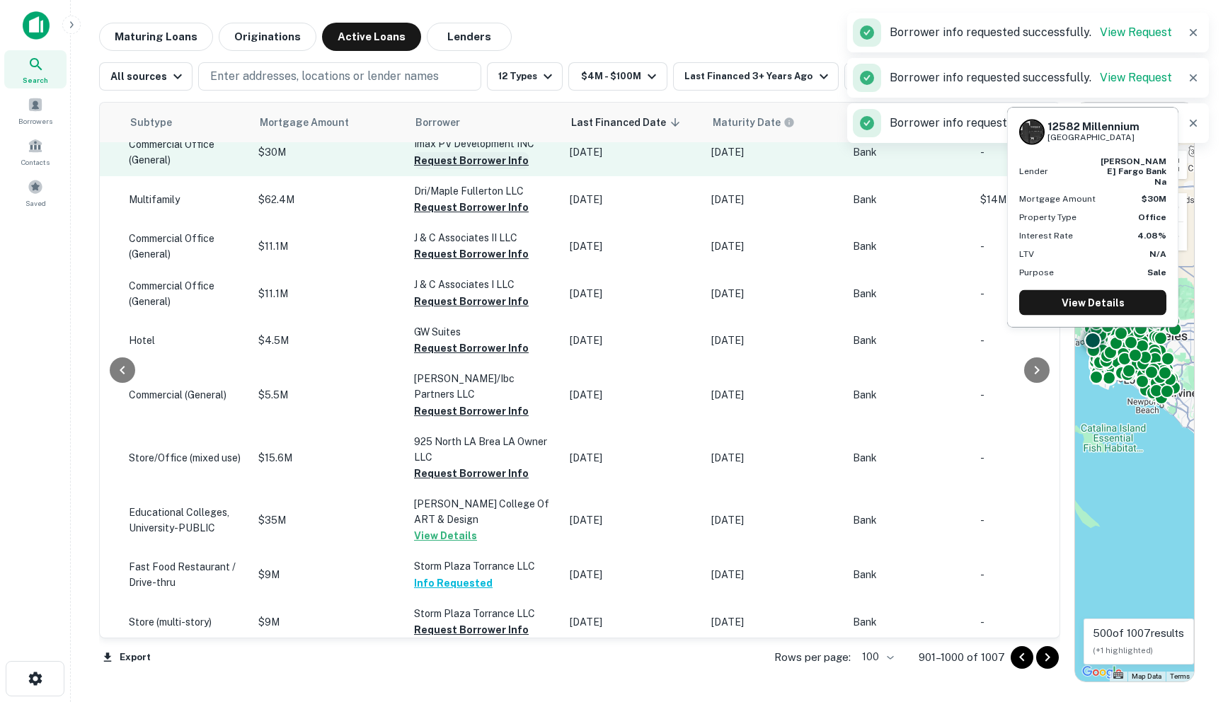
click at [414, 169] on button "Request Borrower Info" at bounding box center [471, 160] width 115 height 17
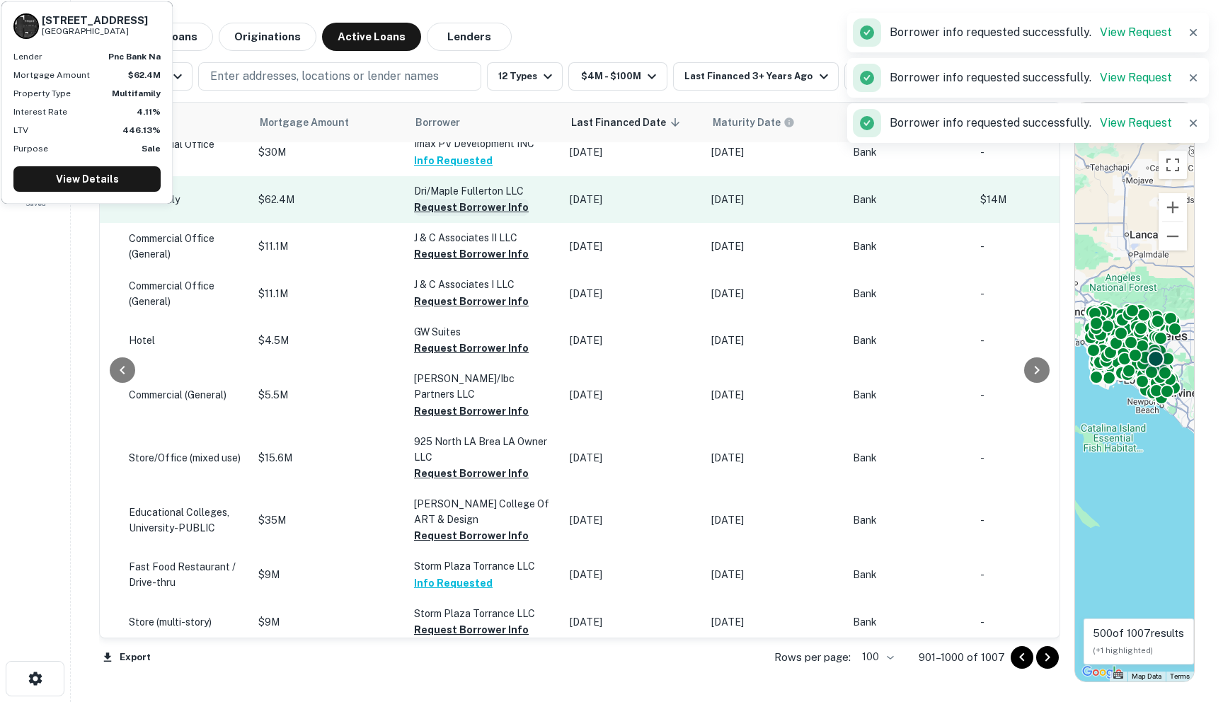
click at [450, 216] on button "Request Borrower Info" at bounding box center [471, 207] width 115 height 17
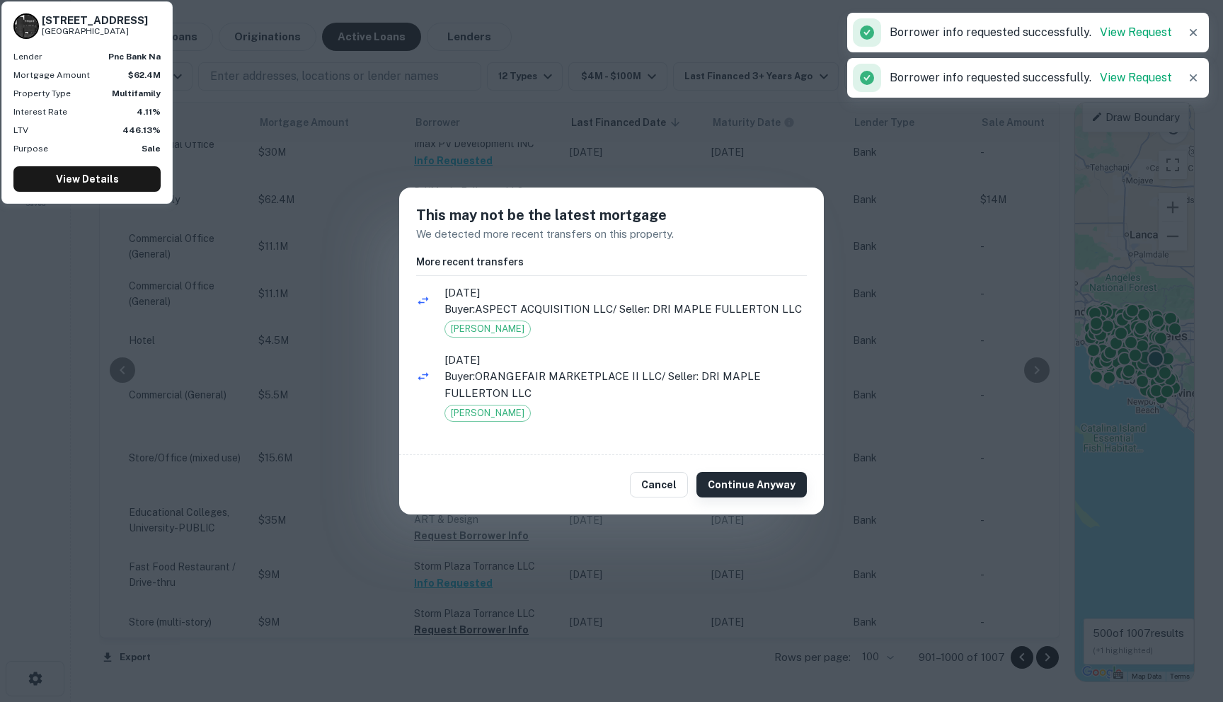
click at [721, 482] on button "Continue Anyway" at bounding box center [752, 484] width 110 height 25
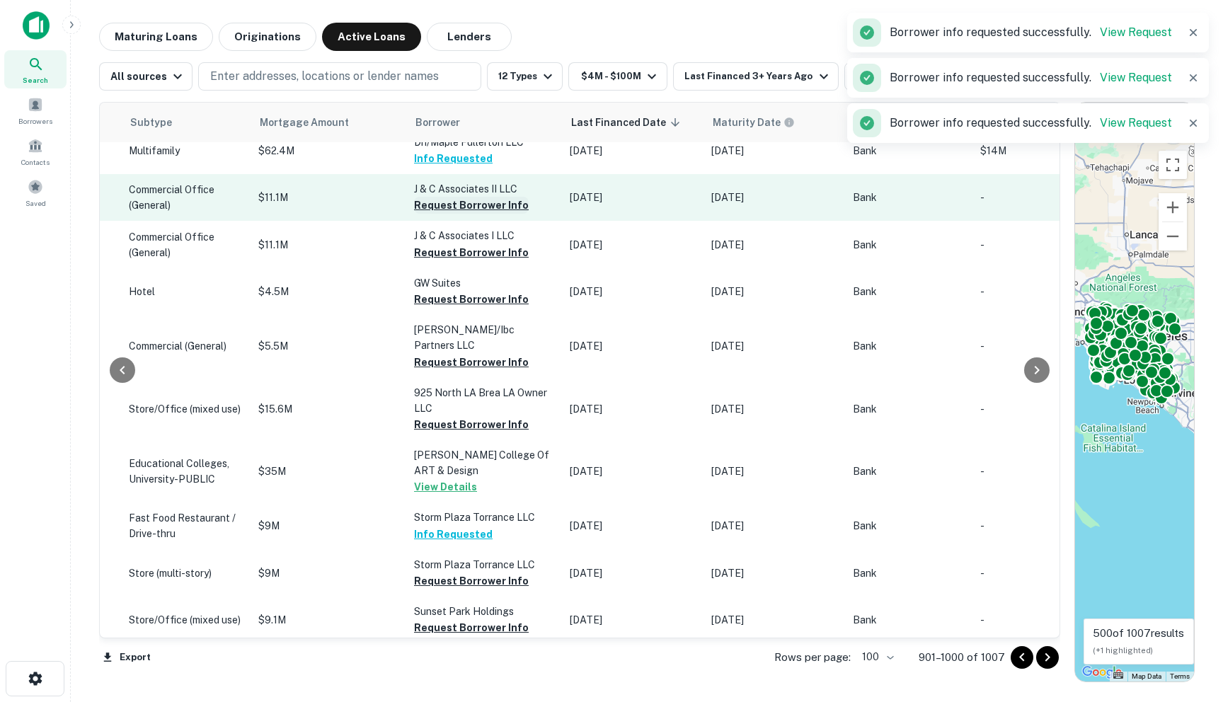
scroll to position [4213, 678]
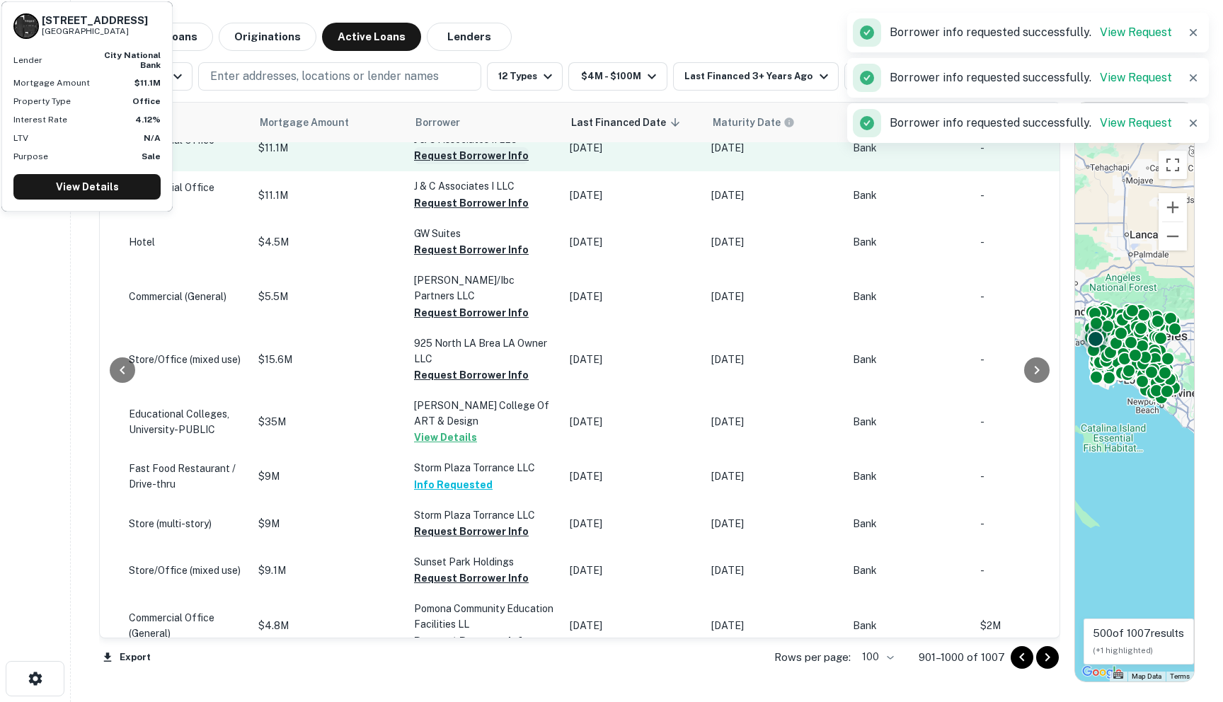
click at [414, 164] on button "Request Borrower Info" at bounding box center [471, 155] width 115 height 17
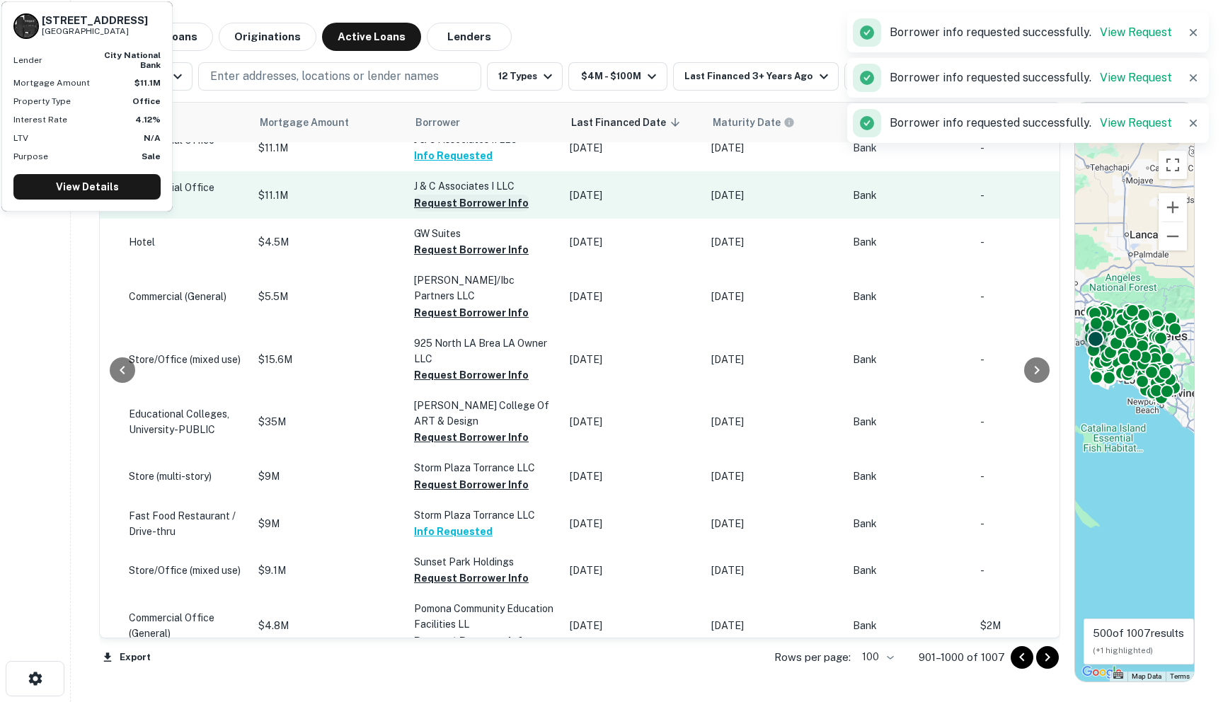
click at [430, 212] on button "Request Borrower Info" at bounding box center [471, 203] width 115 height 17
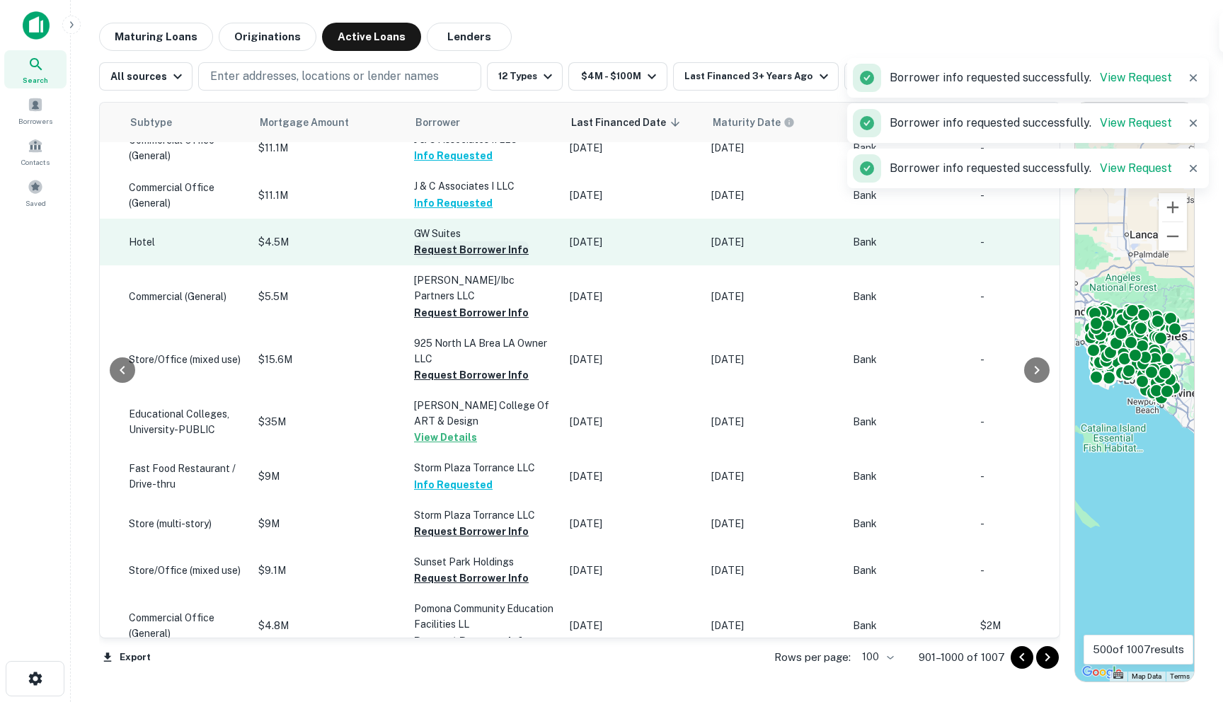
click at [419, 258] on button "Request Borrower Info" at bounding box center [471, 249] width 115 height 17
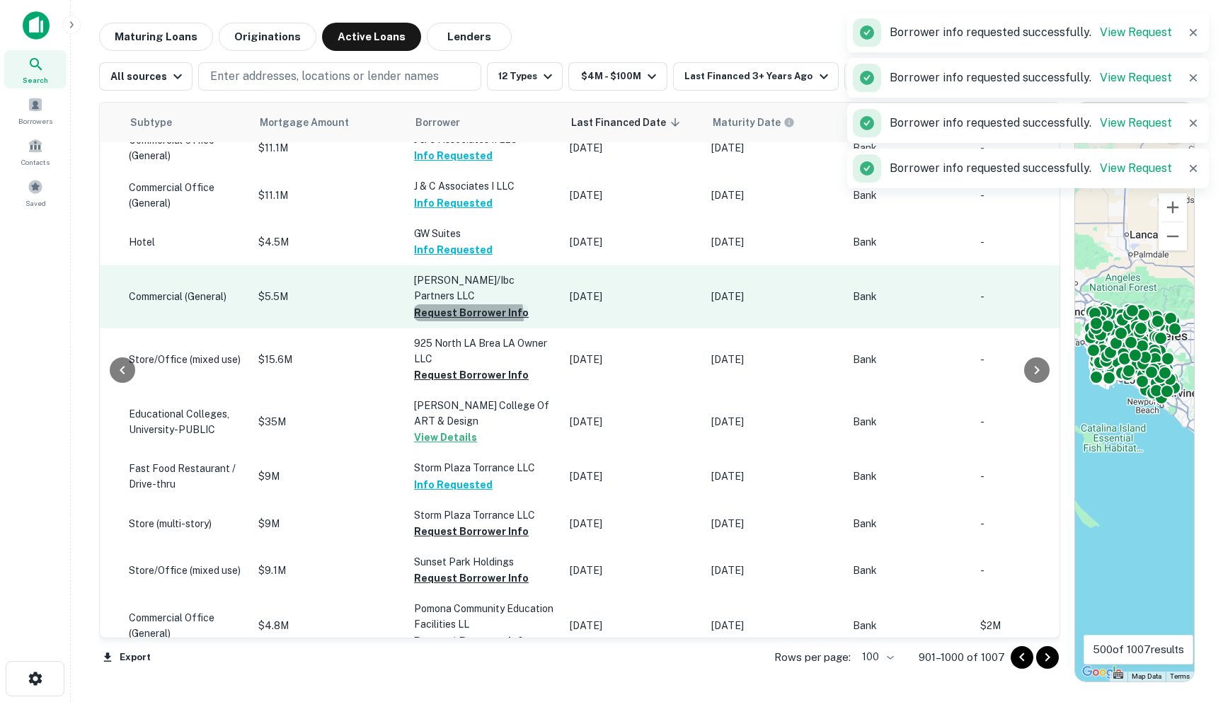
click at [431, 321] on button "Request Borrower Info" at bounding box center [471, 312] width 115 height 17
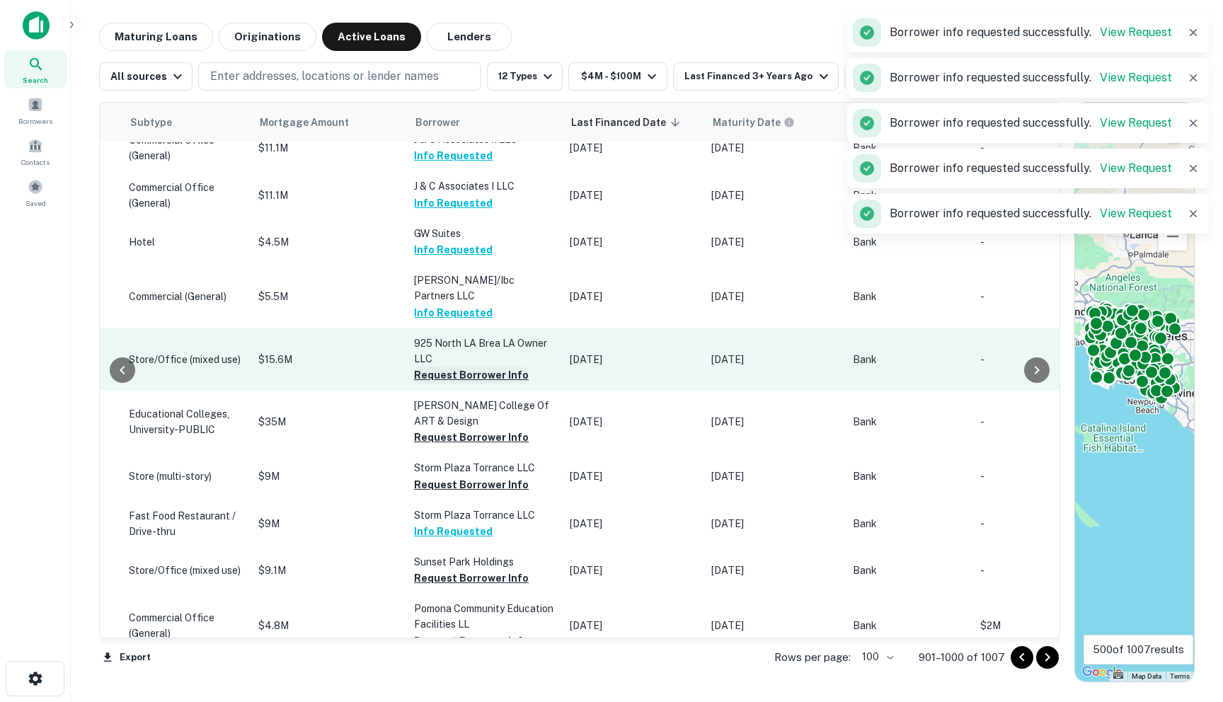
click at [428, 384] on button "Request Borrower Info" at bounding box center [471, 375] width 115 height 17
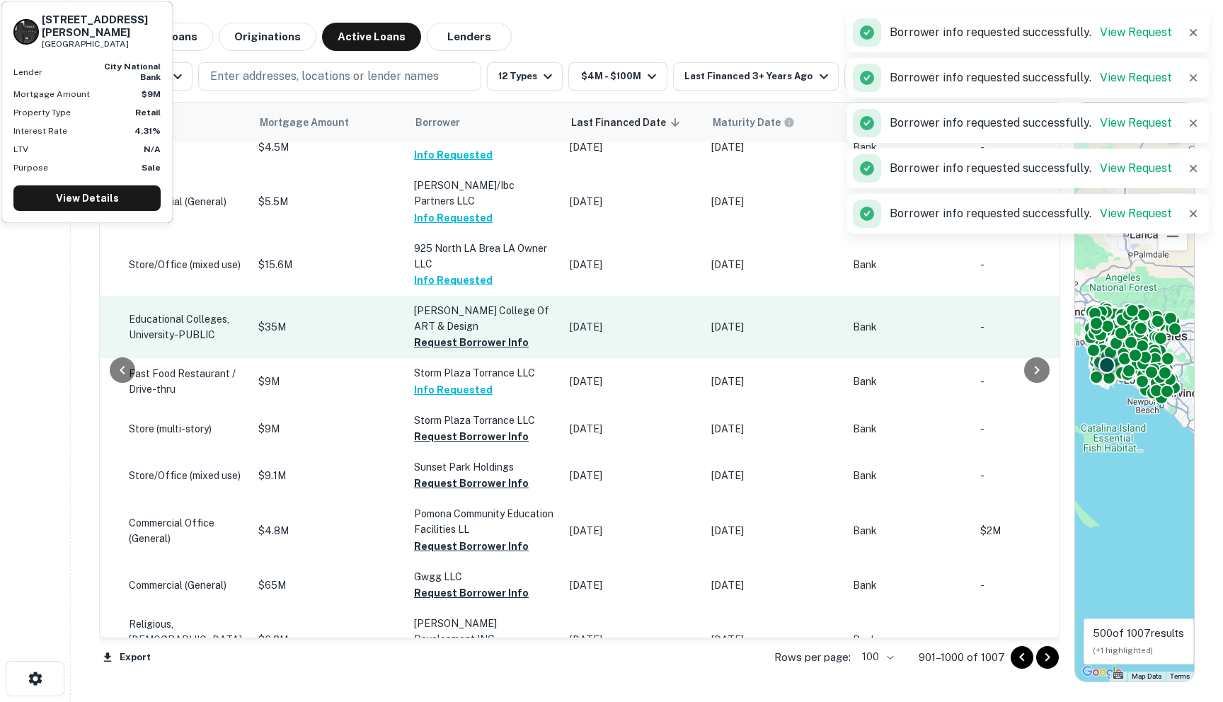
scroll to position [4312, 678]
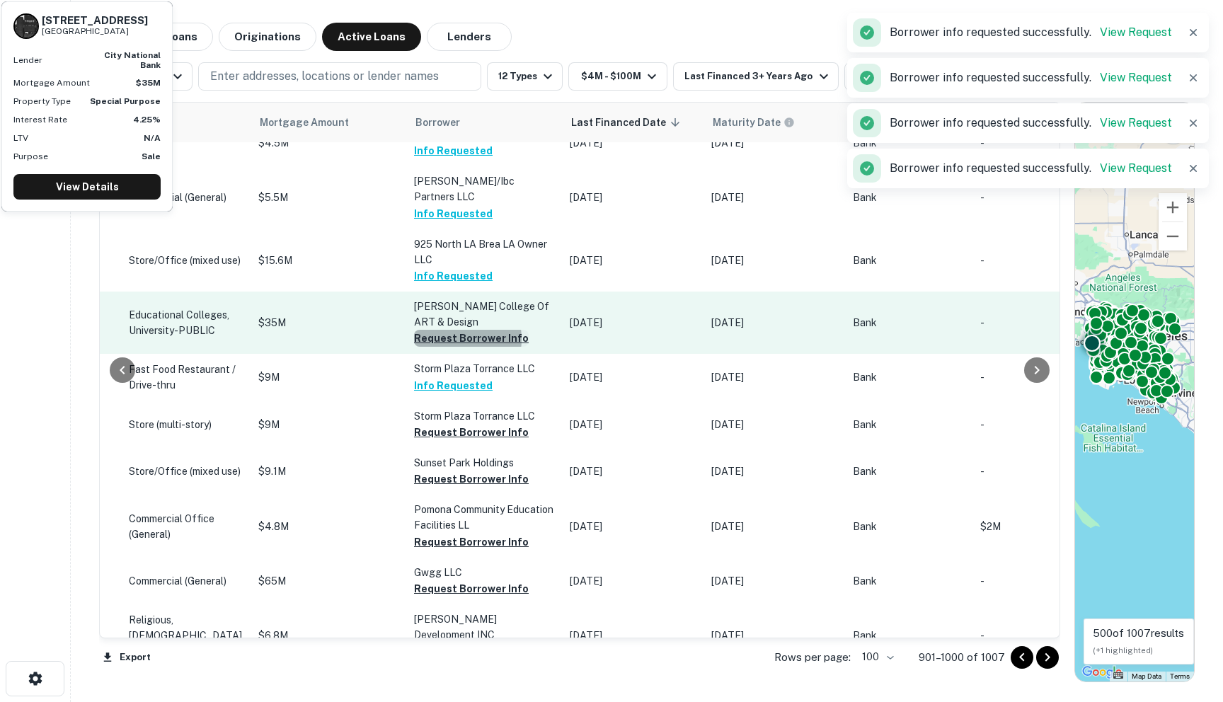
click at [414, 347] on button "Request Borrower Info" at bounding box center [471, 338] width 115 height 17
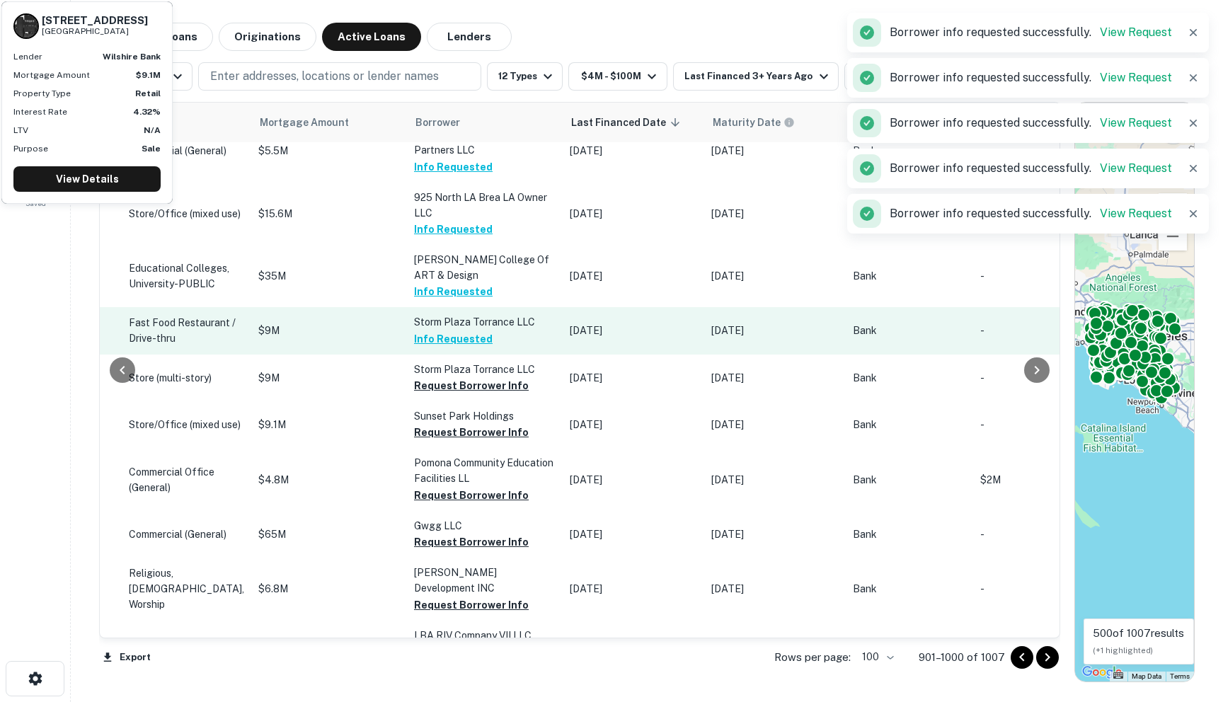
scroll to position [4427, 678]
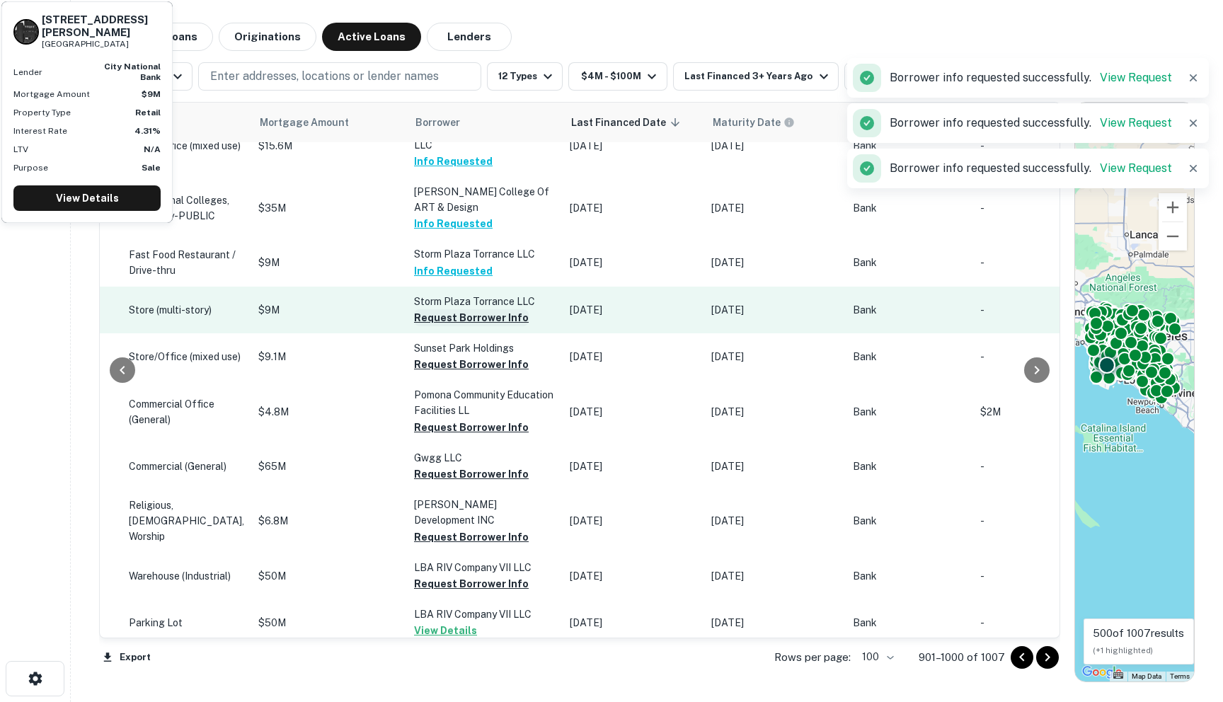
click at [418, 326] on button "Request Borrower Info" at bounding box center [471, 317] width 115 height 17
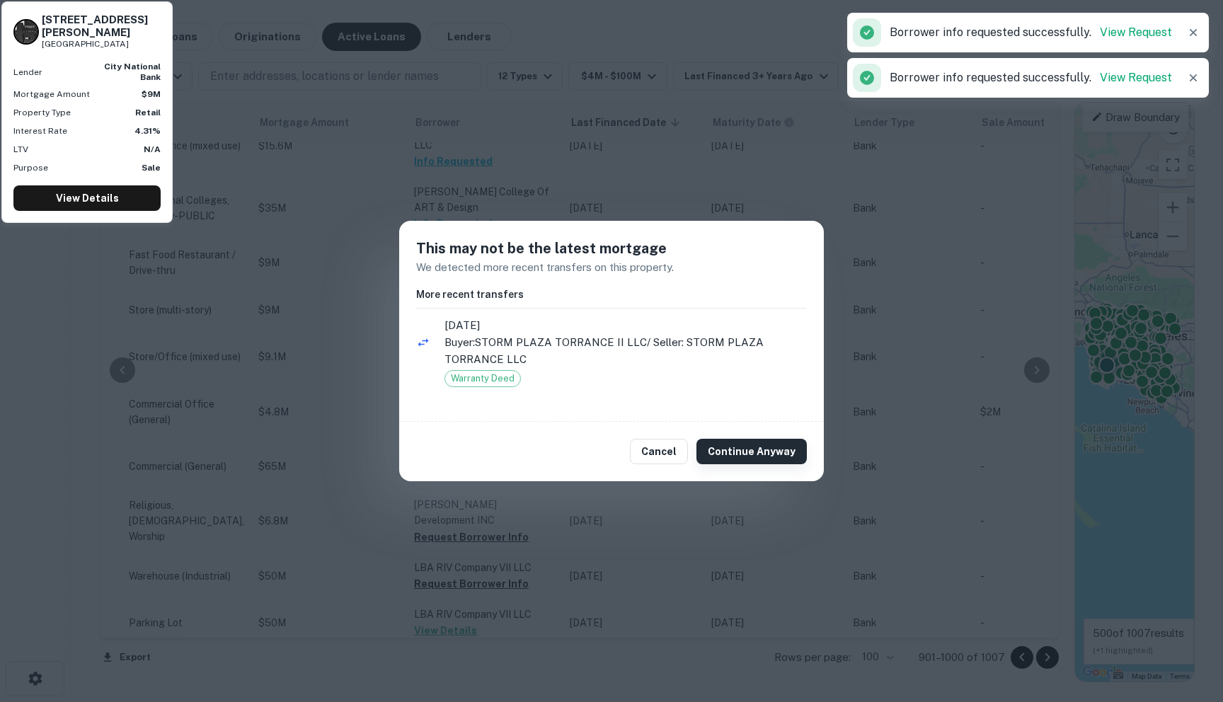
click at [740, 447] on button "Continue Anyway" at bounding box center [752, 451] width 110 height 25
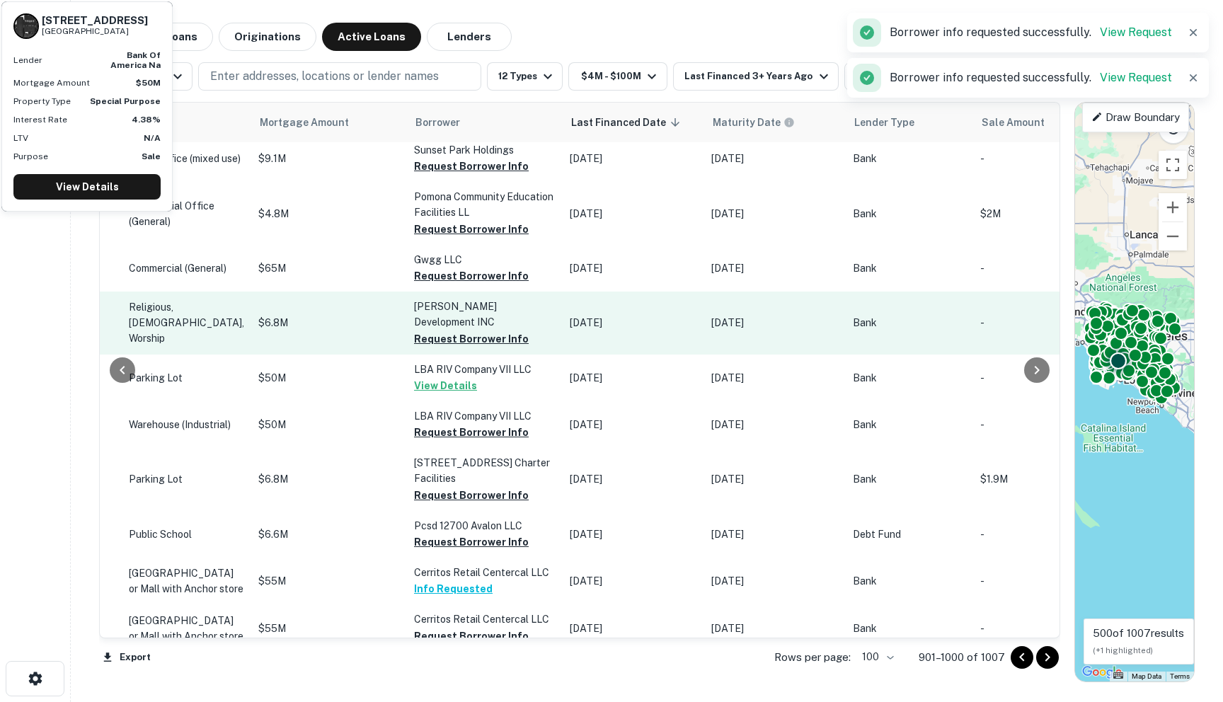
scroll to position [4630, 678]
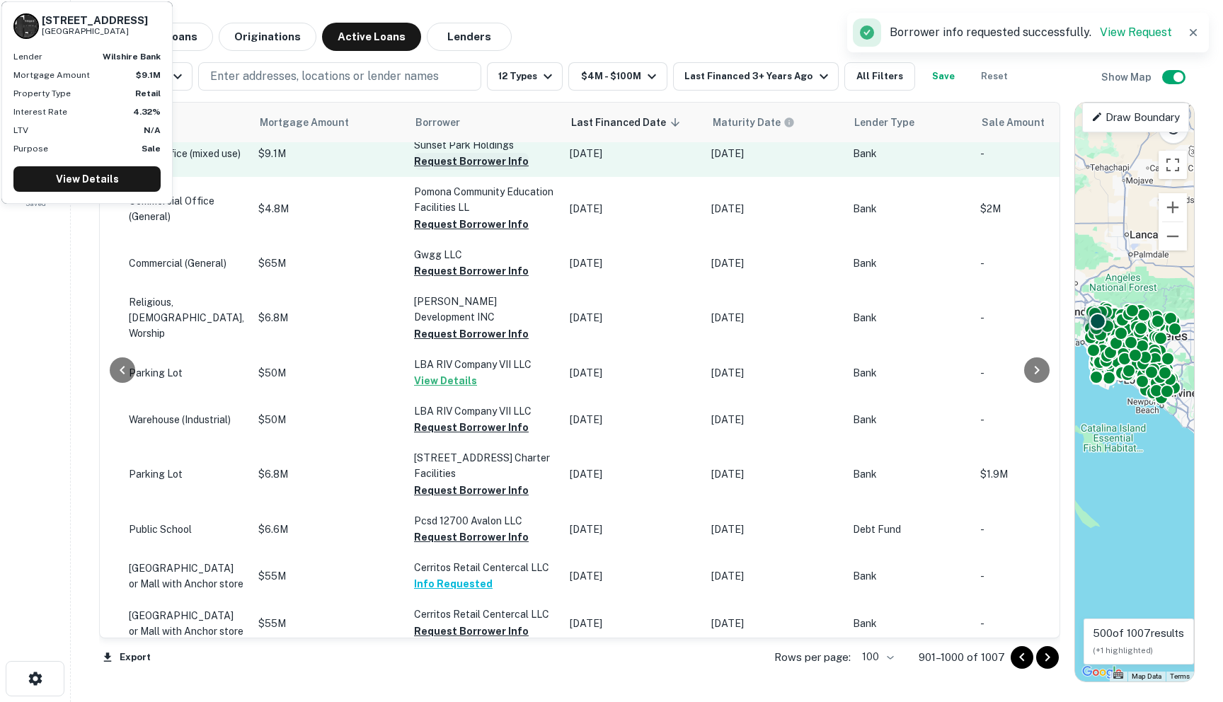
click at [416, 170] on button "Request Borrower Info" at bounding box center [471, 161] width 115 height 17
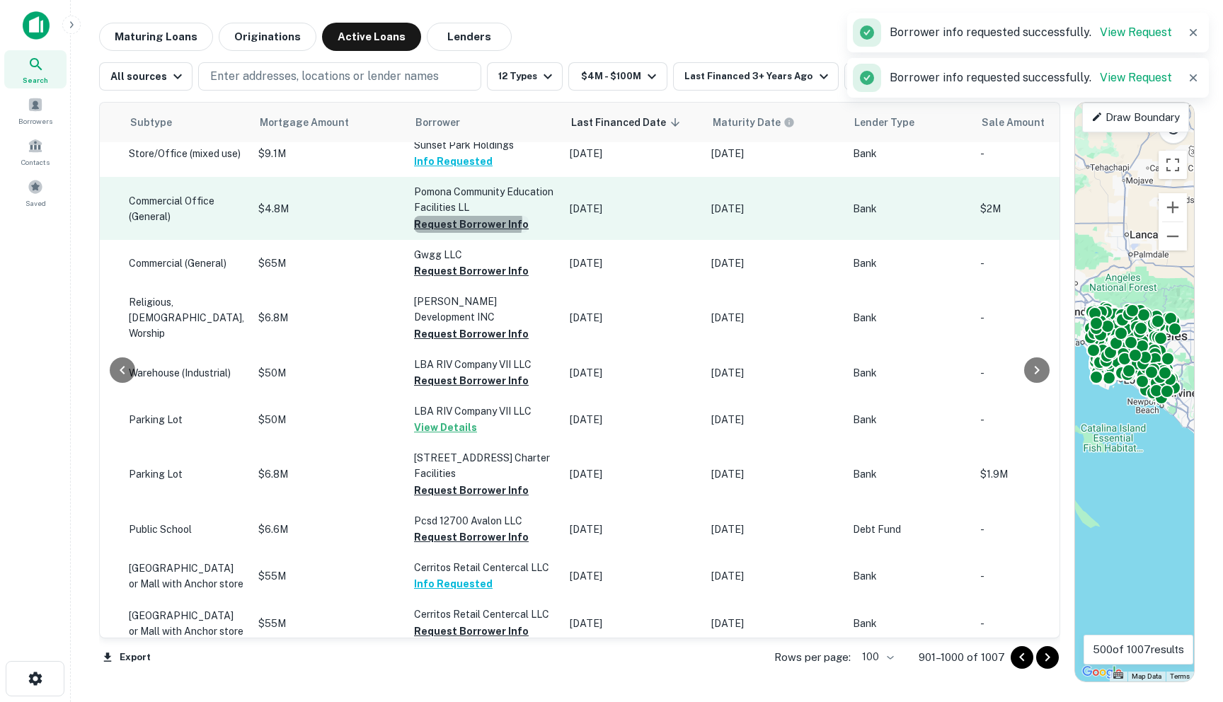
click at [428, 233] on button "Request Borrower Info" at bounding box center [471, 224] width 115 height 17
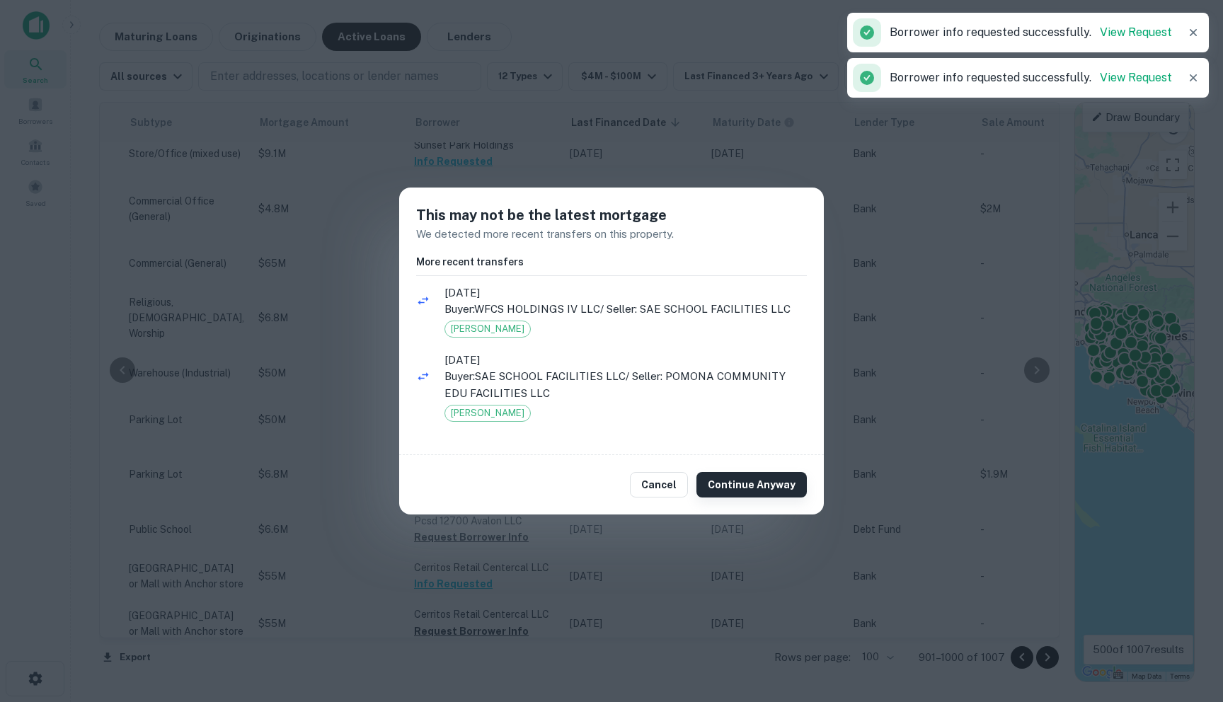
click at [742, 496] on button "Continue Anyway" at bounding box center [752, 484] width 110 height 25
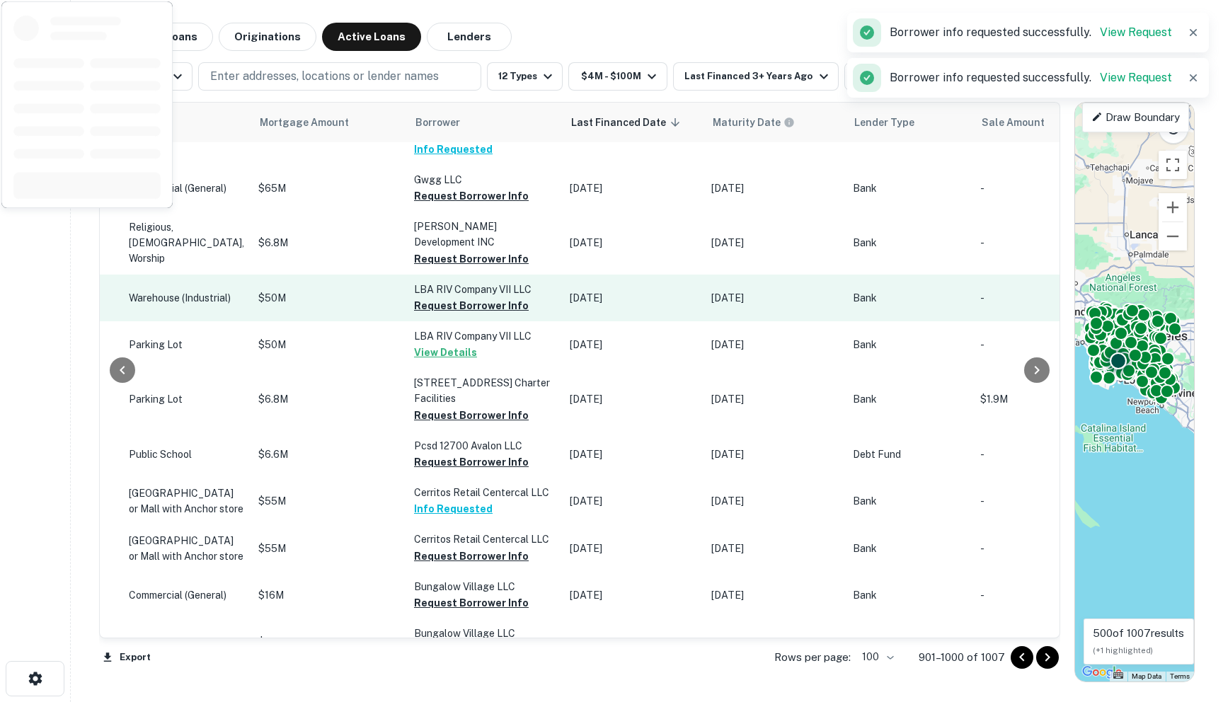
scroll to position [4708, 678]
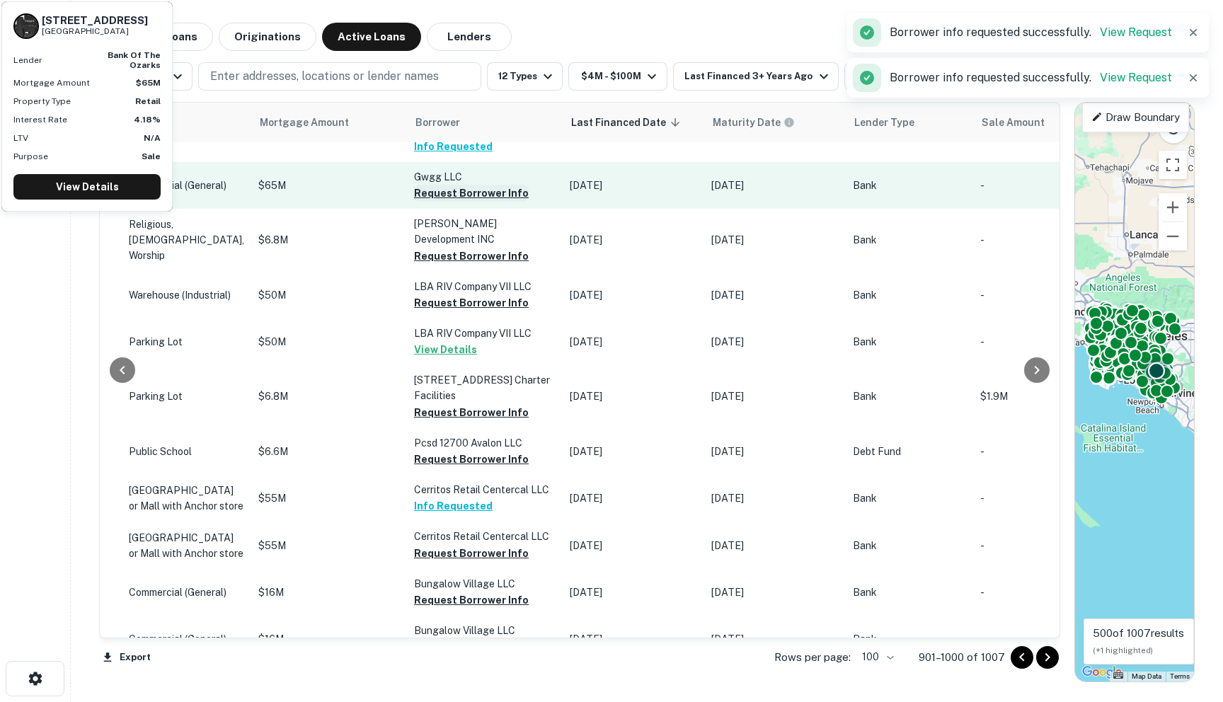
click at [415, 202] on button "Request Borrower Info" at bounding box center [471, 193] width 115 height 17
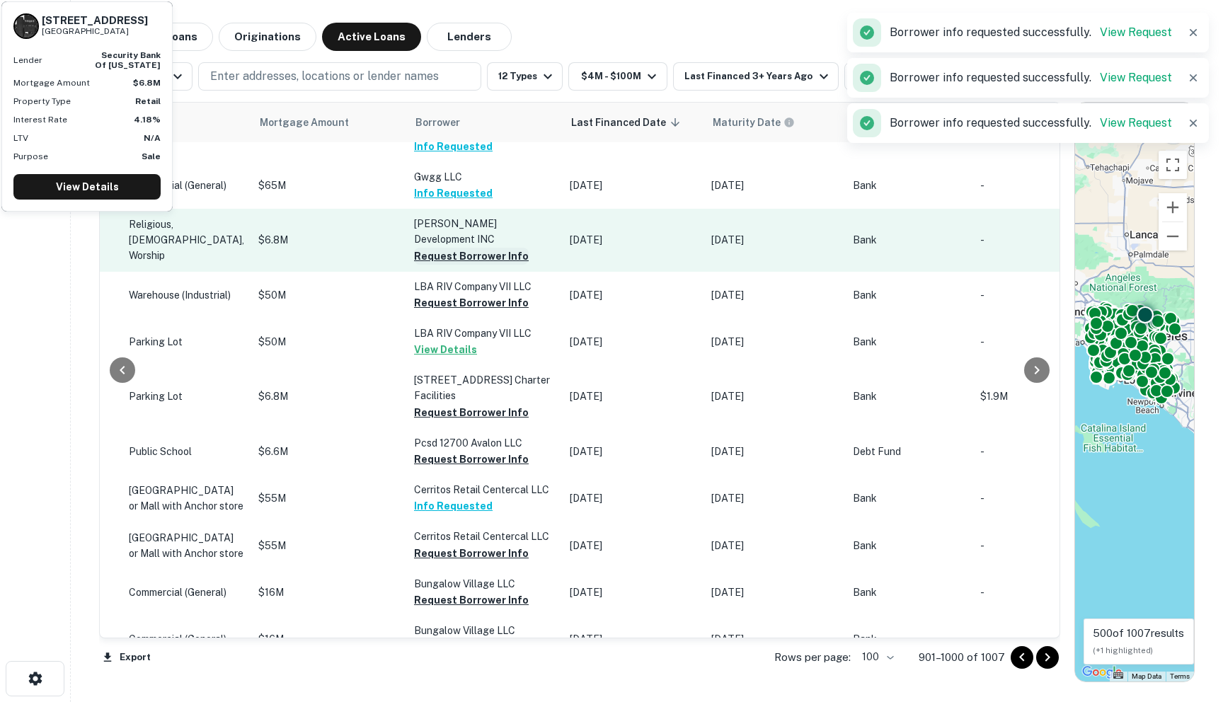
click at [416, 265] on button "Request Borrower Info" at bounding box center [471, 256] width 115 height 17
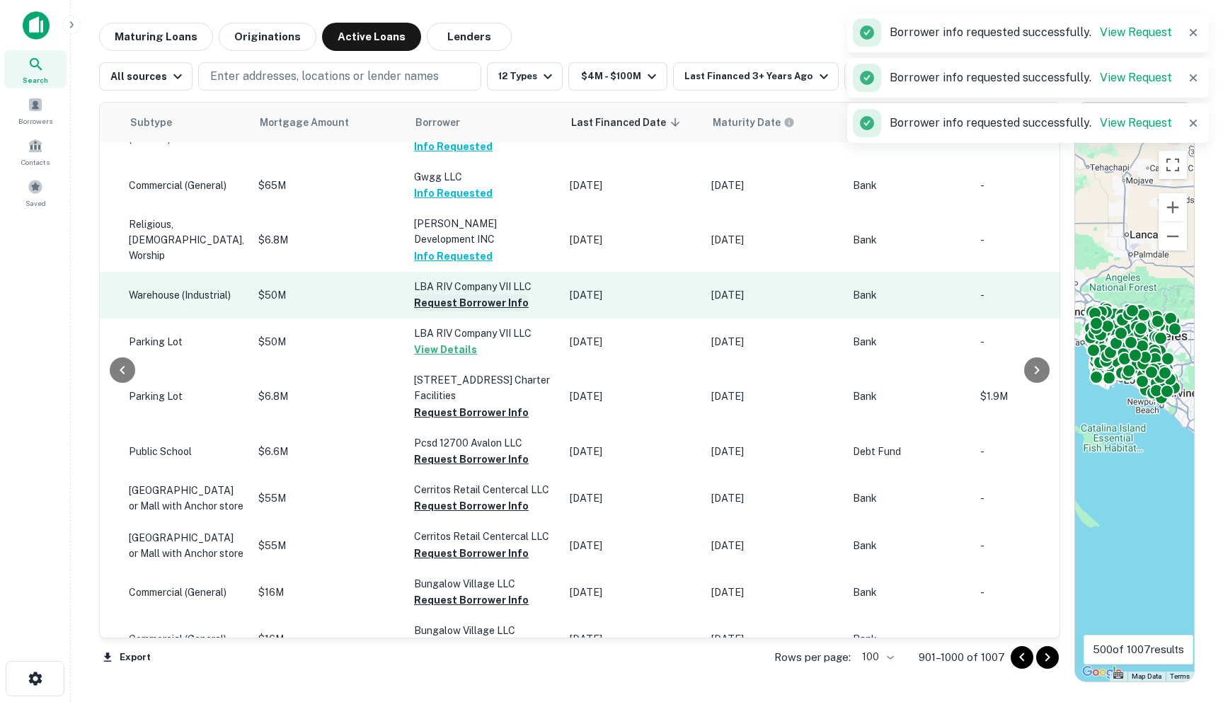
click at [414, 311] on button "Request Borrower Info" at bounding box center [471, 303] width 115 height 17
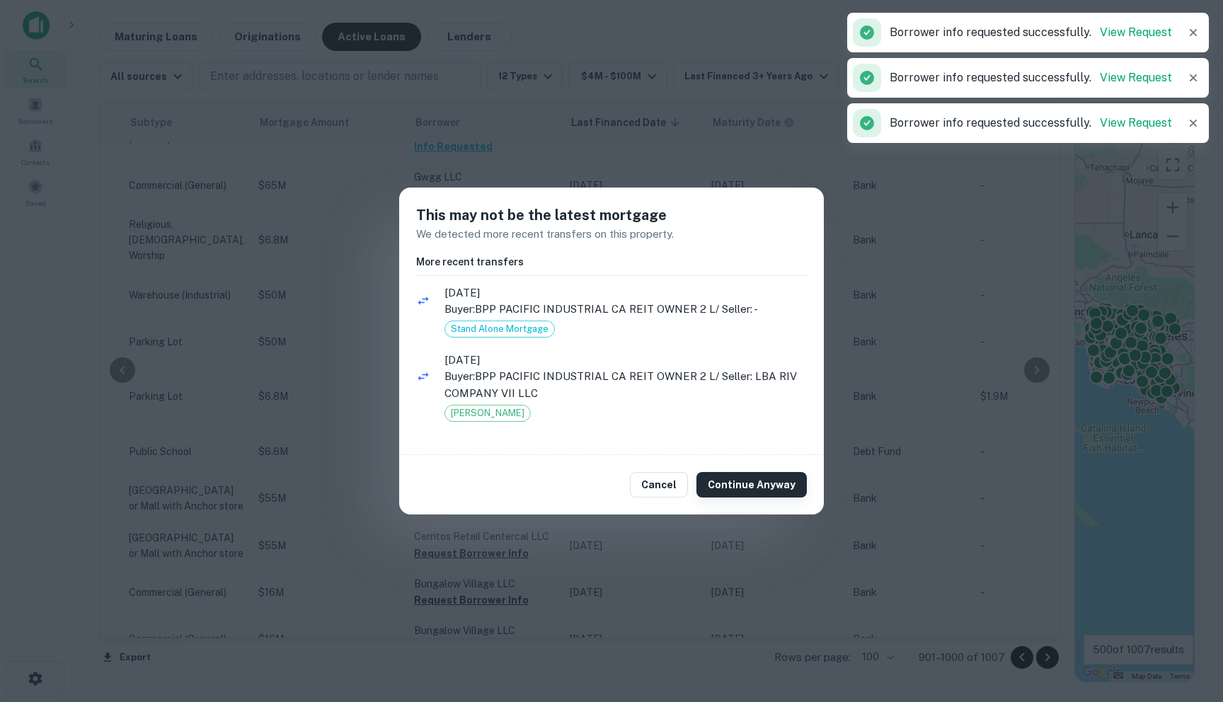
click at [732, 482] on button "Continue Anyway" at bounding box center [752, 484] width 110 height 25
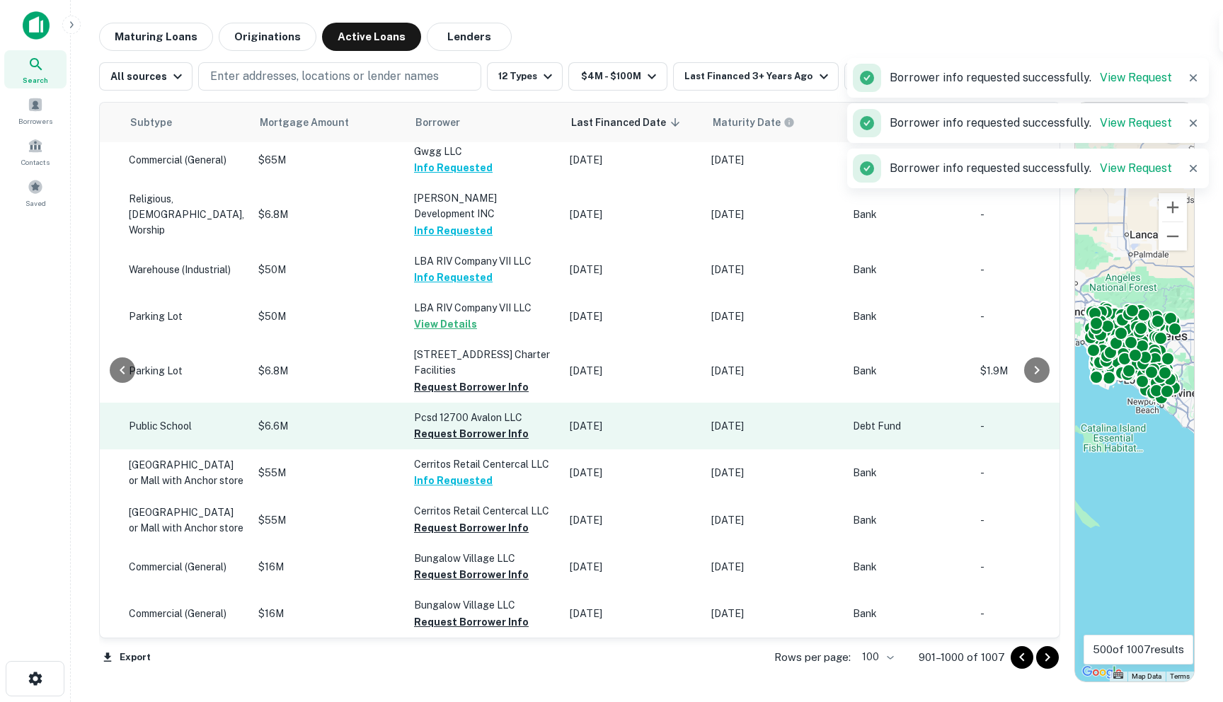
scroll to position [4863, 678]
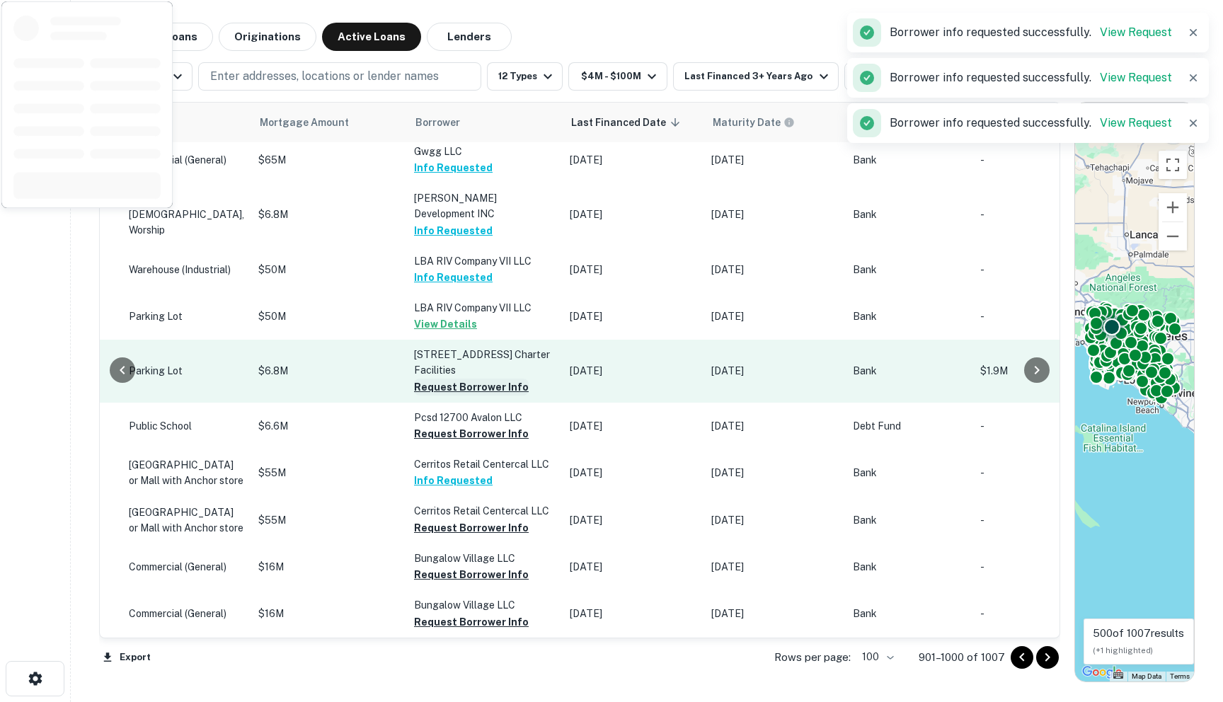
click at [414, 379] on button "Request Borrower Info" at bounding box center [471, 387] width 115 height 17
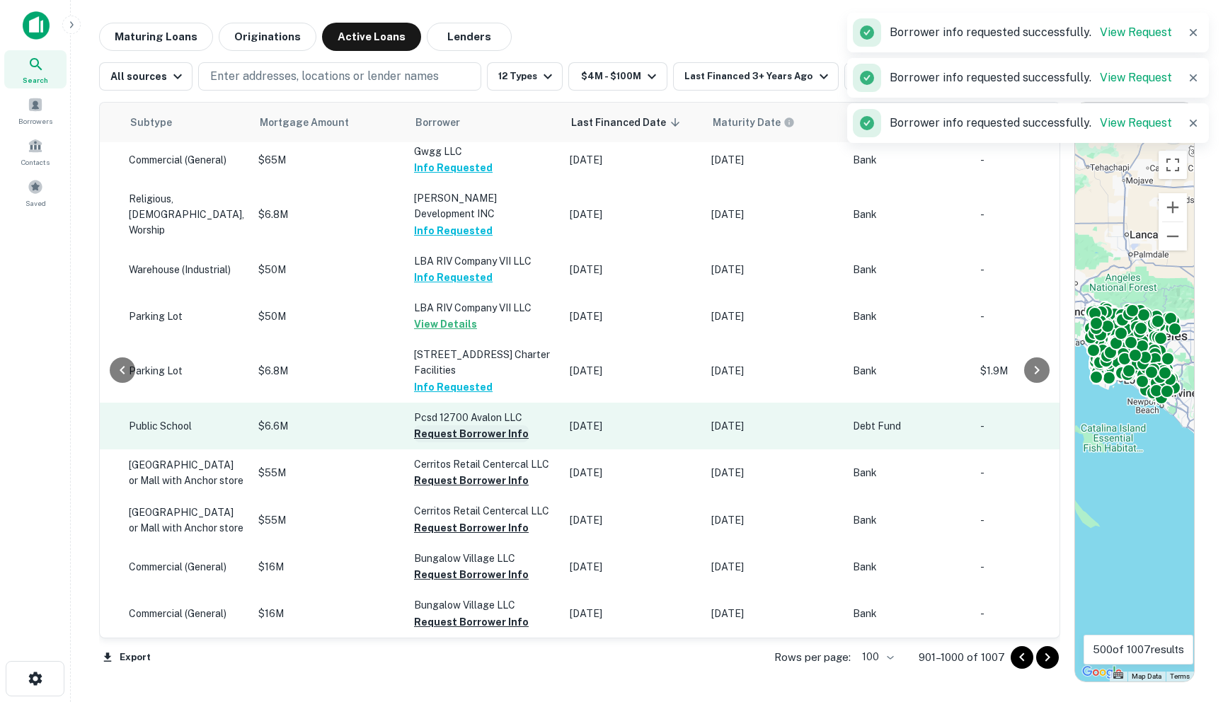
click at [414, 425] on button "Request Borrower Info" at bounding box center [471, 433] width 115 height 17
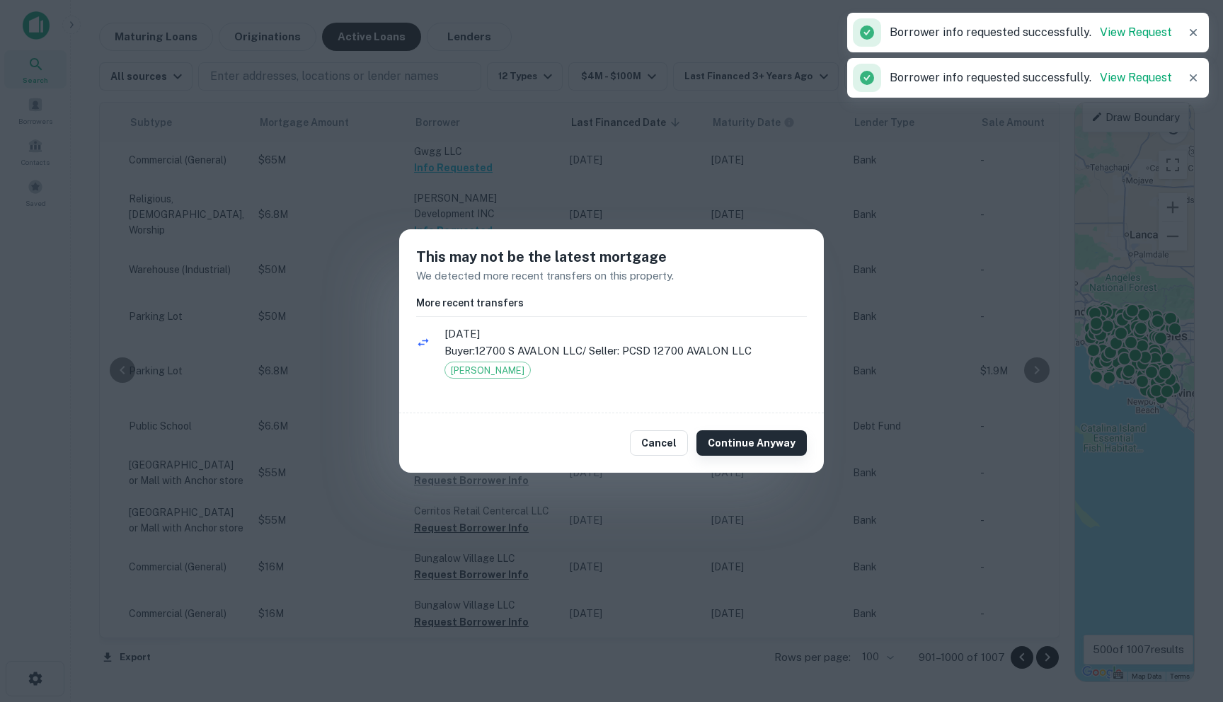
click at [742, 452] on button "Continue Anyway" at bounding box center [752, 442] width 110 height 25
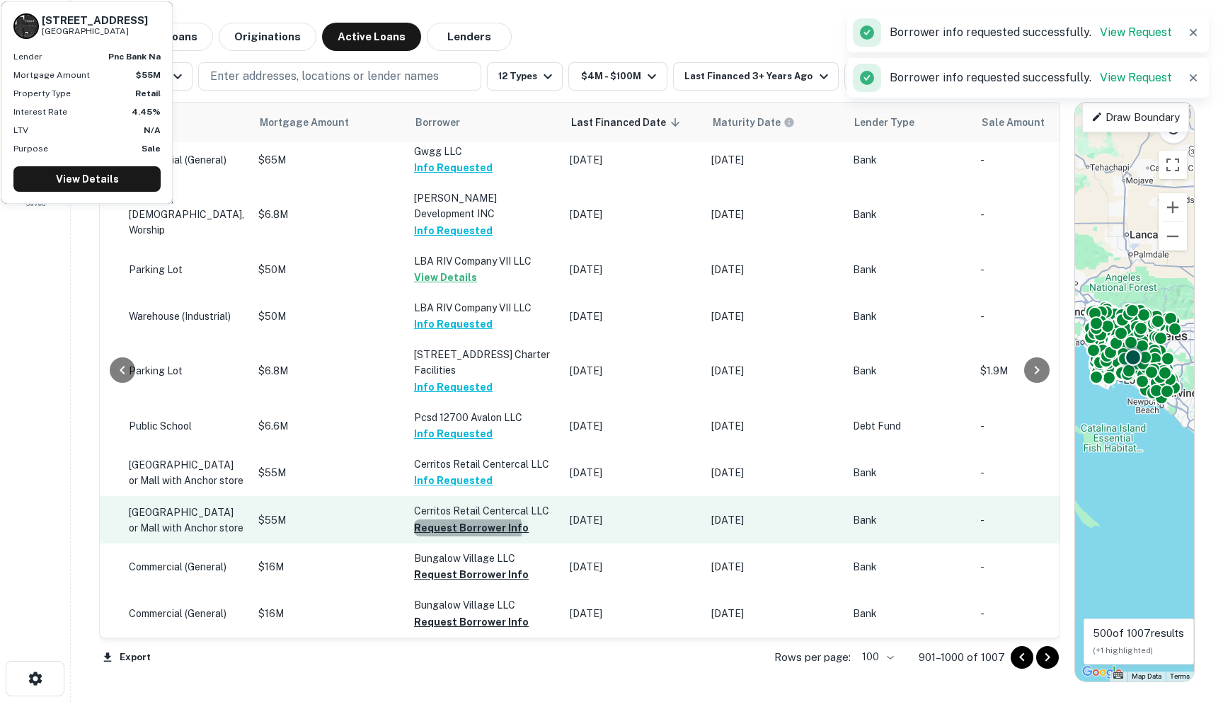
click at [414, 520] on button "Request Borrower Info" at bounding box center [471, 528] width 115 height 17
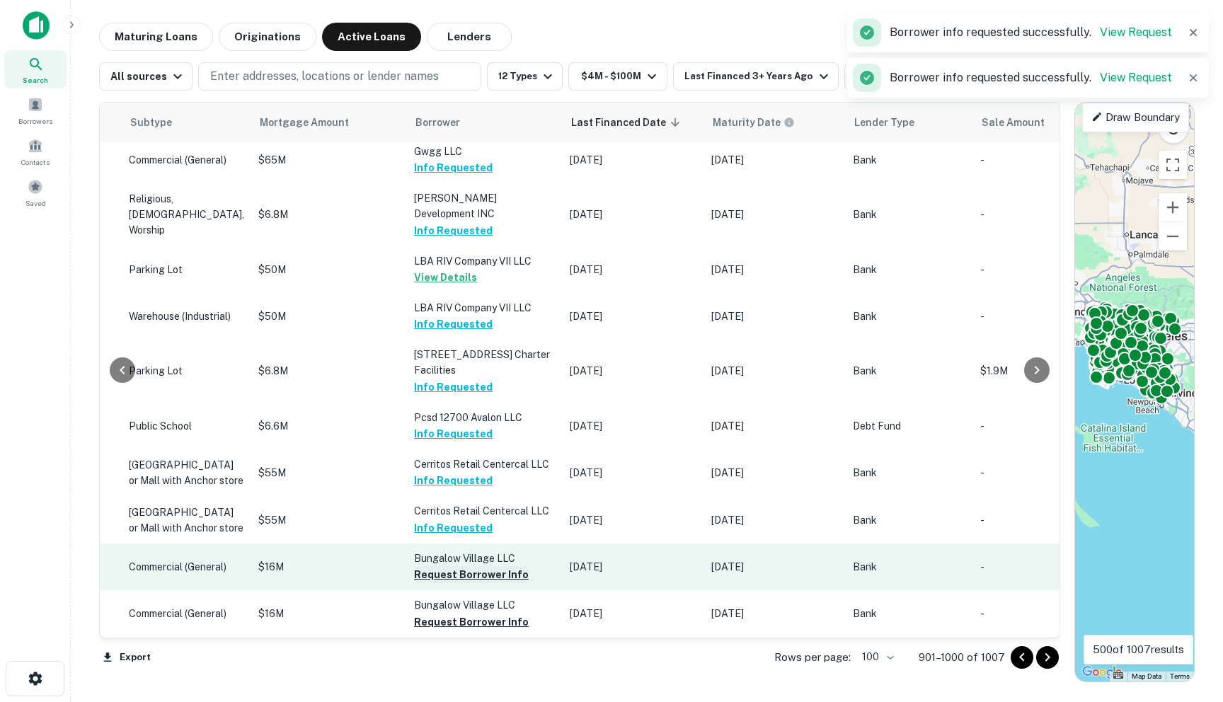
click at [414, 567] on button "Request Borrower Info" at bounding box center [471, 574] width 115 height 17
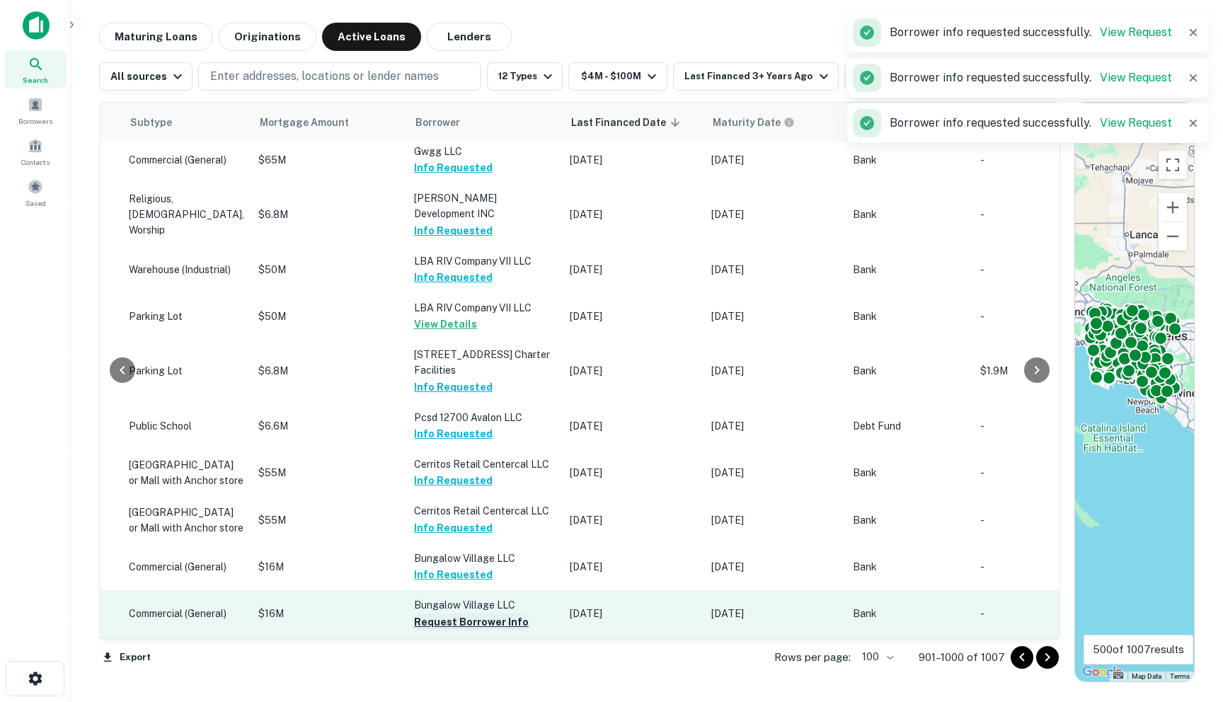
click at [426, 618] on button "Request Borrower Info" at bounding box center [471, 622] width 115 height 17
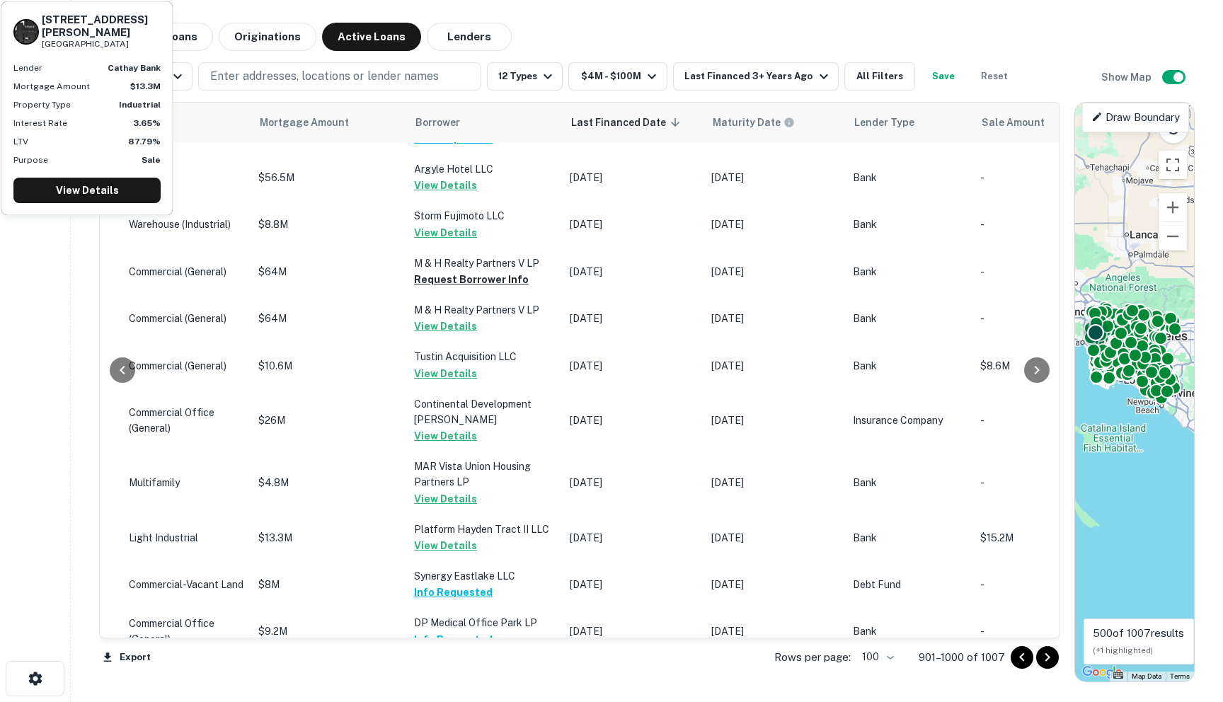
scroll to position [2802, 678]
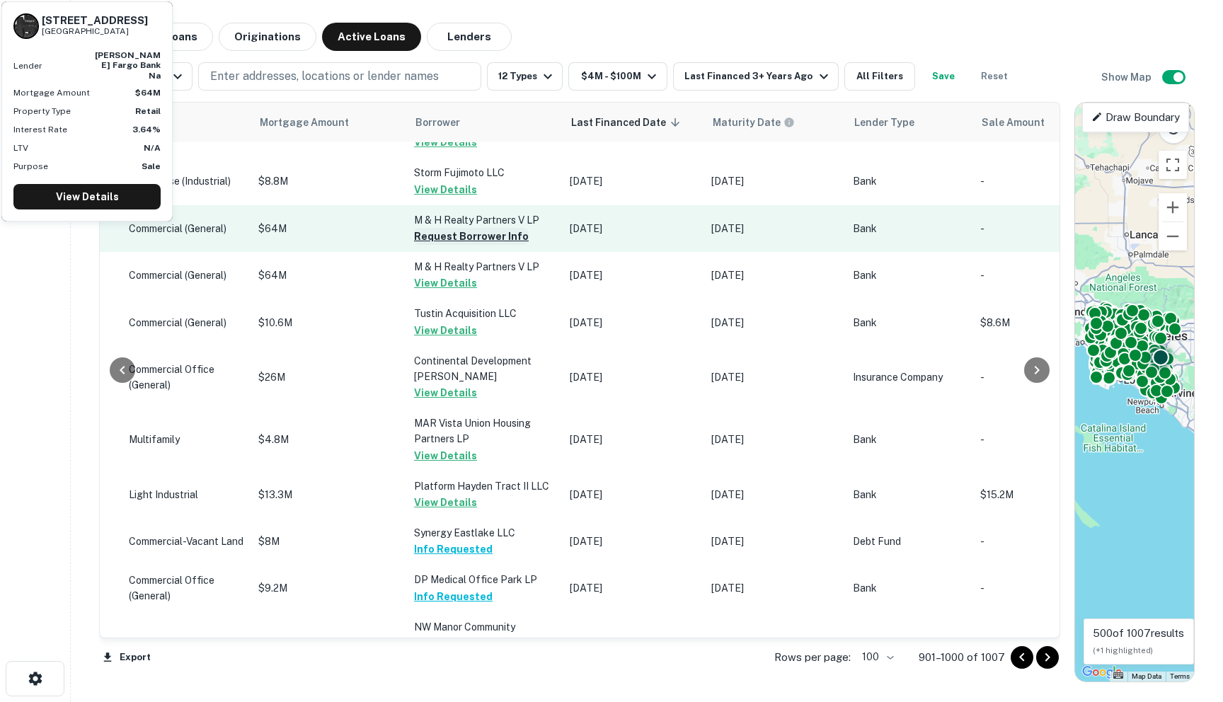
click at [434, 245] on button "Request Borrower Info" at bounding box center [471, 236] width 115 height 17
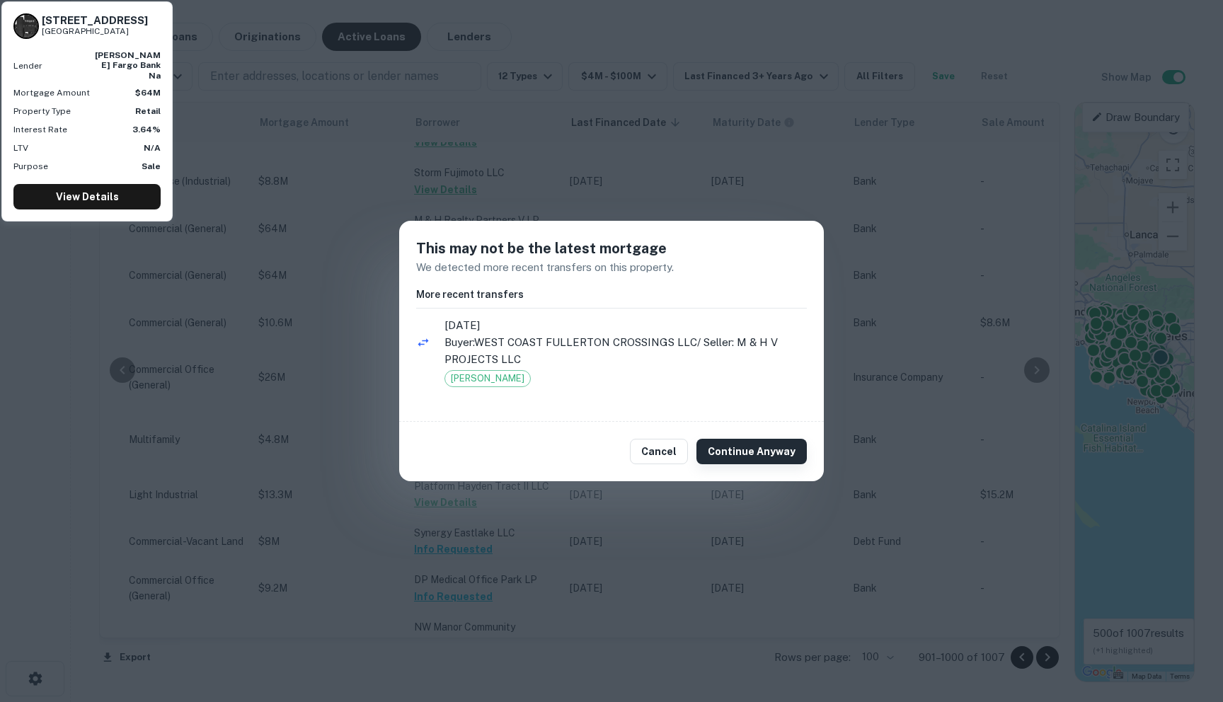
click at [728, 447] on button "Continue Anyway" at bounding box center [752, 451] width 110 height 25
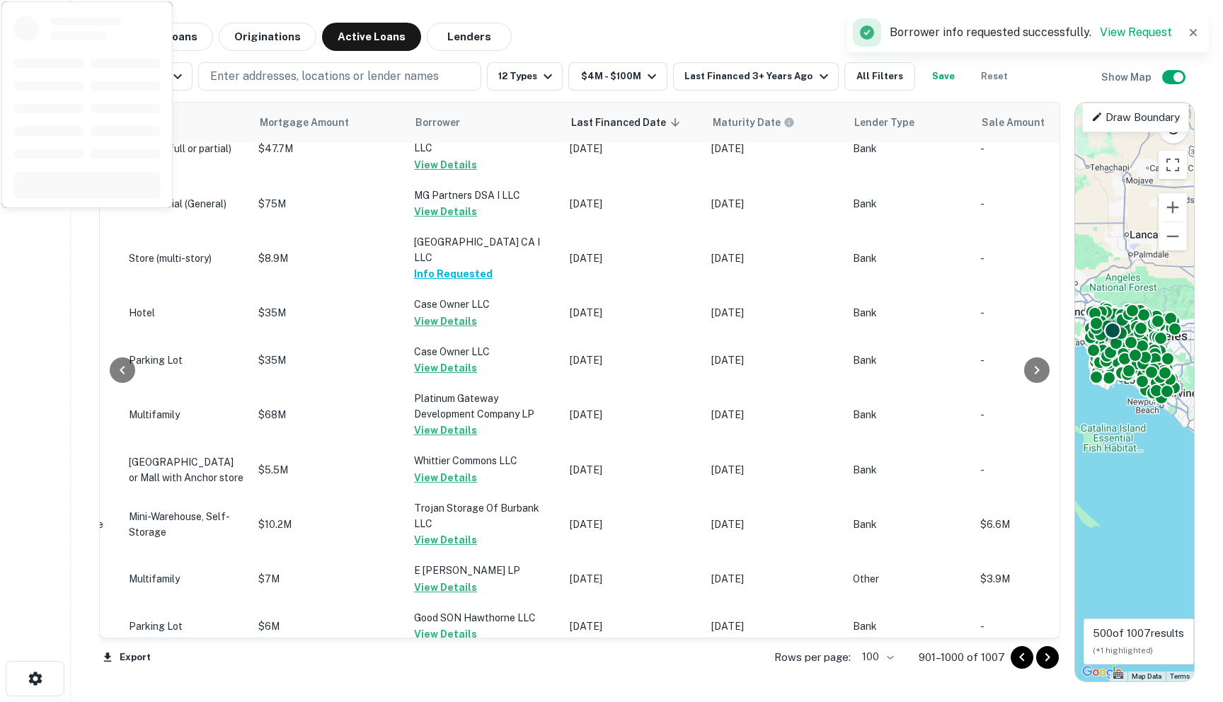
scroll to position [0, 678]
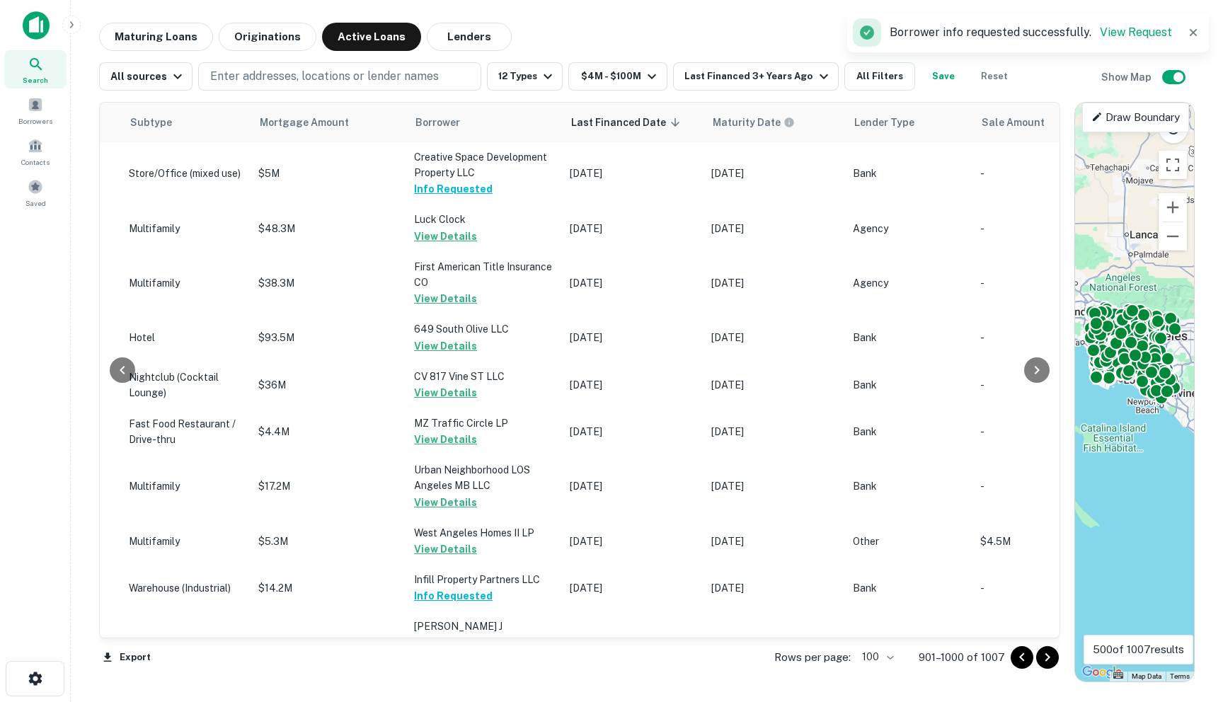
click at [812, 657] on icon "Go to next page" at bounding box center [1047, 657] width 17 height 17
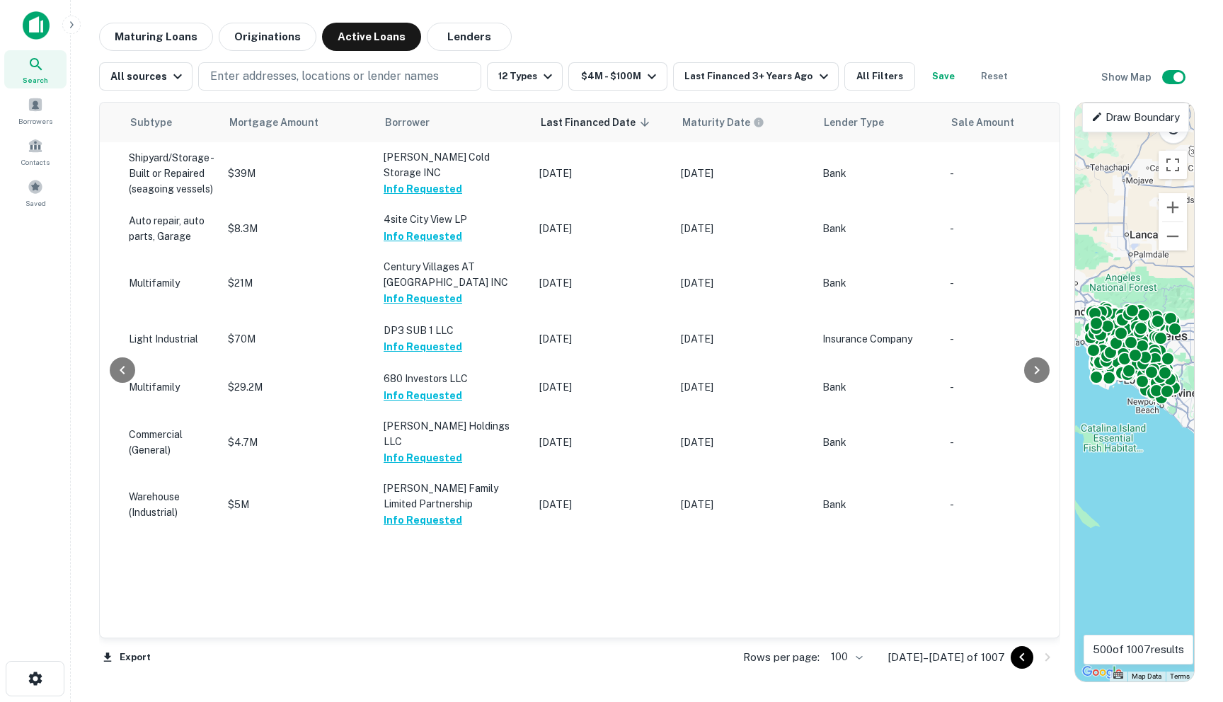
click at [812, 656] on icon "Go to previous page" at bounding box center [1022, 657] width 17 height 17
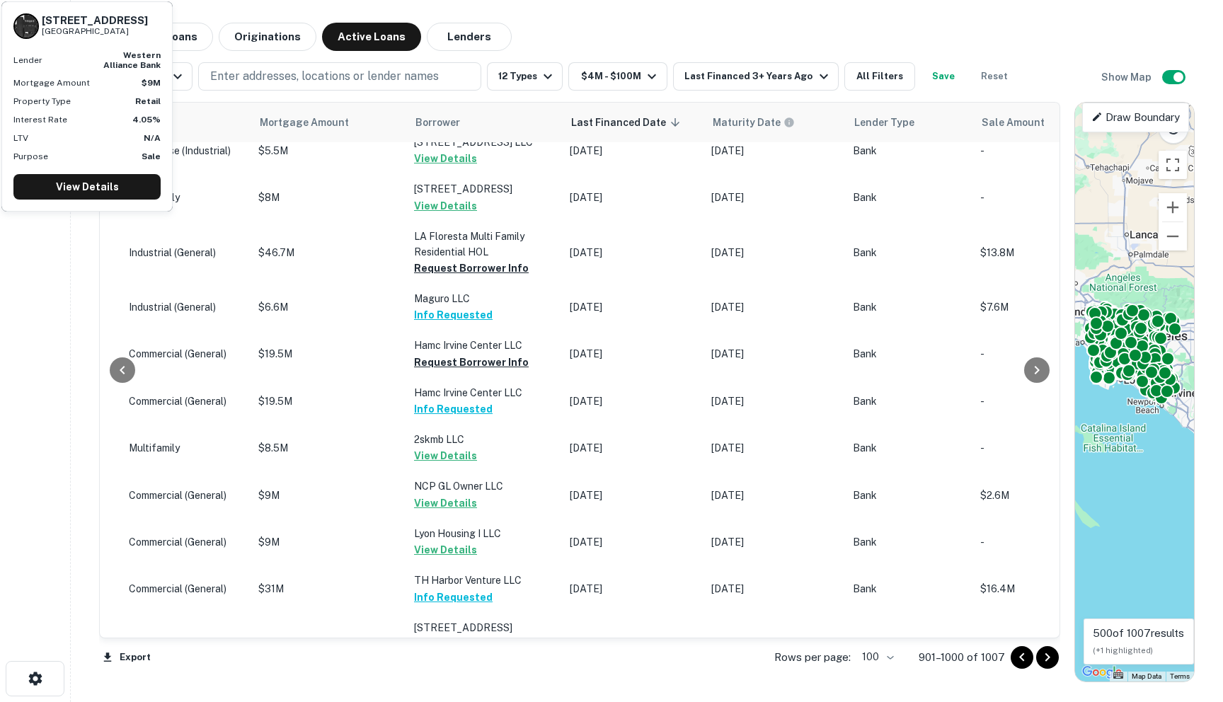
scroll to position [2191, 678]
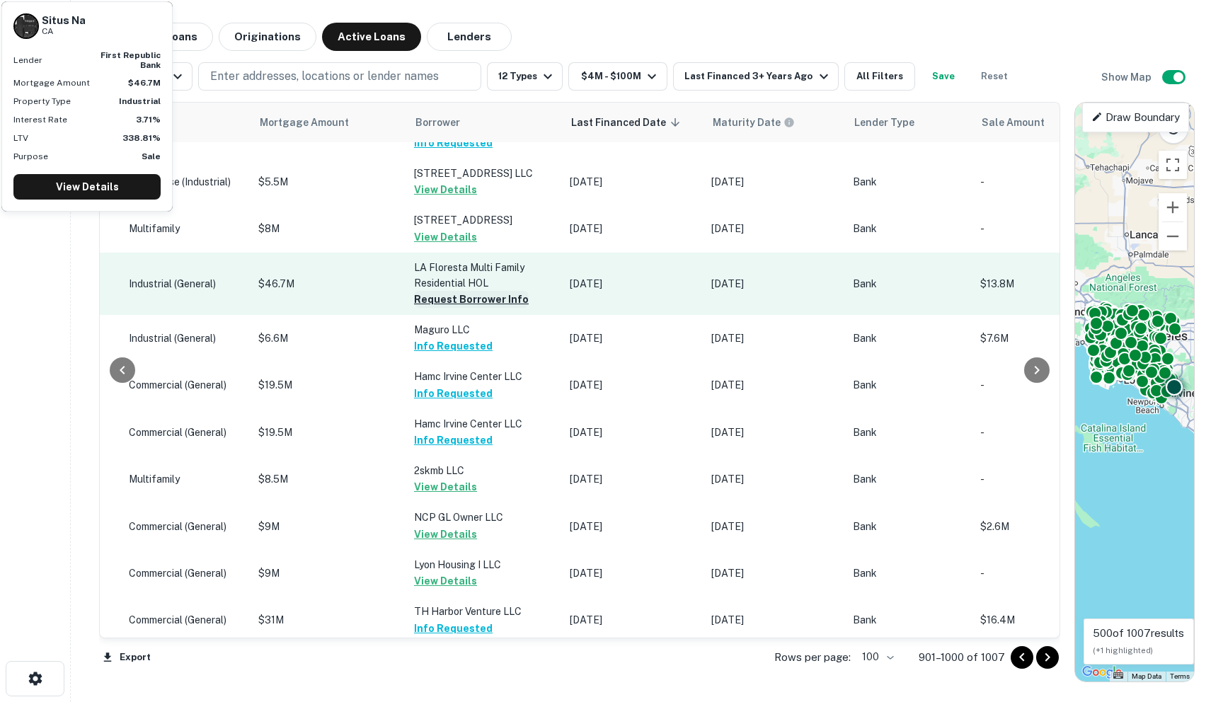
click at [429, 308] on button "Request Borrower Info" at bounding box center [471, 299] width 115 height 17
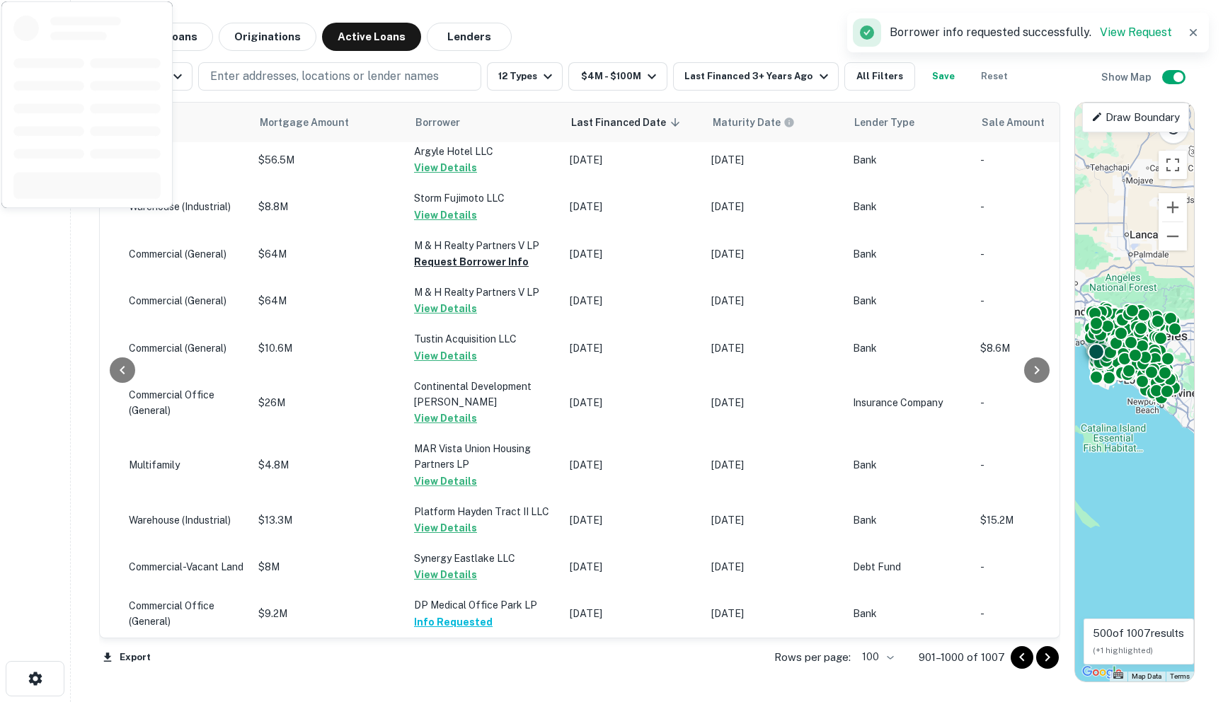
scroll to position [2801, 678]
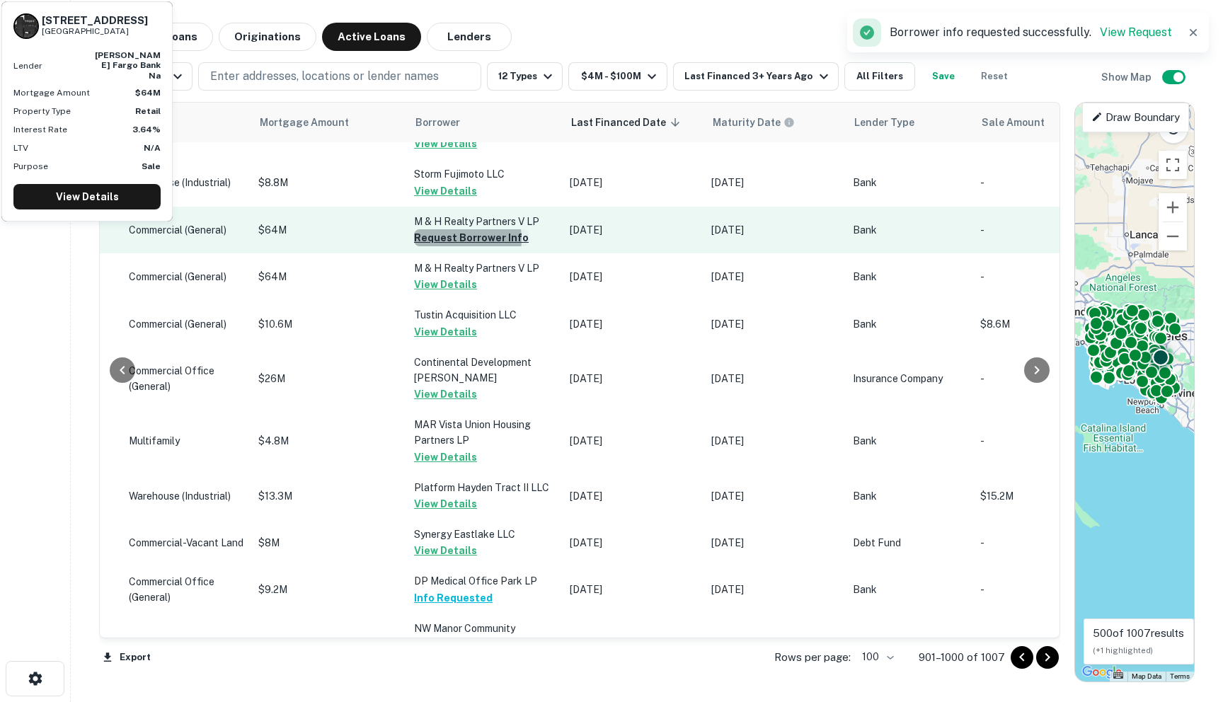
click at [416, 246] on button "Request Borrower Info" at bounding box center [471, 237] width 115 height 17
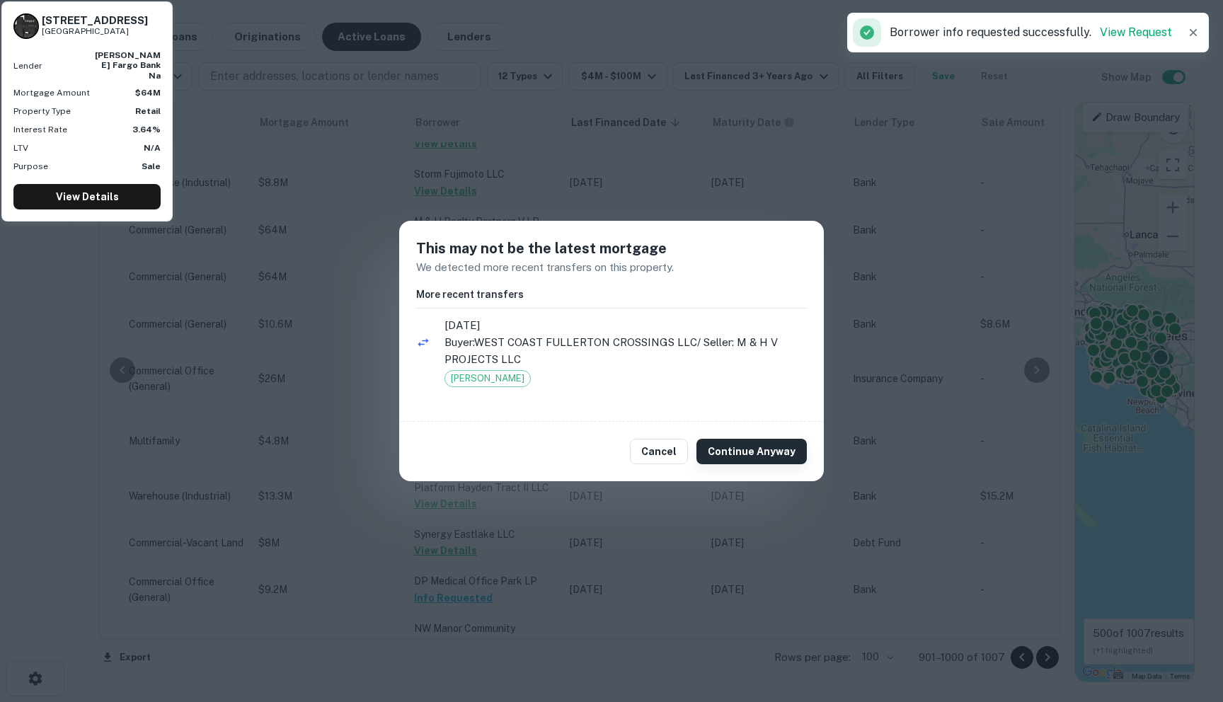
click at [731, 445] on button "Continue Anyway" at bounding box center [752, 451] width 110 height 25
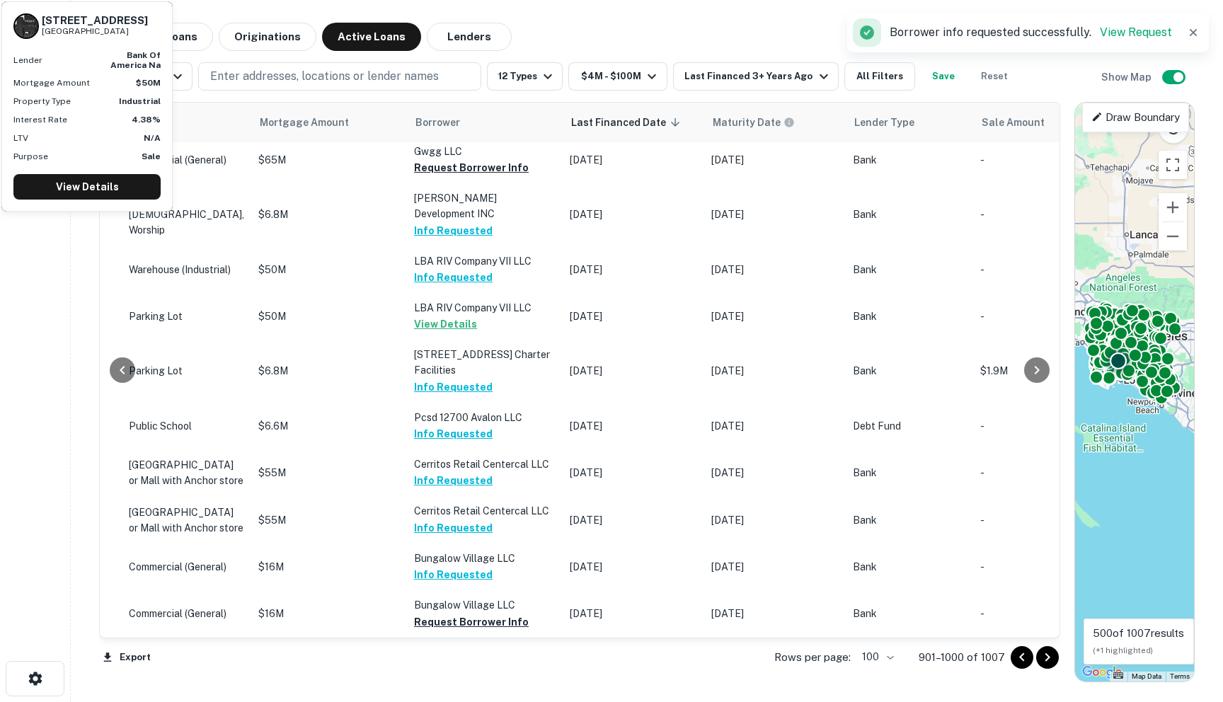
scroll to position [4863, 678]
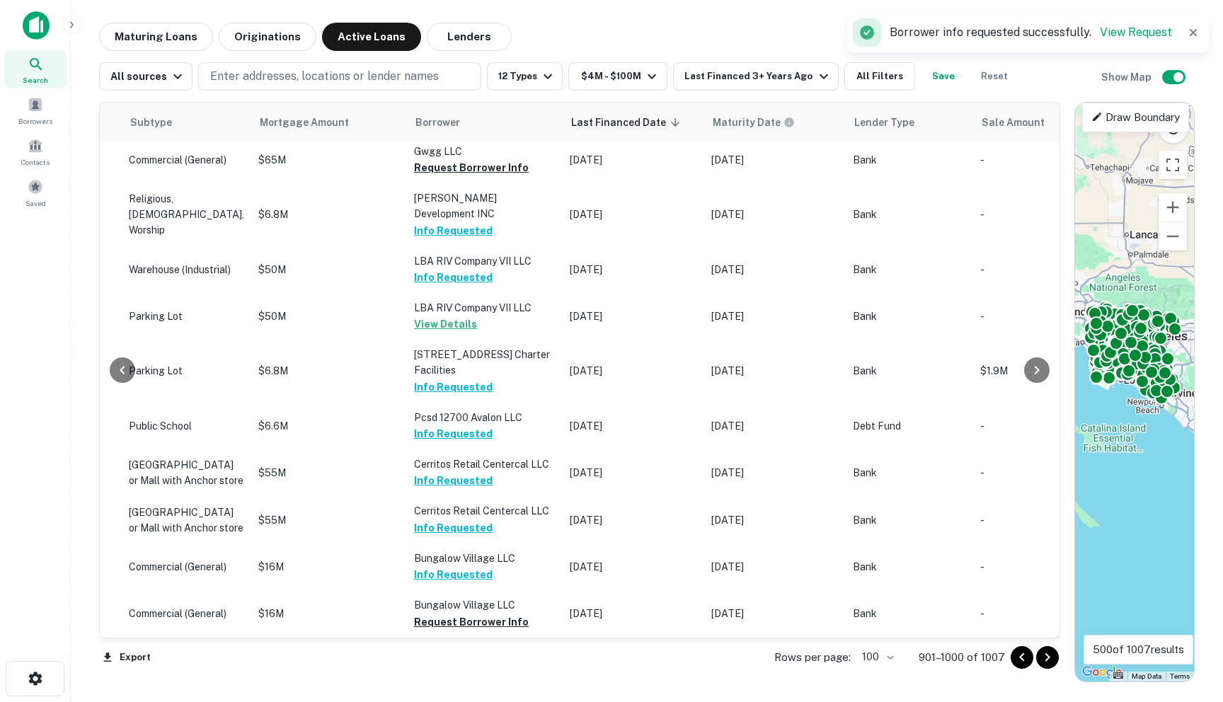
click at [812, 661] on icon "Go to previous page" at bounding box center [1022, 657] width 17 height 17
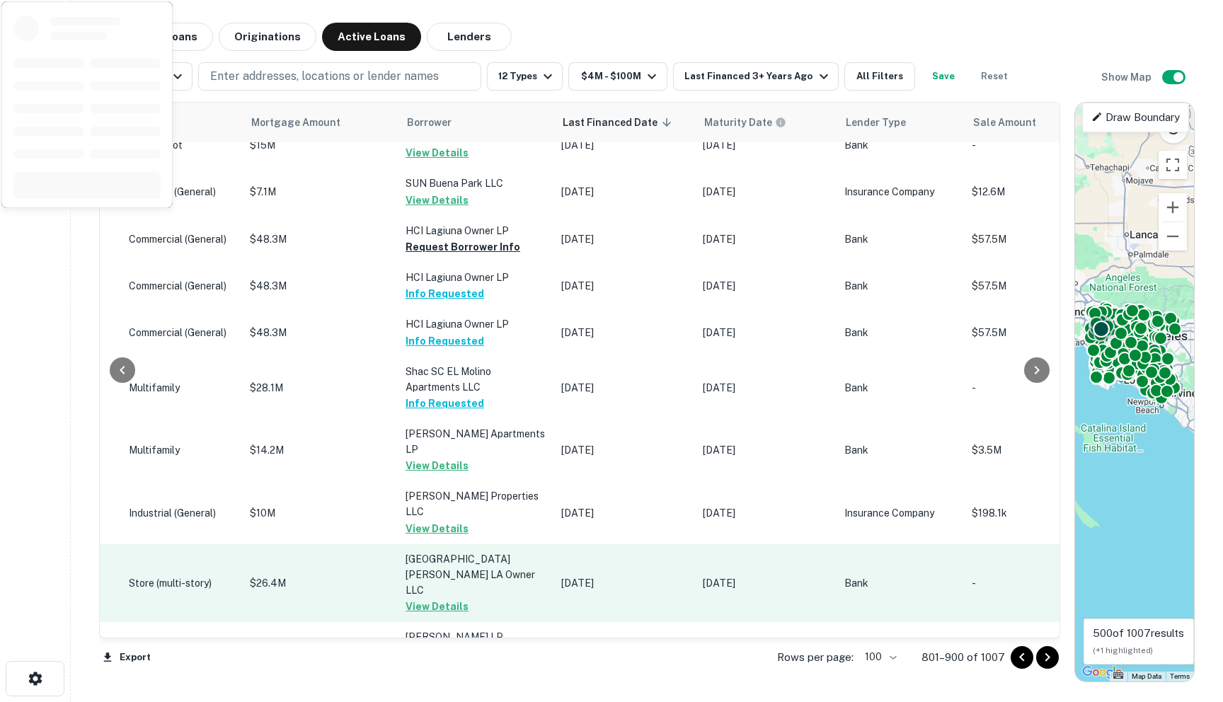
scroll to position [4687, 678]
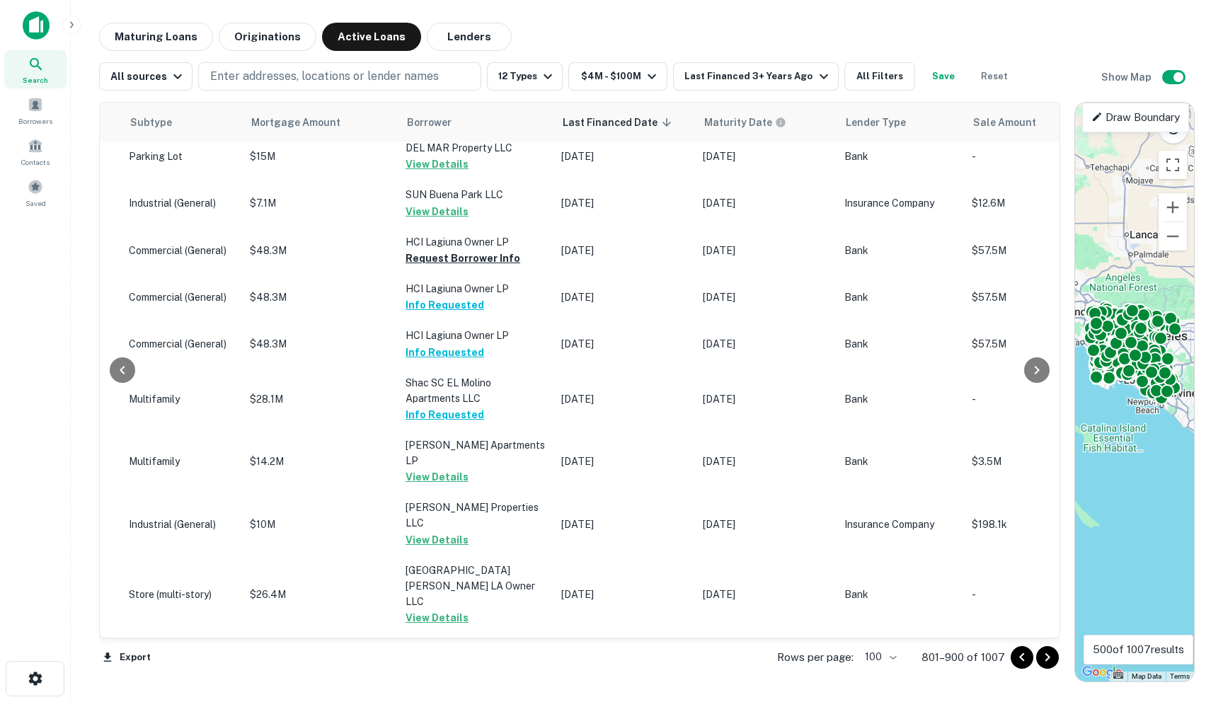
click at [812, 653] on icon "Go to previous page" at bounding box center [1022, 657] width 17 height 17
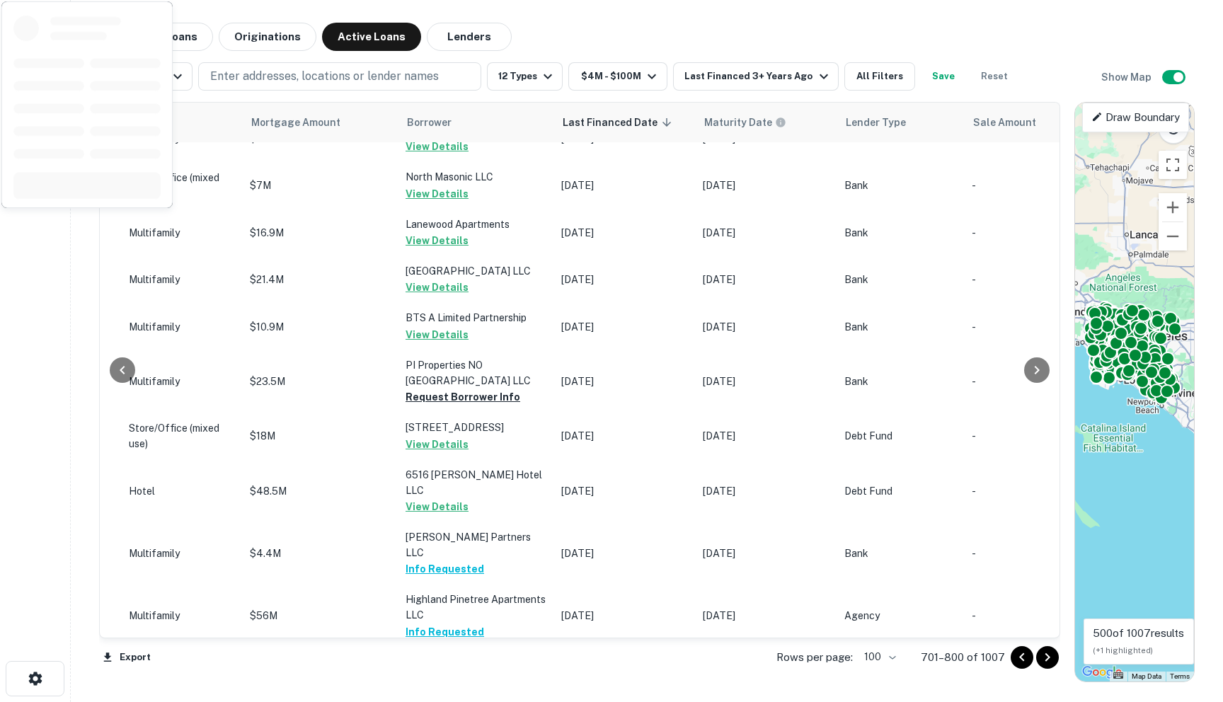
scroll to position [282, 678]
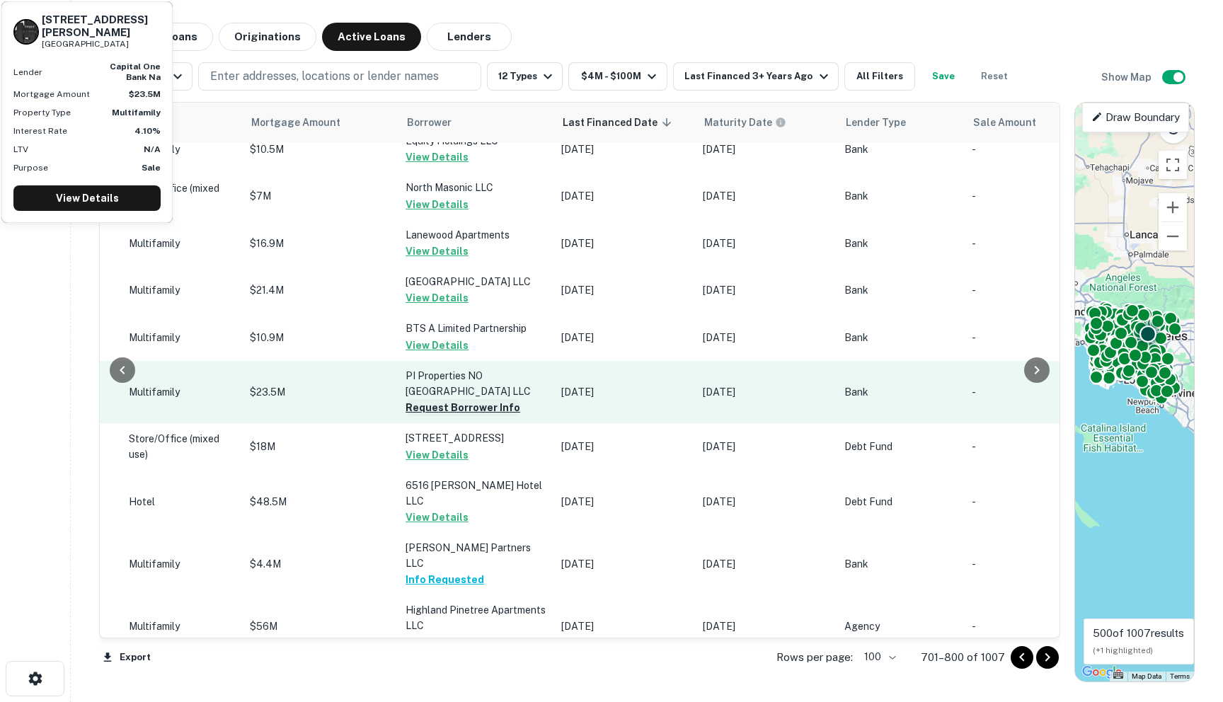
click at [452, 399] on button "Request Borrower Info" at bounding box center [463, 407] width 115 height 17
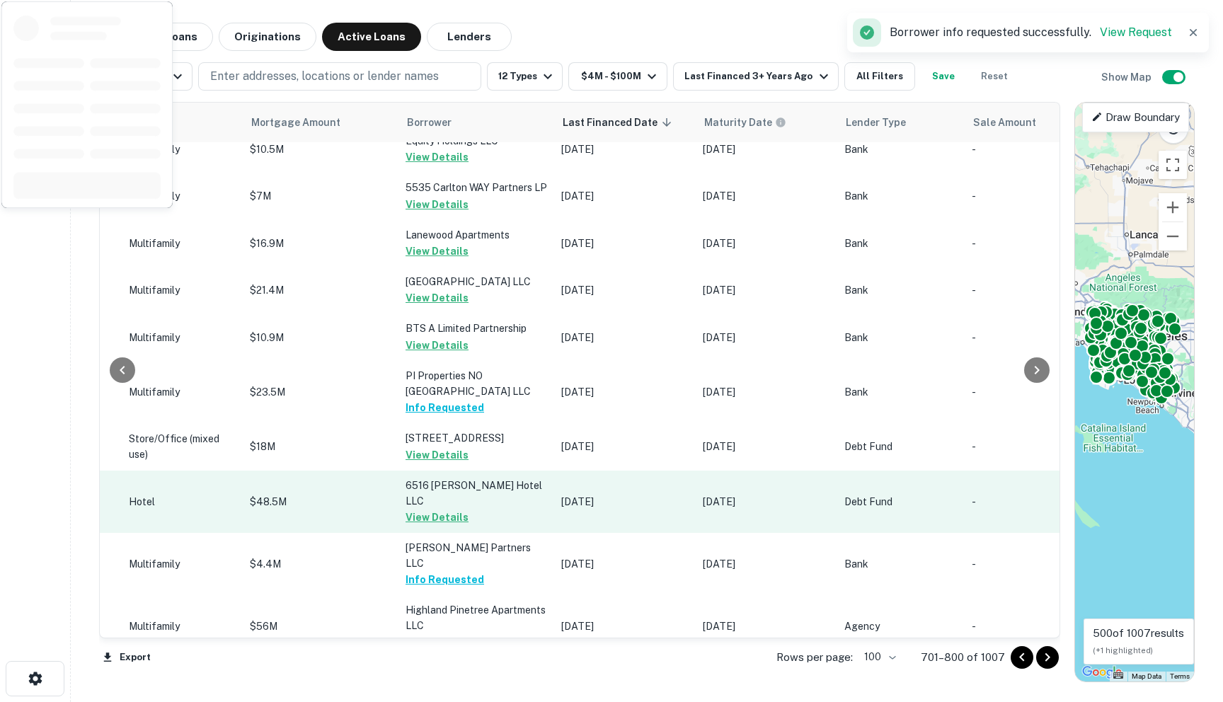
scroll to position [0, 678]
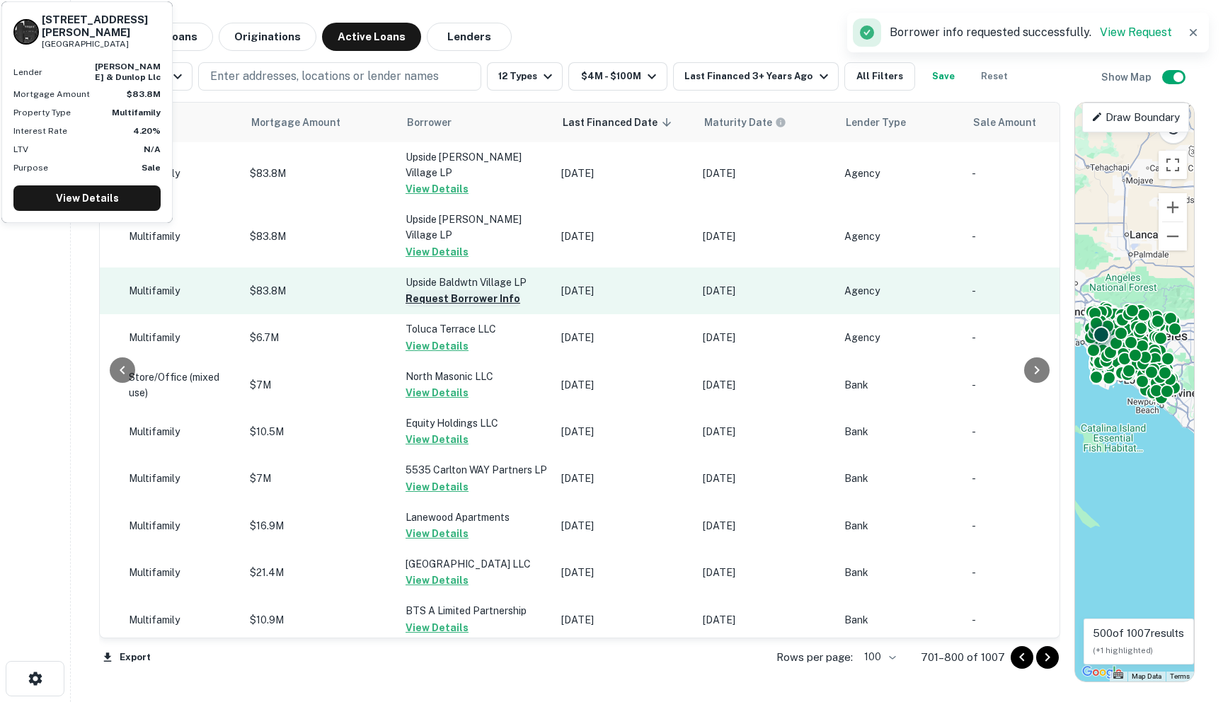
click at [442, 290] on button "Request Borrower Info" at bounding box center [463, 298] width 115 height 17
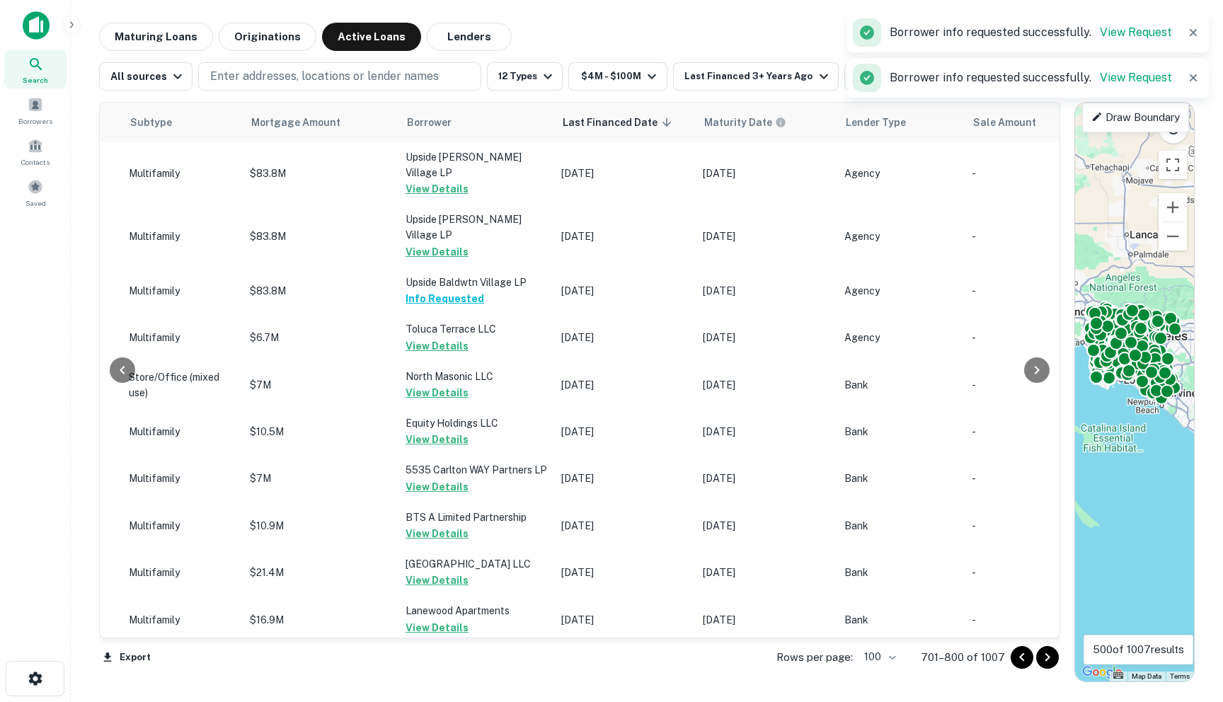
click at [812, 656] on icon "Go to previous page" at bounding box center [1022, 657] width 17 height 17
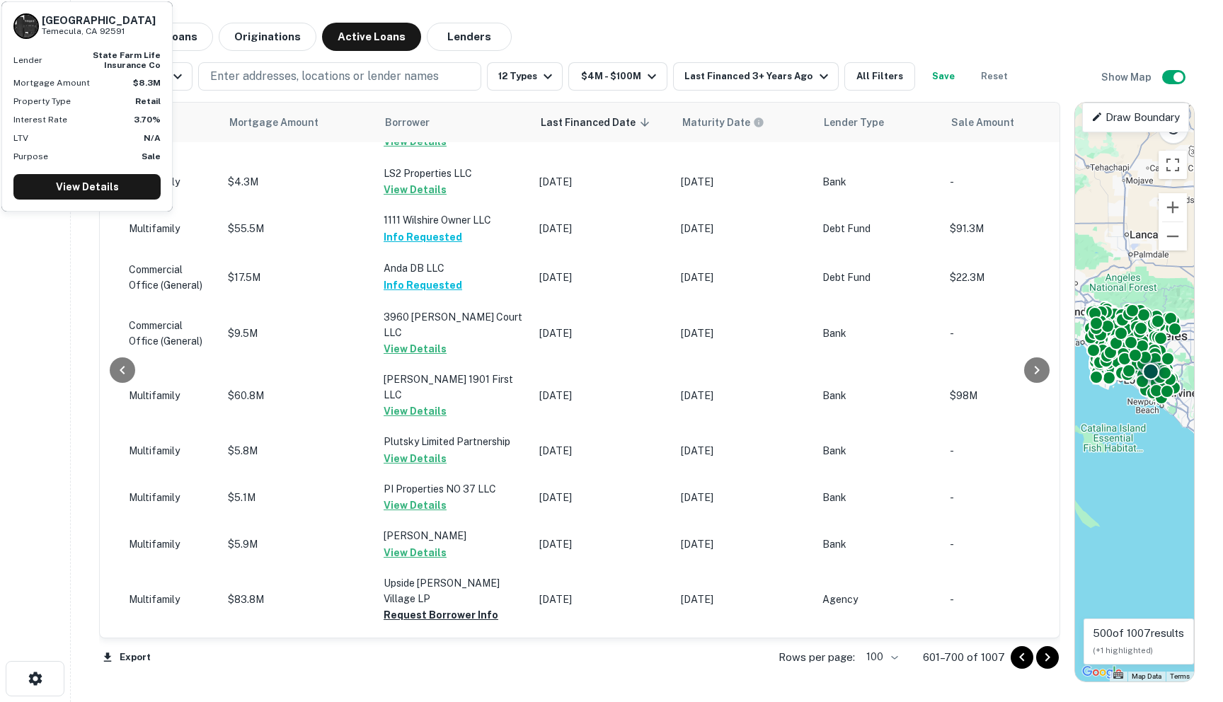
scroll to position [4699, 678]
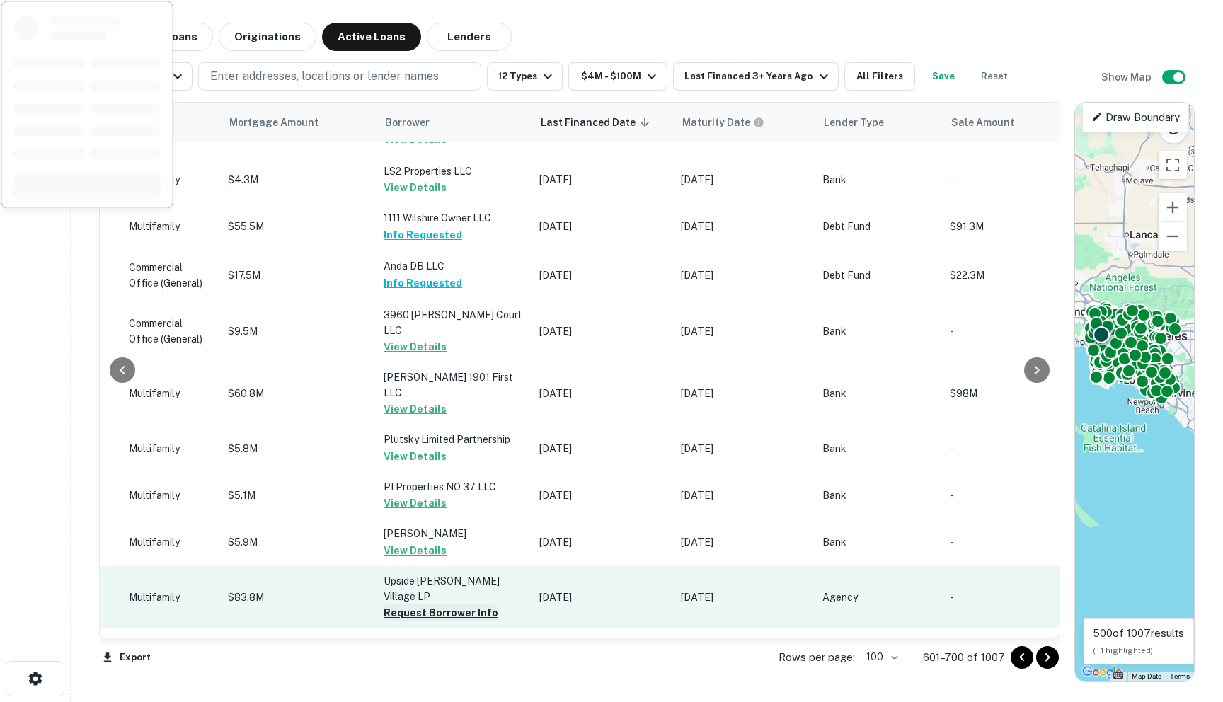
click at [401, 605] on button "Request Borrower Info" at bounding box center [441, 613] width 115 height 17
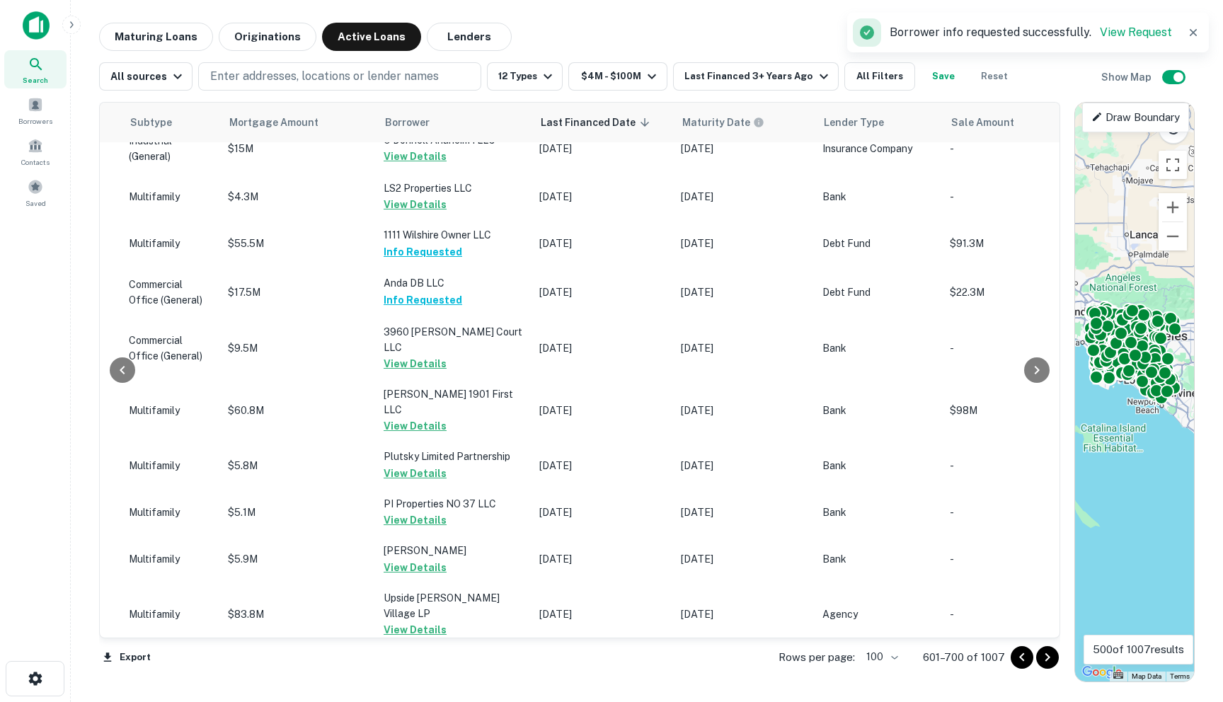
click at [812, 656] on icon "Go to previous page" at bounding box center [1022, 657] width 17 height 17
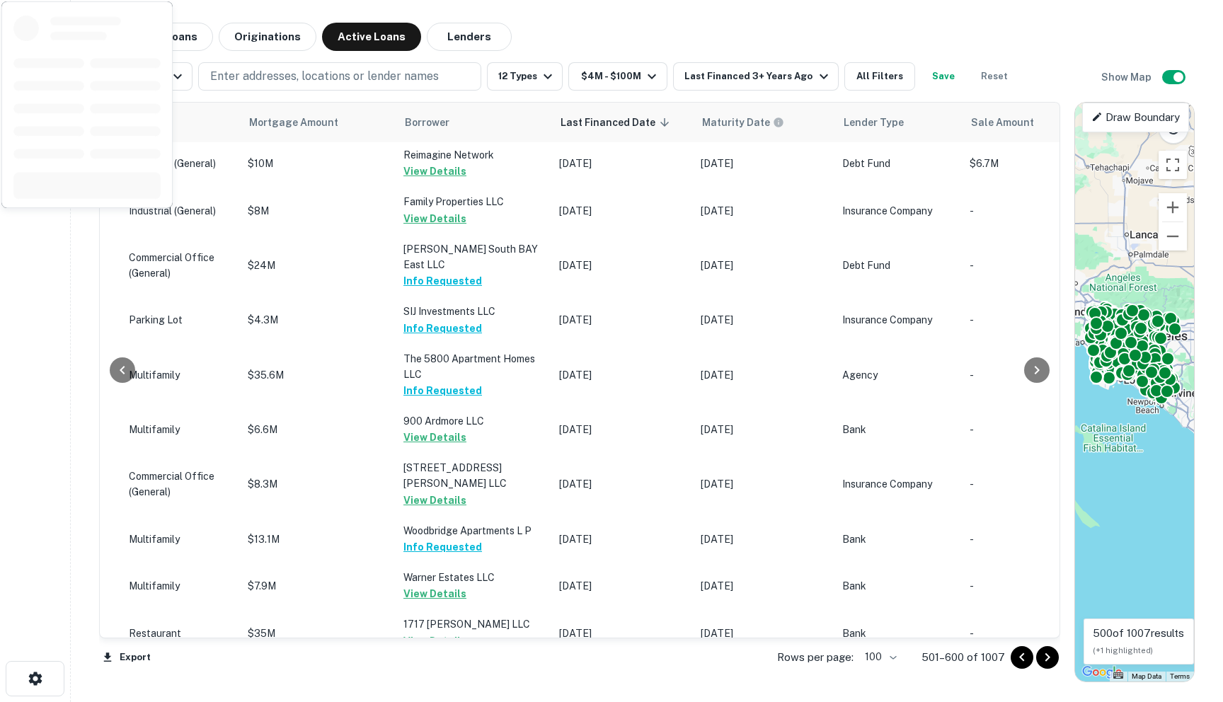
scroll to position [0, 678]
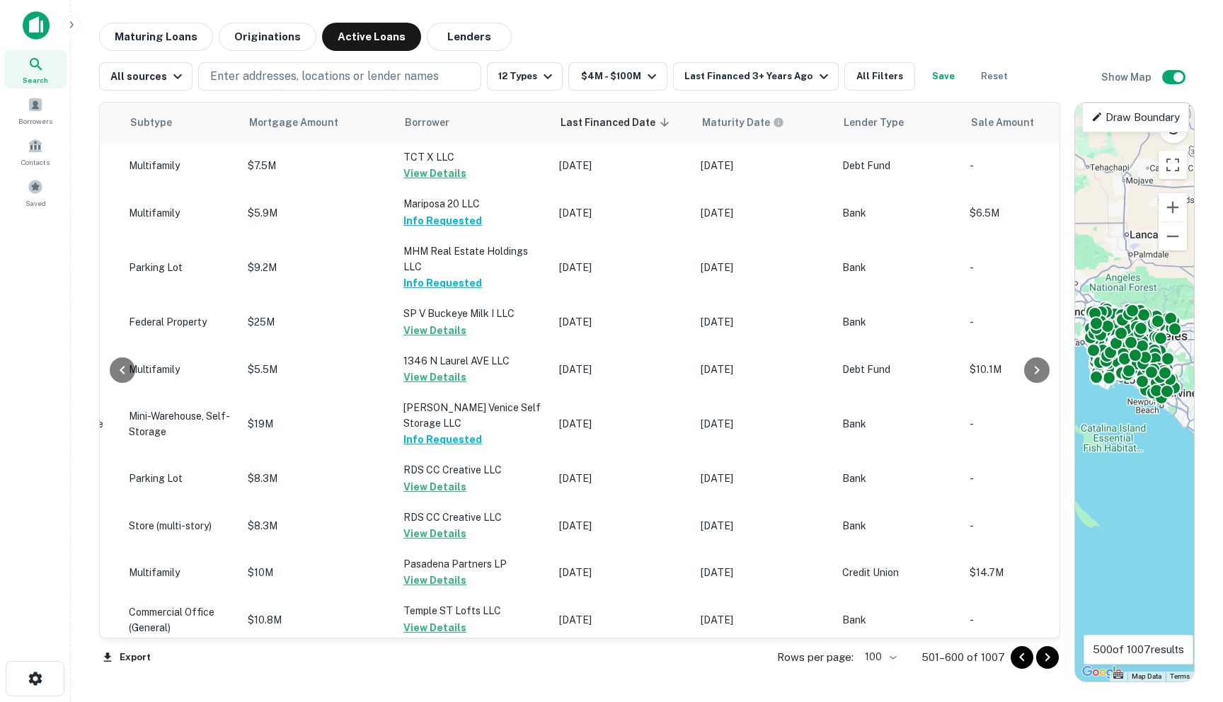
click at [812, 651] on icon "Go to previous page" at bounding box center [1022, 657] width 17 height 17
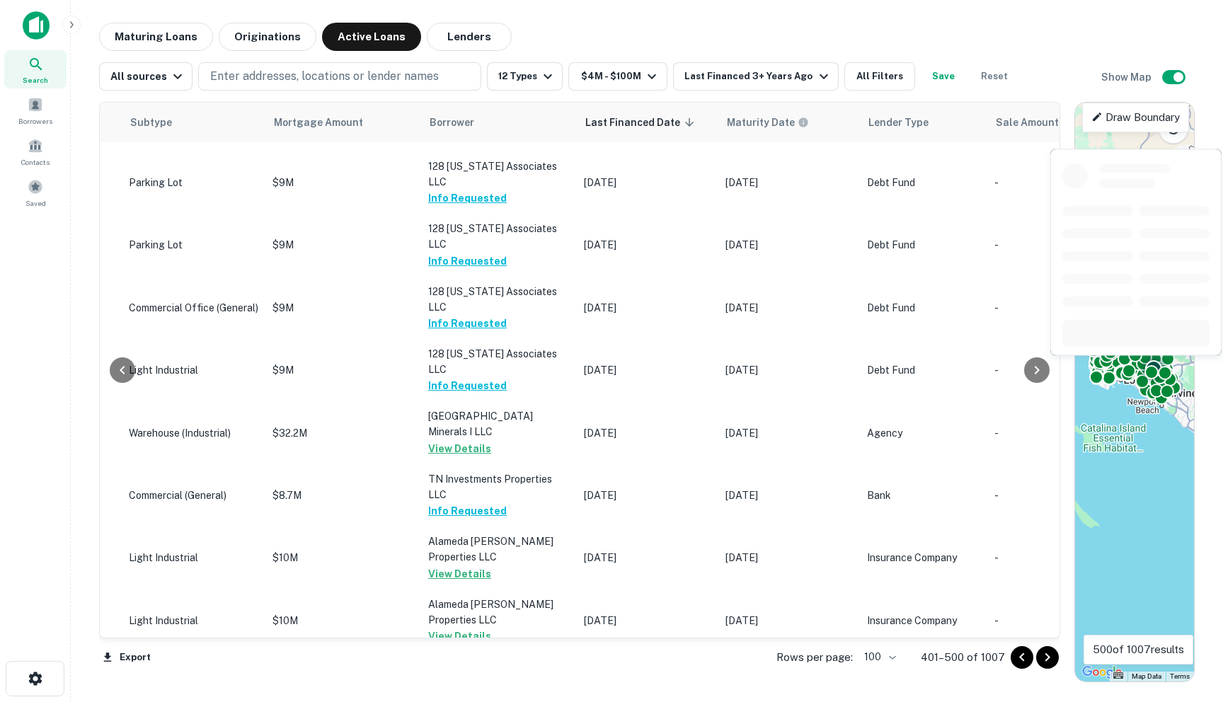
scroll to position [4576, 678]
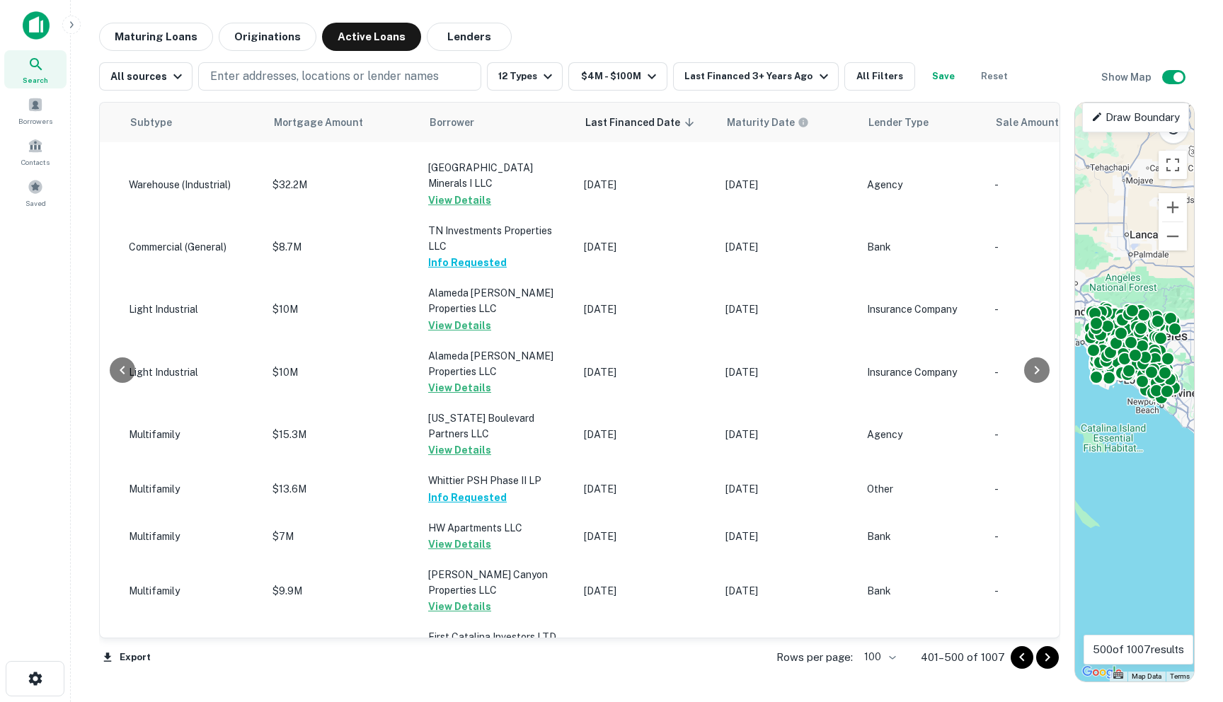
click at [812, 657] on icon "Go to previous page" at bounding box center [1022, 657] width 17 height 17
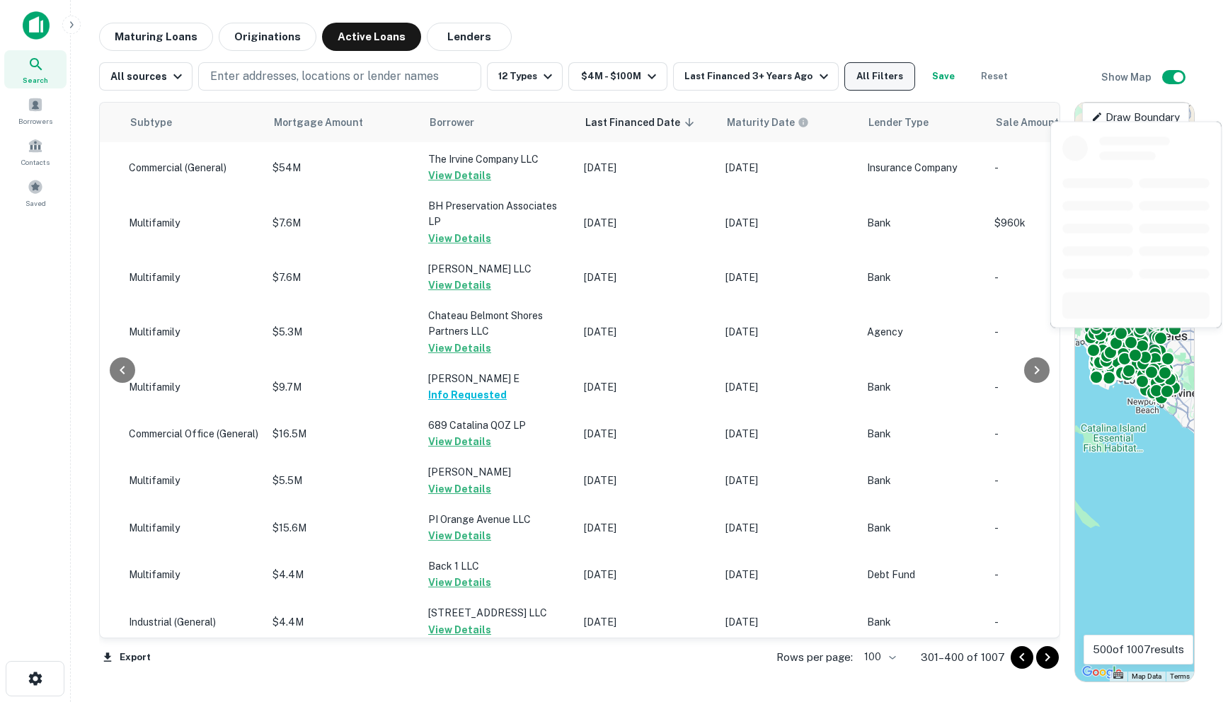
scroll to position [4546, 678]
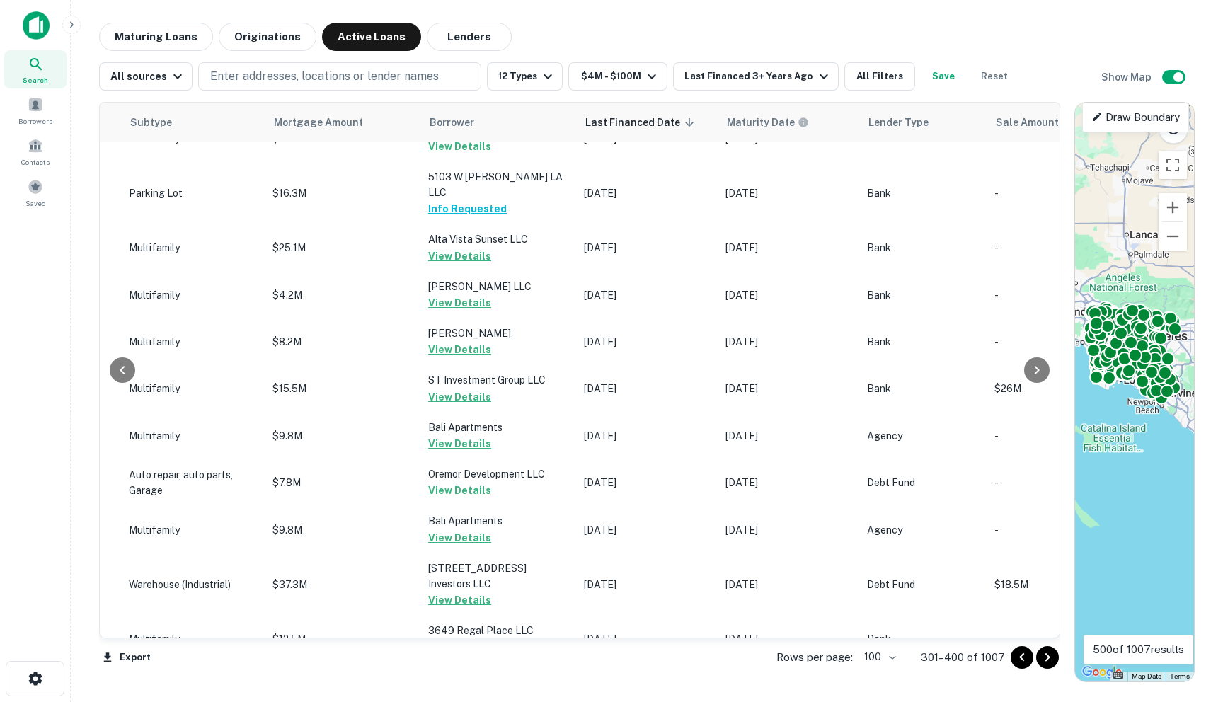
click at [812, 656] on icon "Go to previous page" at bounding box center [1022, 657] width 17 height 17
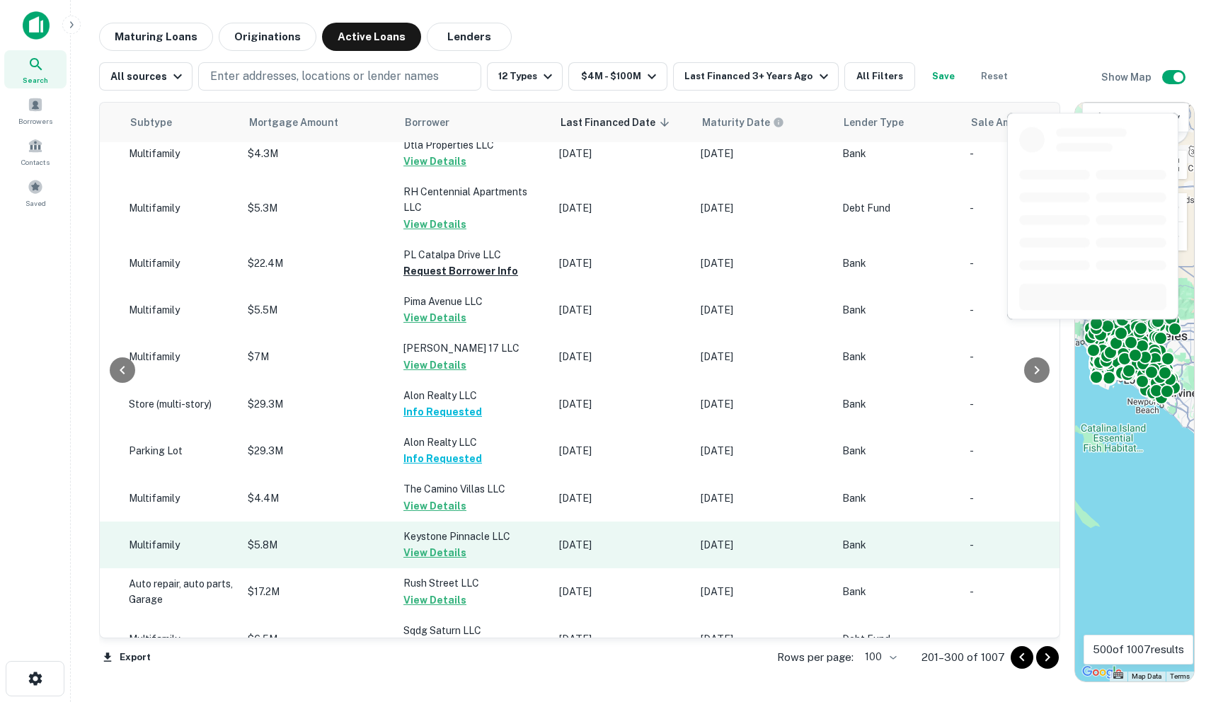
scroll to position [4512, 678]
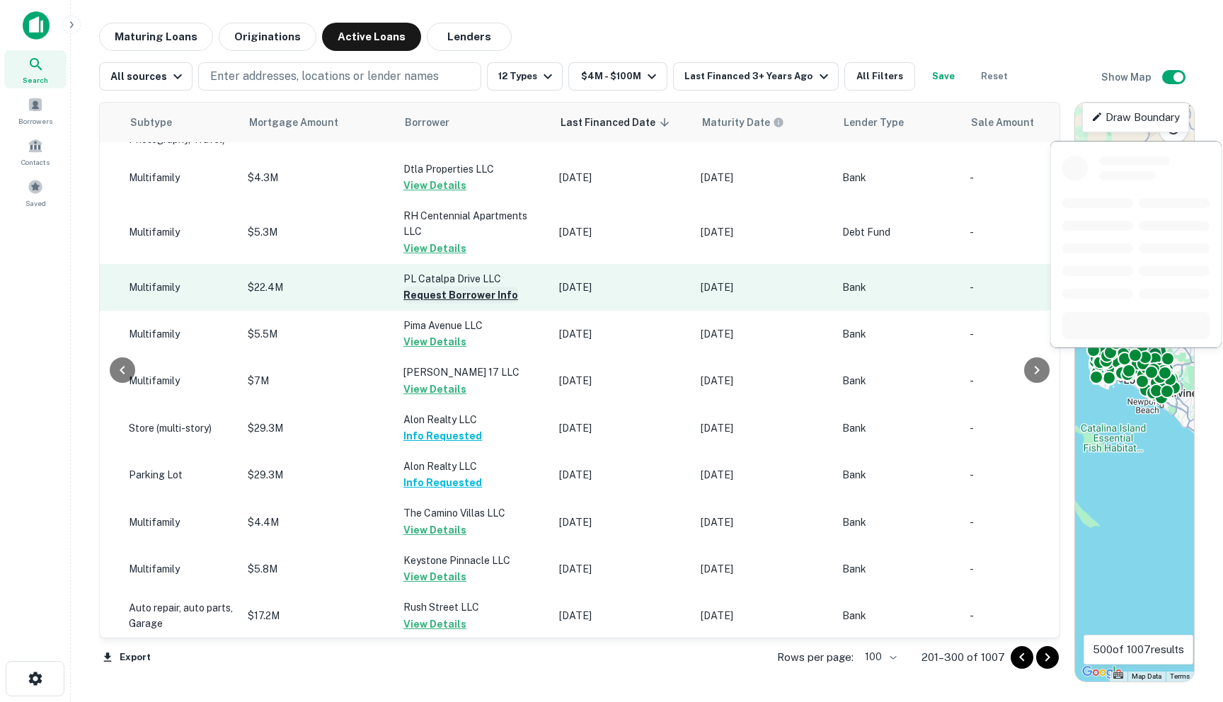
click at [408, 304] on button "Request Borrower Info" at bounding box center [461, 295] width 115 height 17
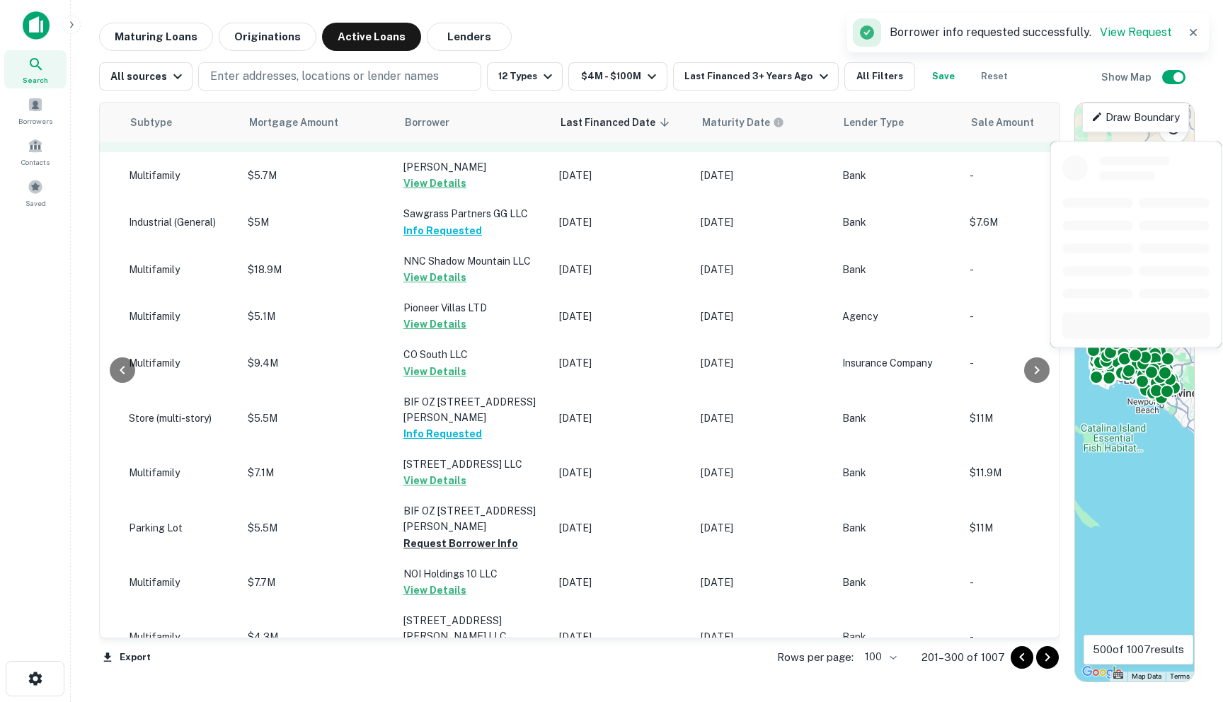
scroll to position [576, 678]
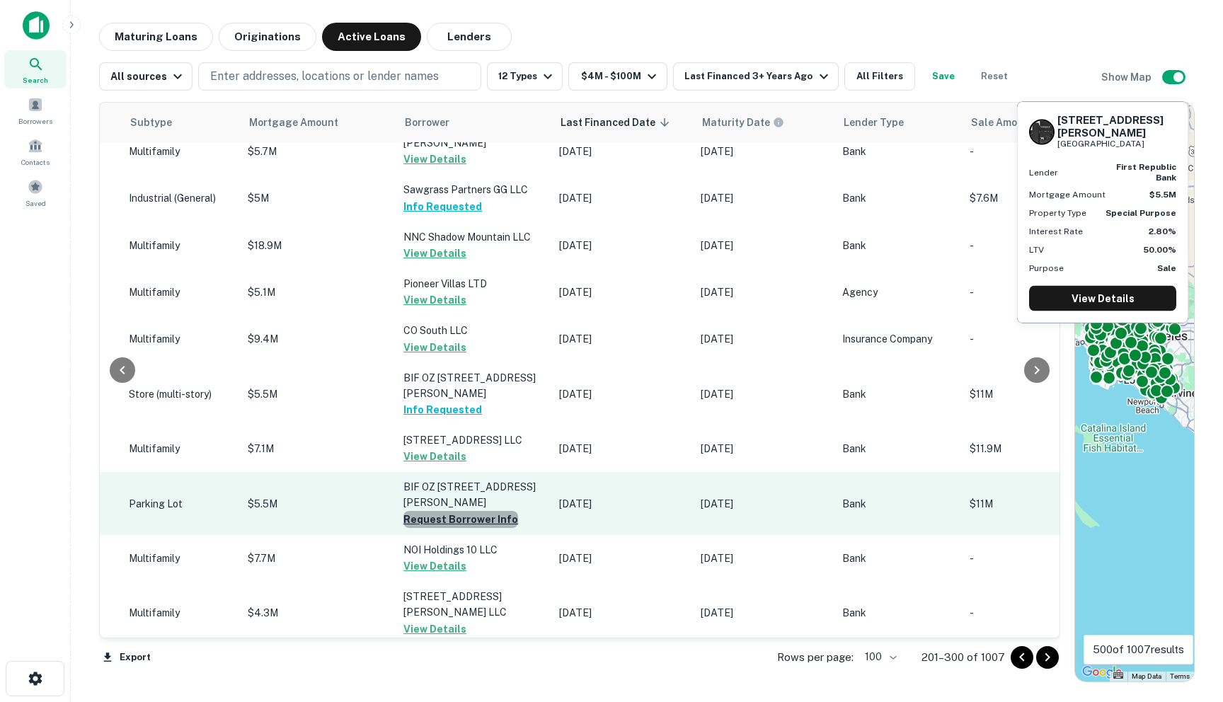
click at [440, 525] on button "Request Borrower Info" at bounding box center [461, 519] width 115 height 17
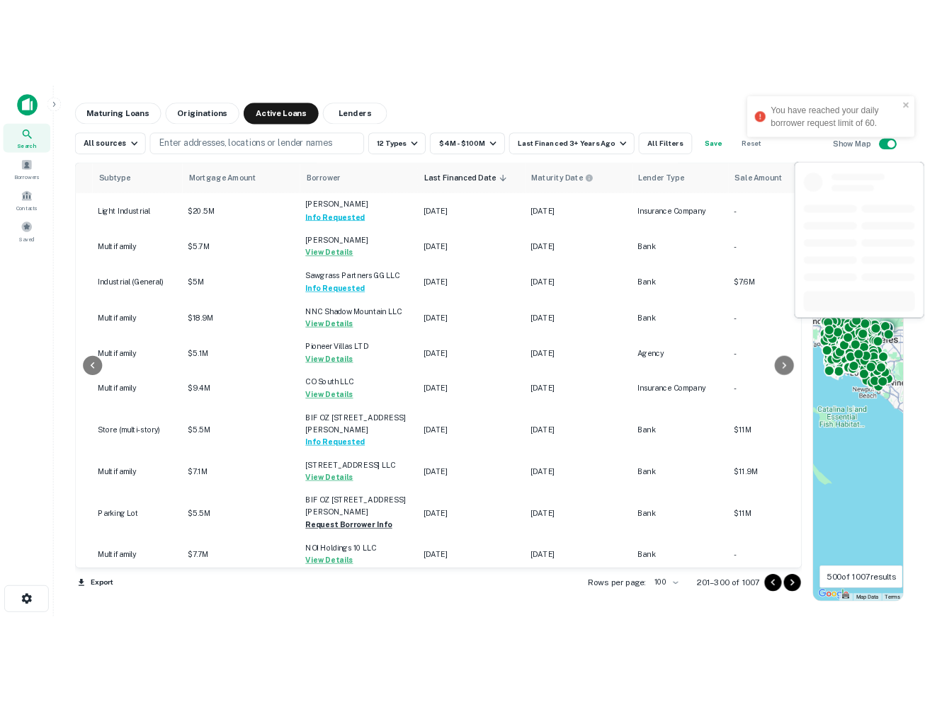
scroll to position [501, 678]
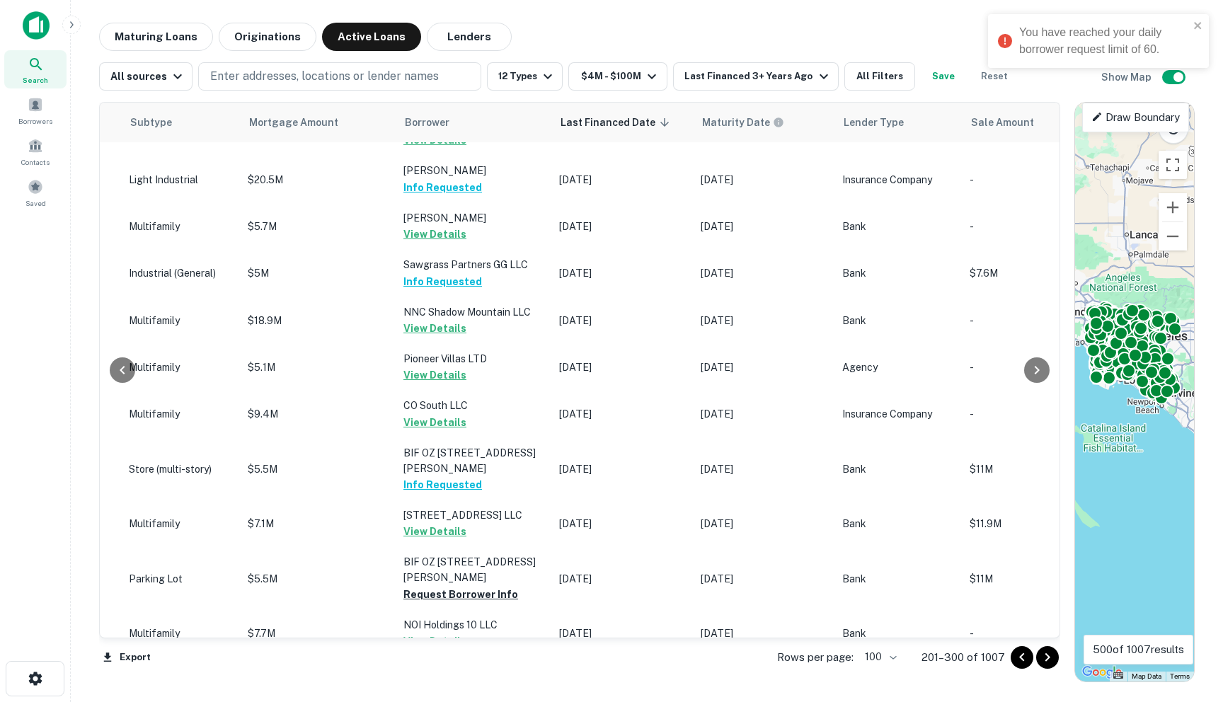
click at [812, 655] on icon "Go to previous page" at bounding box center [1022, 657] width 17 height 17
